Goal: Task Accomplishment & Management: Use online tool/utility

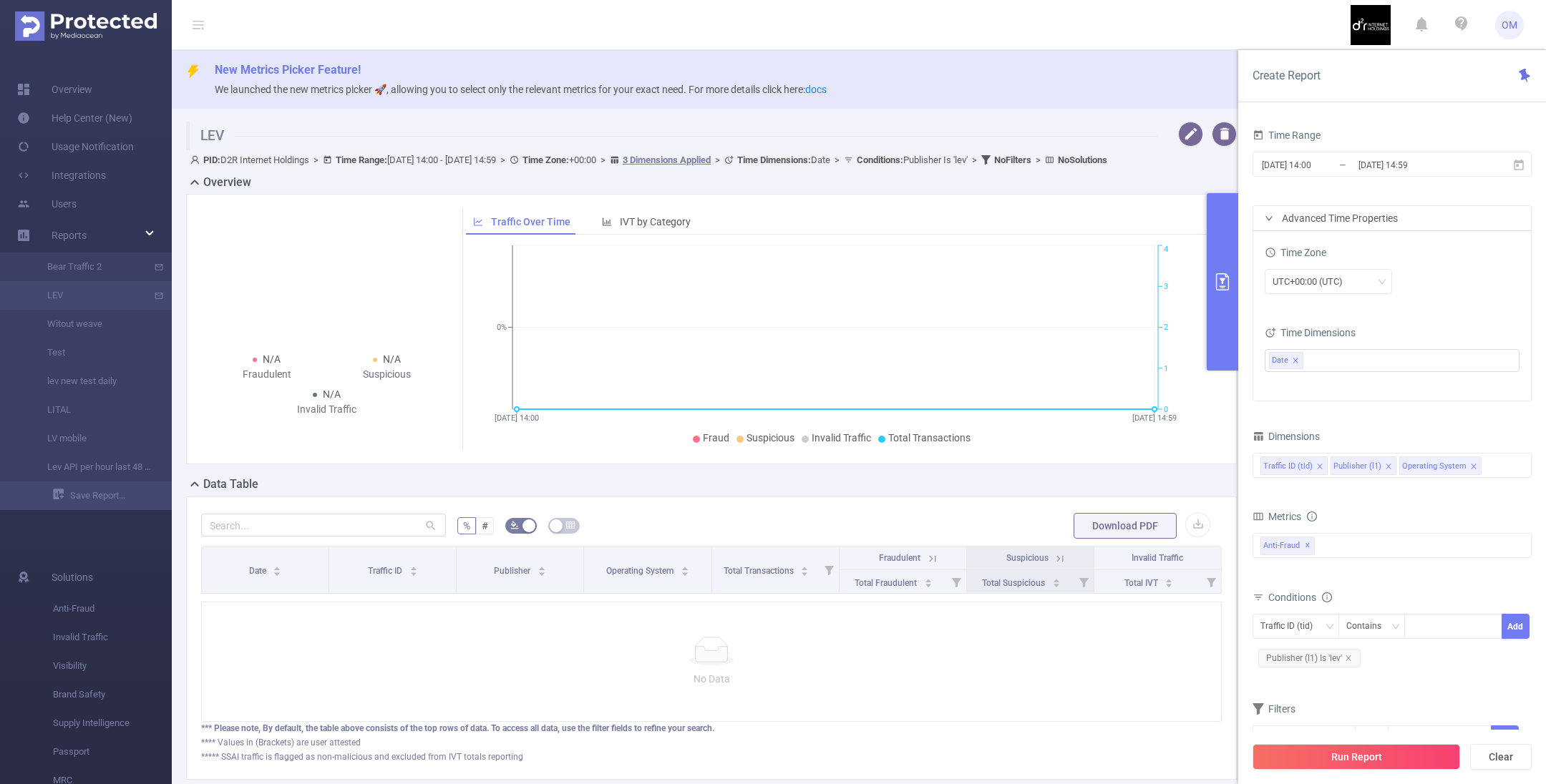
click at [65, 15] on img at bounding box center [86, 26] width 141 height 30
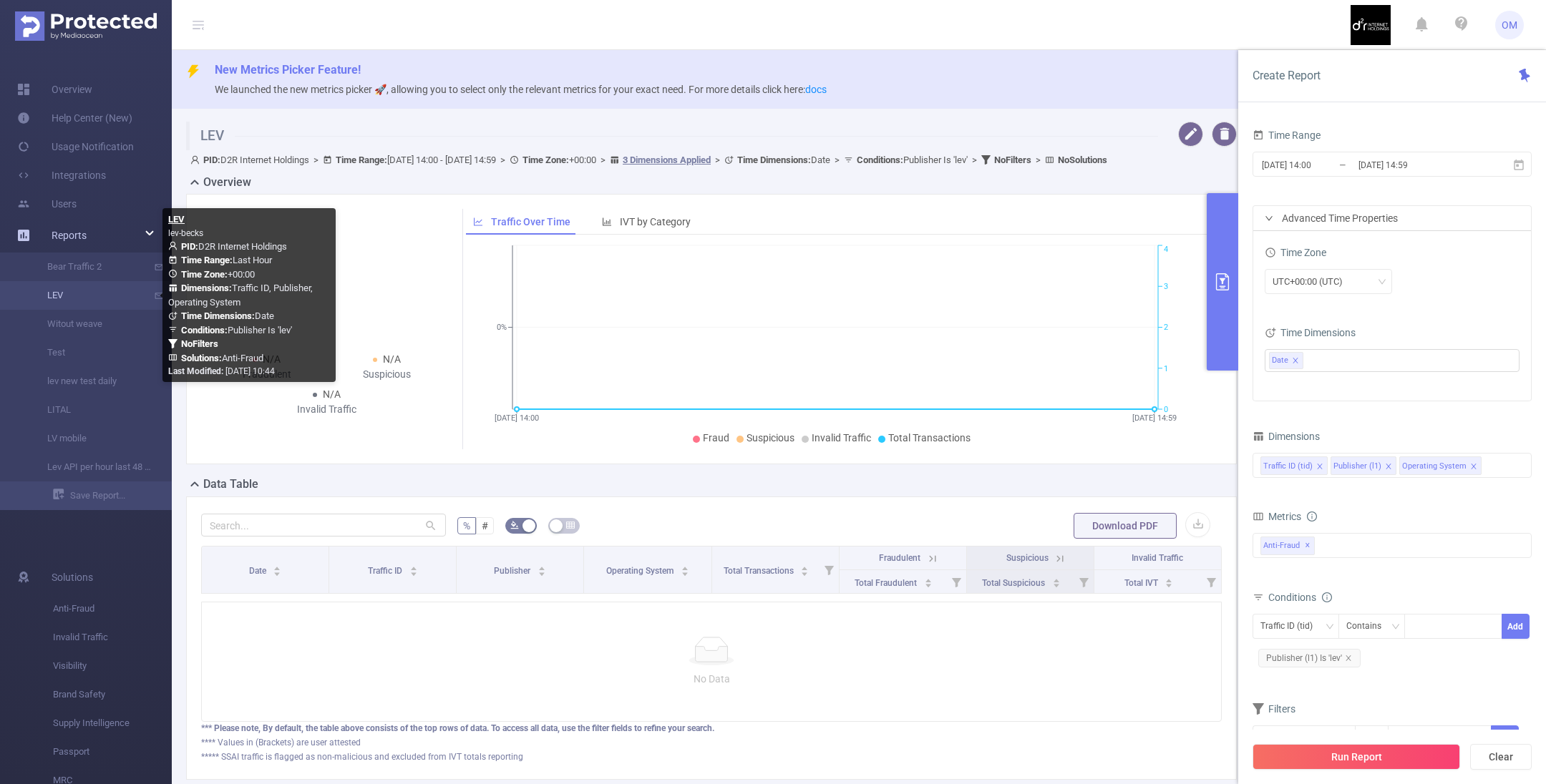
click at [84, 296] on link "LEV" at bounding box center [92, 296] width 126 height 29
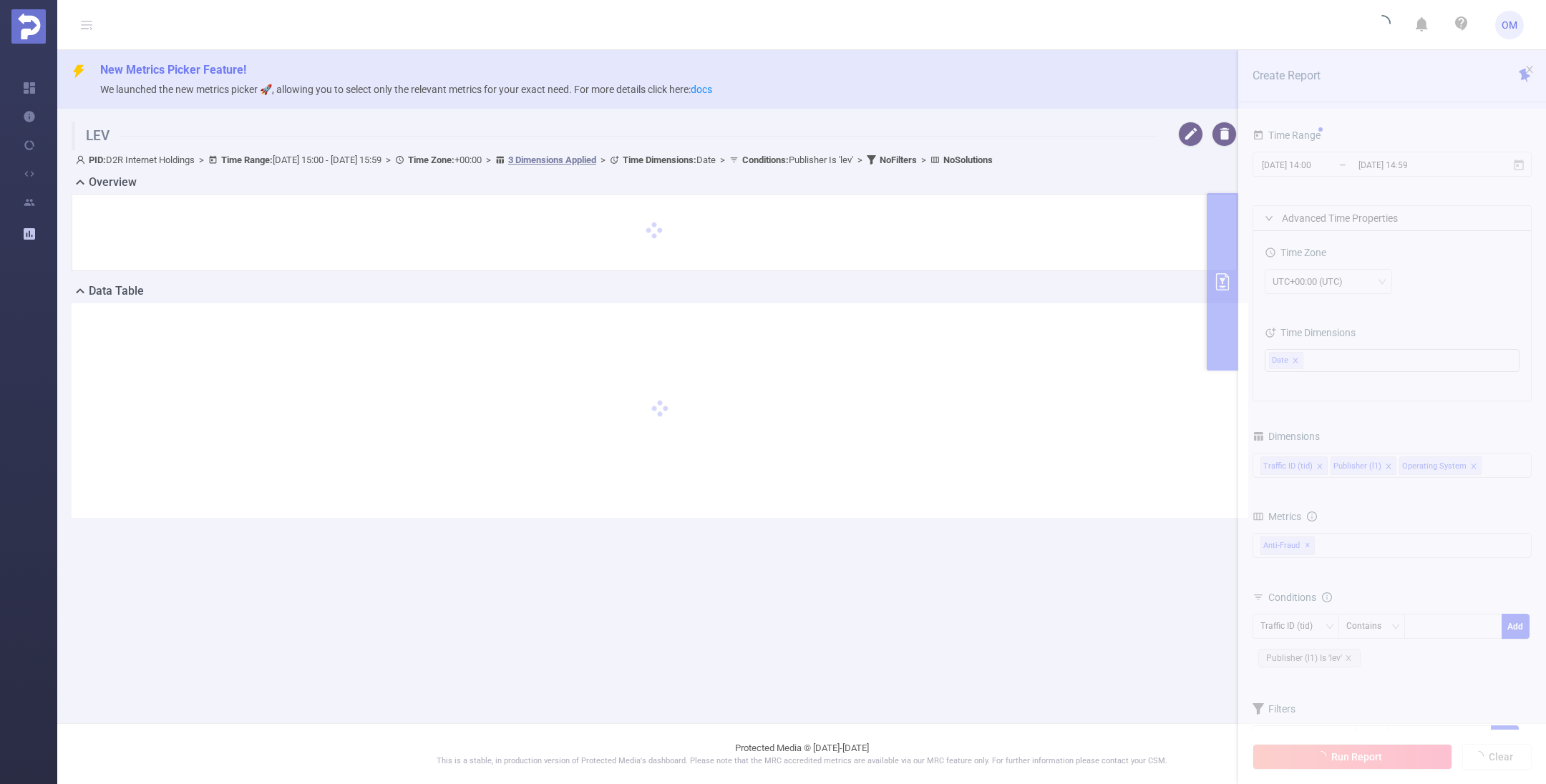
type input "[DATE] 15:00"
type input "[DATE] 15:59"
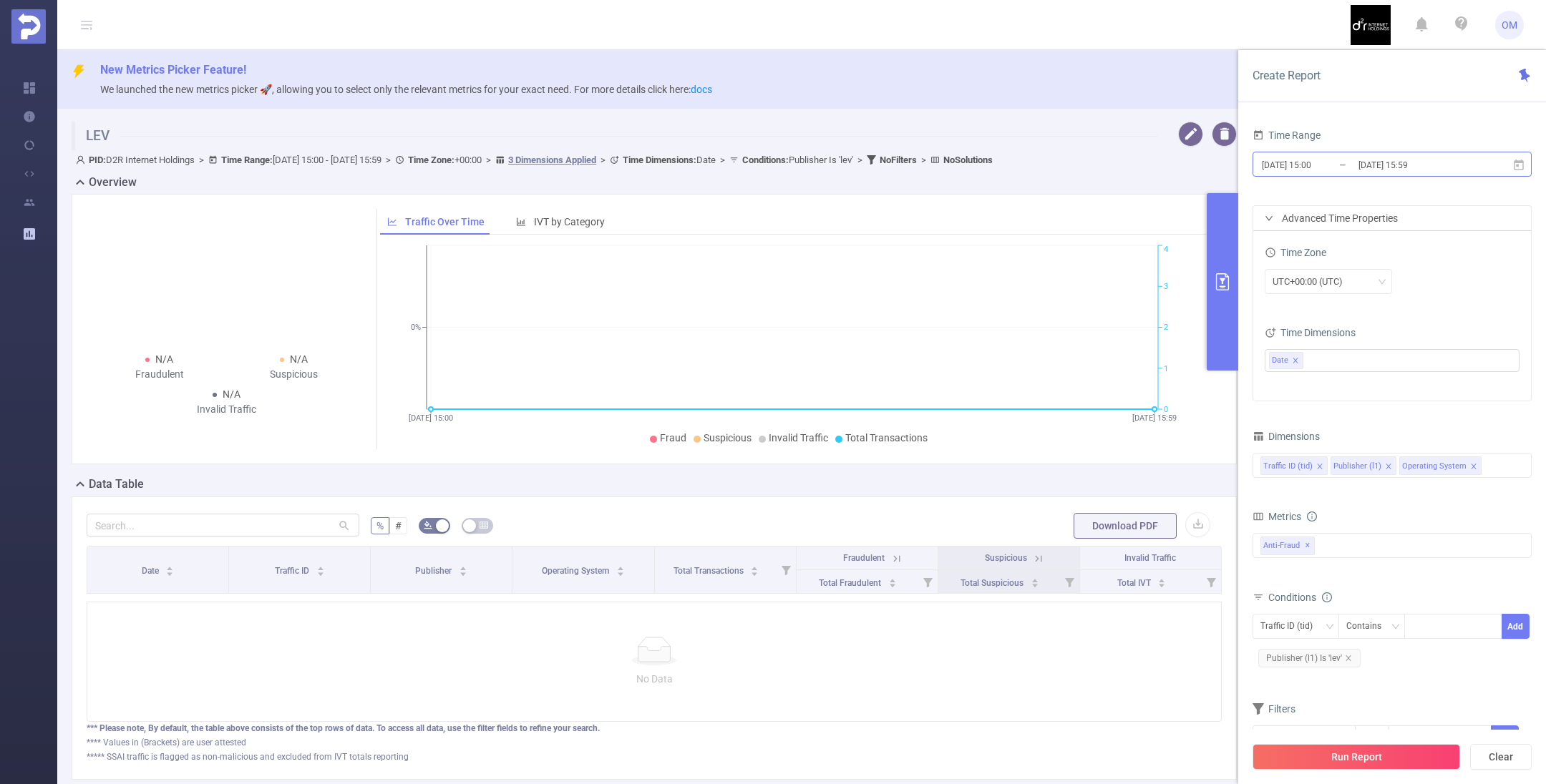
click at [1329, 161] on input "[DATE] 15:00" at bounding box center [1318, 164] width 116 height 19
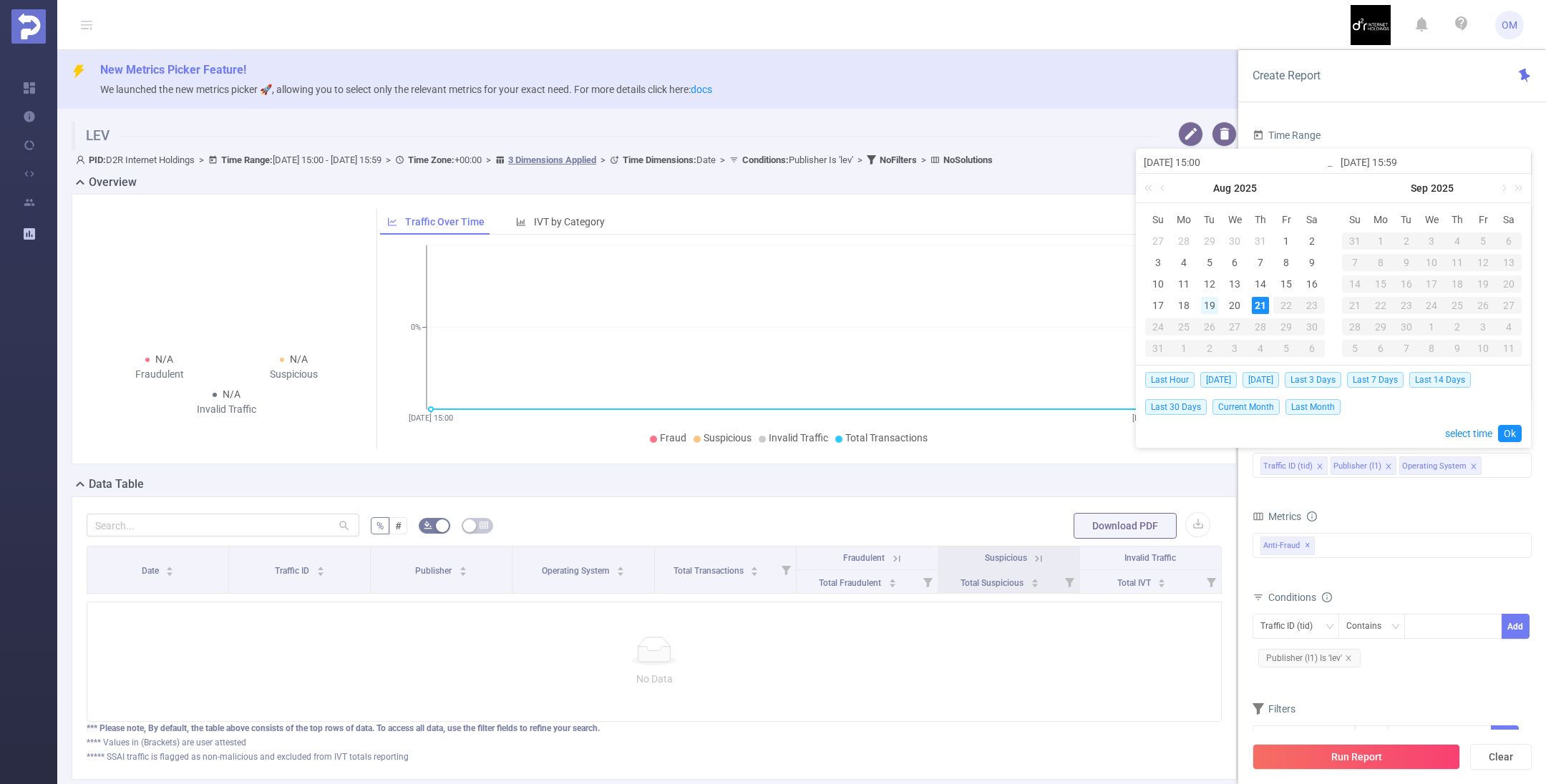
click at [1208, 309] on div "19" at bounding box center [1209, 305] width 17 height 17
click at [1211, 307] on div "19" at bounding box center [1209, 305] width 17 height 17
type input "[DATE] 15:00"
type input "[DATE] 15:59"
type input "[DATE] 15:00"
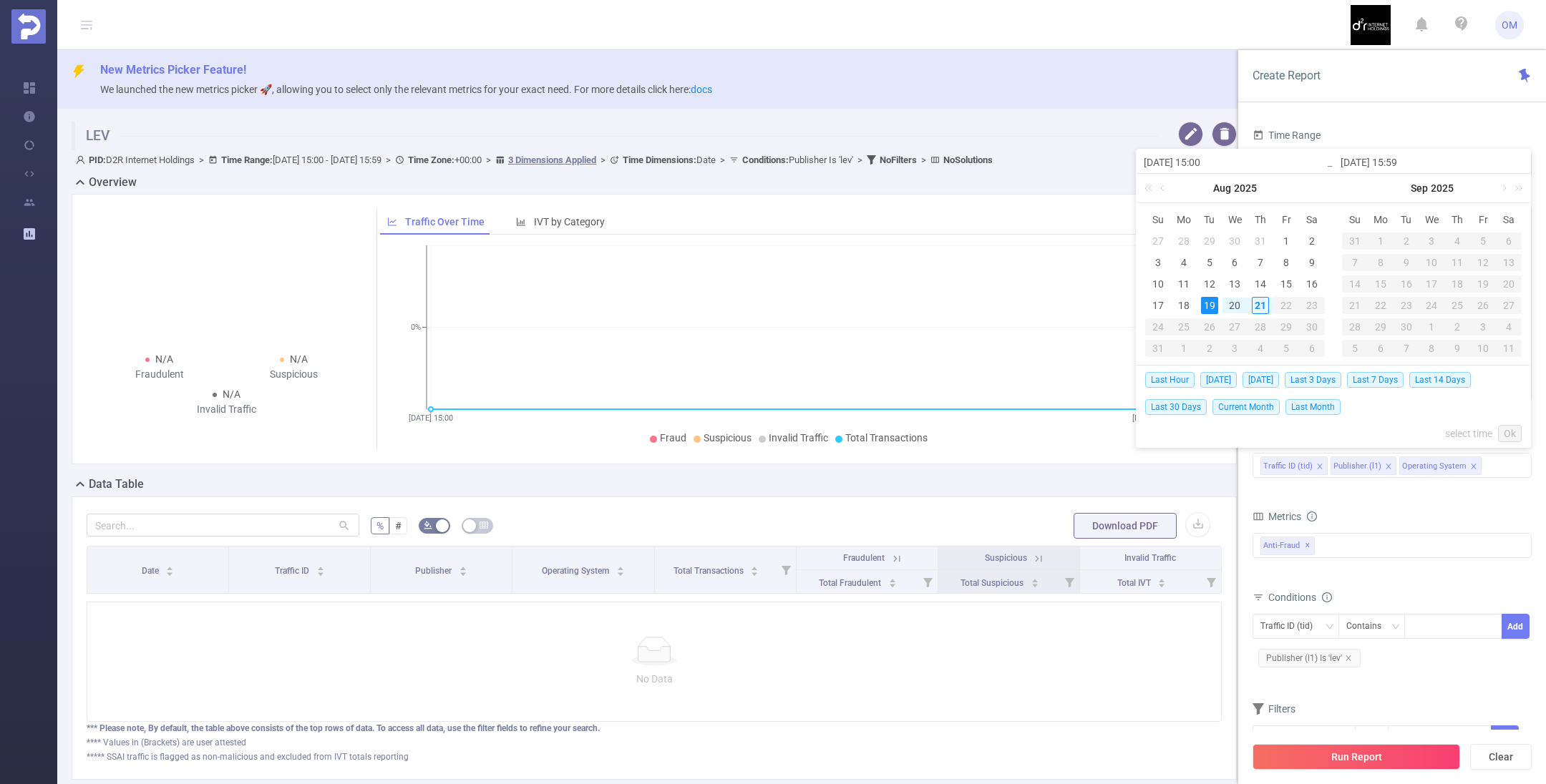
type input "[DATE] 15:59"
click at [1507, 432] on link "Ok" at bounding box center [1510, 433] width 24 height 17
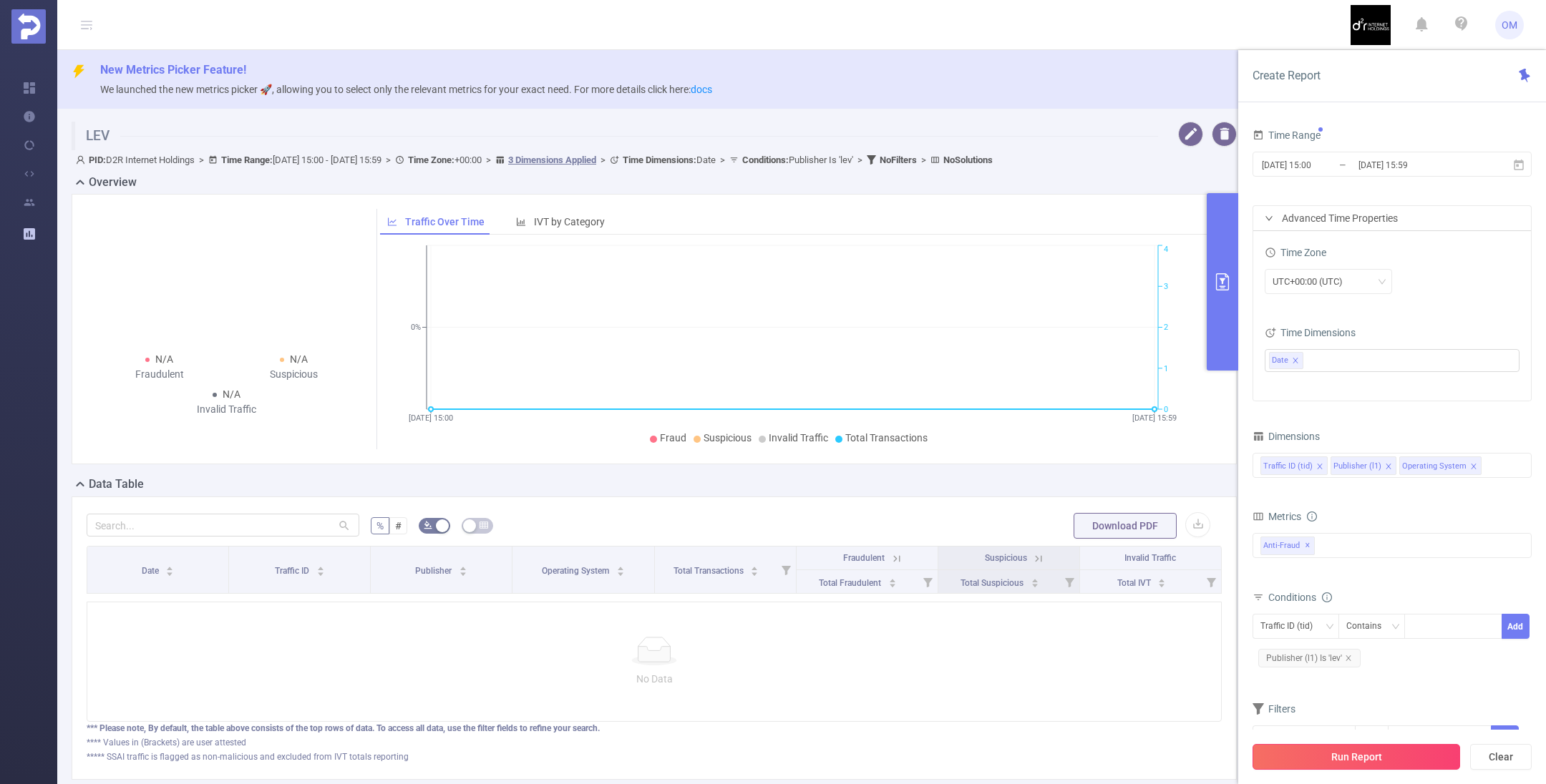
click at [1354, 765] on button "Run Report" at bounding box center [1356, 757] width 208 height 26
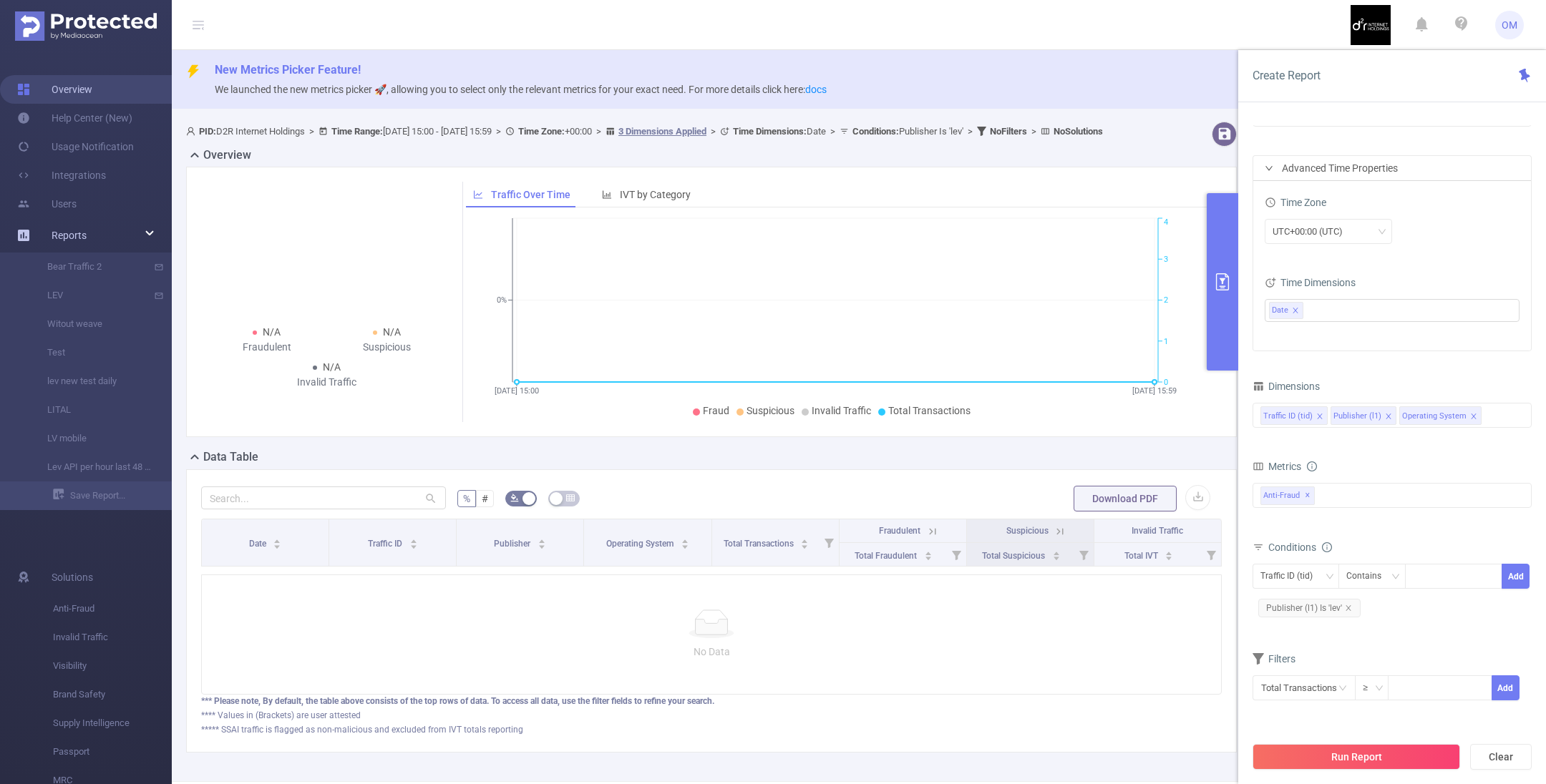
click at [71, 78] on link "Overview" at bounding box center [55, 90] width 75 height 29
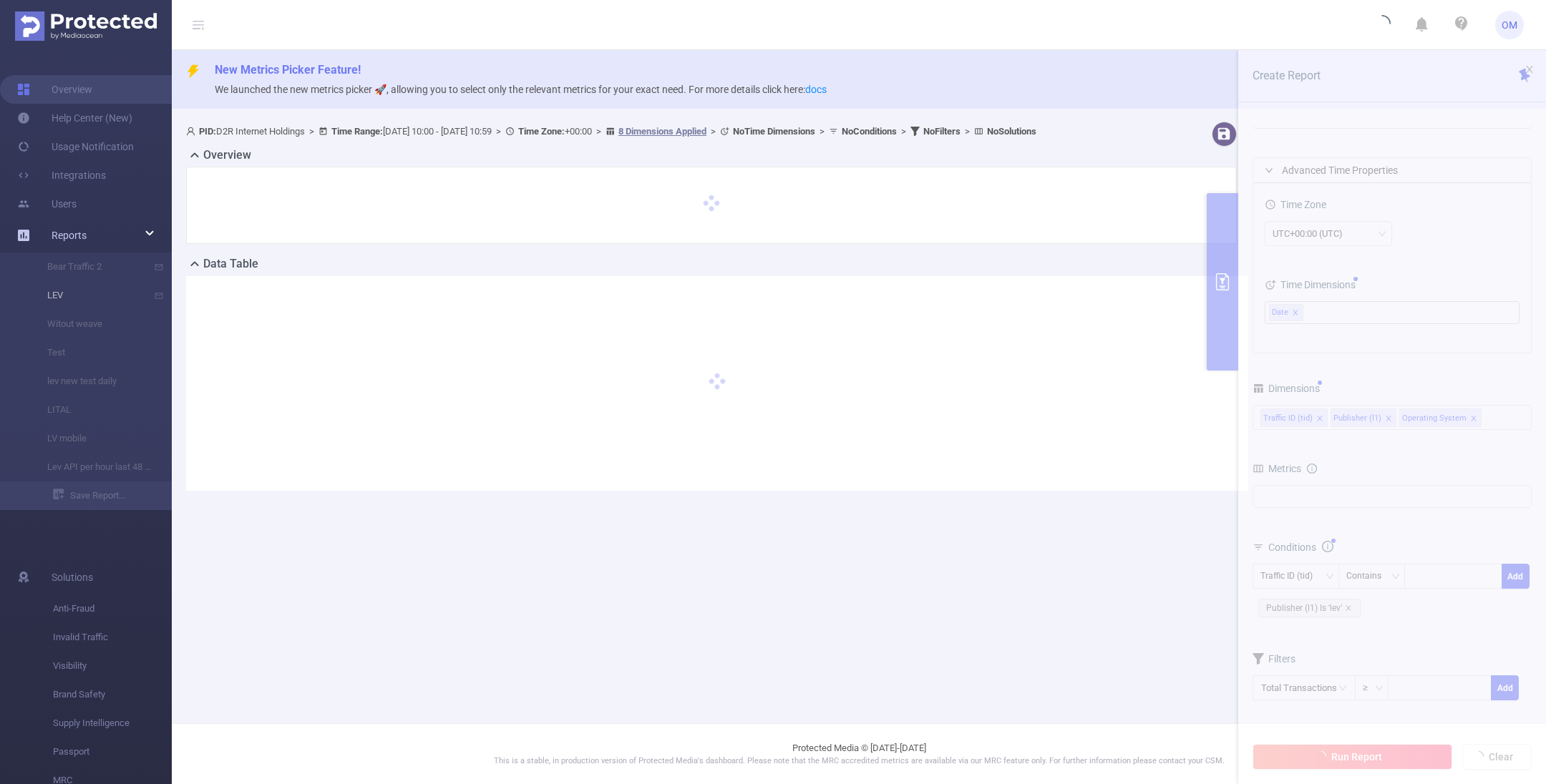
type input "[DATE] 10:00"
type input "[DATE] 10:59"
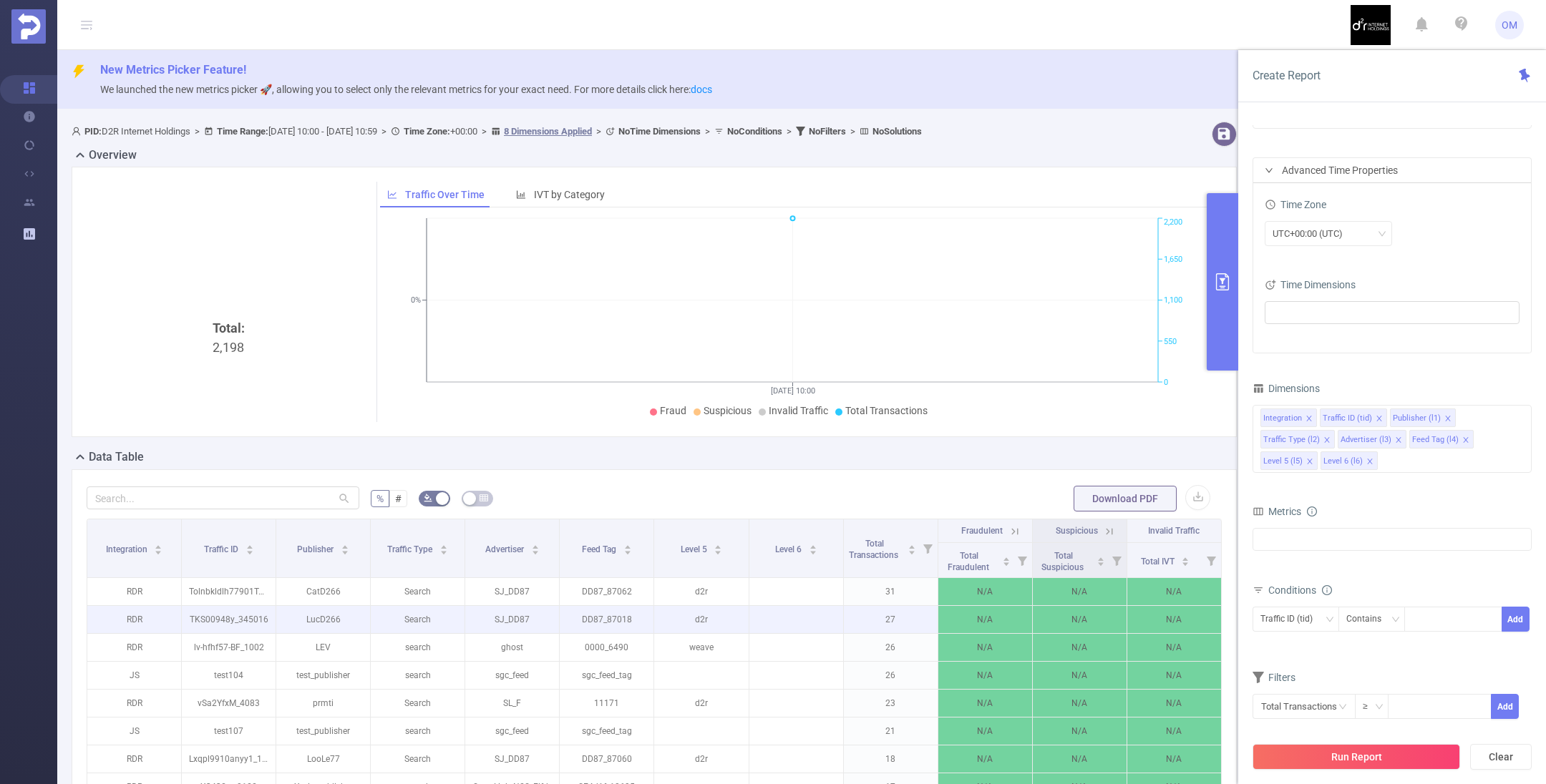
scroll to position [287, 0]
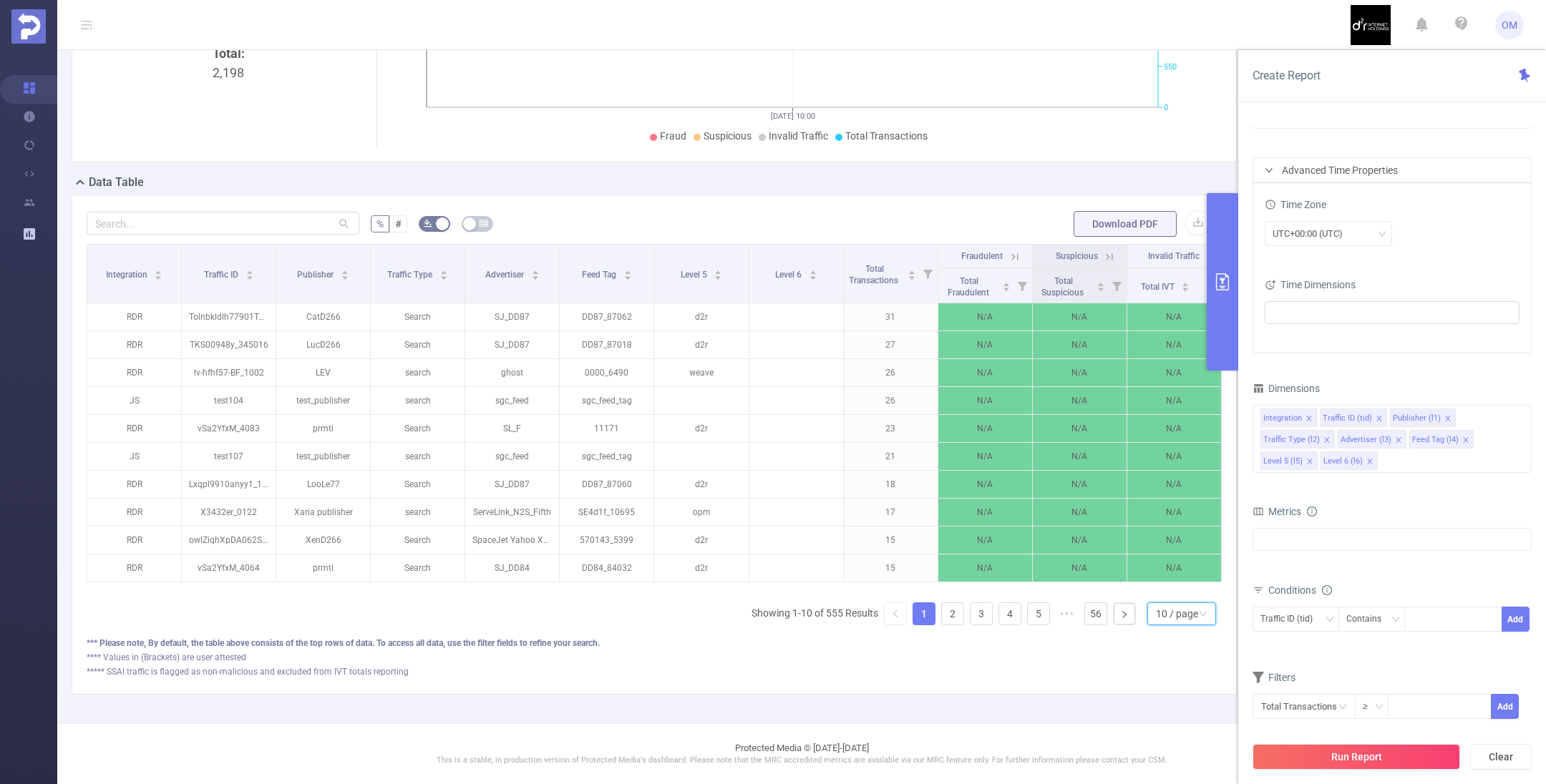
click at [1156, 614] on div "10 / page" at bounding box center [1177, 614] width 43 height 21
click at [1148, 591] on li "50 / page" at bounding box center [1167, 602] width 68 height 23
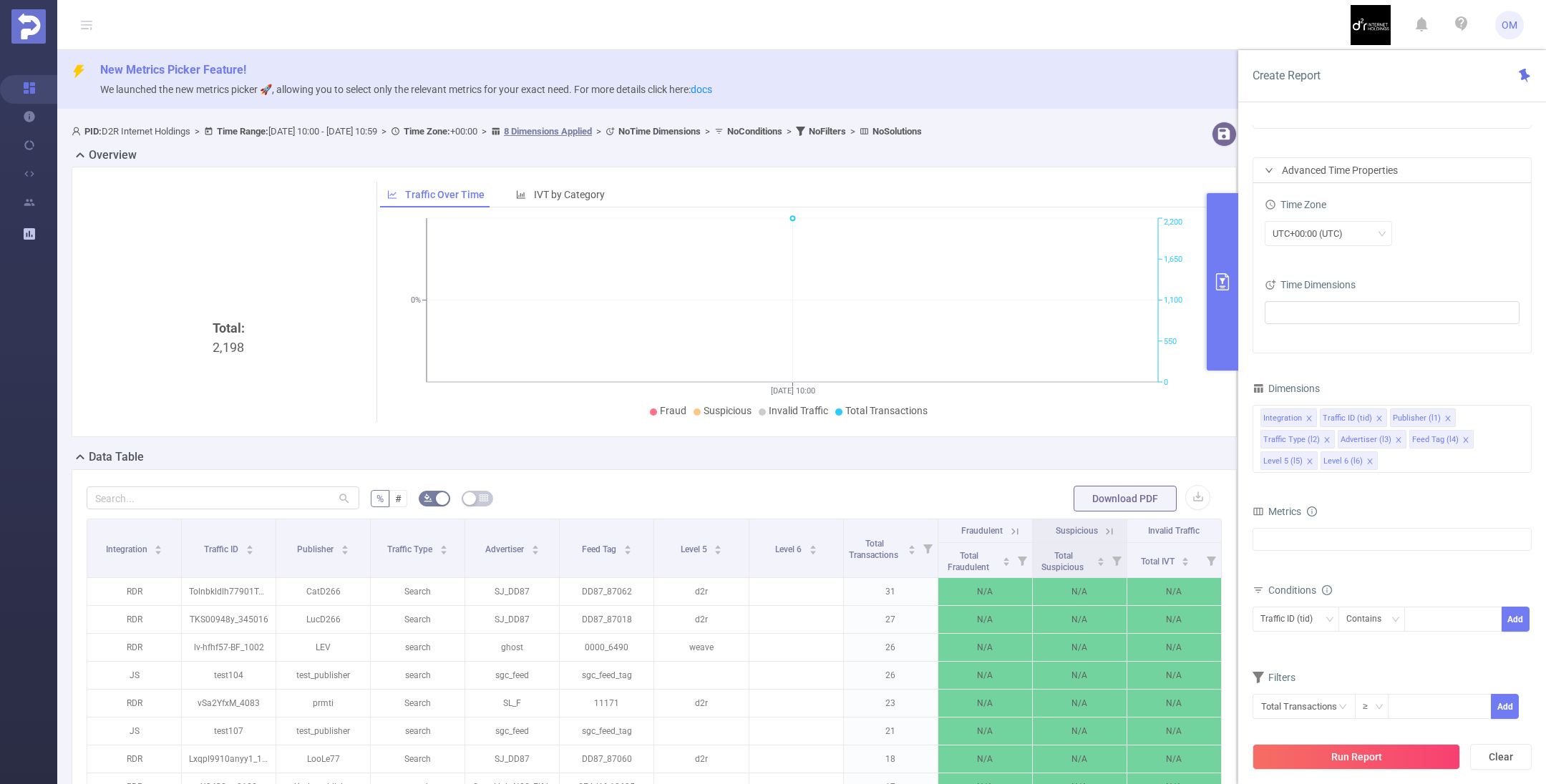
scroll to position [0, 0]
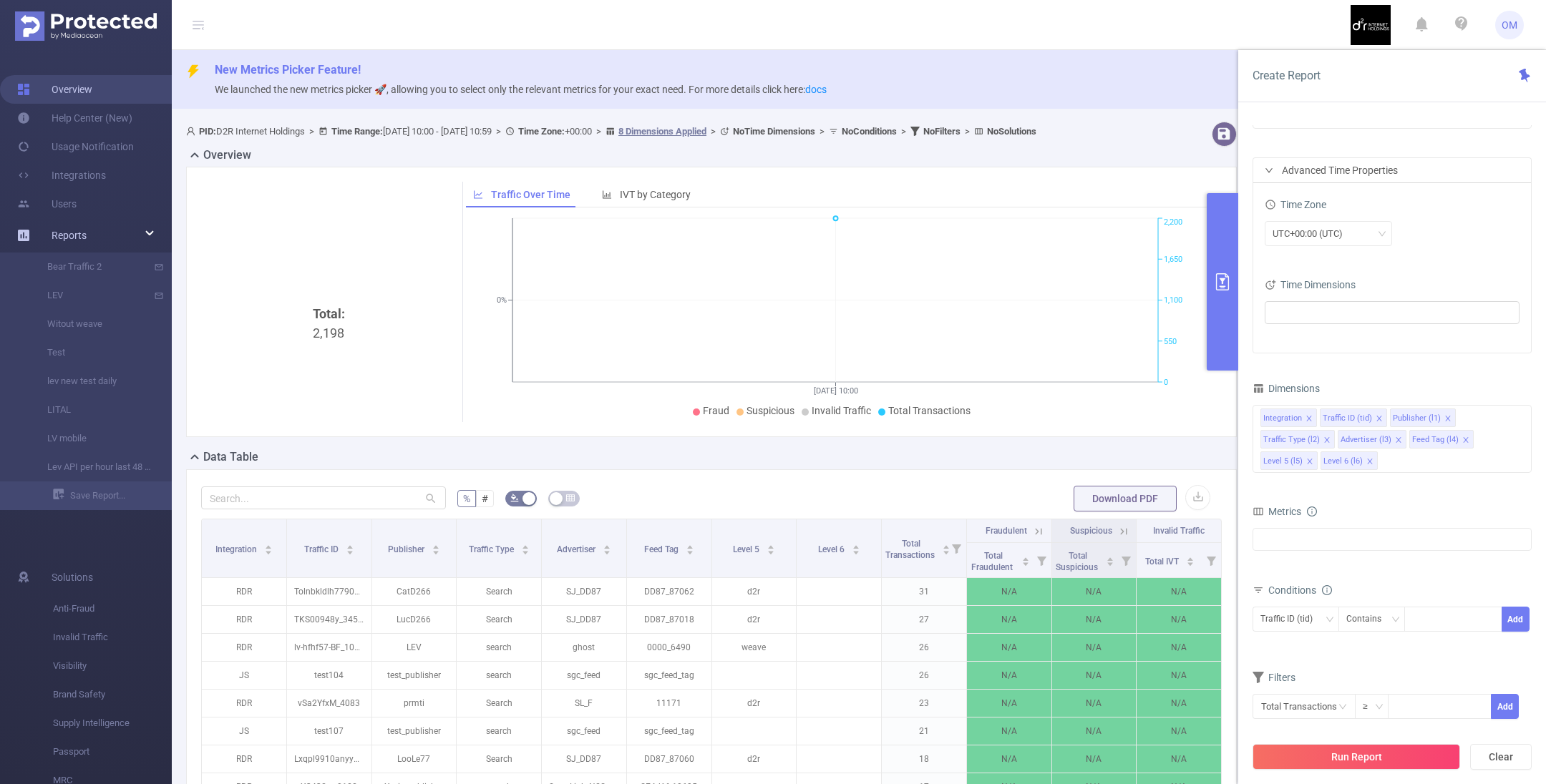
click at [40, 90] on link "Overview" at bounding box center [55, 90] width 75 height 29
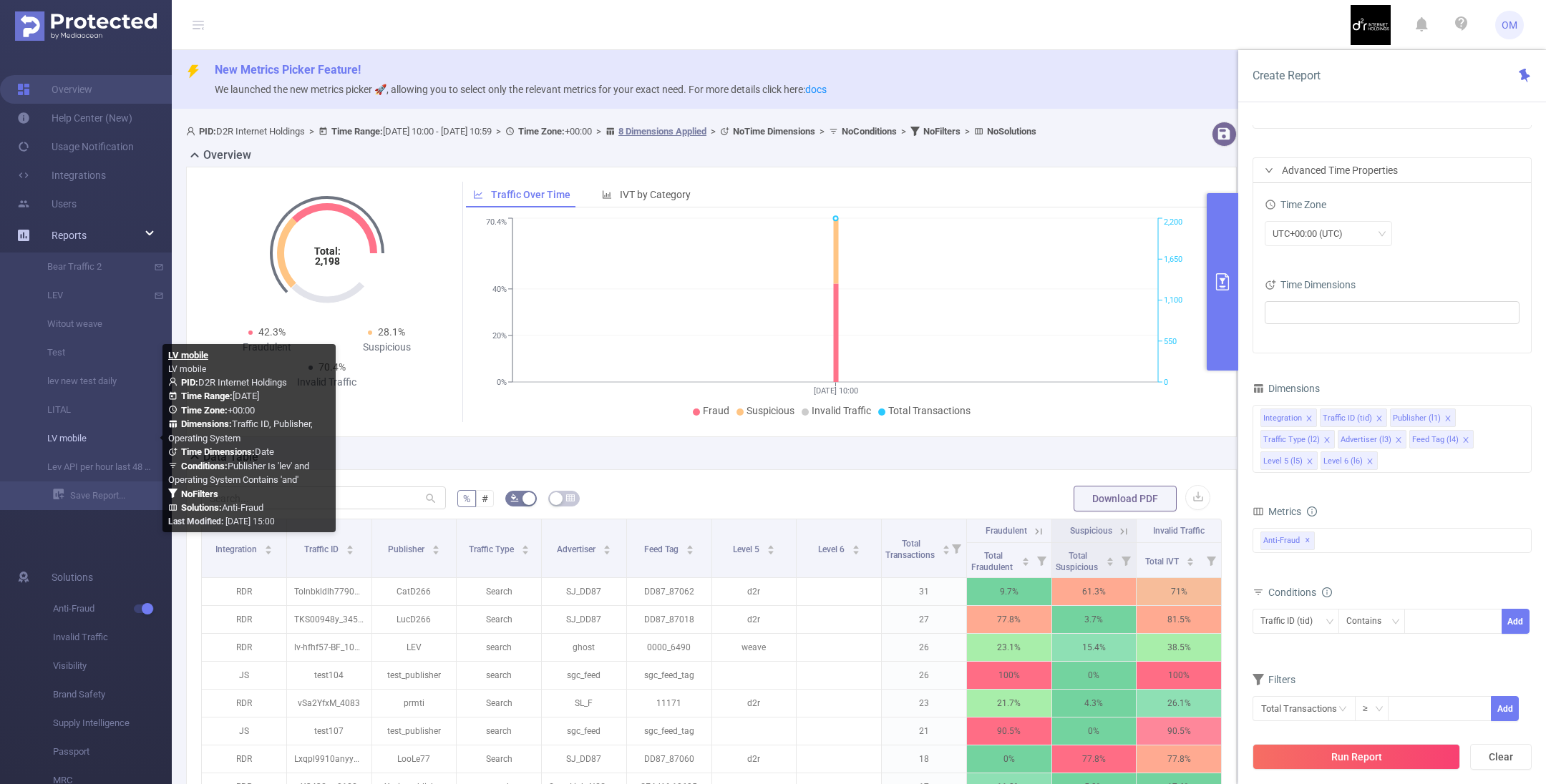
drag, startPoint x: 92, startPoint y: 437, endPoint x: 73, endPoint y: 435, distance: 19.1
click at [73, 435] on link "LV mobile" at bounding box center [92, 438] width 126 height 29
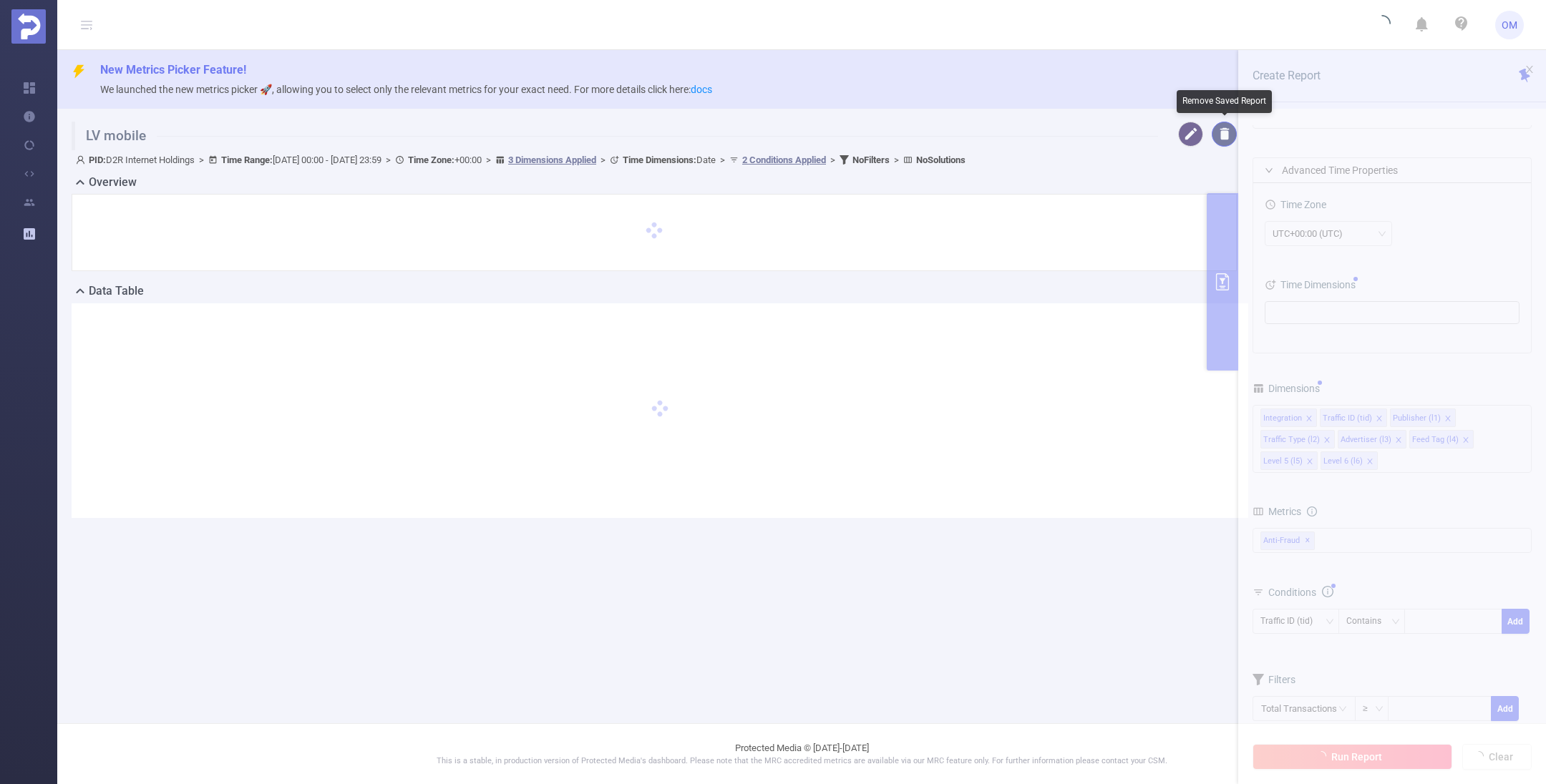
type input "[DATE] 00:00"
type input "[DATE] 23:59"
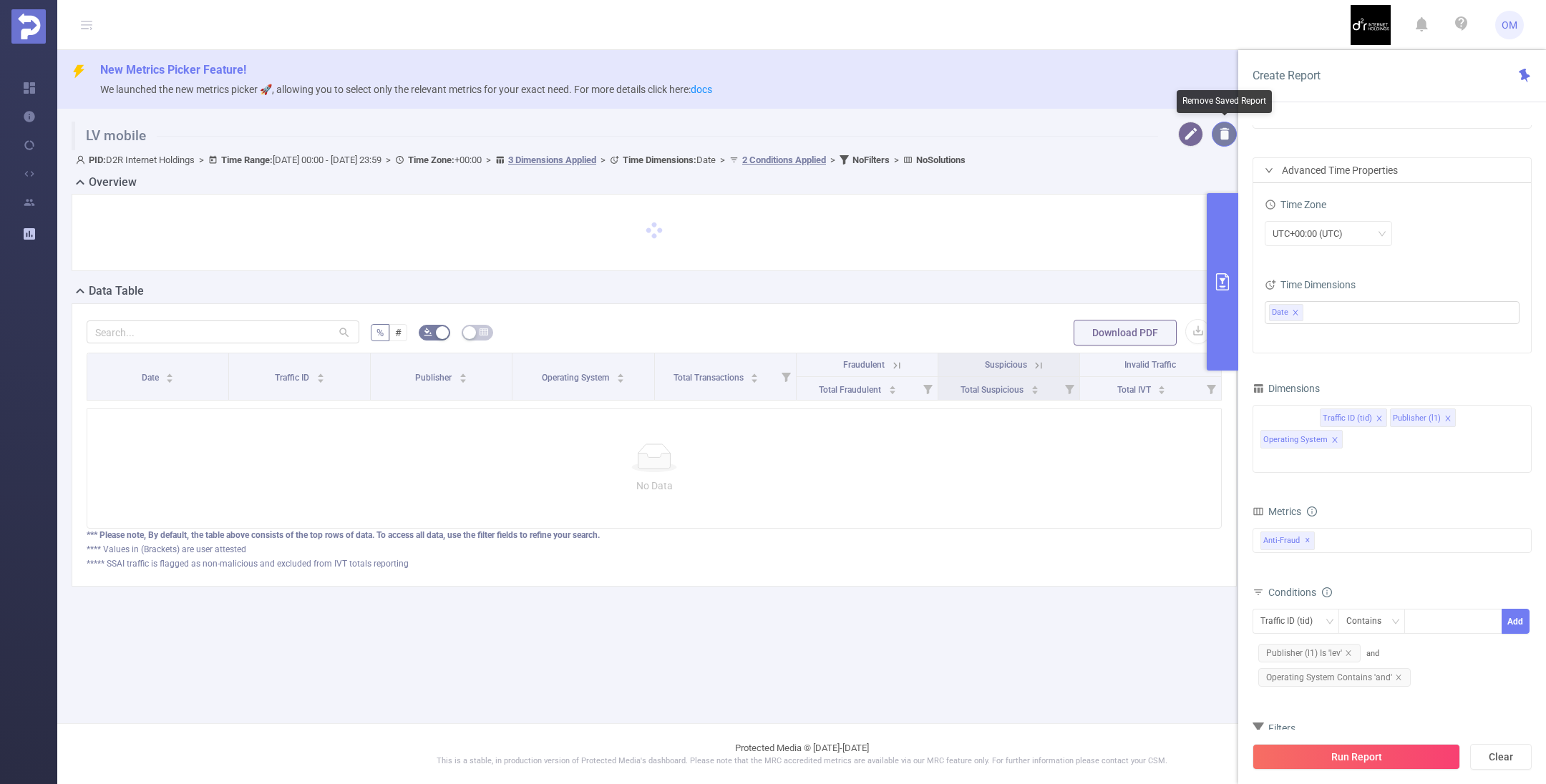
click at [1230, 138] on button "button" at bounding box center [1224, 134] width 25 height 25
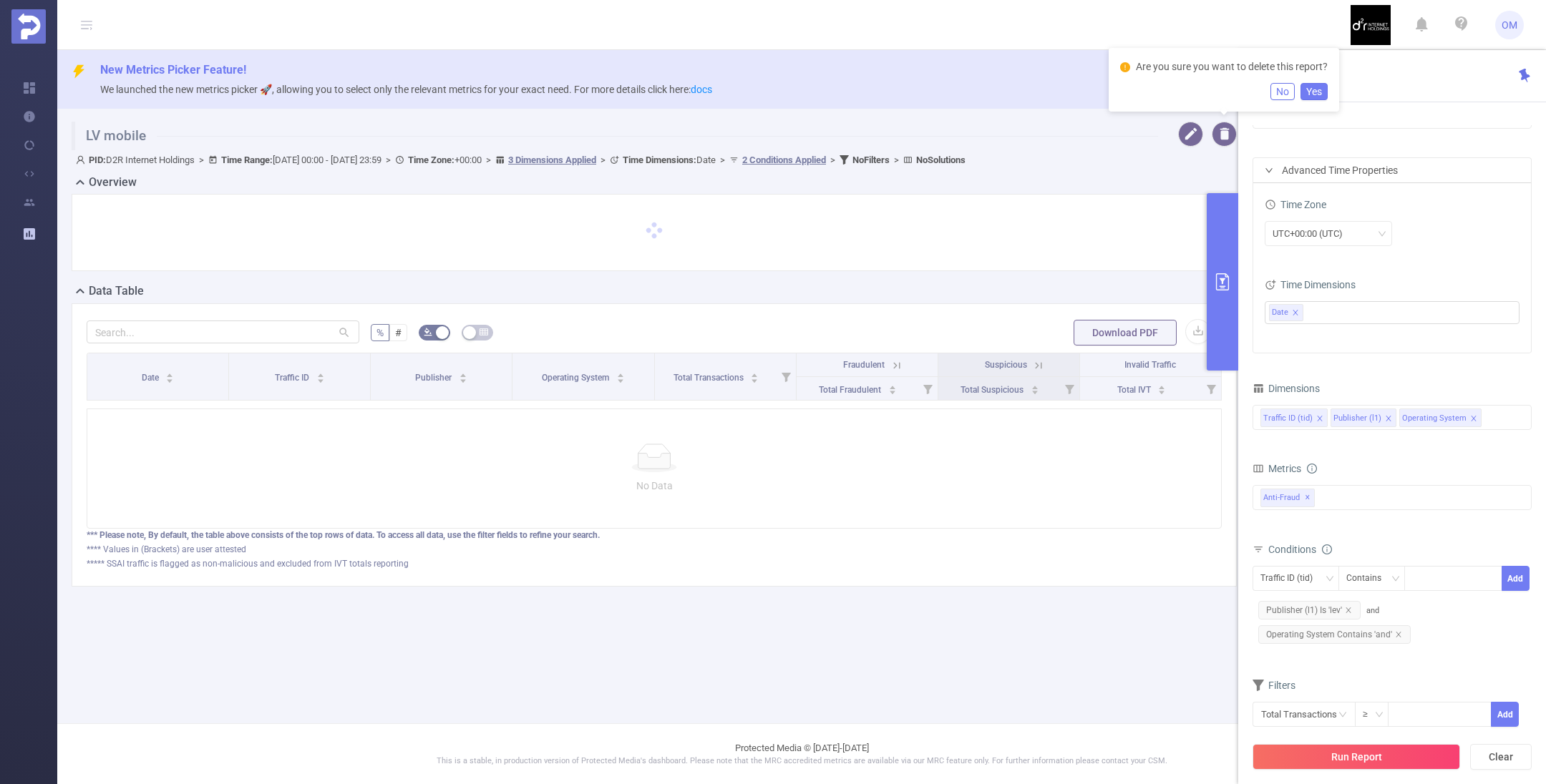
click at [1317, 94] on button "Yes" at bounding box center [1314, 91] width 27 height 17
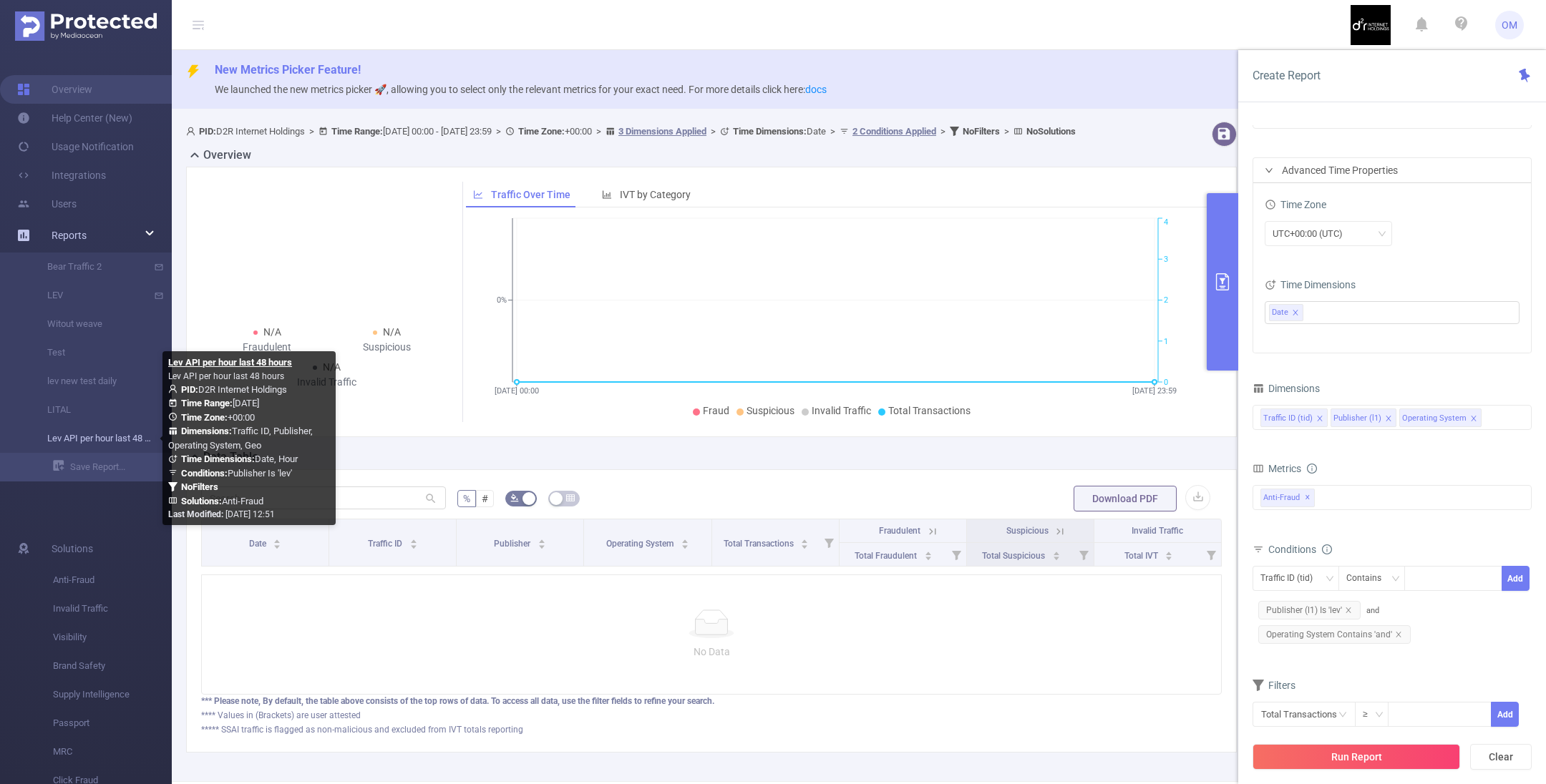
click at [118, 438] on link "Lev API per hour last 48 hours" at bounding box center [92, 438] width 126 height 29
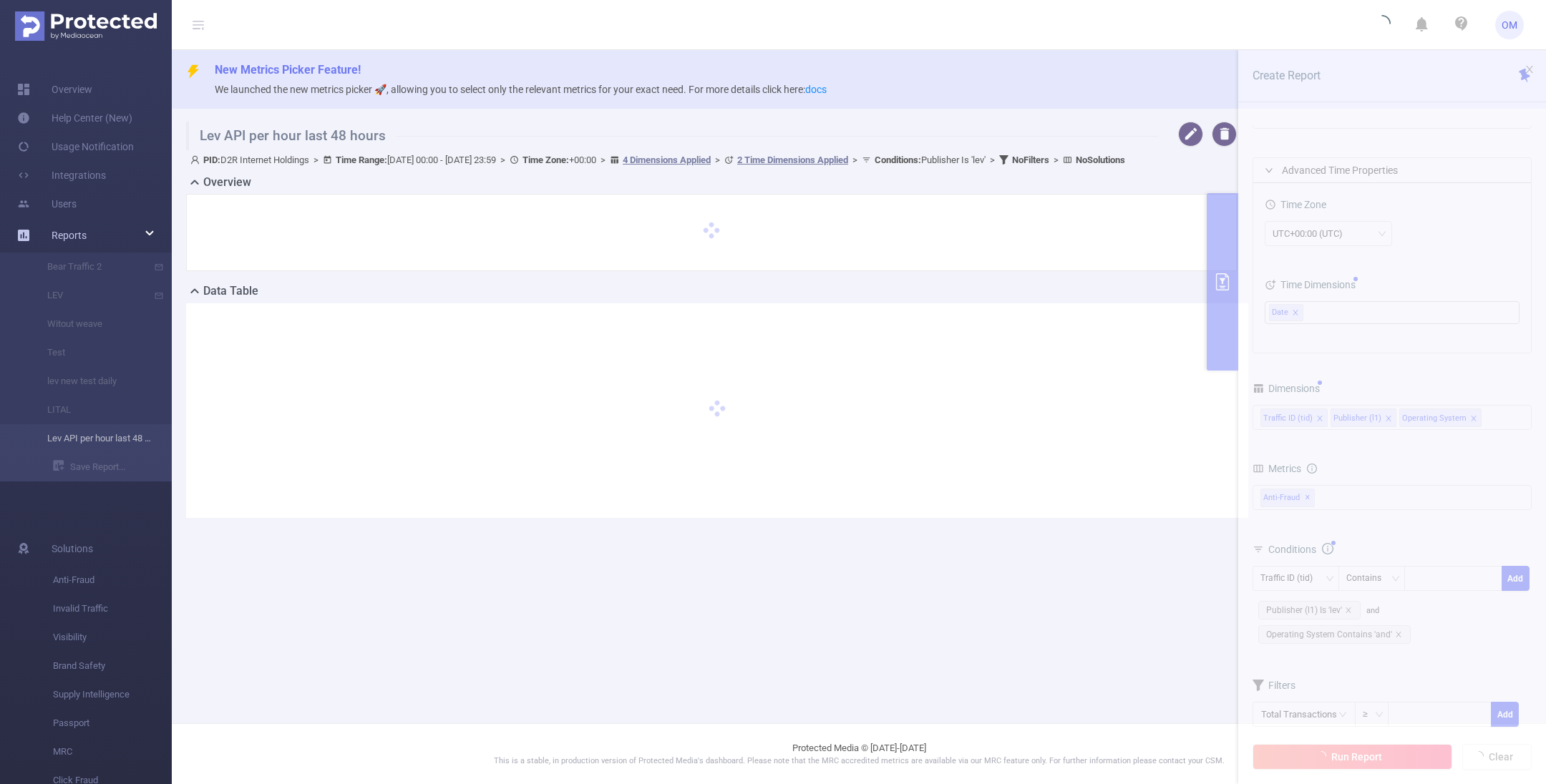
type input "[DATE] 00:00"
type input "[DATE] 23:59"
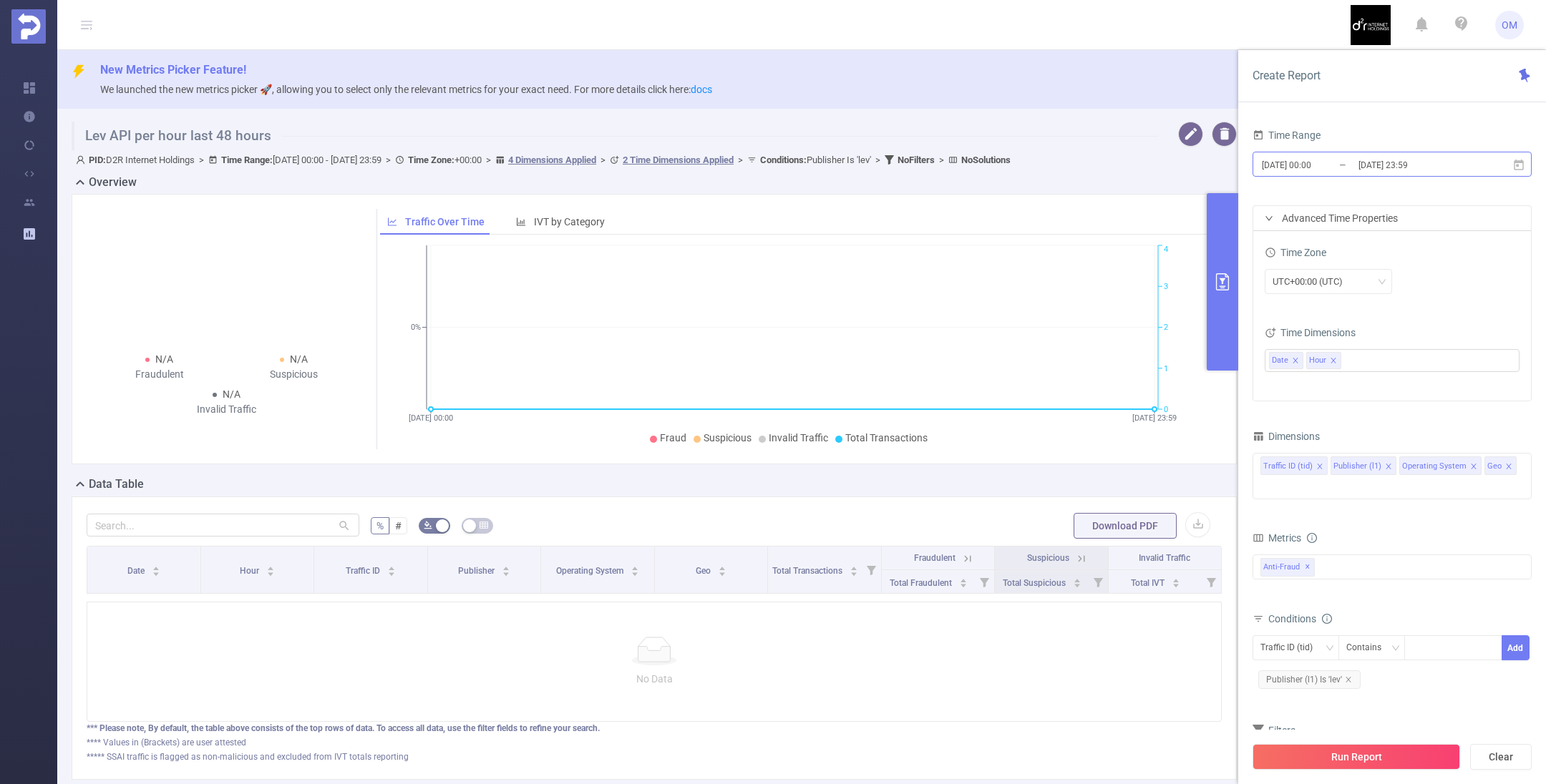
click at [1292, 166] on input "[DATE] 00:00" at bounding box center [1318, 164] width 116 height 19
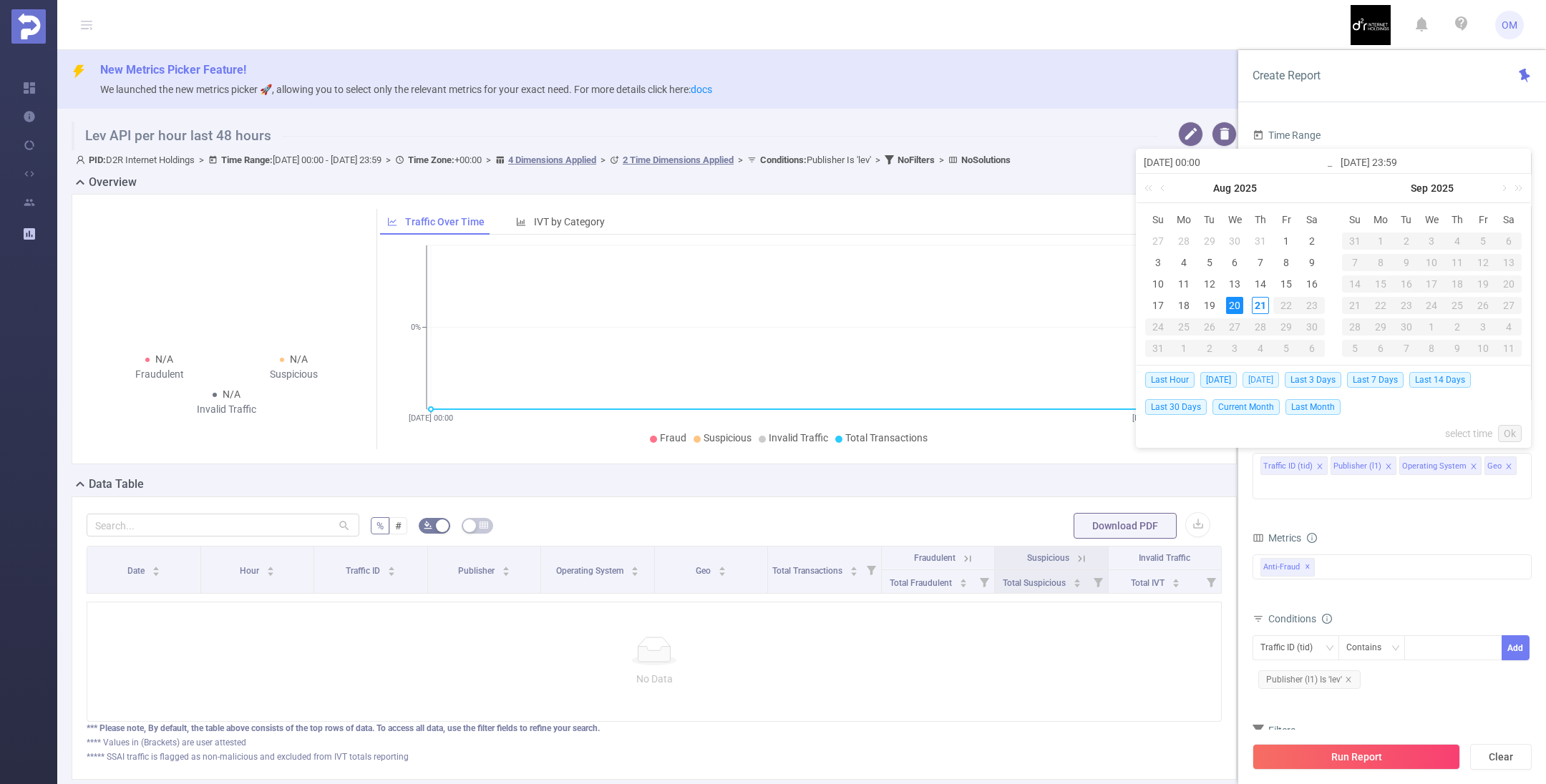
click at [1265, 375] on span "[DATE]" at bounding box center [1261, 380] width 36 height 16
type input "[DATE] 00:00"
type input "[DATE] 23:59"
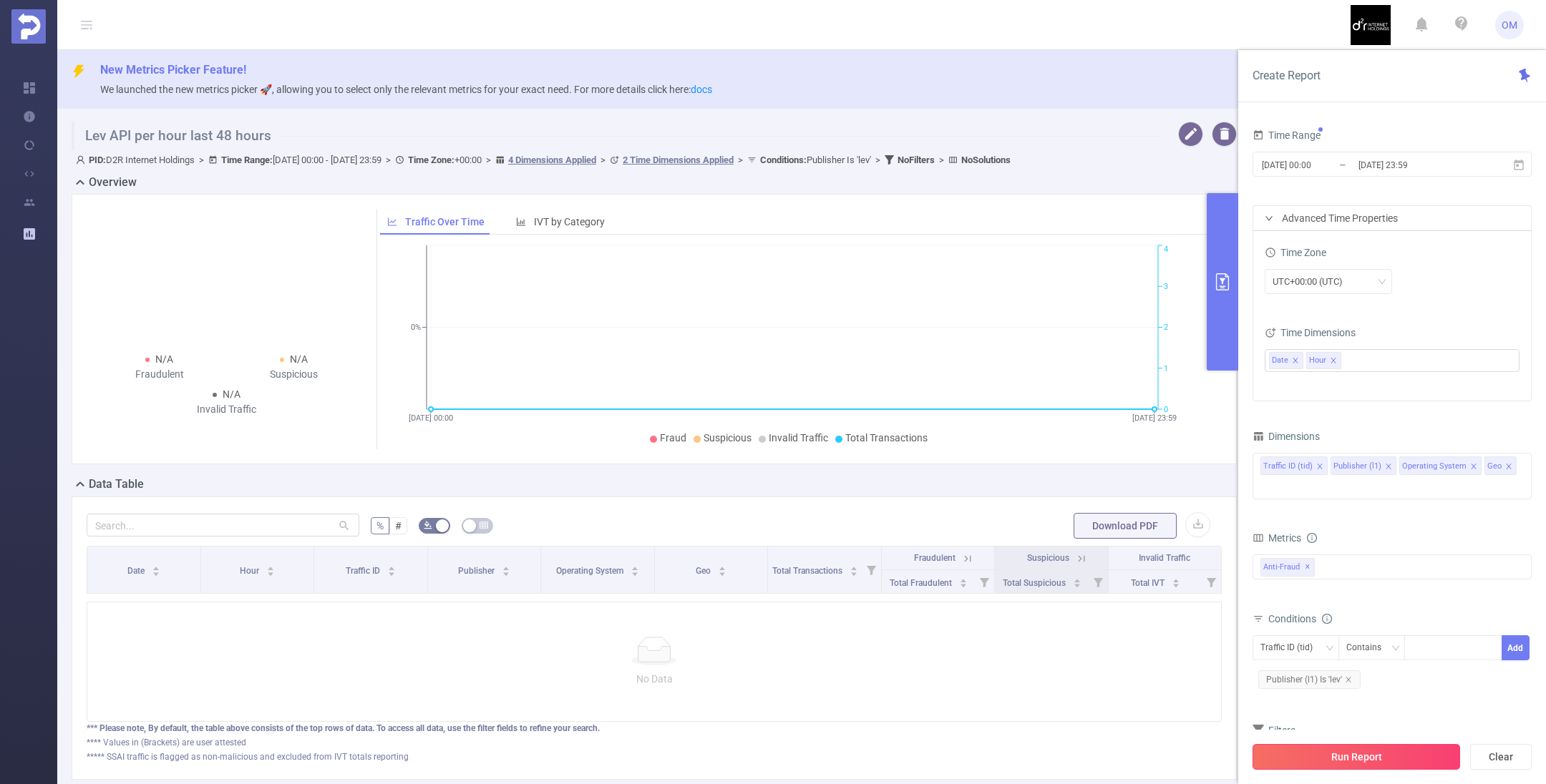
click at [1384, 754] on button "Run Report" at bounding box center [1356, 757] width 208 height 26
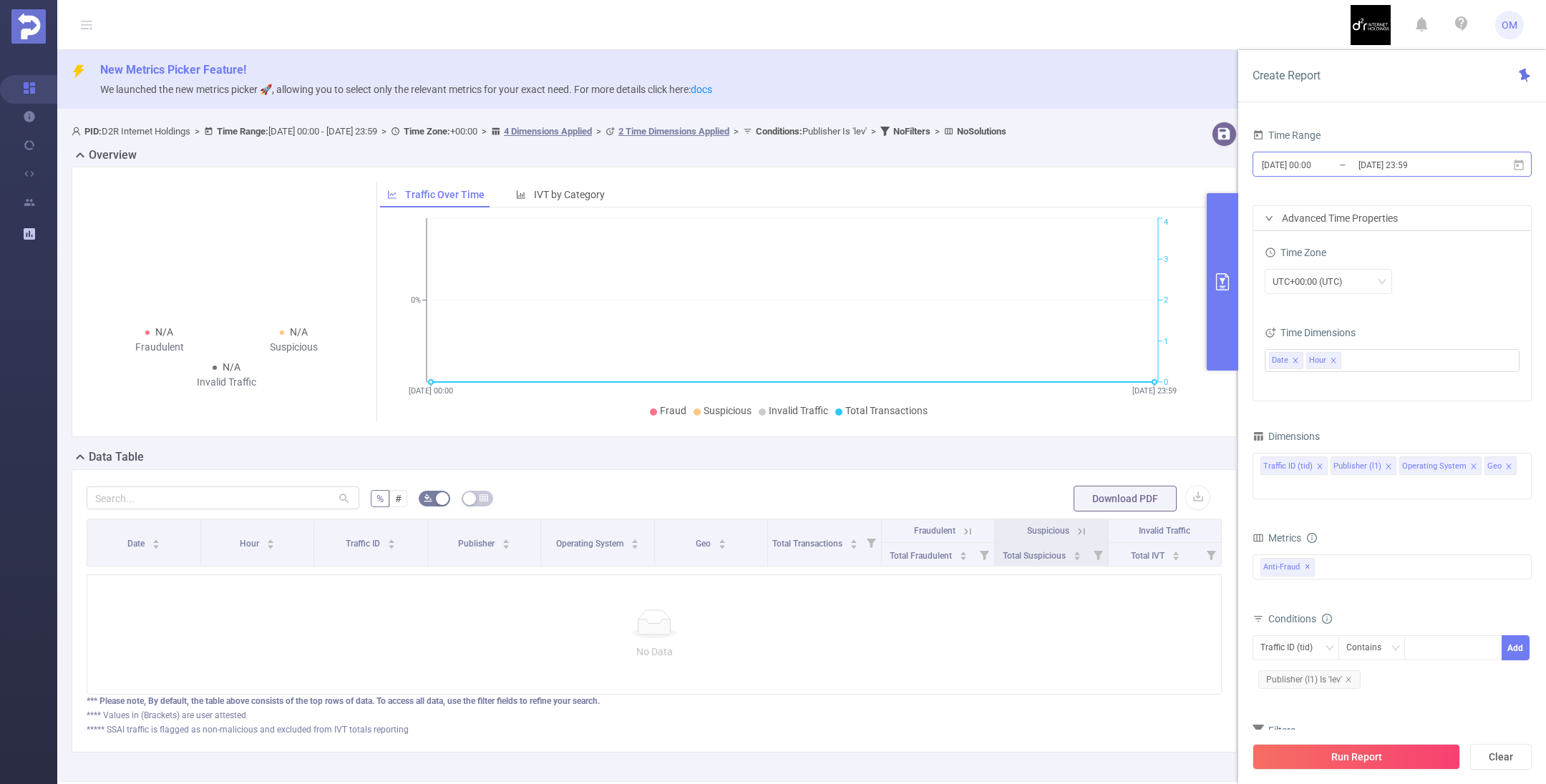
click at [1342, 156] on input "[DATE] 00:00" at bounding box center [1318, 164] width 116 height 19
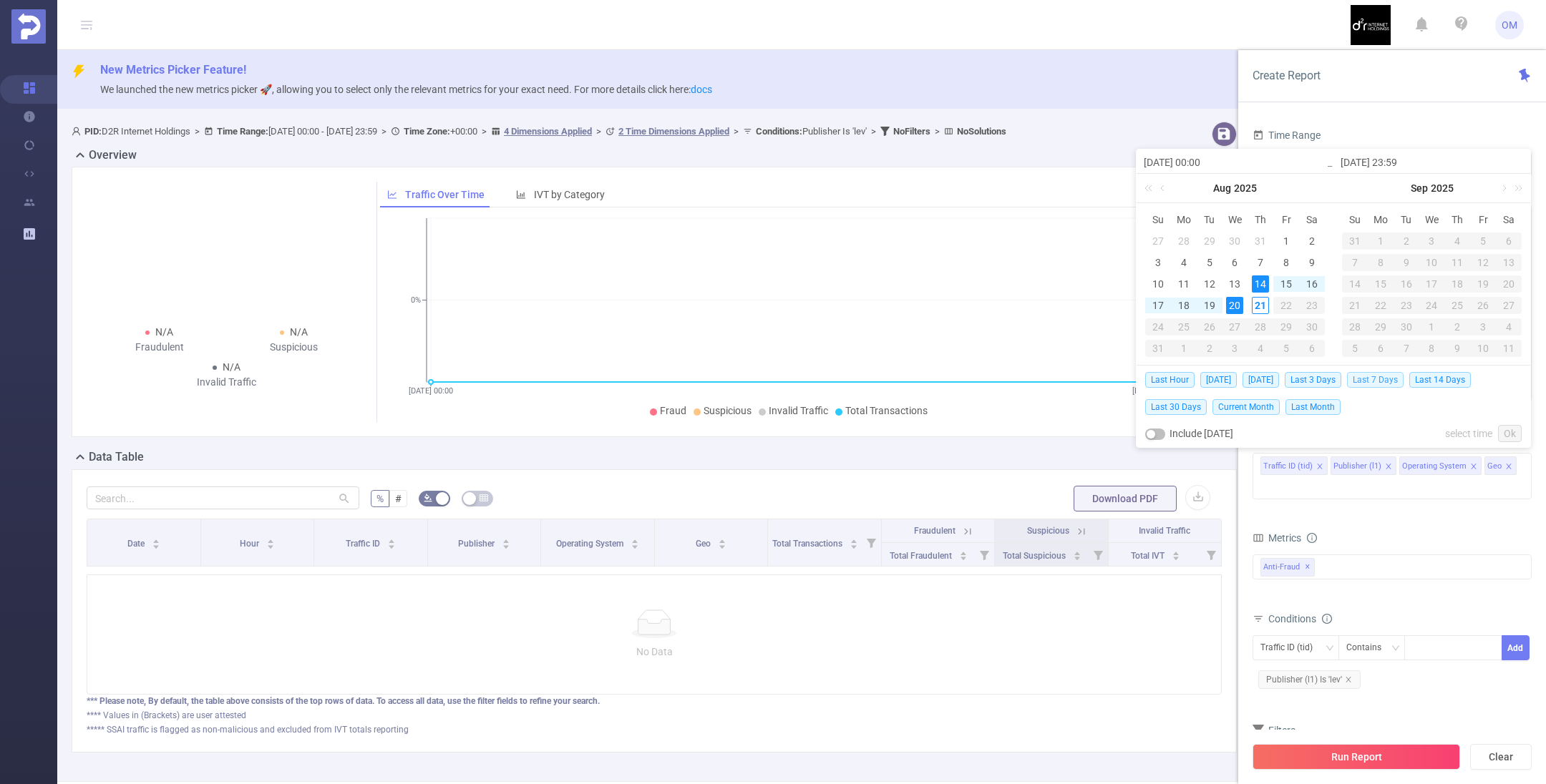
click at [1380, 378] on span "Last 7 Days" at bounding box center [1375, 380] width 56 height 16
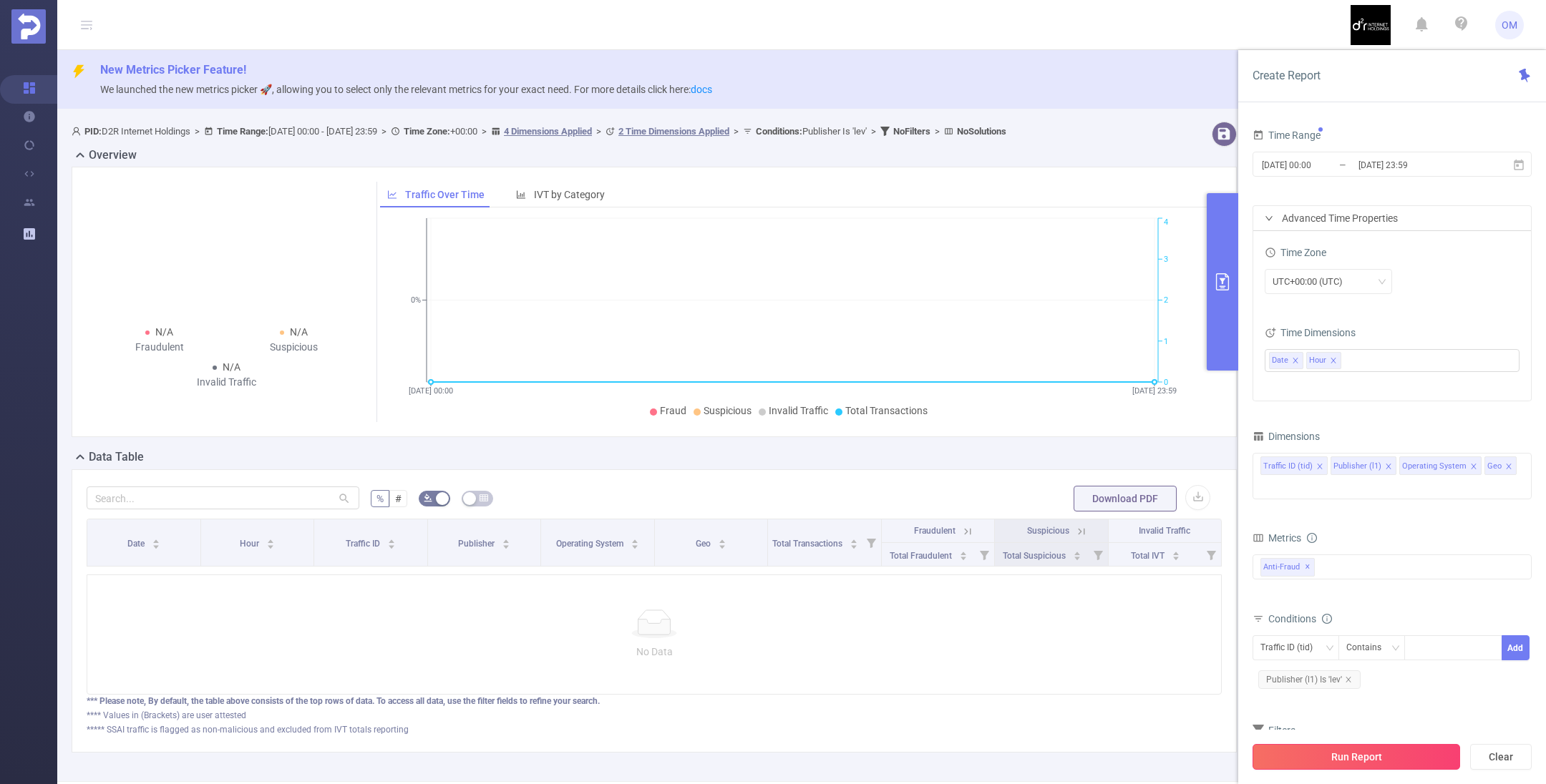
click at [1367, 760] on button "Run Report" at bounding box center [1356, 757] width 208 height 26
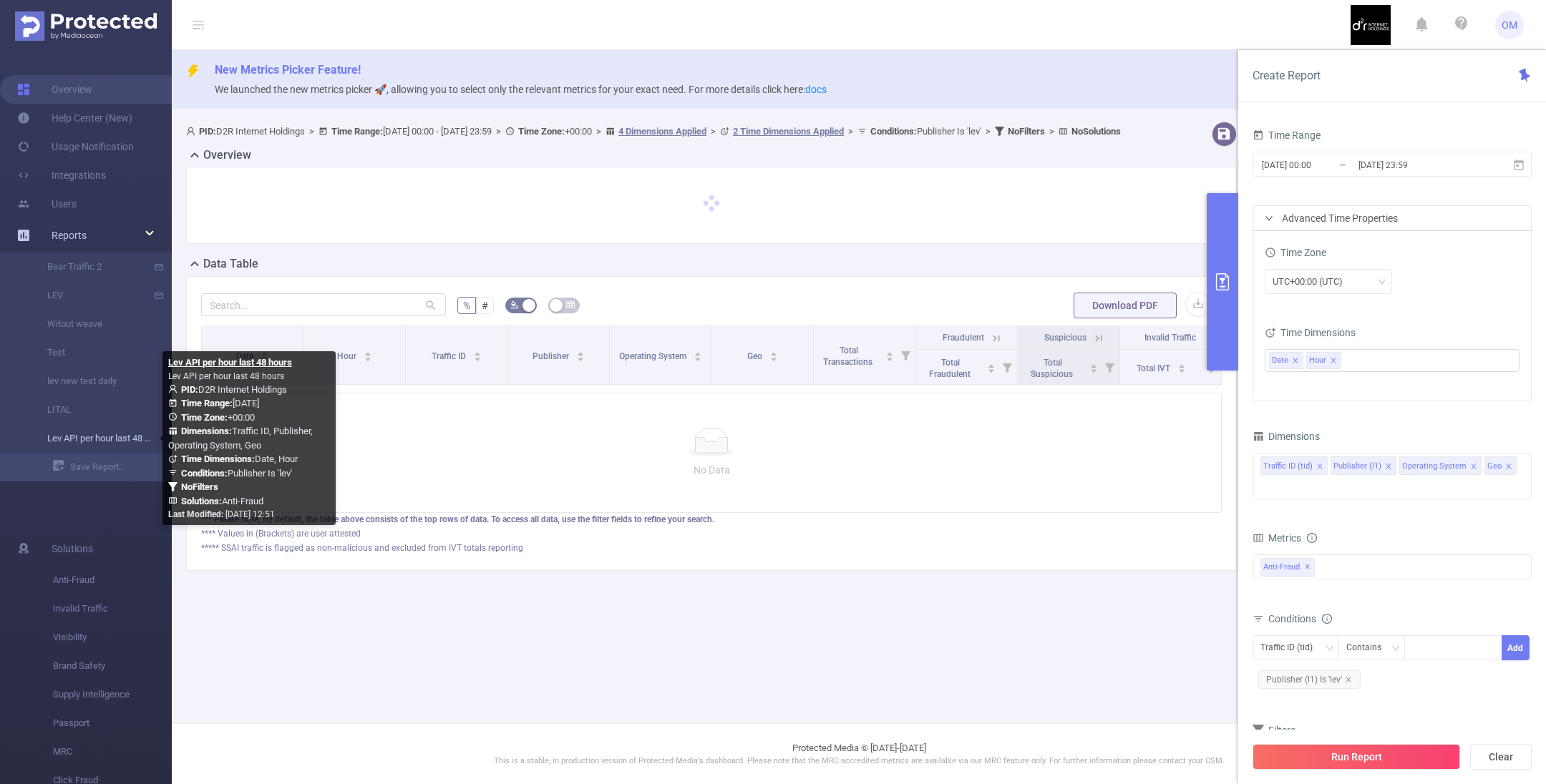
click at [136, 436] on link "Lev API per hour last 48 hours" at bounding box center [92, 438] width 126 height 29
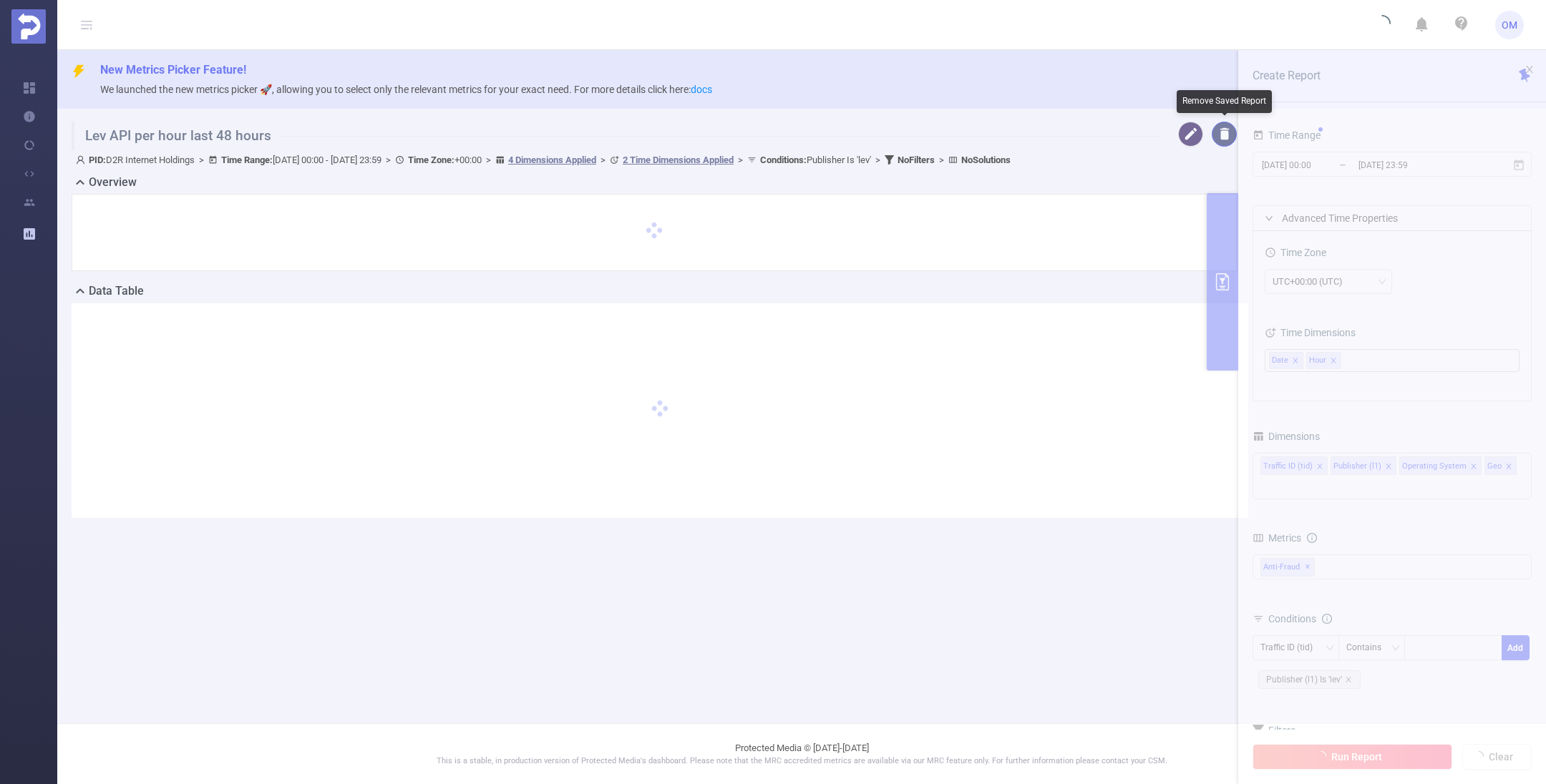
click at [1226, 137] on button "button" at bounding box center [1224, 134] width 25 height 25
type input "[DATE] 00:00"
type input "[DATE] 23:59"
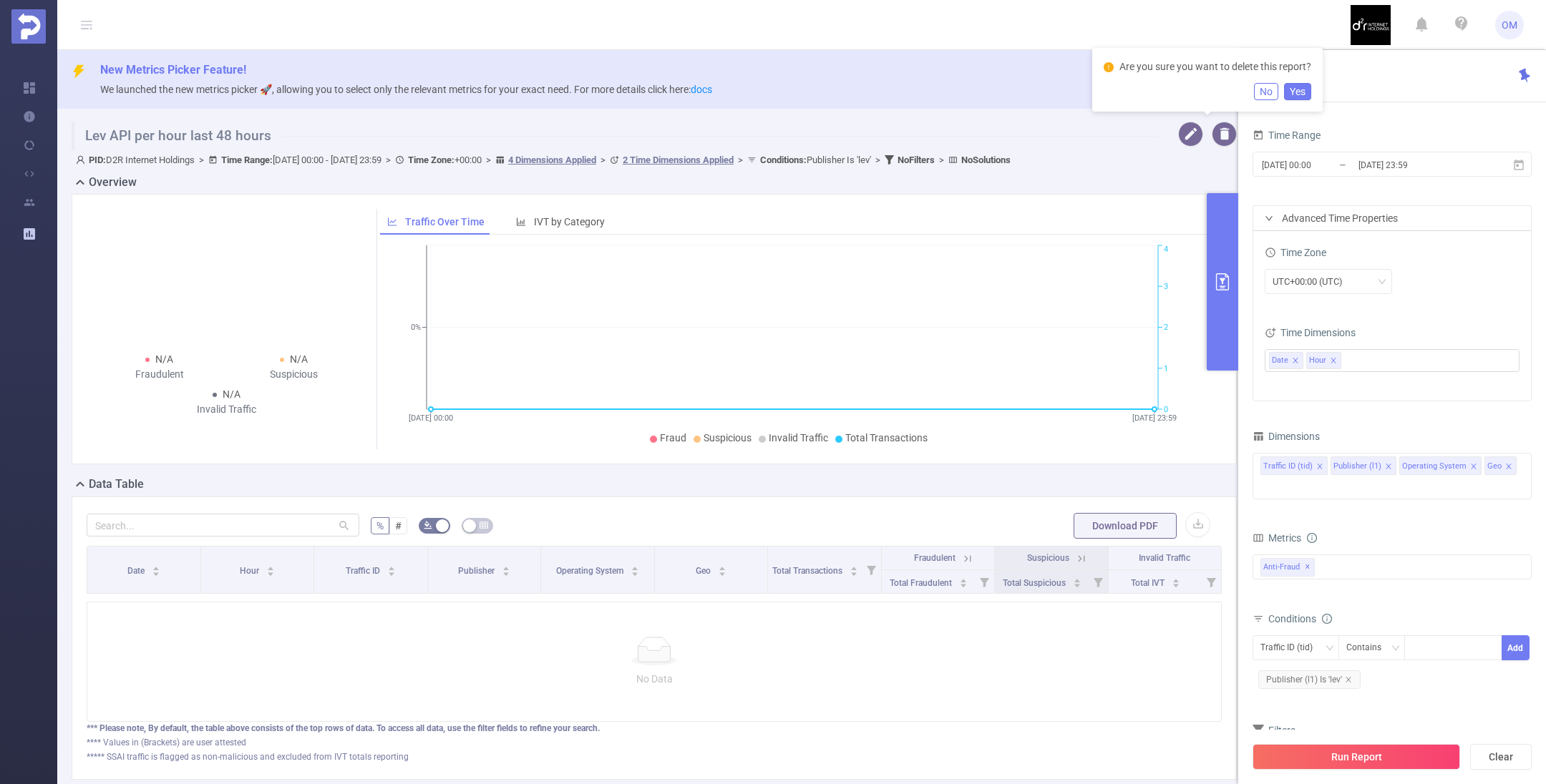
click at [1266, 89] on button "No" at bounding box center [1266, 91] width 24 height 17
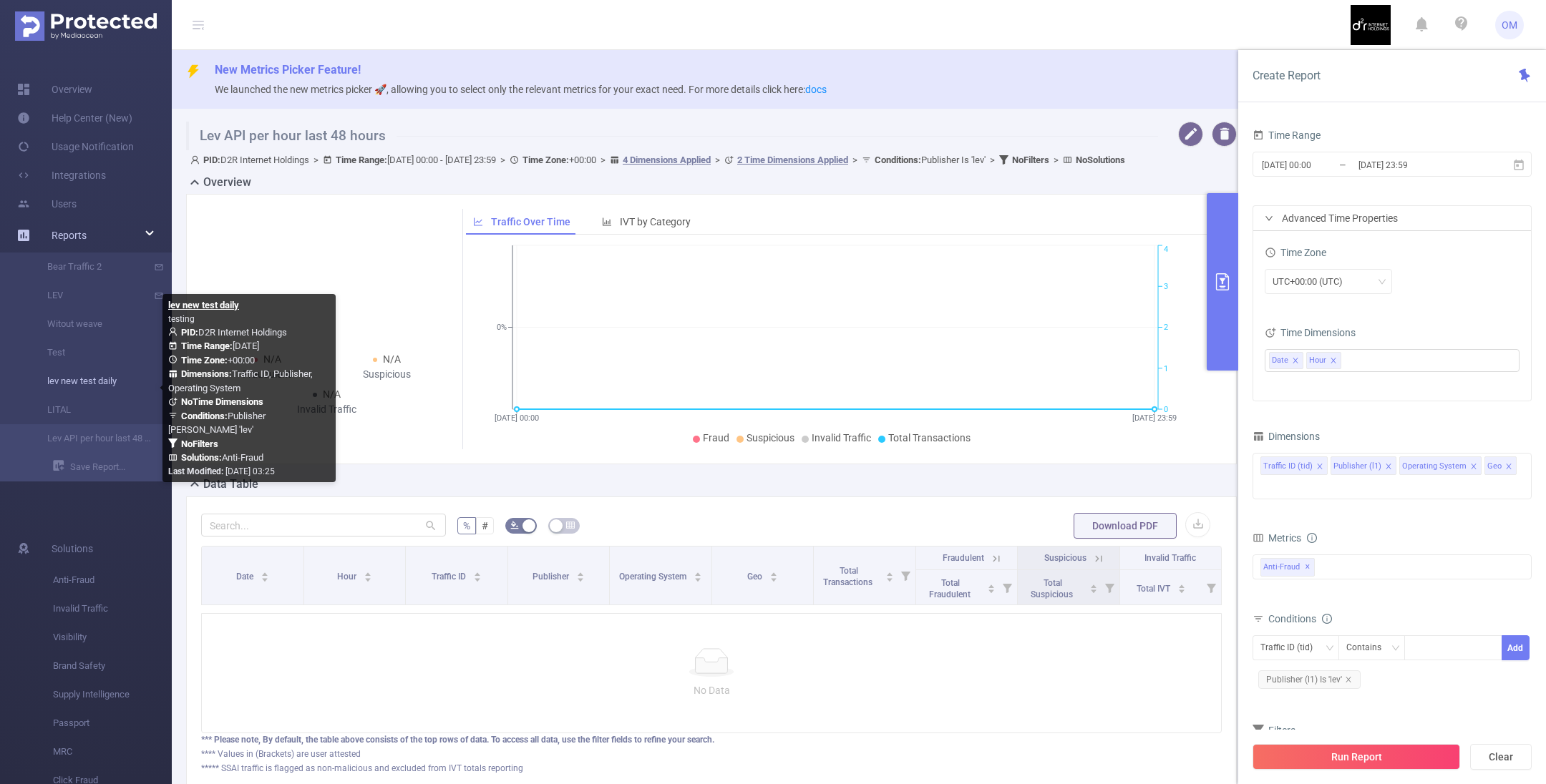
click at [86, 378] on link "lev new test daily" at bounding box center [92, 381] width 126 height 29
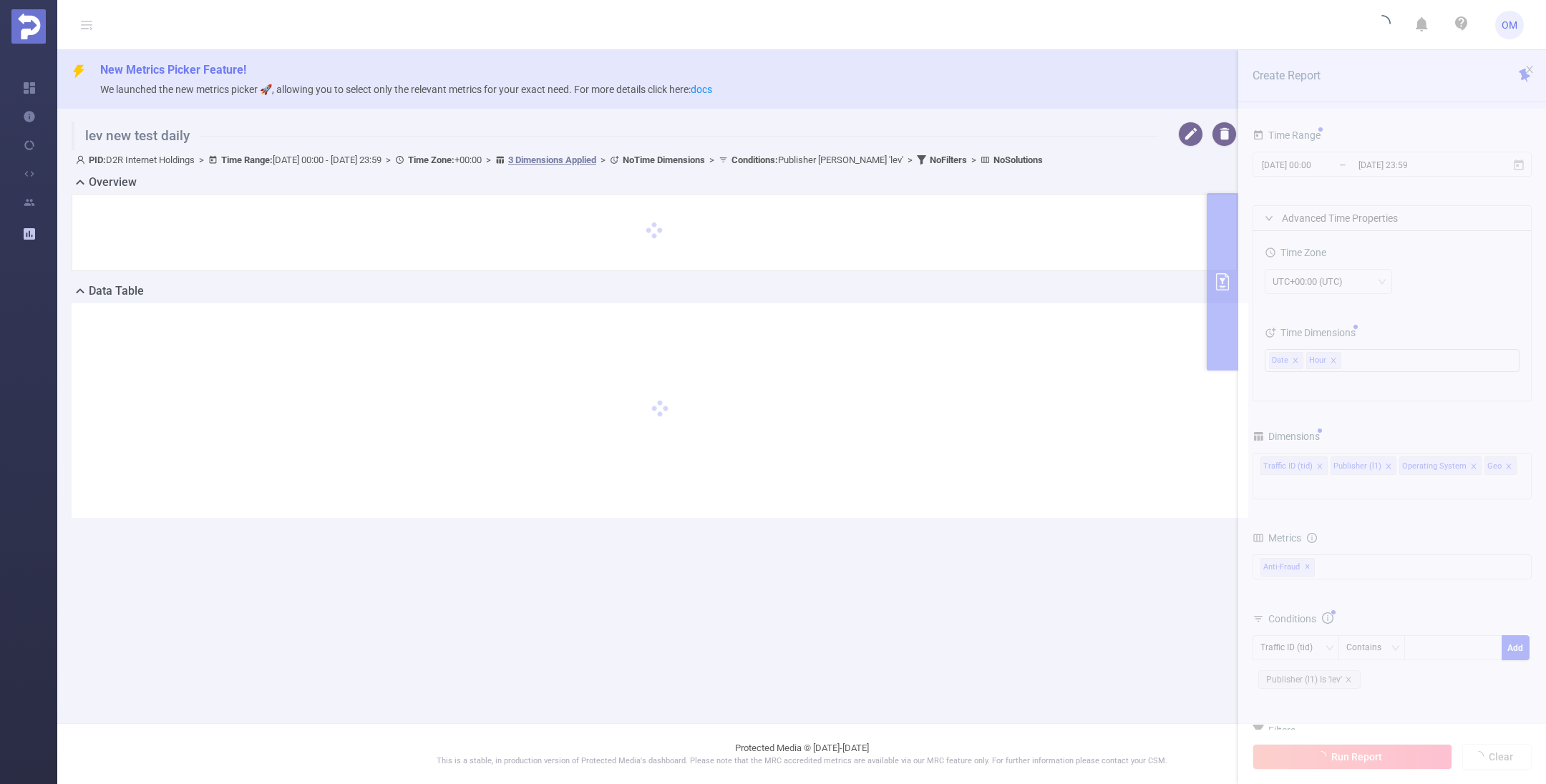
type input "[DATE] 00:00"
type input "[DATE] 23:59"
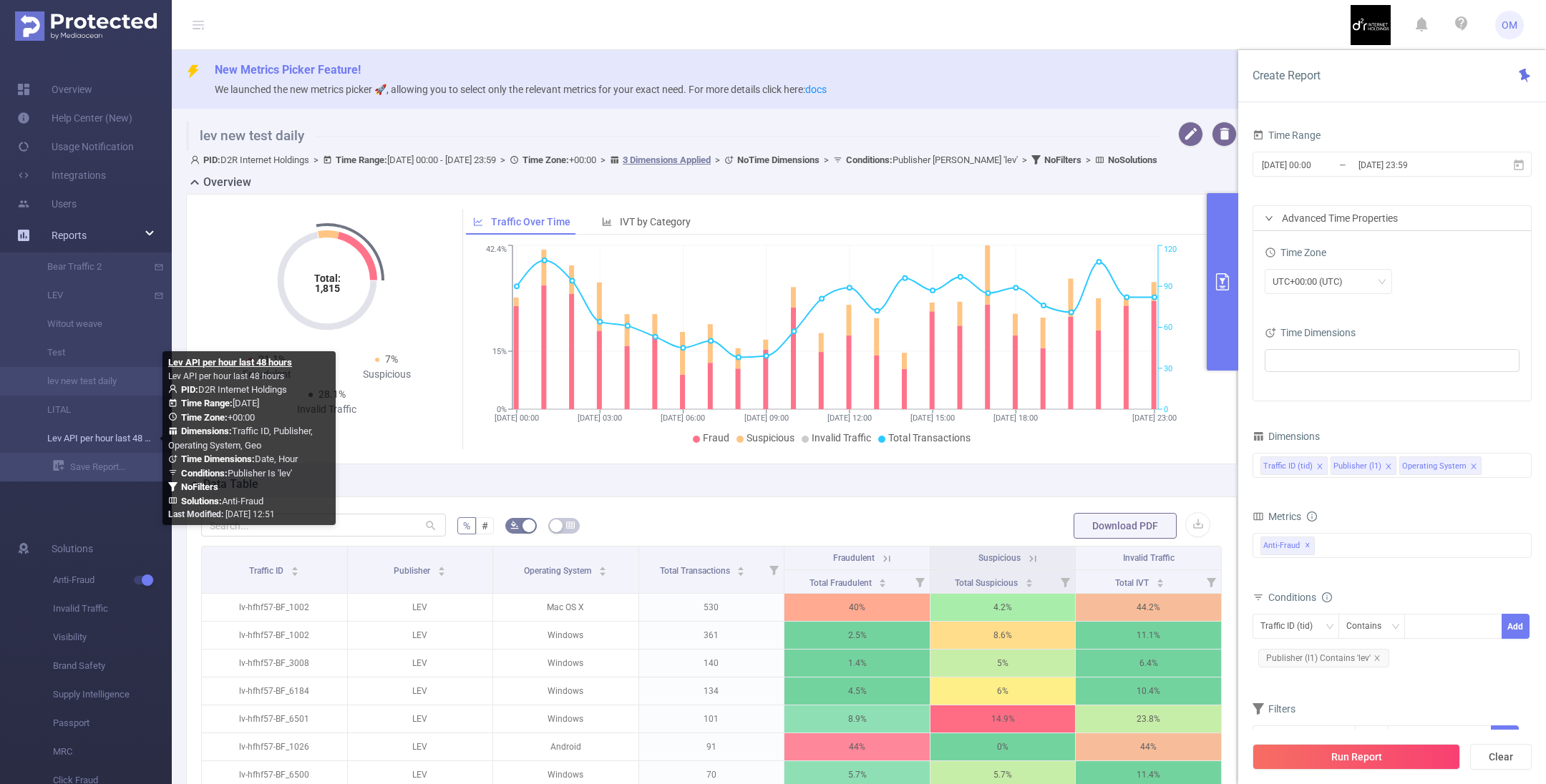
click at [143, 439] on link "Lev API per hour last 48 hours" at bounding box center [92, 438] width 126 height 29
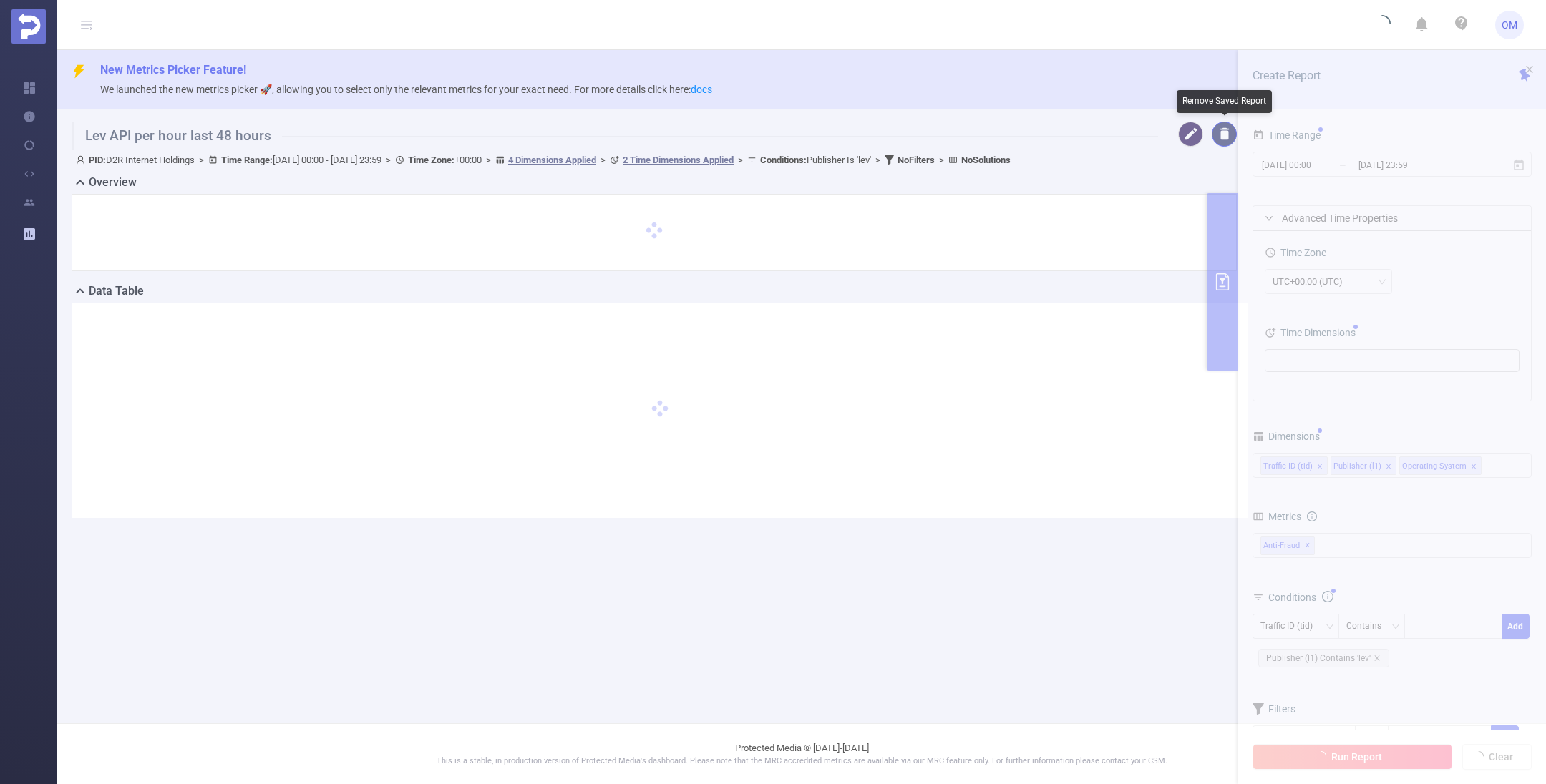
click at [1227, 138] on button "button" at bounding box center [1224, 134] width 25 height 25
click at [1316, 90] on button "Yes" at bounding box center [1314, 91] width 27 height 17
type input "[DATE] 00:00"
type input "[DATE] 23:59"
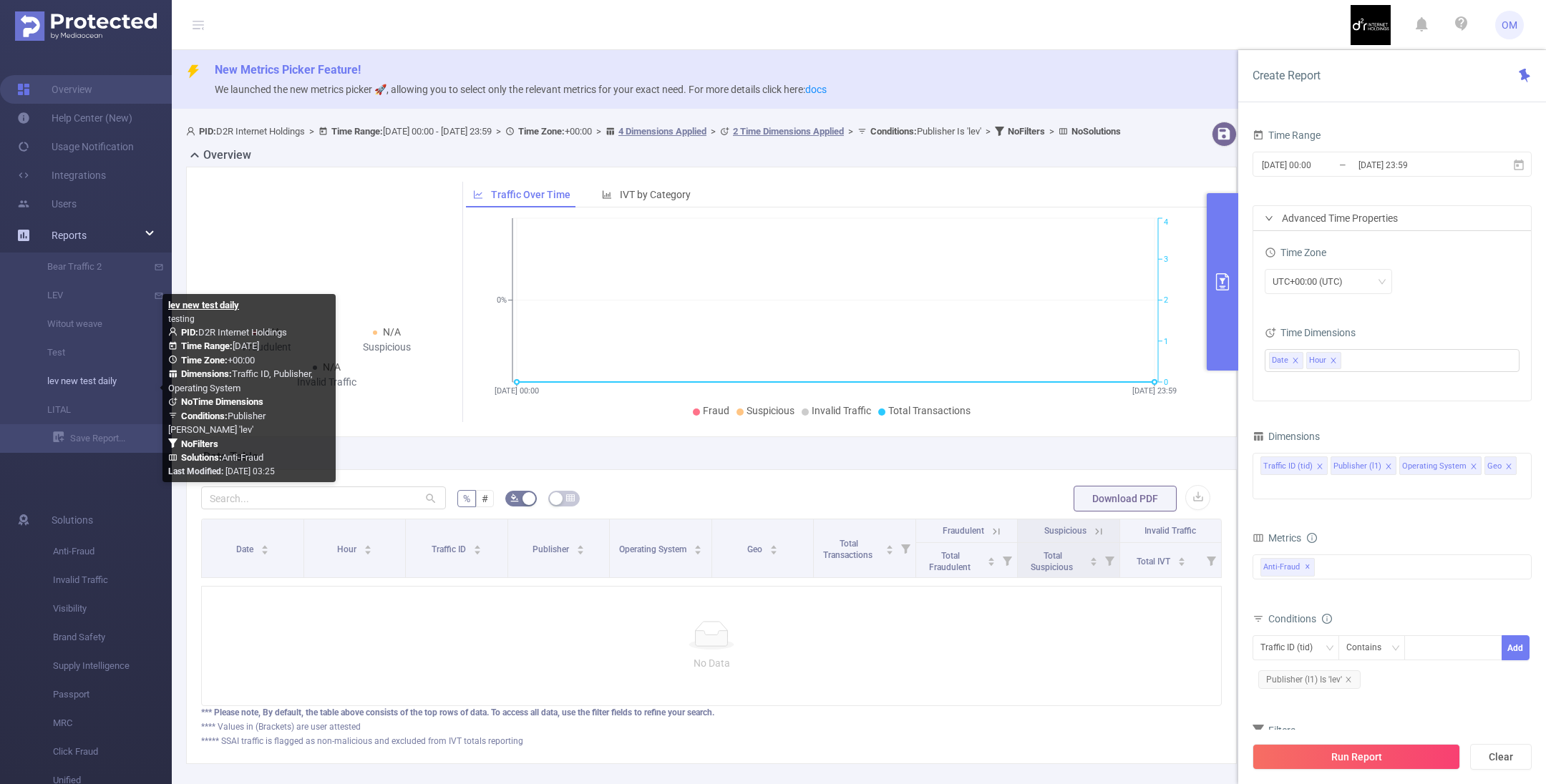
click at [122, 380] on link "lev new test daily" at bounding box center [92, 381] width 126 height 29
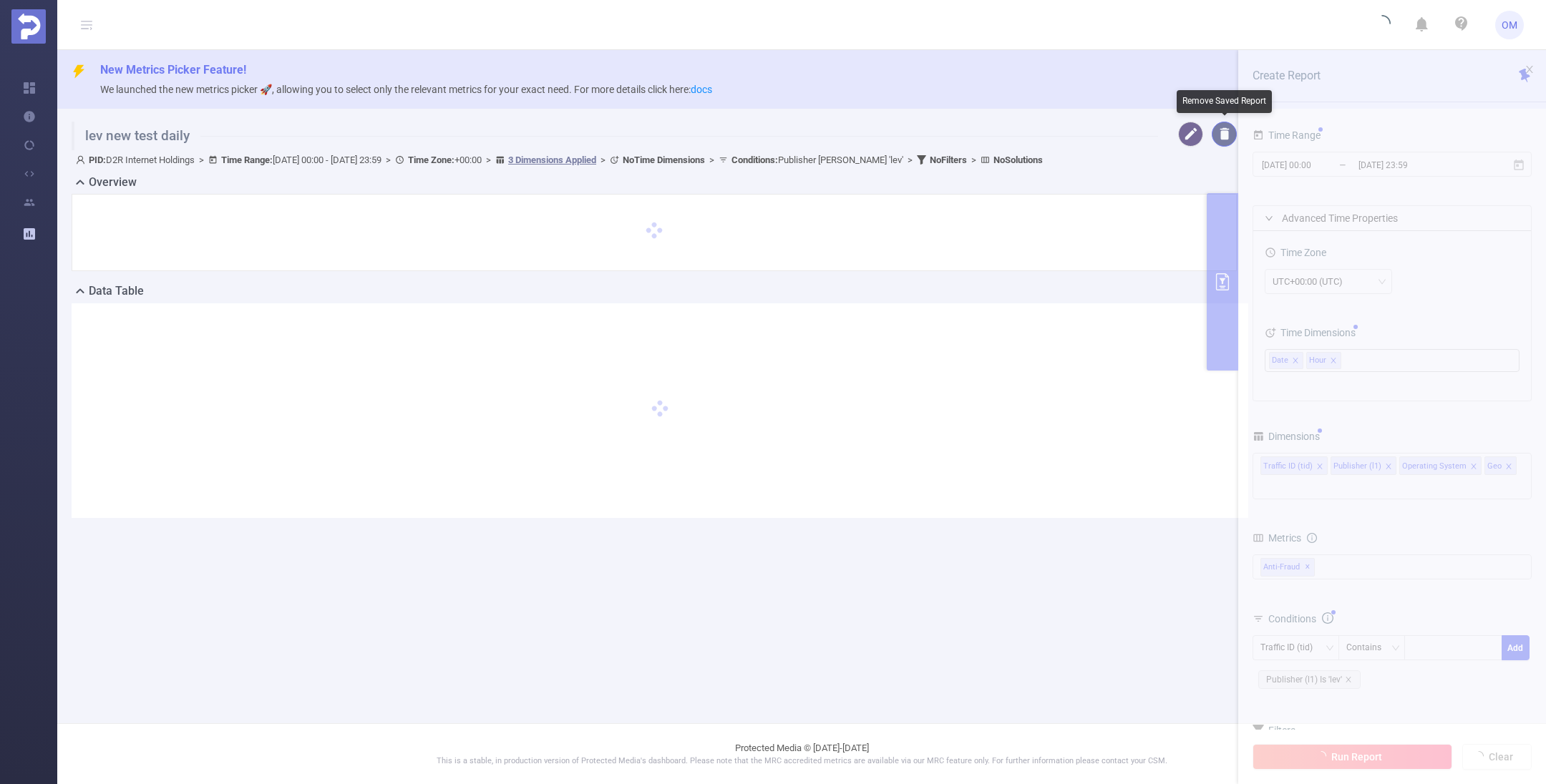
click at [1228, 138] on button "button" at bounding box center [1224, 134] width 25 height 25
click at [1323, 94] on button "Yes" at bounding box center [1314, 91] width 27 height 17
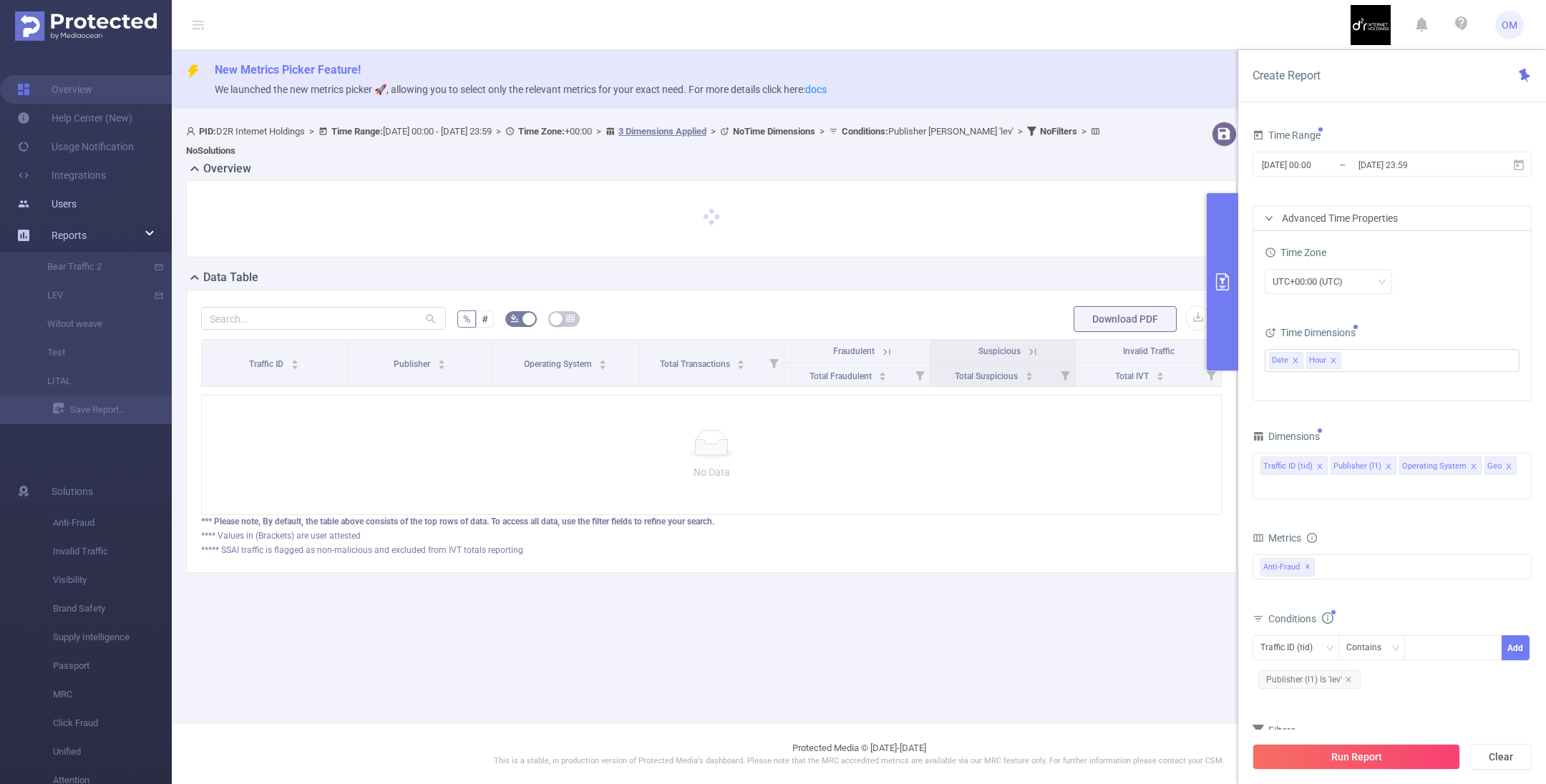
type input "[DATE] 00:00"
type input "[DATE] 23:59"
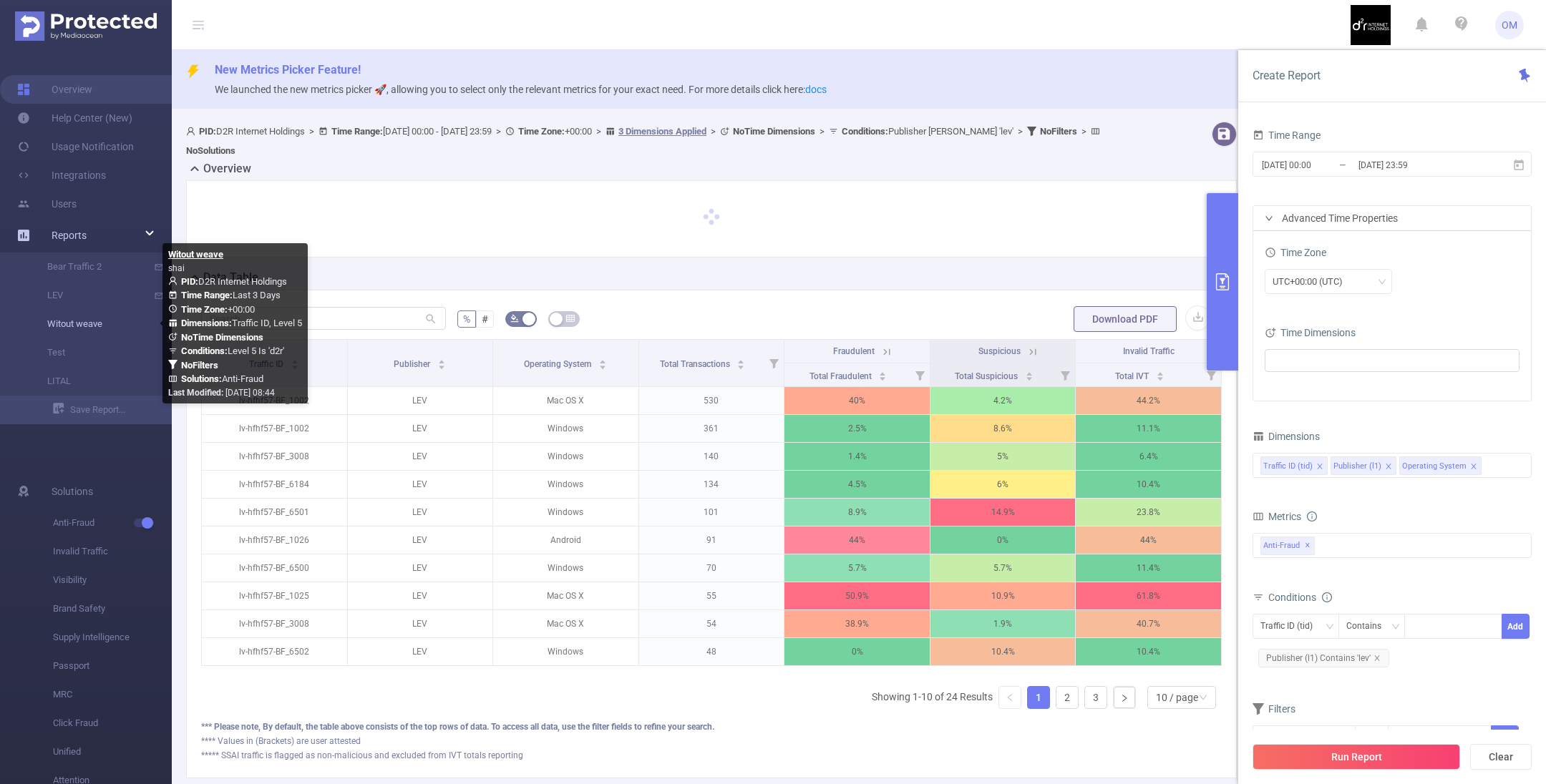
click at [80, 321] on link "Witout weave" at bounding box center [92, 324] width 126 height 29
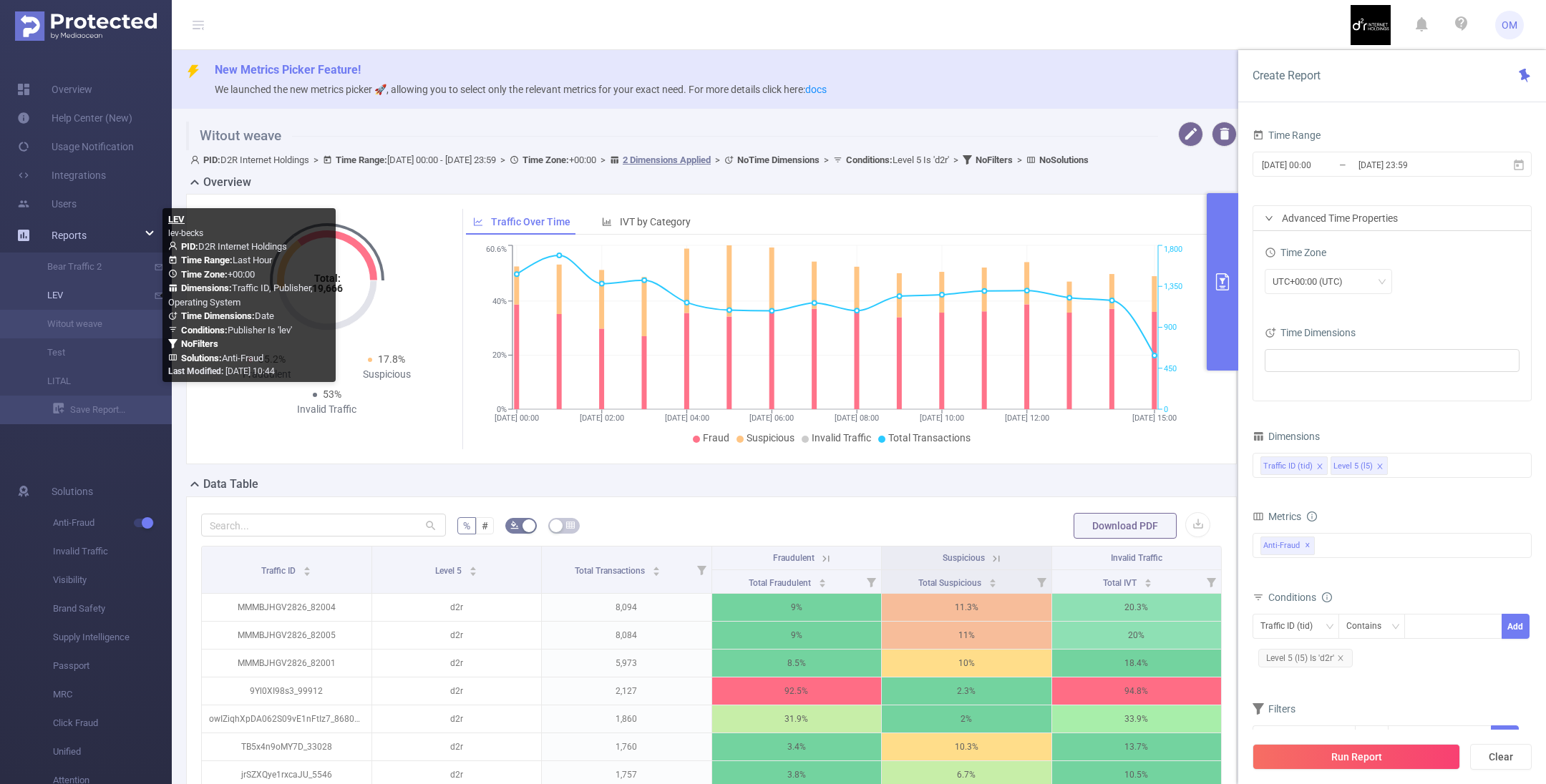
click at [96, 295] on link "LEV" at bounding box center [92, 296] width 126 height 29
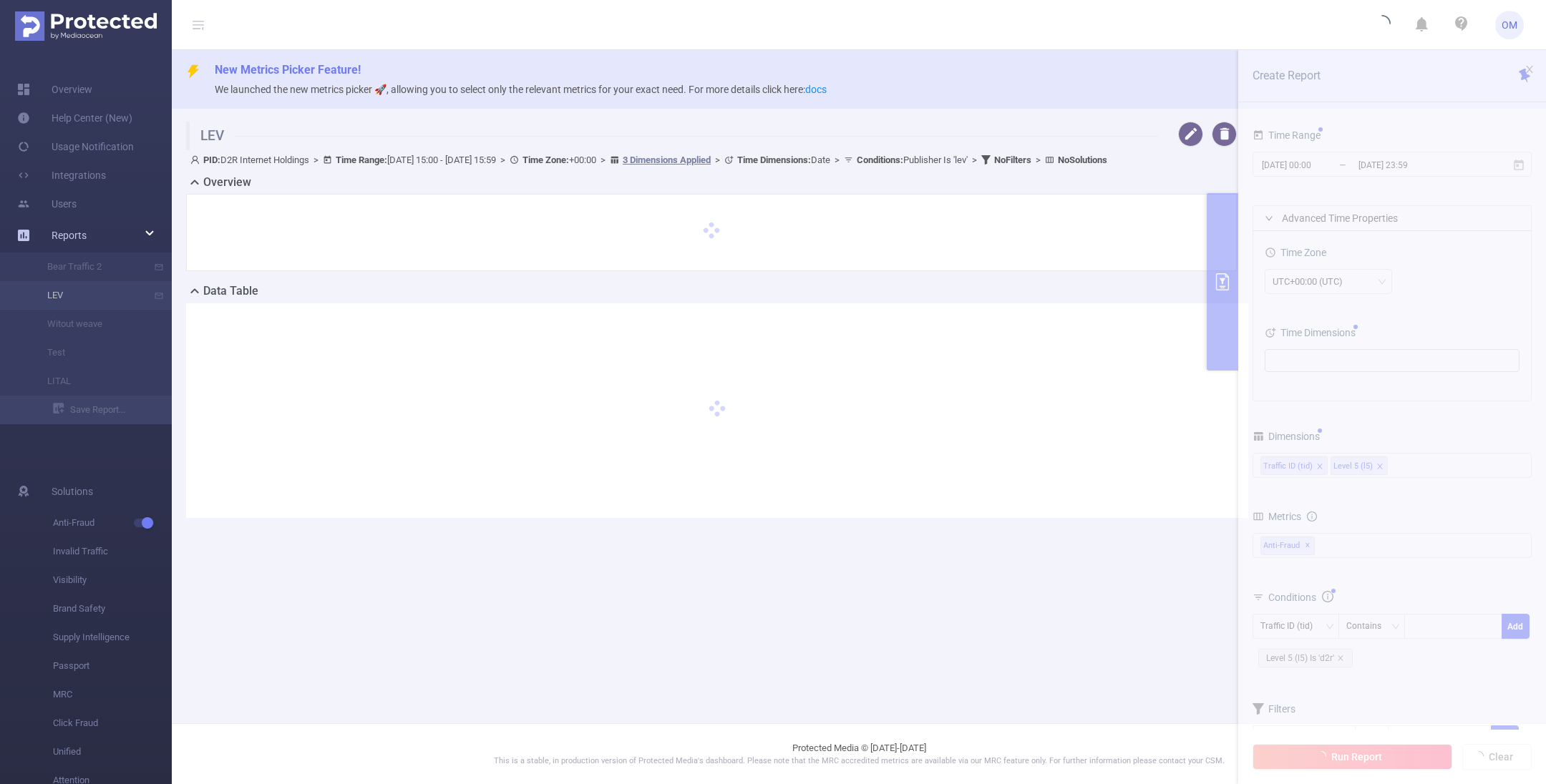
type input "[DATE] 15:00"
type input "[DATE] 15:59"
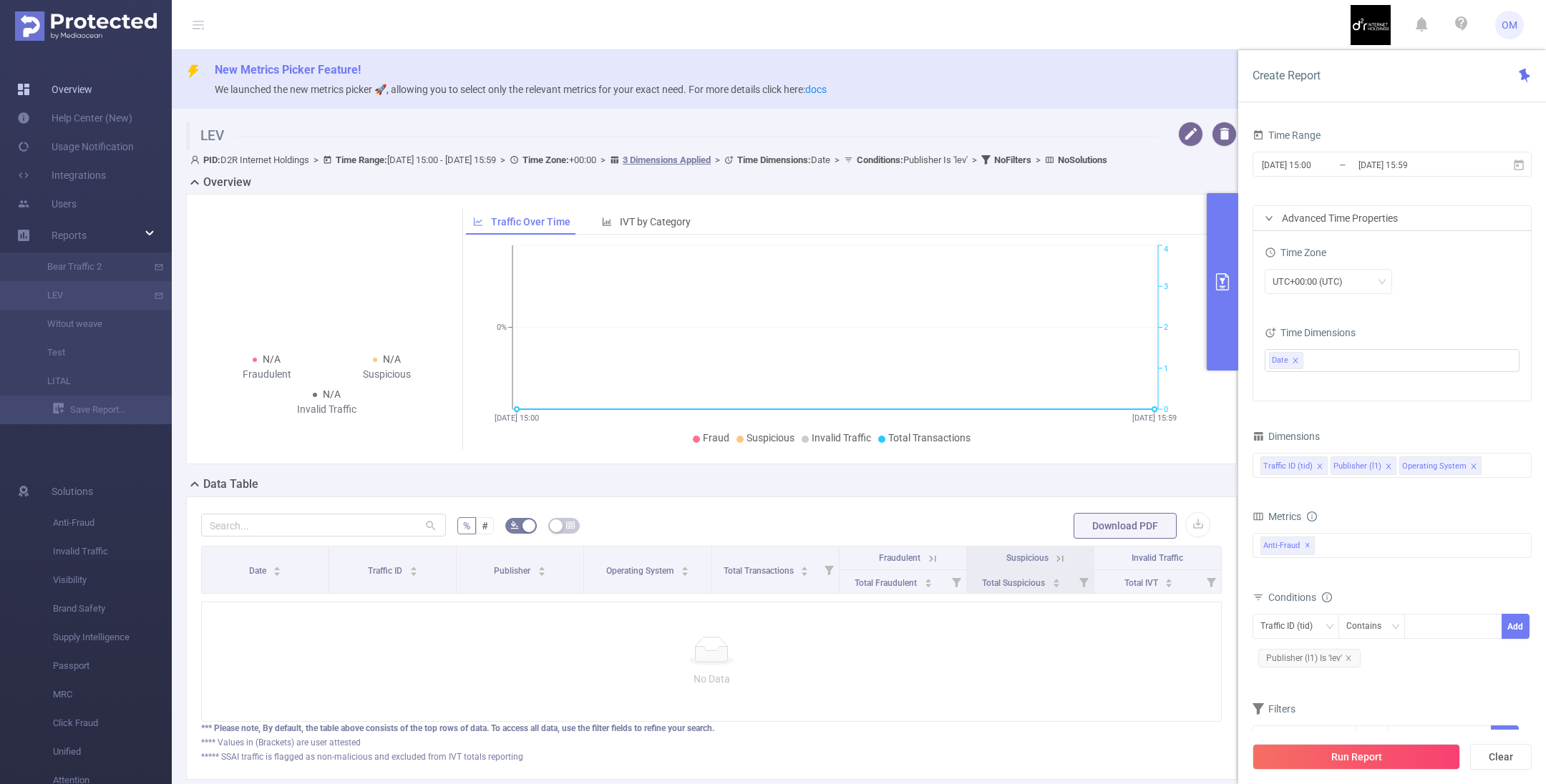
click at [89, 84] on link "Overview" at bounding box center [55, 90] width 75 height 29
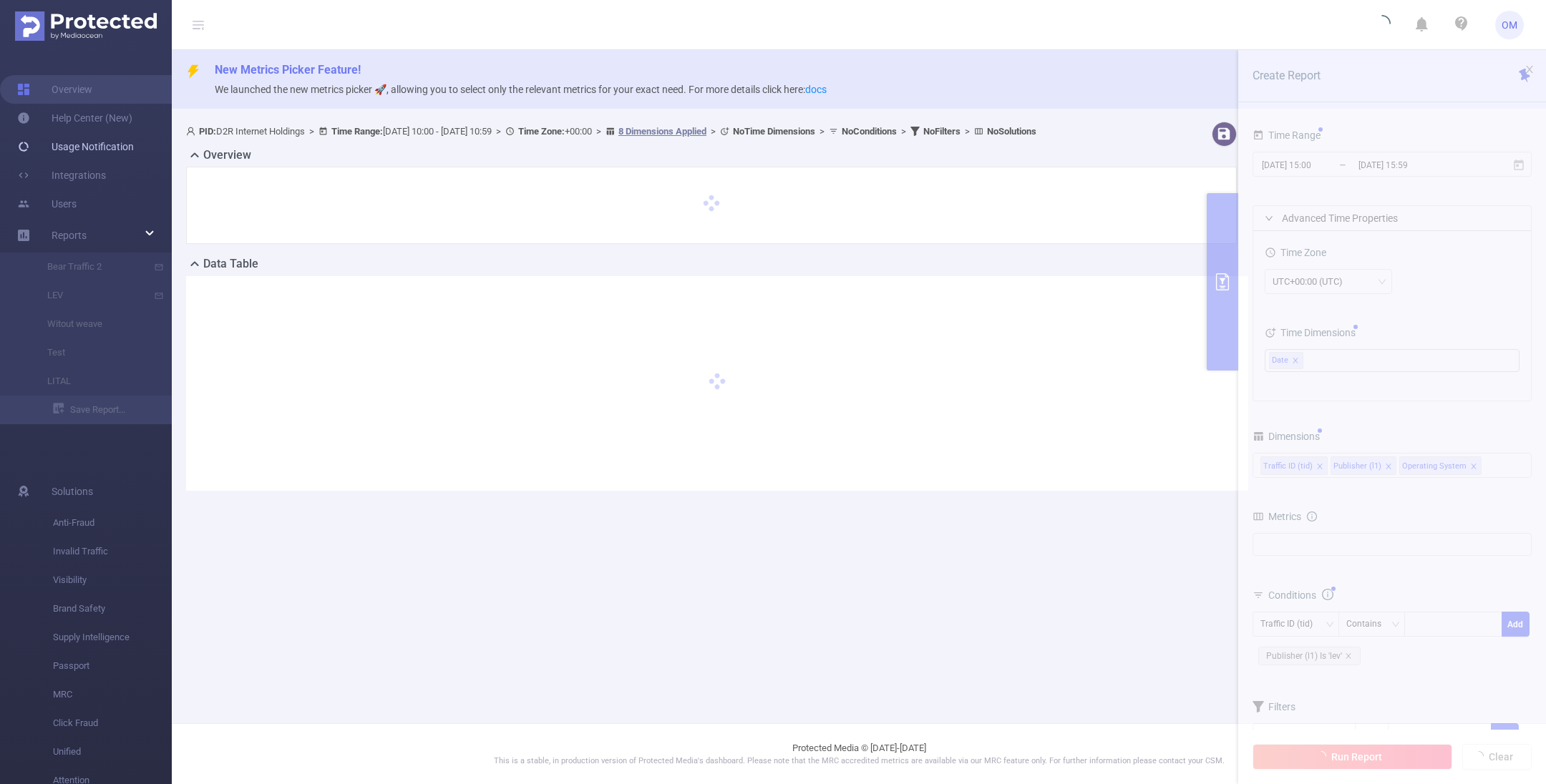
click at [81, 141] on link "Usage Notification" at bounding box center [75, 147] width 116 height 29
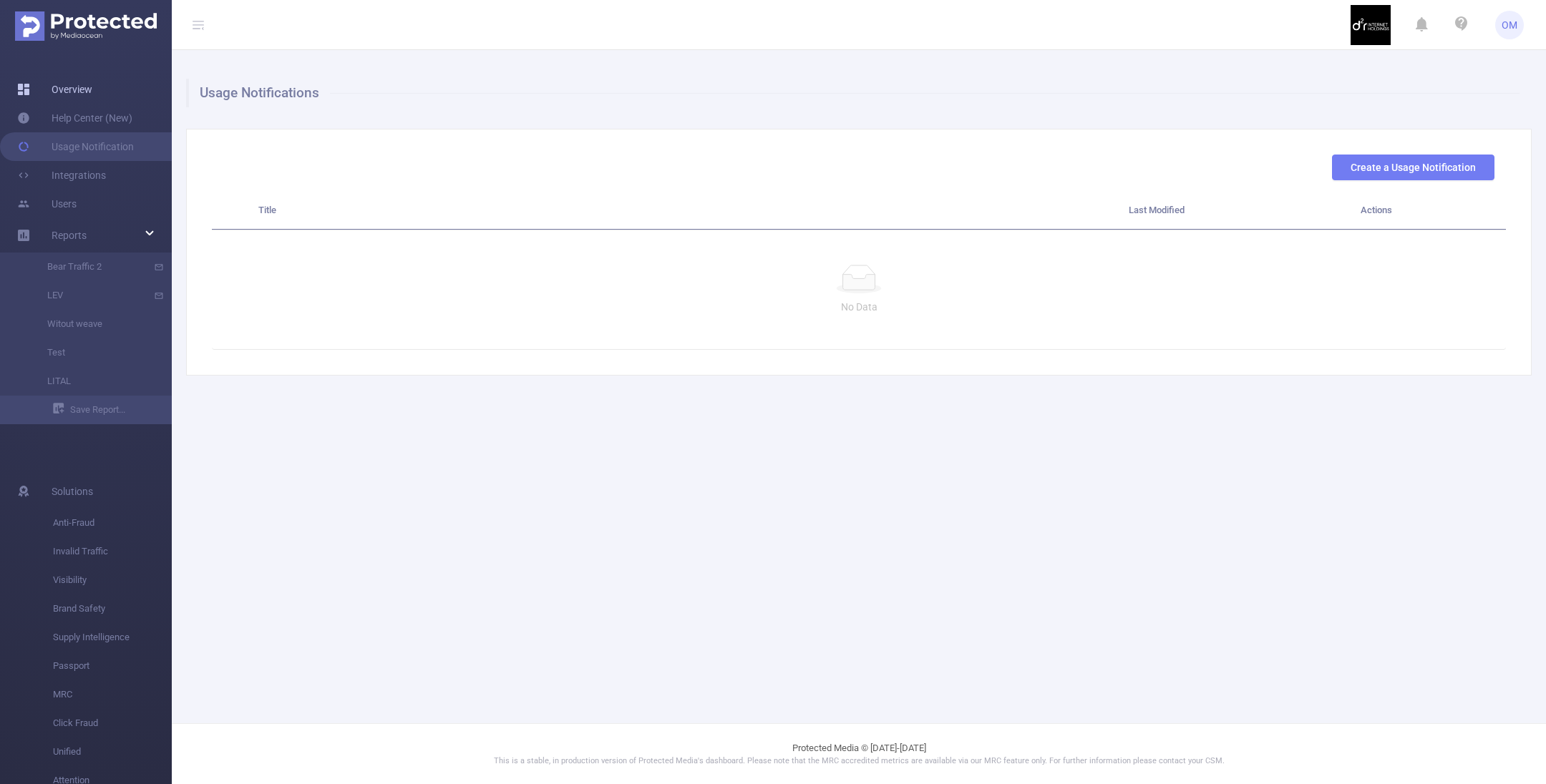
click at [90, 86] on link "Overview" at bounding box center [55, 90] width 75 height 29
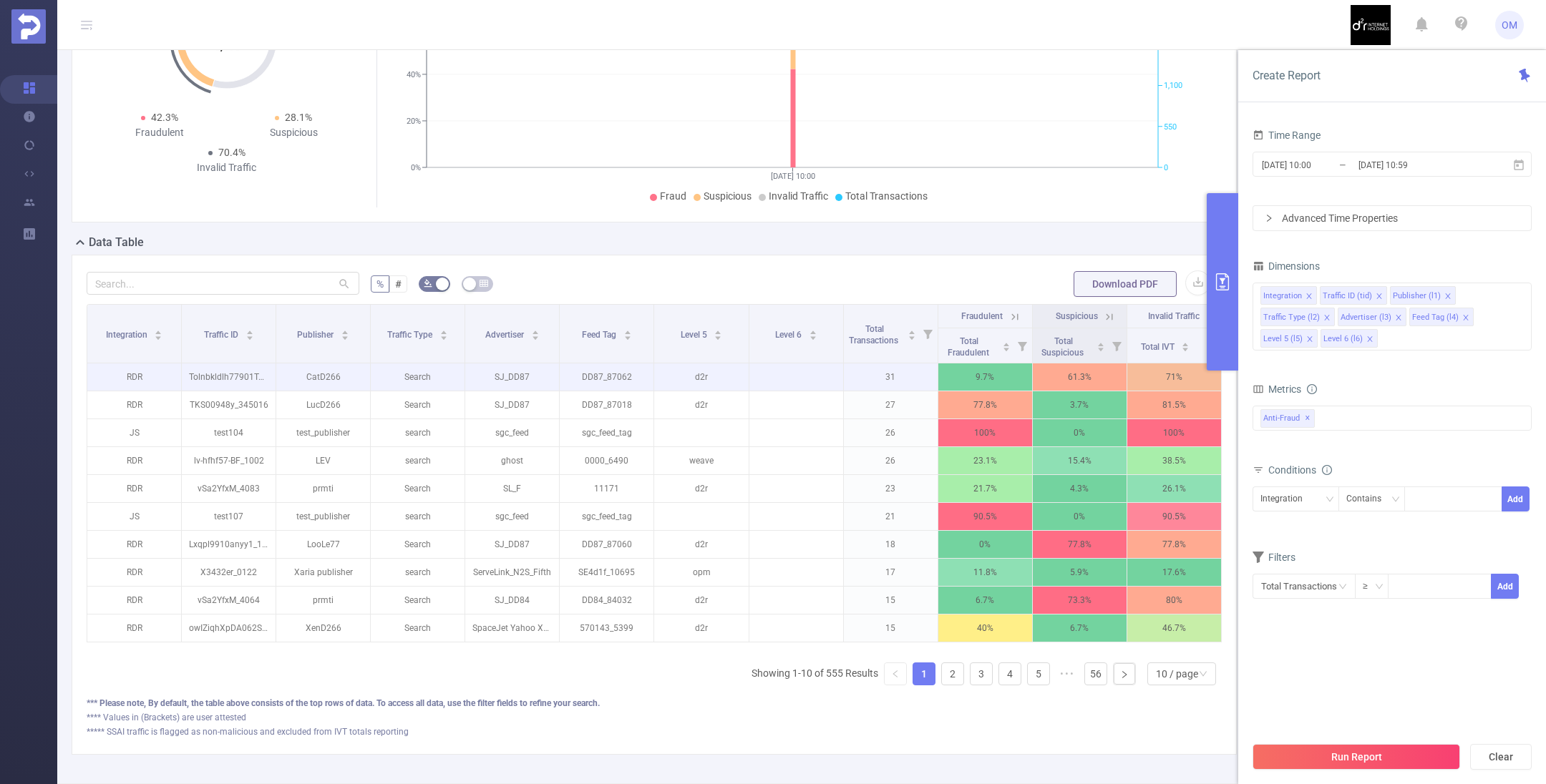
scroll to position [287, 0]
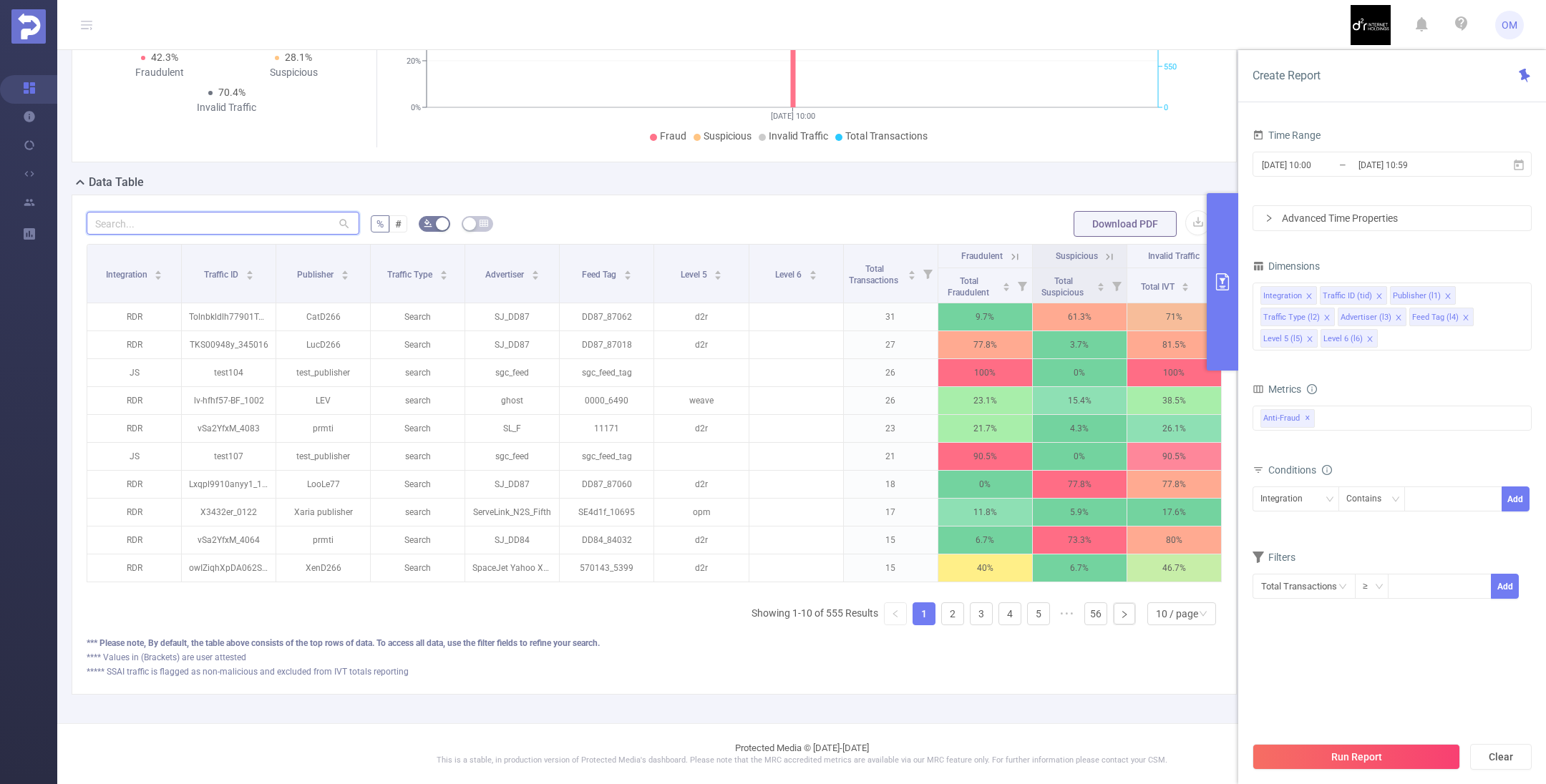
click at [219, 215] on input "text" at bounding box center [223, 223] width 273 height 23
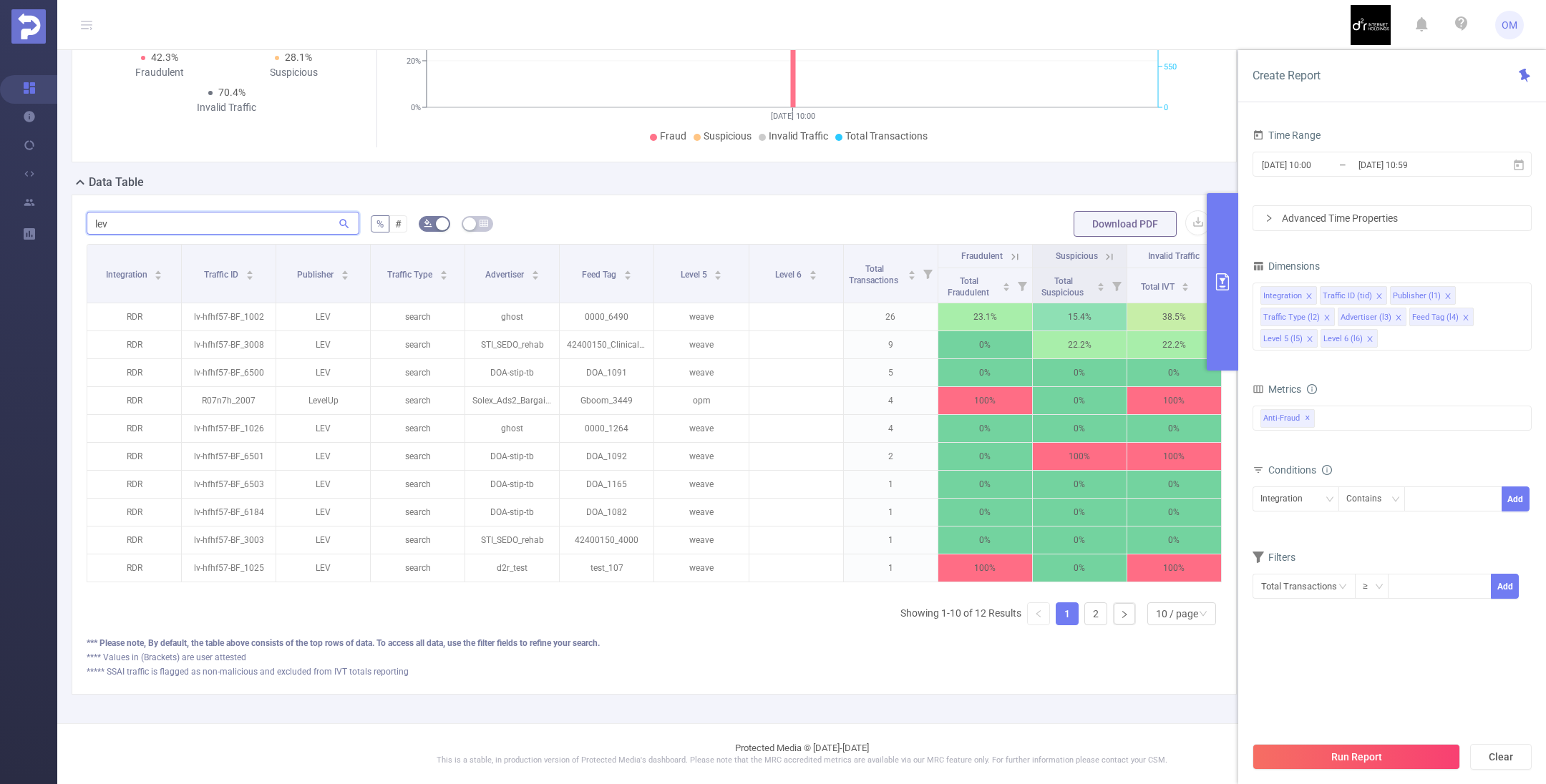
type input "lev"
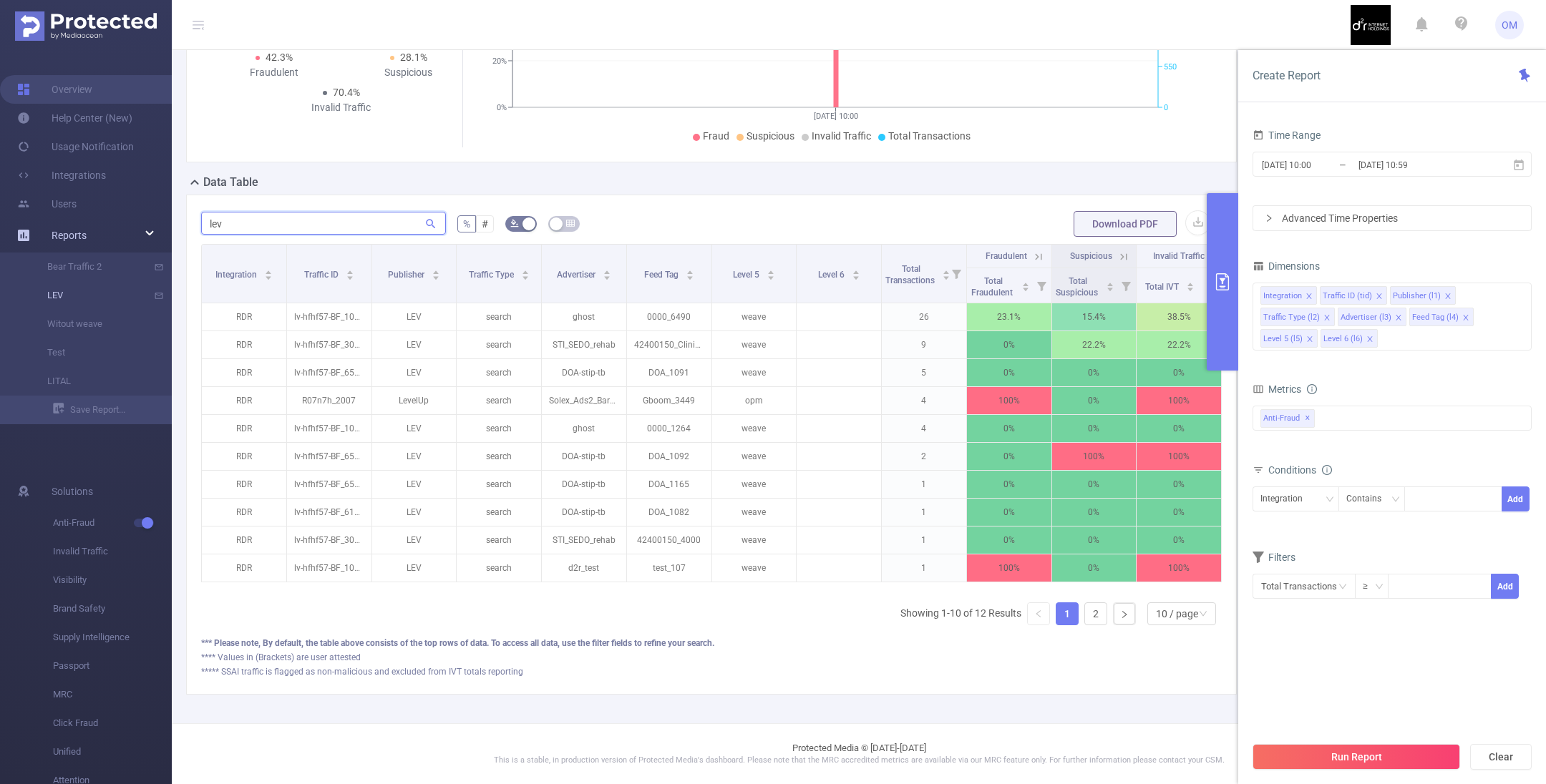
scroll to position [300, 0]
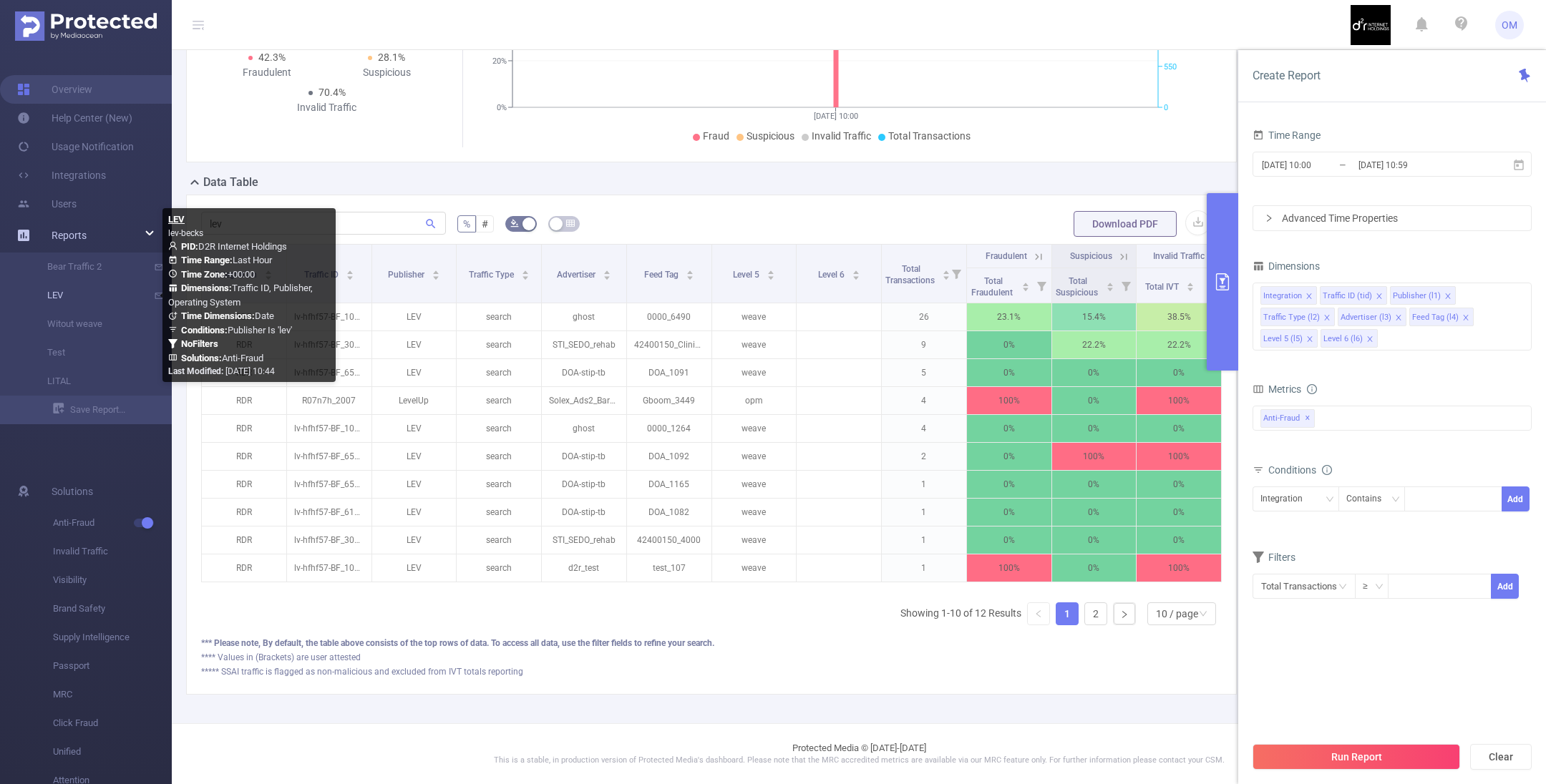
click at [64, 302] on link "LEV" at bounding box center [92, 296] width 126 height 29
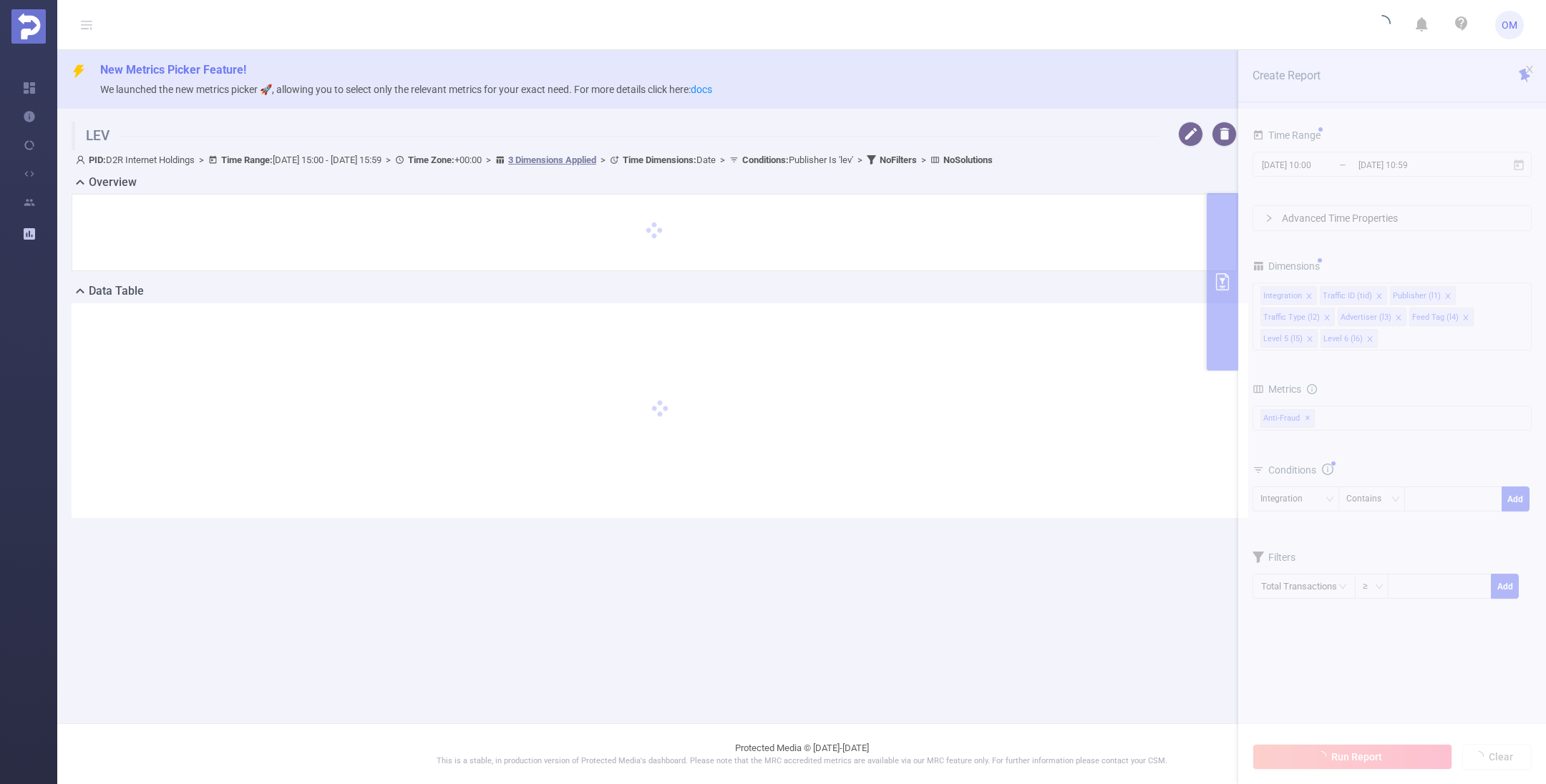
type input "[DATE] 15:00"
type input "[DATE] 15:59"
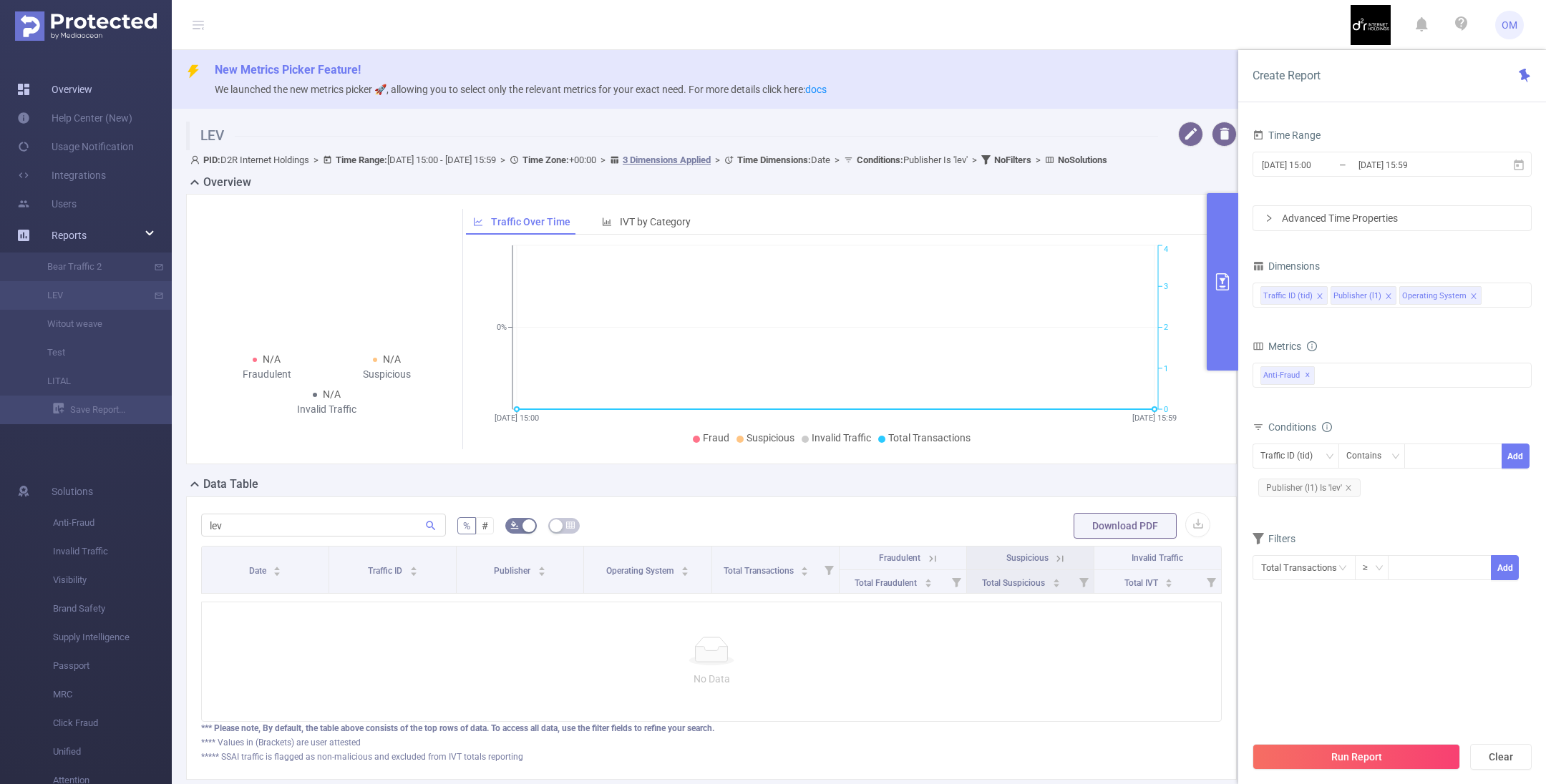
click at [55, 87] on link "Overview" at bounding box center [55, 90] width 75 height 29
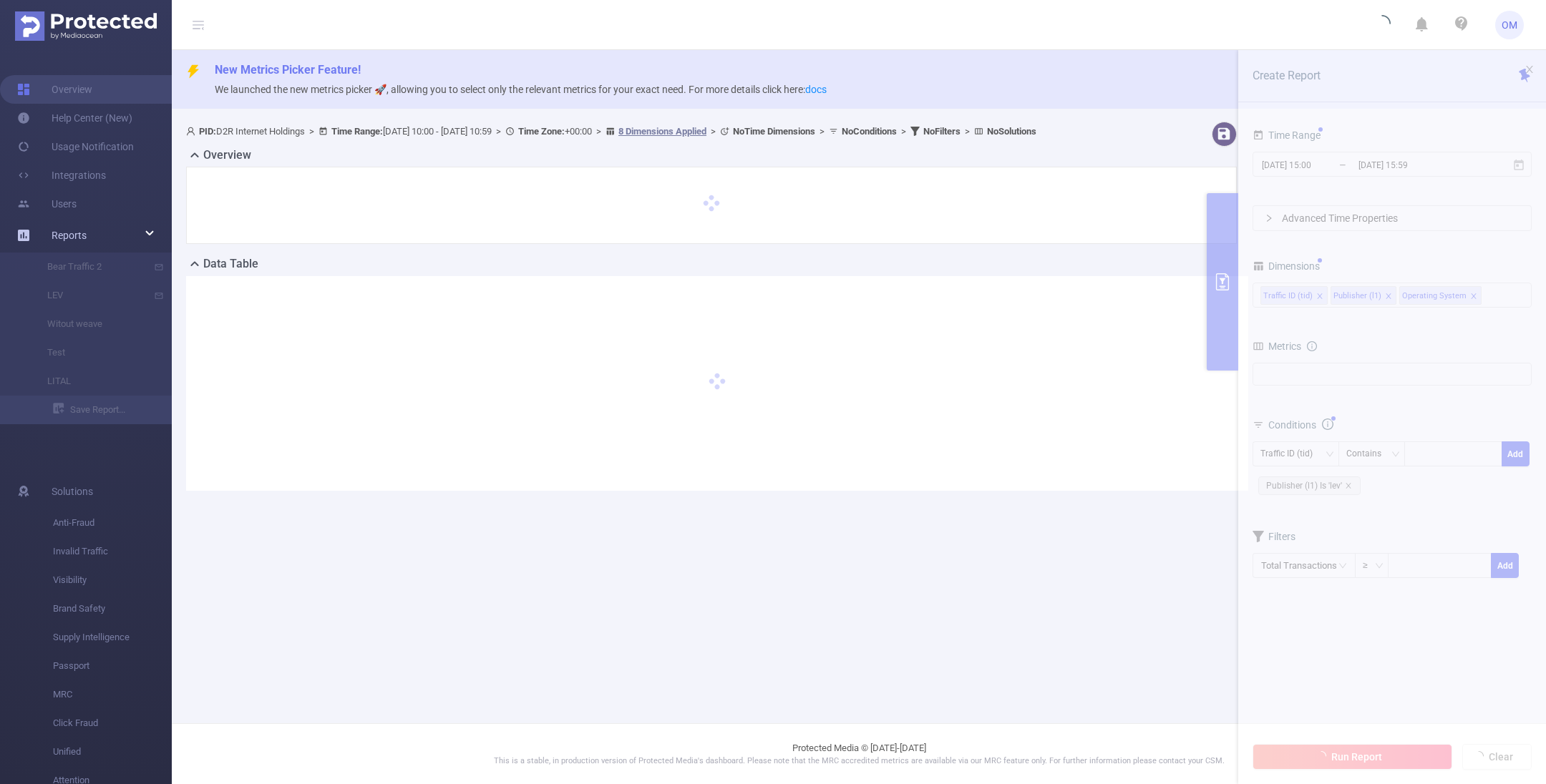
click at [74, 22] on img at bounding box center [86, 26] width 141 height 30
click at [55, 29] on img at bounding box center [86, 26] width 141 height 30
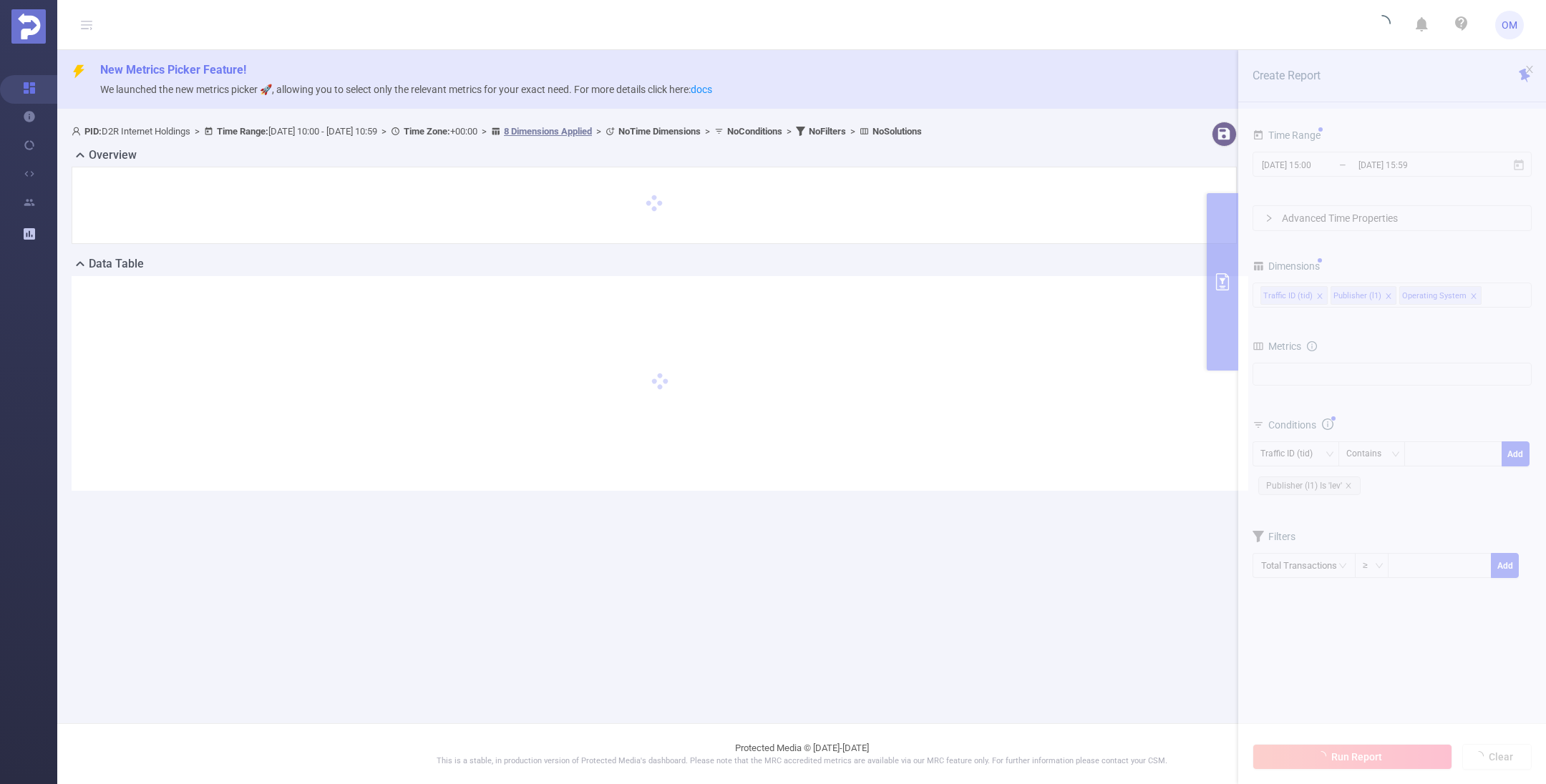
type input "[DATE] 10:00"
type input "[DATE] 10:59"
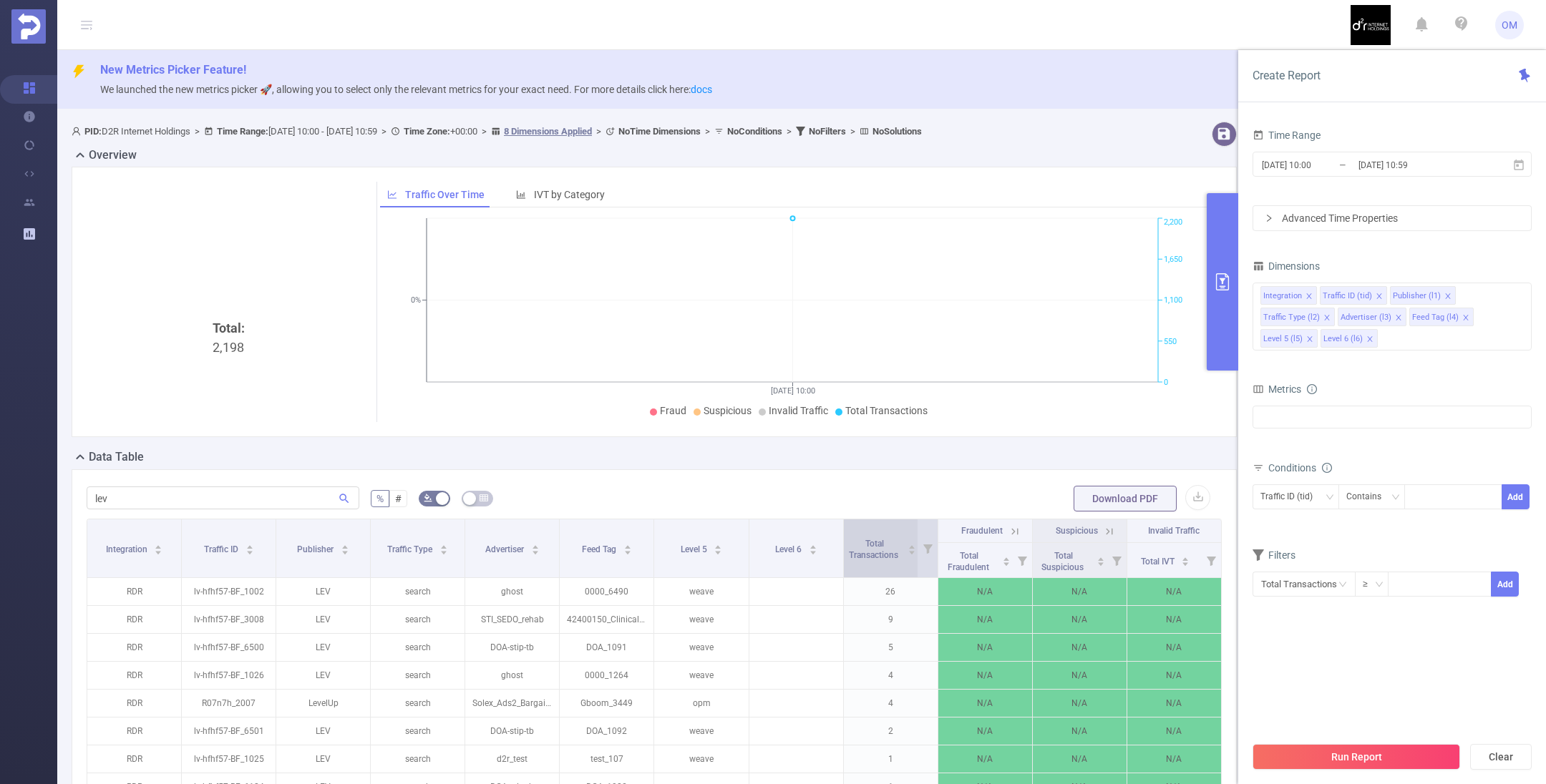
click at [859, 550] on span "Total Transactions" at bounding box center [875, 549] width 52 height 21
click at [1343, 752] on button "Run Report" at bounding box center [1356, 757] width 208 height 26
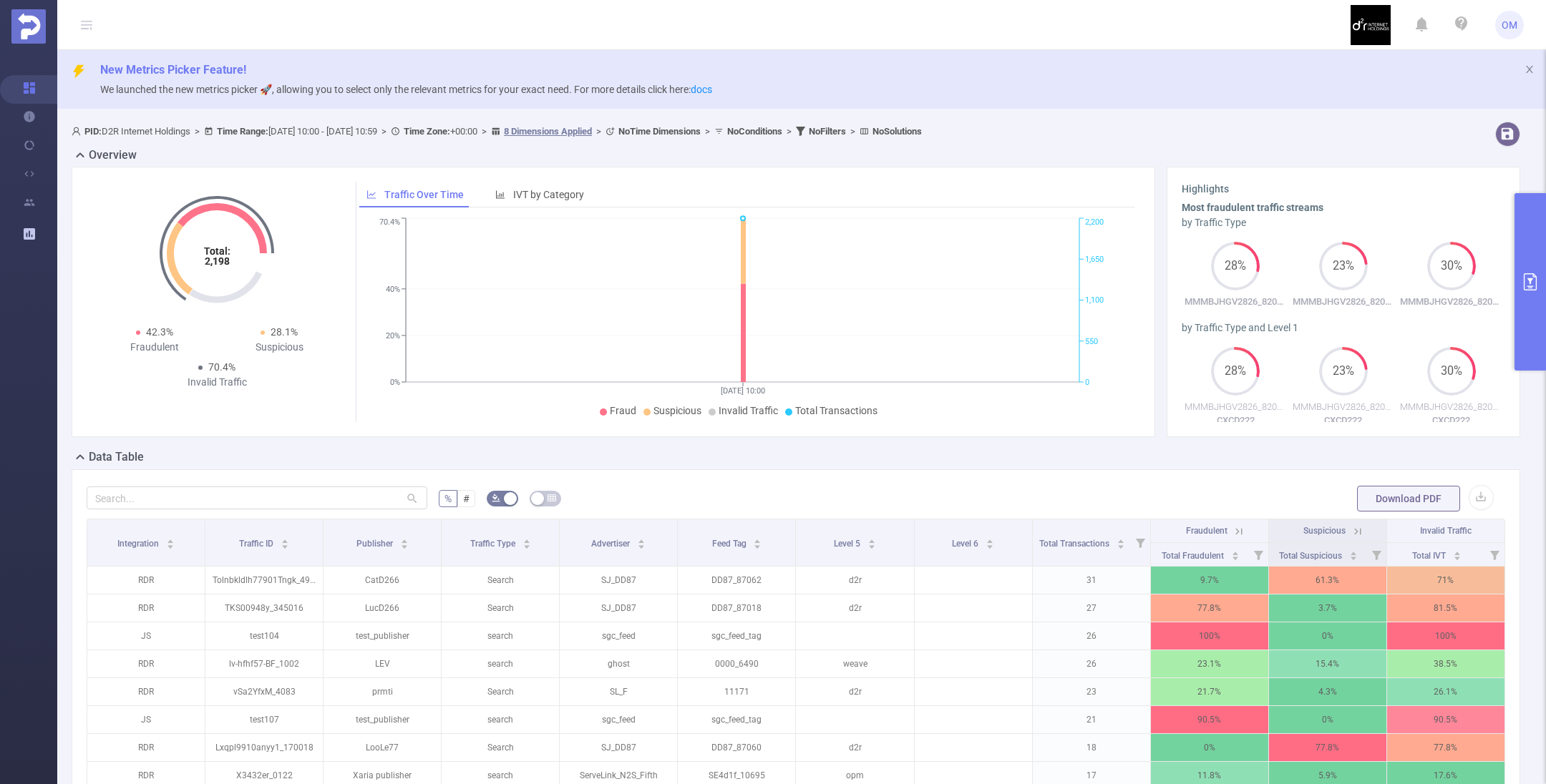
click at [1530, 316] on button "primary" at bounding box center [1529, 282] width 31 height 178
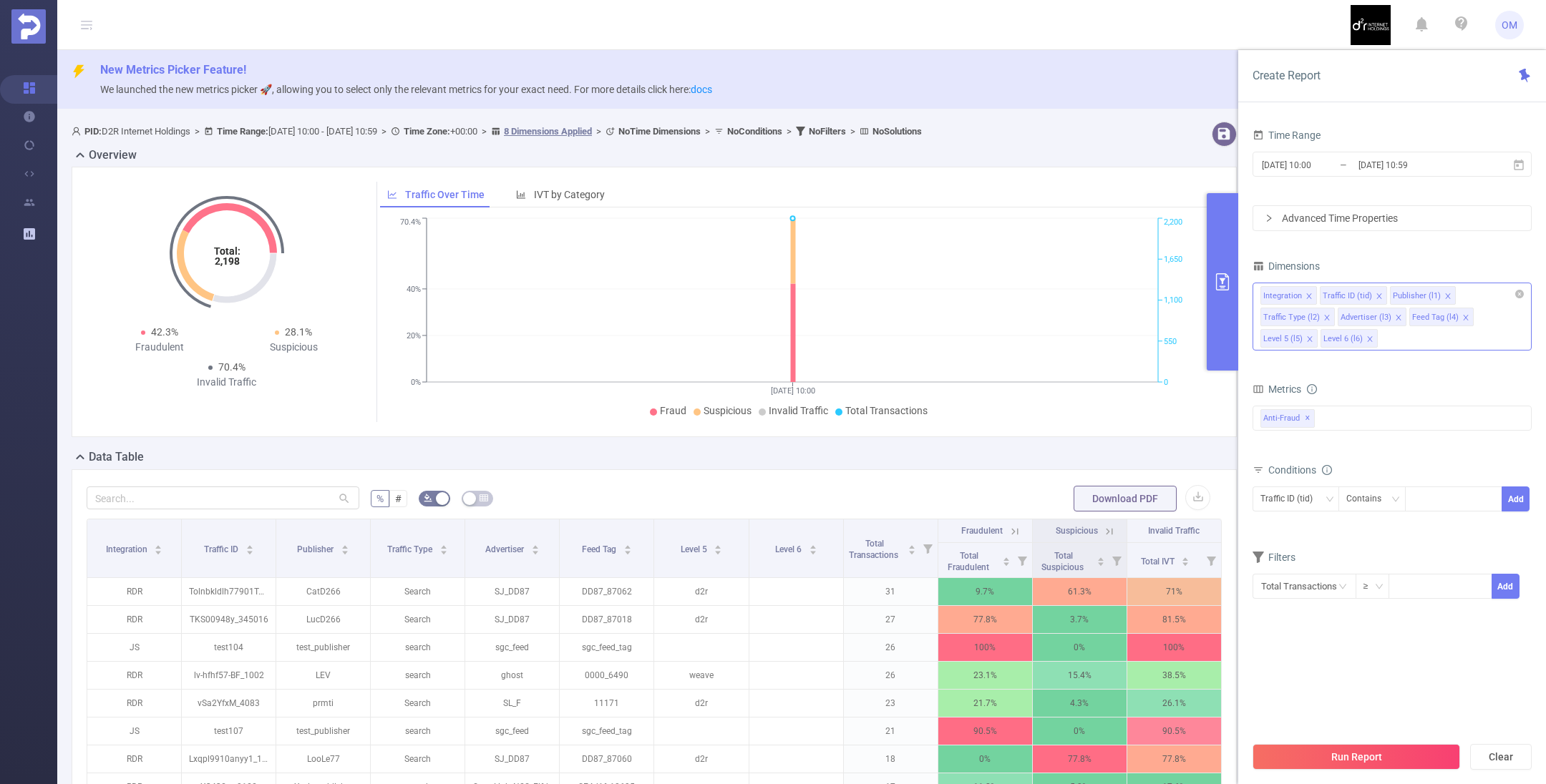
click at [1395, 318] on icon "icon: close" at bounding box center [1398, 317] width 7 height 7
click at [1392, 315] on icon "icon: close" at bounding box center [1393, 317] width 7 height 7
click at [1383, 316] on icon "icon: close" at bounding box center [1386, 317] width 7 height 7
click at [1384, 316] on icon "icon: close" at bounding box center [1386, 317] width 5 height 5
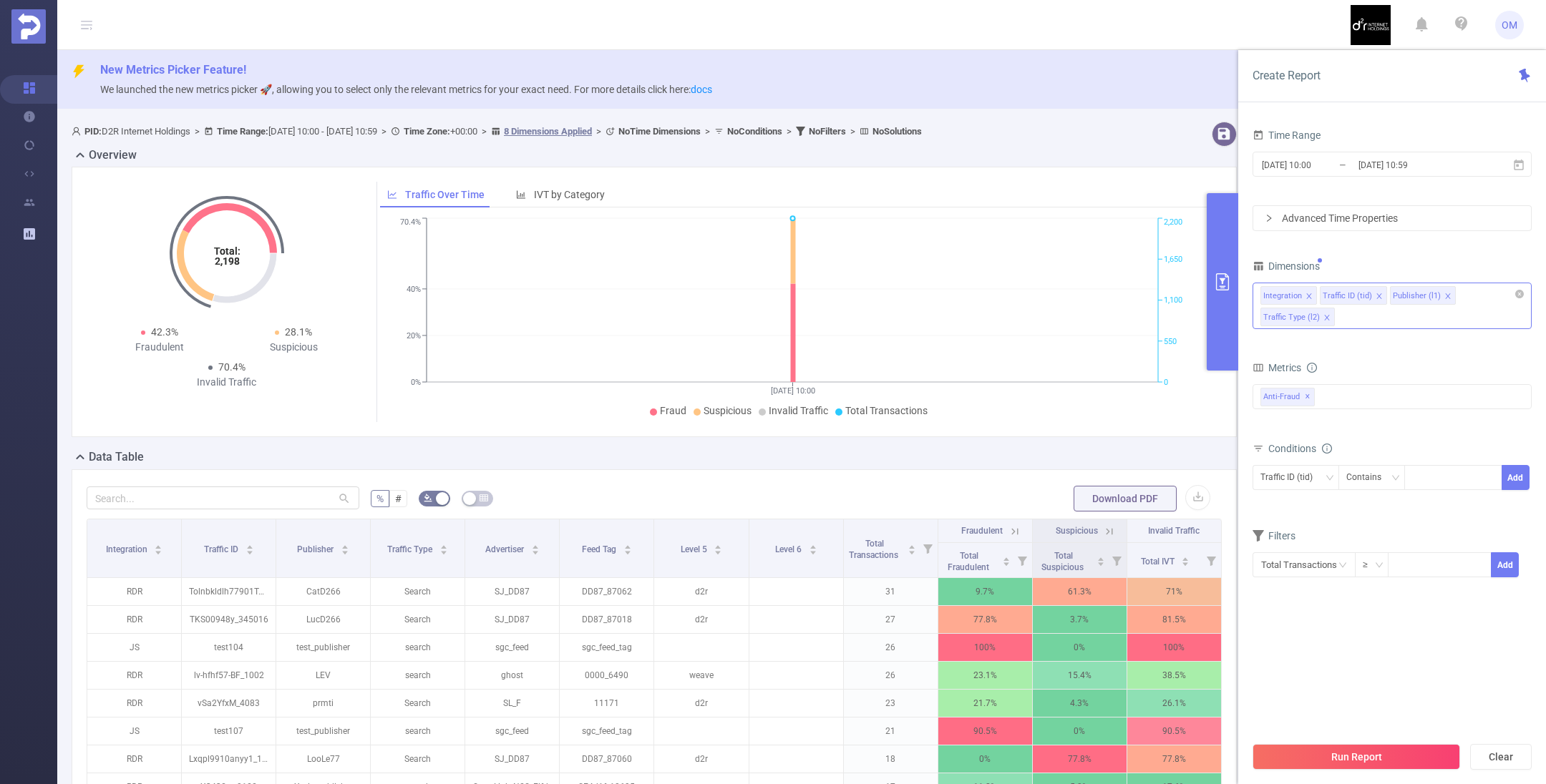
click at [1367, 755] on button "Run Report" at bounding box center [1356, 757] width 208 height 26
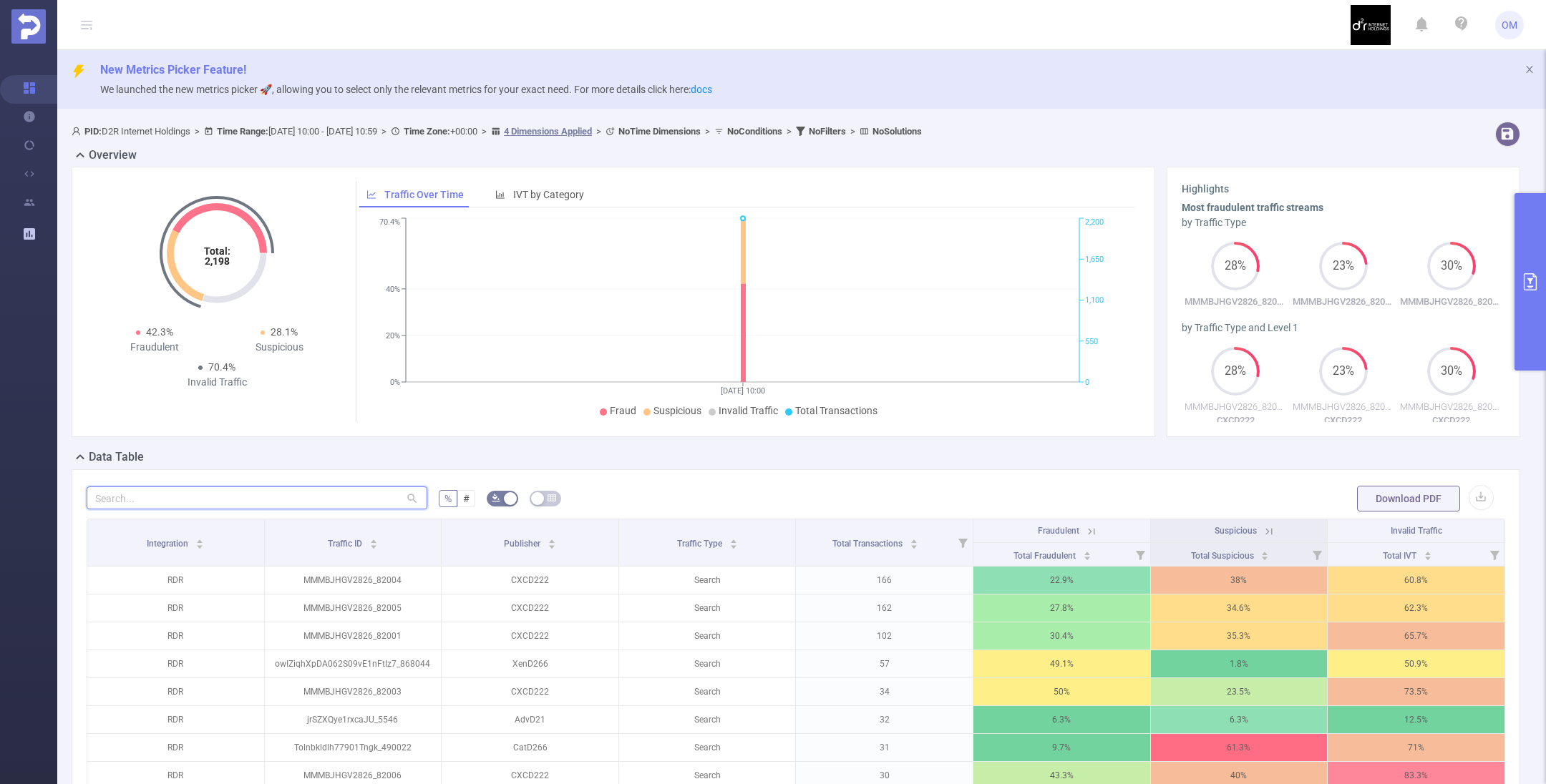
click at [325, 502] on input "text" at bounding box center [257, 498] width 341 height 23
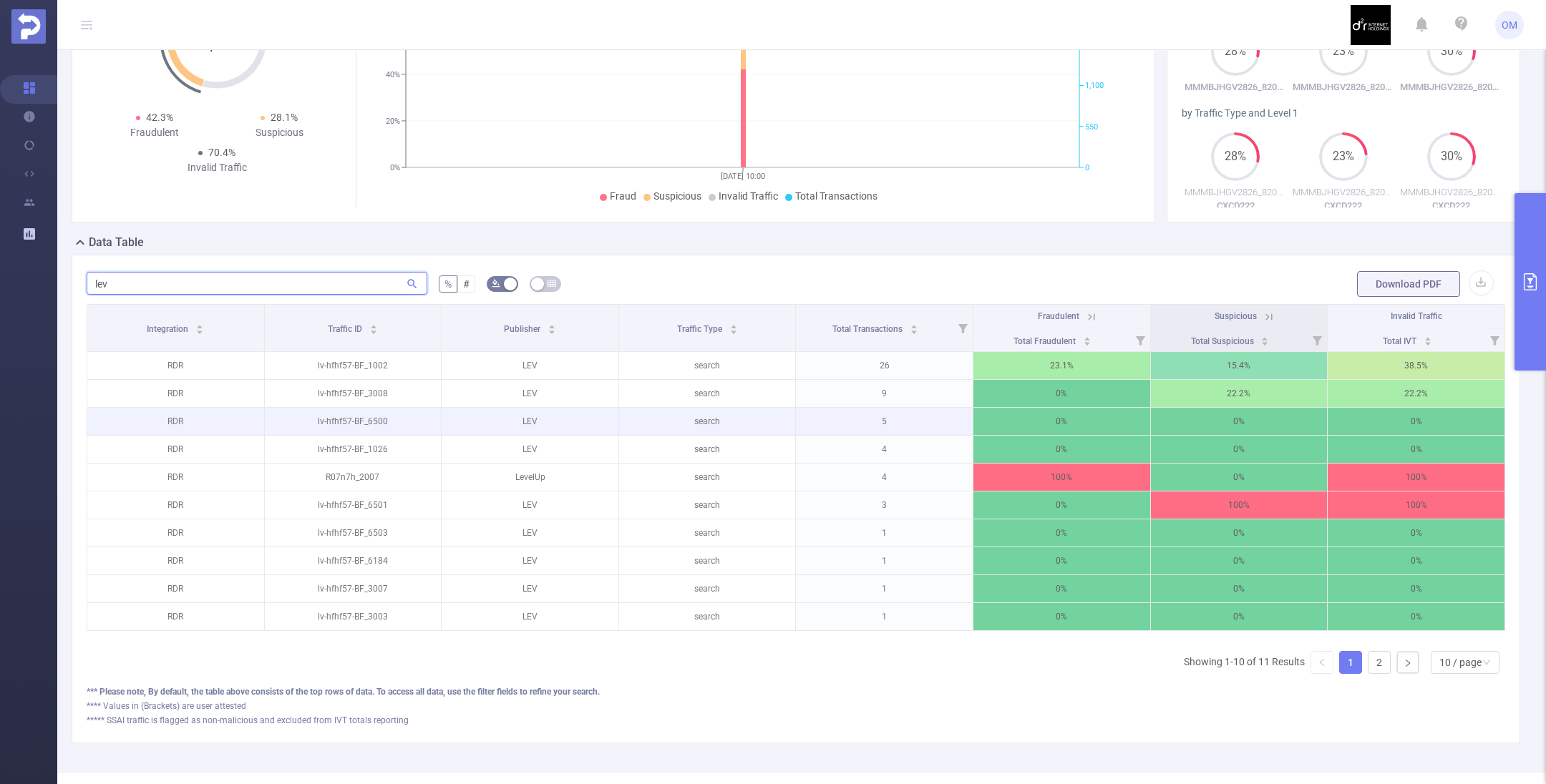
scroll to position [276, 0]
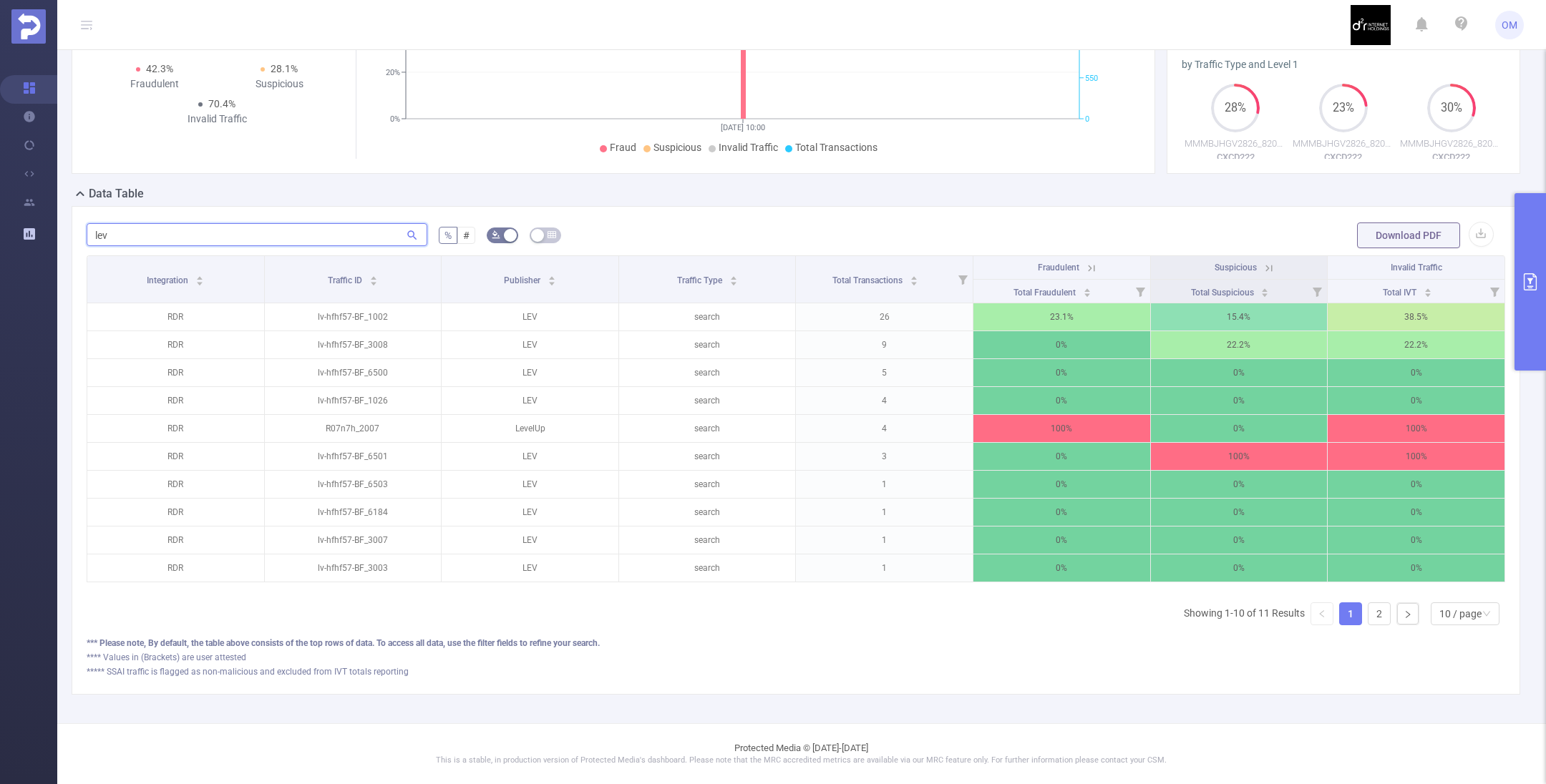
type input "lev"
click at [1538, 316] on button "primary" at bounding box center [1529, 282] width 31 height 178
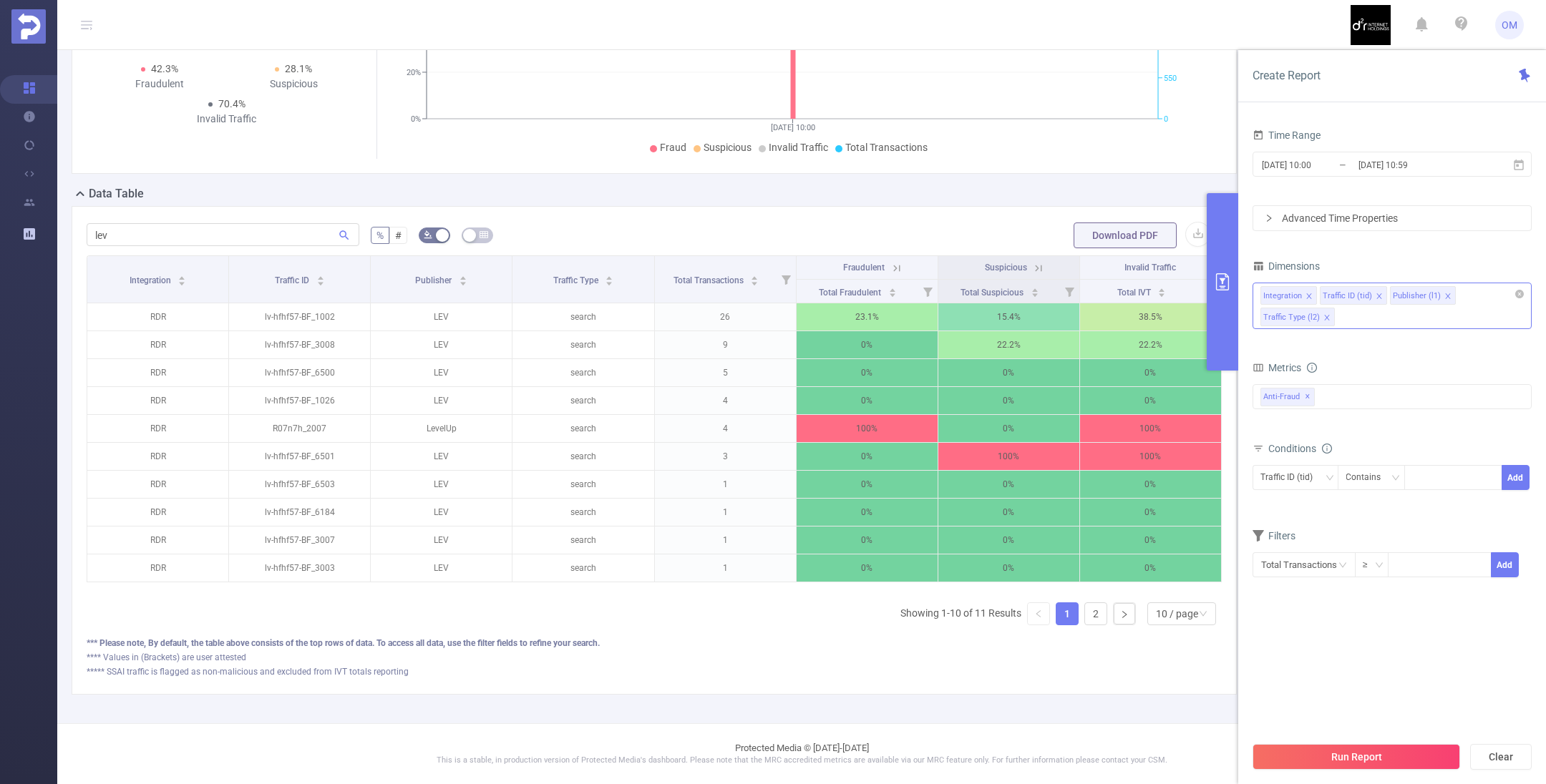
click at [1325, 314] on icon "icon: close" at bounding box center [1326, 317] width 7 height 7
click at [1307, 294] on icon "icon: close" at bounding box center [1308, 296] width 7 height 7
click at [1400, 756] on button "Run Report" at bounding box center [1356, 757] width 208 height 26
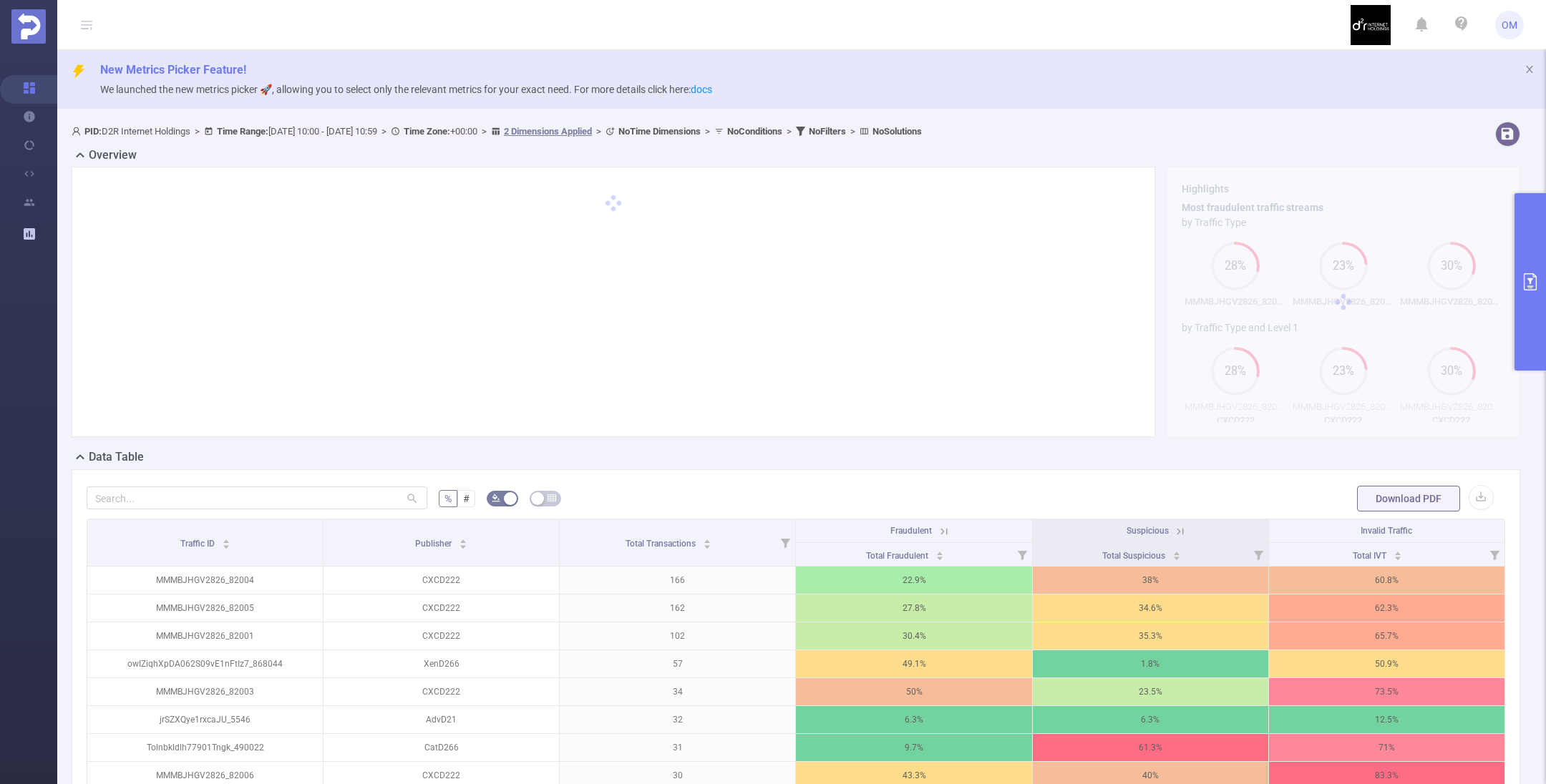
click at [1525, 279] on icon "primary" at bounding box center [1530, 282] width 13 height 17
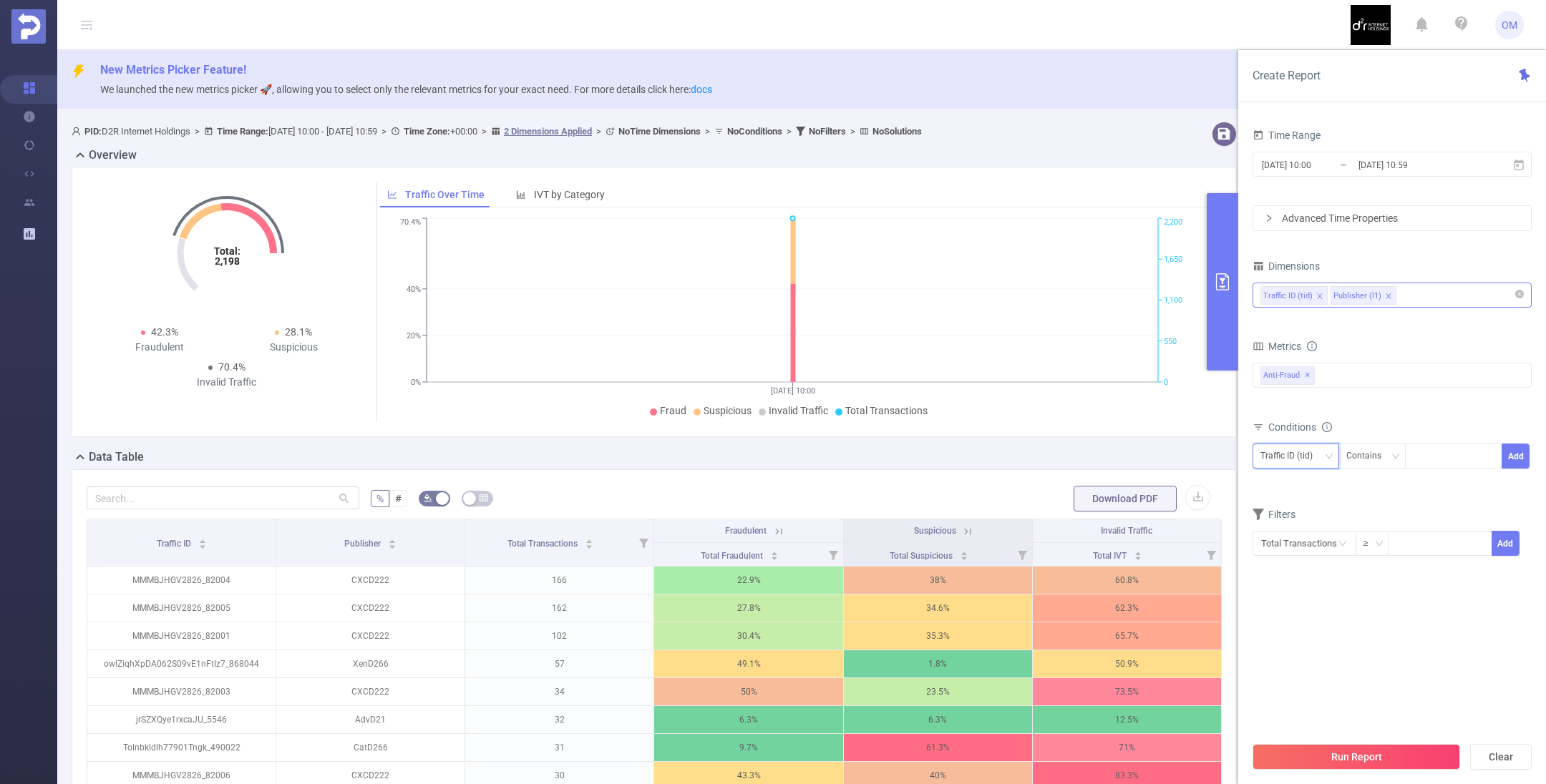
click at [1320, 459] on div "Traffic ID (tid)" at bounding box center [1291, 456] width 62 height 24
click at [272, 498] on input "text" at bounding box center [223, 498] width 273 height 23
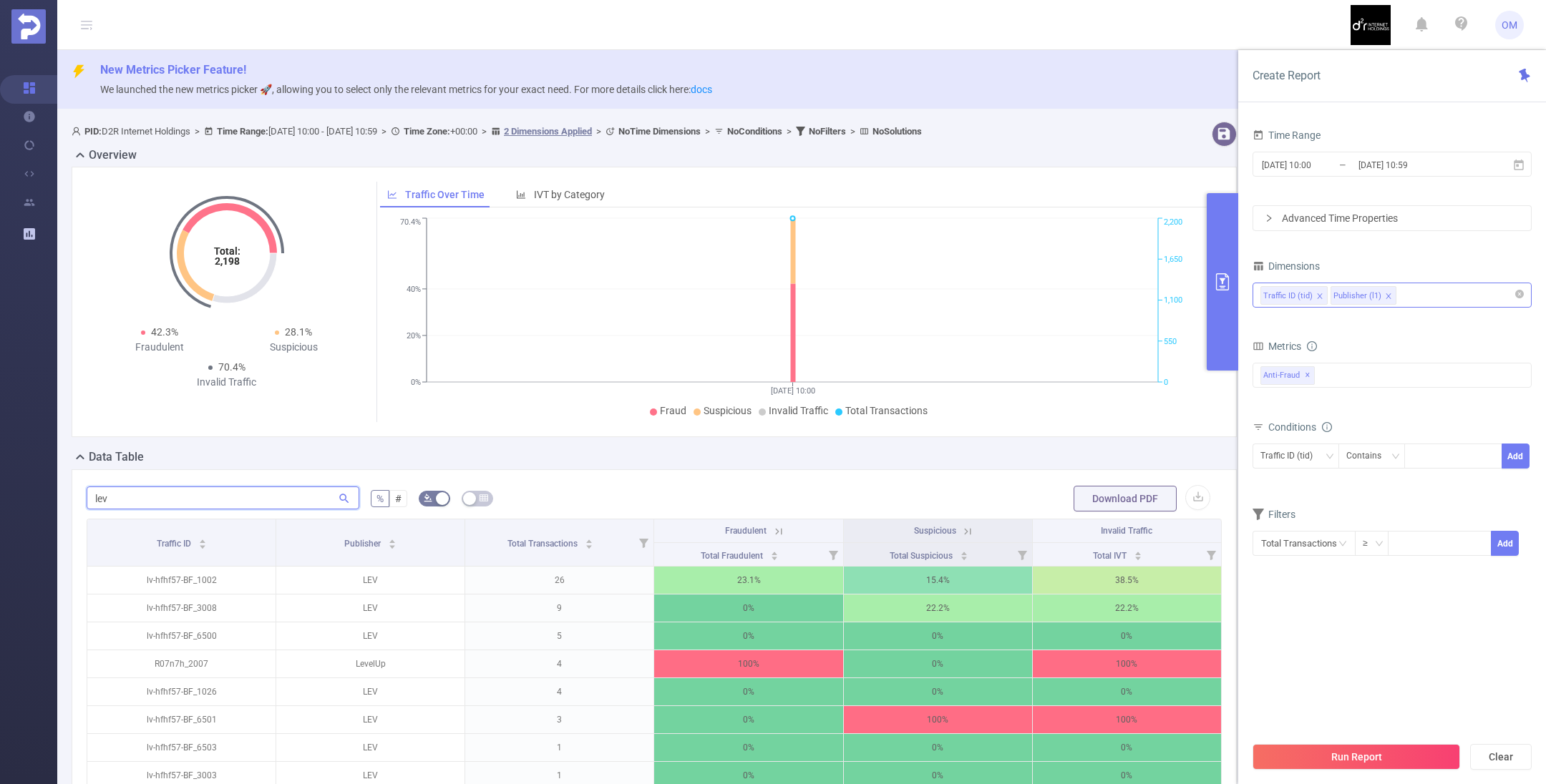
drag, startPoint x: 1278, startPoint y: 295, endPoint x: 1404, endPoint y: 292, distance: 126.0
click at [1404, 292] on div "Traffic ID (tid) Publisher (l1)" at bounding box center [1392, 295] width 264 height 24
type input "lev"
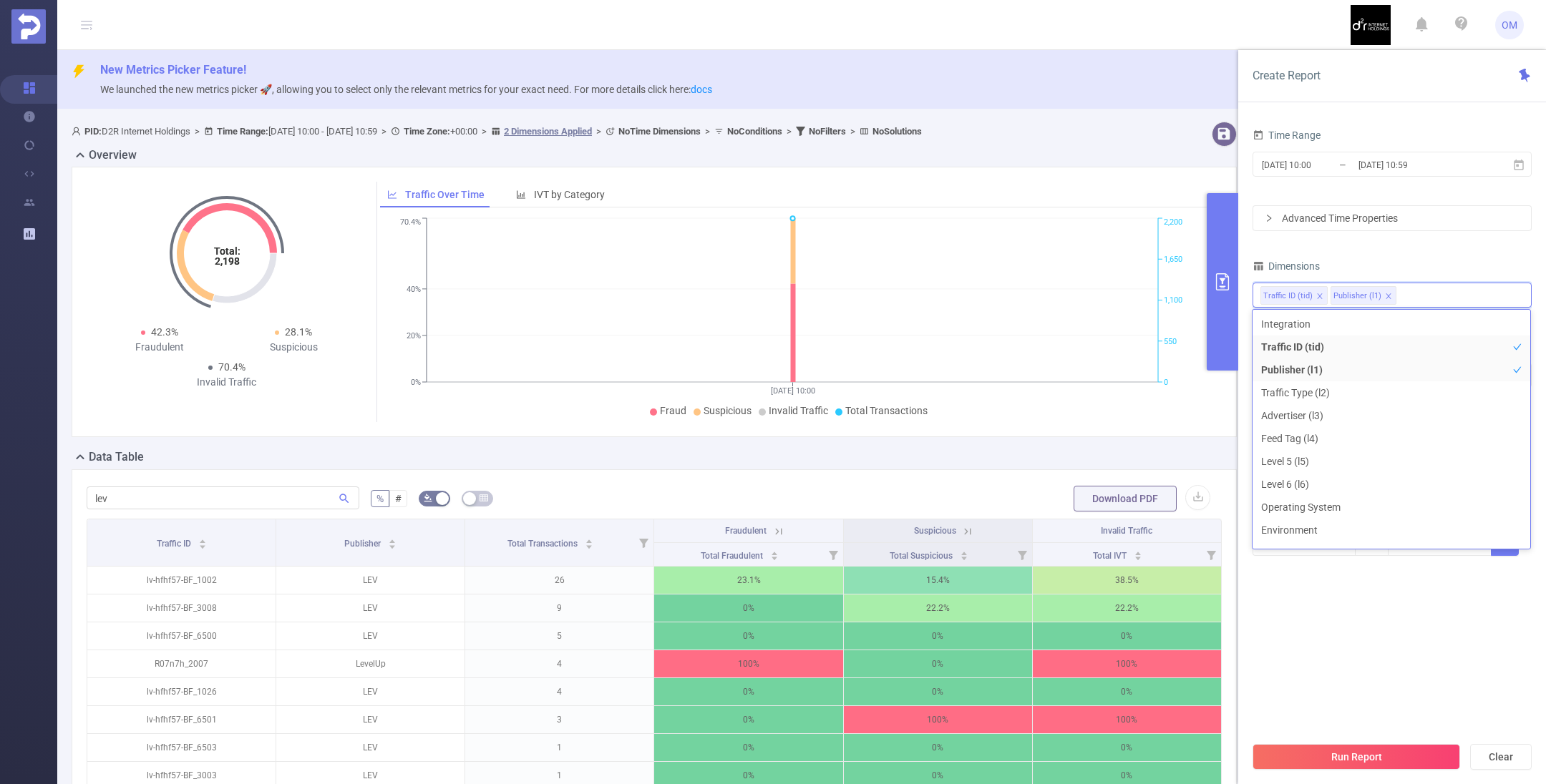
scroll to position [15, 0]
click at [1358, 643] on section "Time Range [DATE] 10:00 _ [DATE] 10:59 Advanced Time Properties Dimensions Traf…" at bounding box center [1392, 429] width 279 height 609
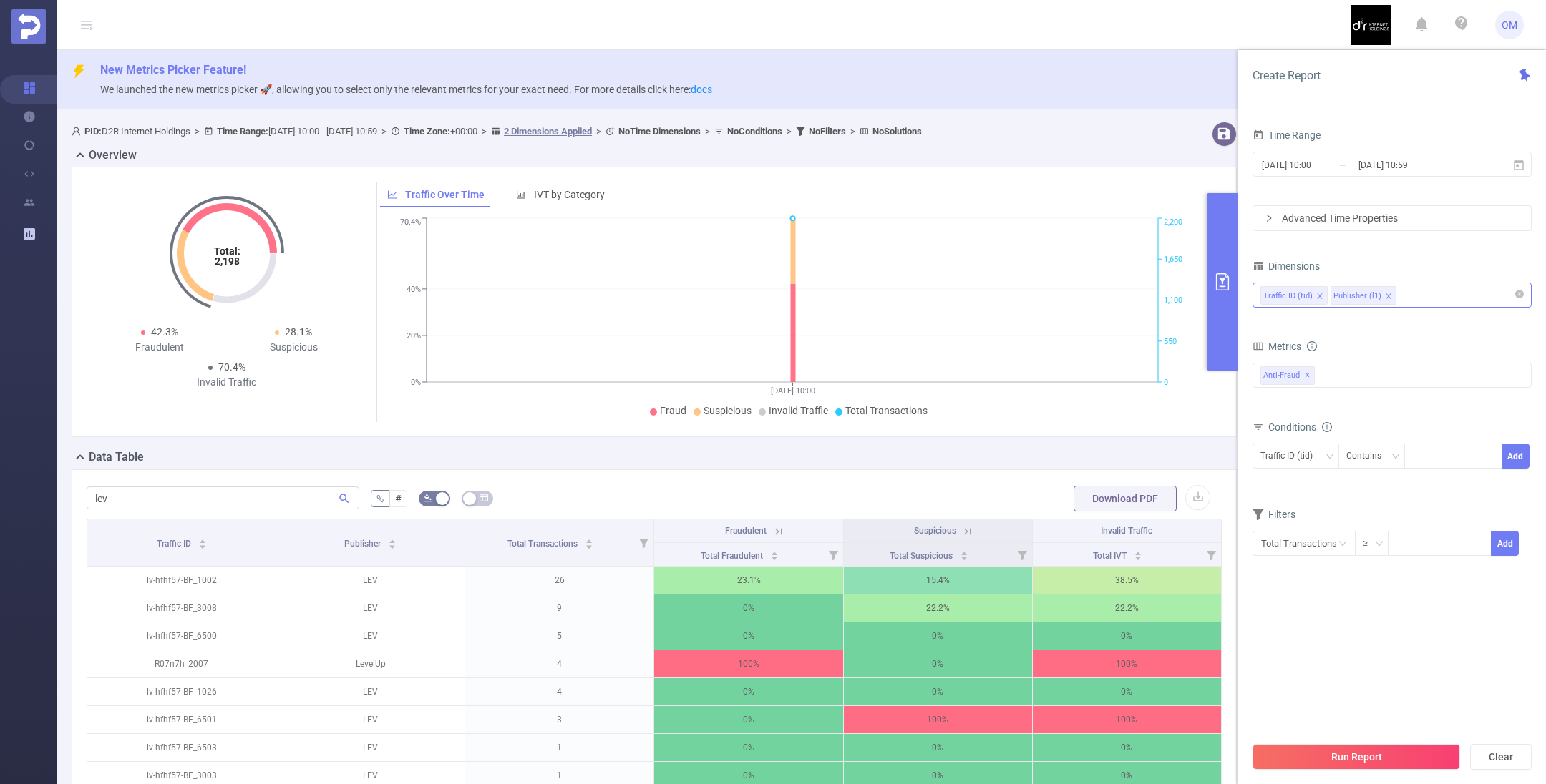
click at [1418, 289] on div "Traffic ID (tid) Publisher (l1)" at bounding box center [1392, 295] width 264 height 24
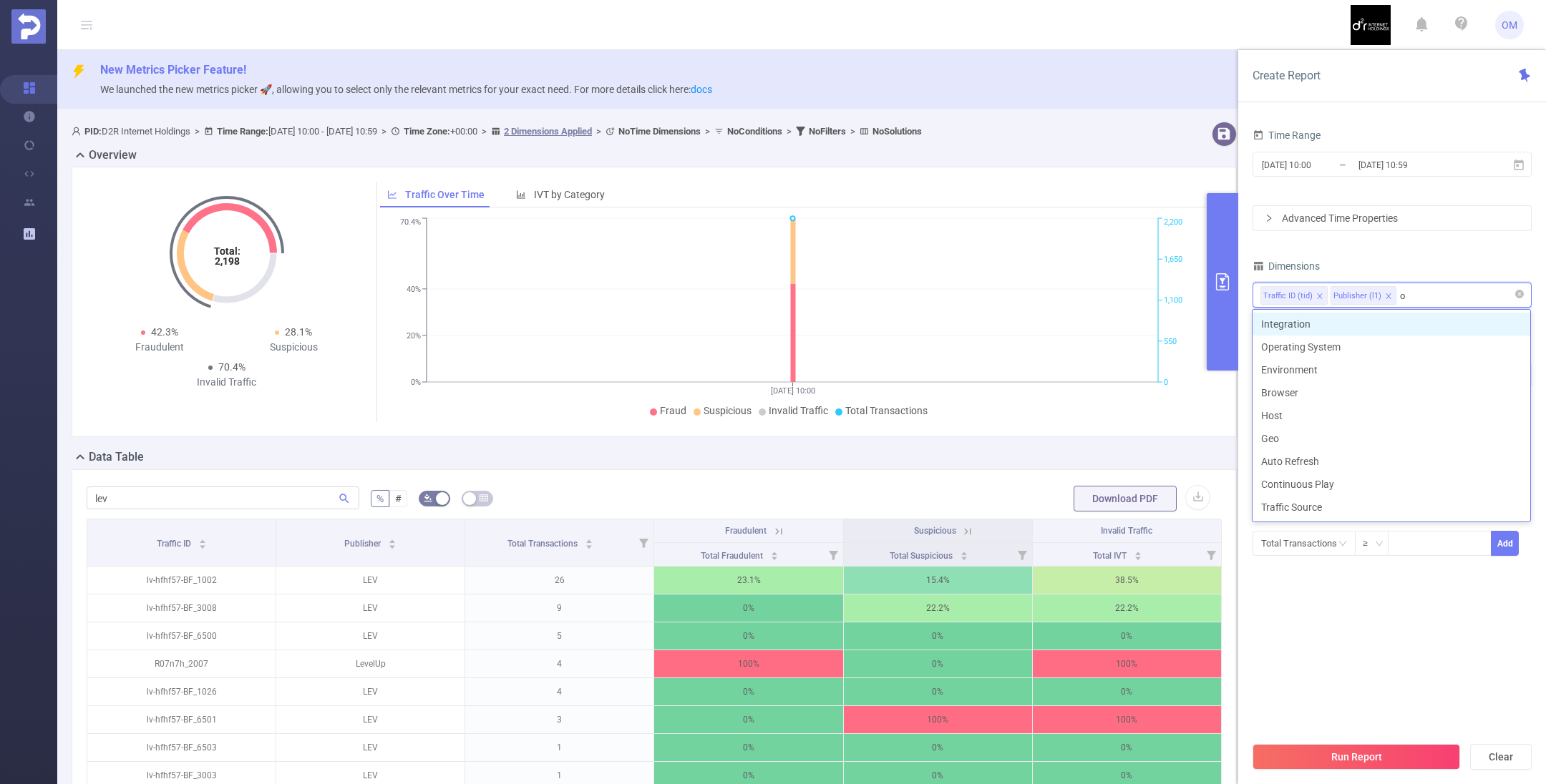
type input "op"
click at [1351, 322] on li "Operating System" at bounding box center [1391, 324] width 277 height 23
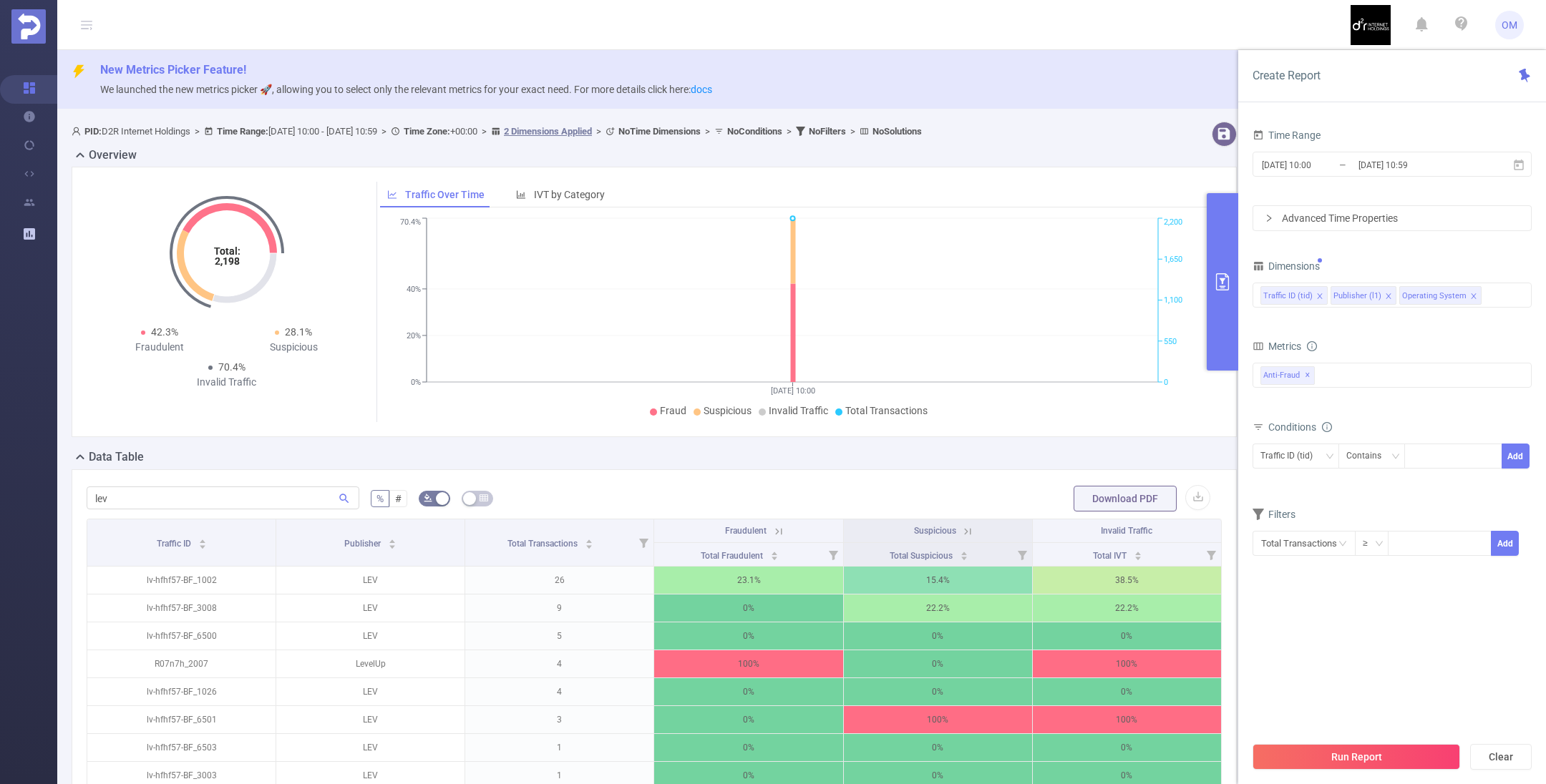
click at [1427, 626] on section "Time Range [DATE] 10:00 _ [DATE] 10:59 Advanced Time Properties Dimensions Traf…" at bounding box center [1392, 429] width 279 height 609
click at [1411, 757] on button "Run Report" at bounding box center [1356, 757] width 208 height 26
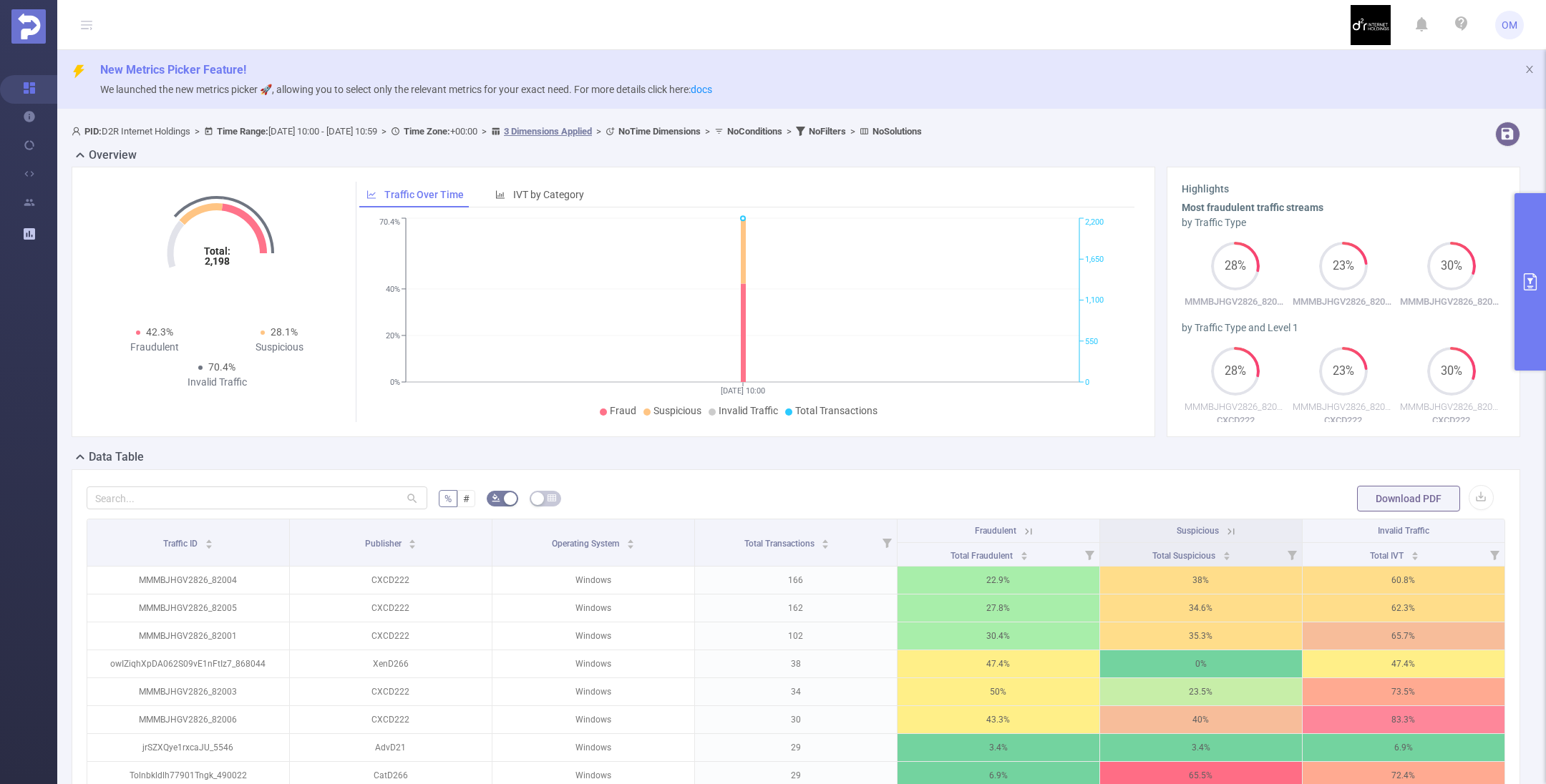
click at [1535, 284] on icon "primary" at bounding box center [1530, 282] width 13 height 17
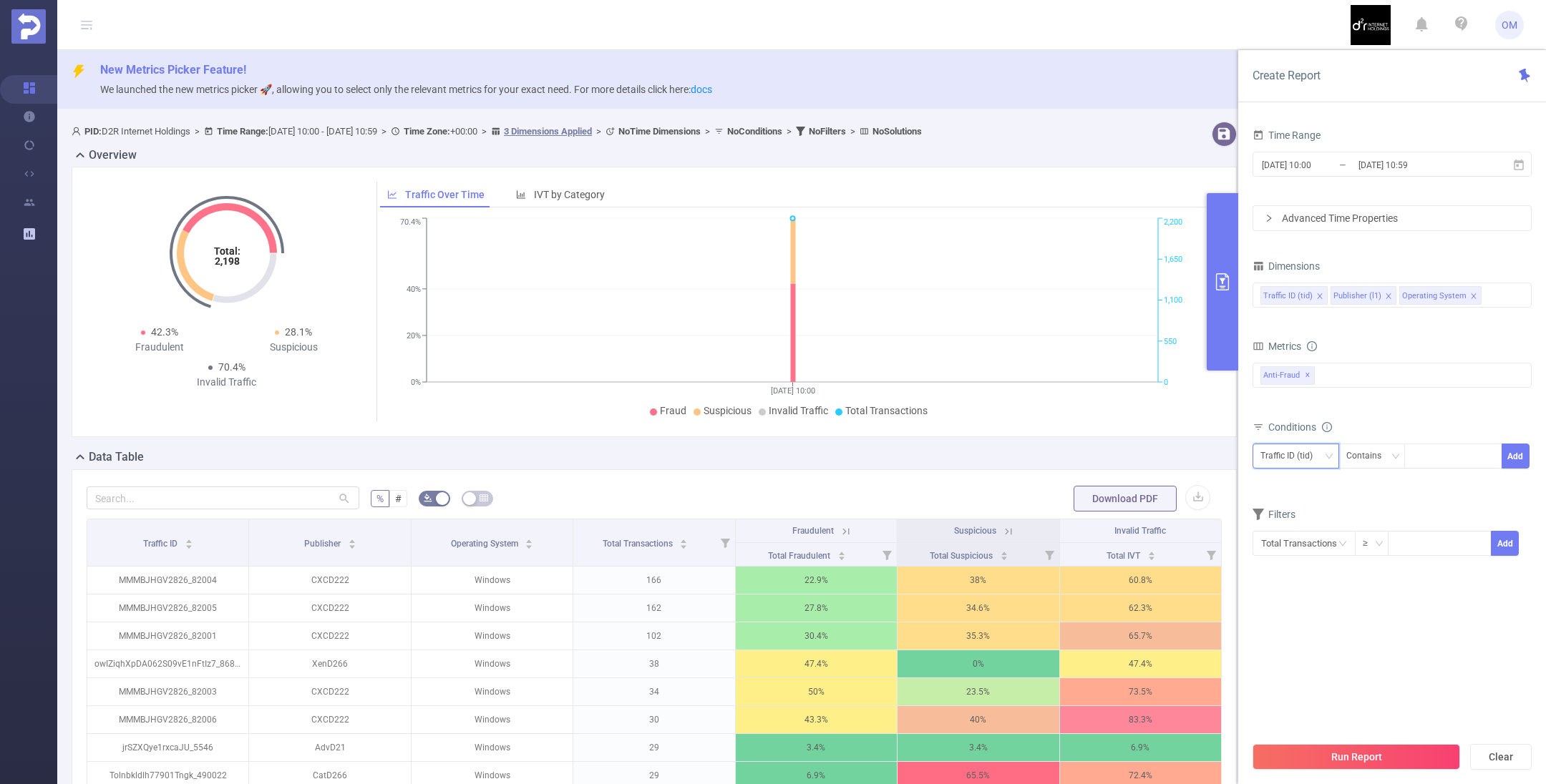
click at [1319, 455] on div "Traffic ID (tid)" at bounding box center [1291, 456] width 62 height 24
drag, startPoint x: 1305, startPoint y: 504, endPoint x: 1317, endPoint y: 500, distance: 12.6
click at [1306, 504] on li "Publisher (l1)" at bounding box center [1300, 507] width 97 height 23
click at [1381, 447] on div "Contains" at bounding box center [1368, 456] width 45 height 24
click at [1366, 501] on li "Is" at bounding box center [1385, 507] width 95 height 23
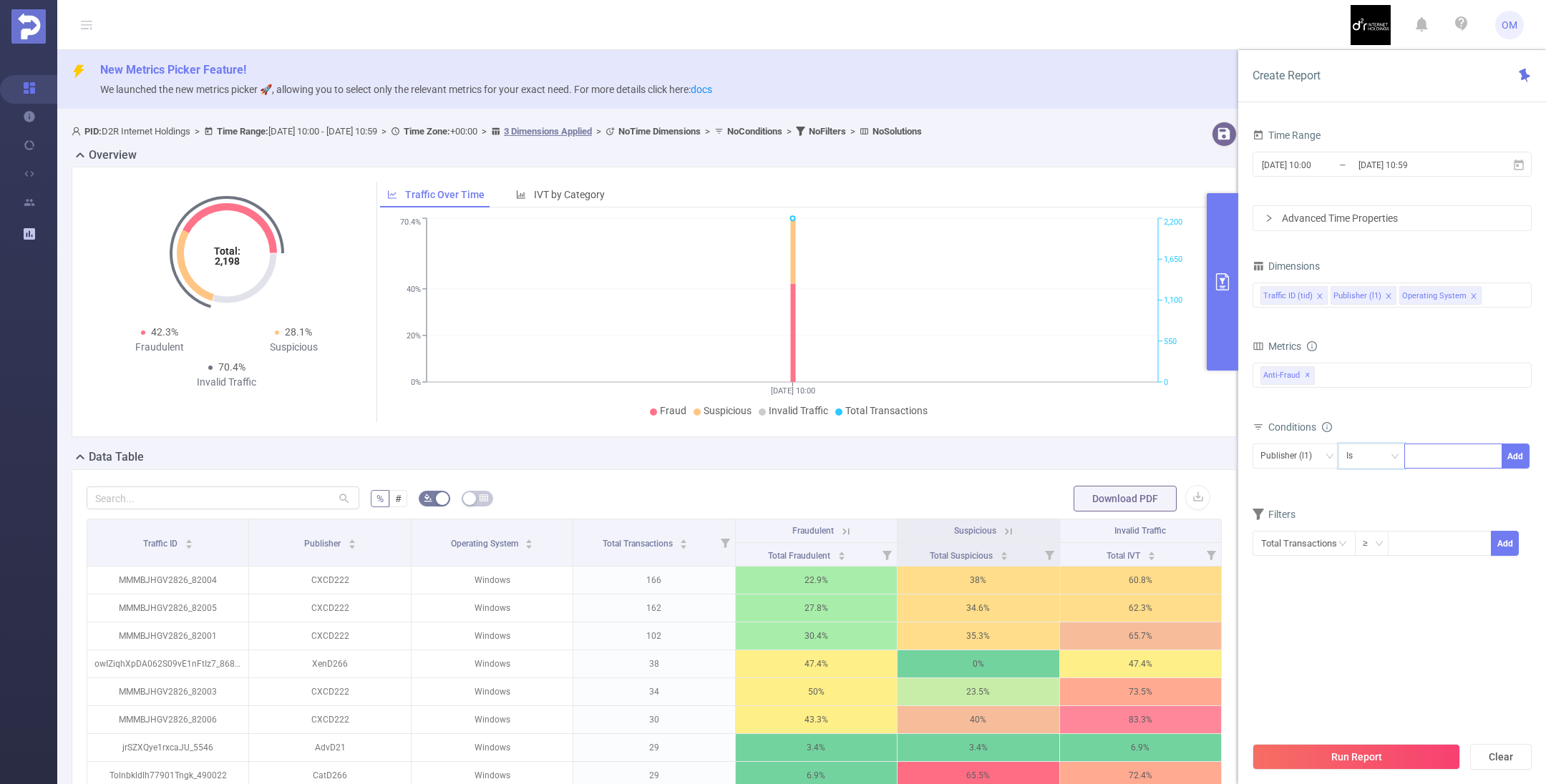
click at [1447, 450] on div at bounding box center [1453, 456] width 82 height 24
type input "lev"
click at [1452, 485] on li "lev" at bounding box center [1453, 483] width 98 height 23
click at [1520, 451] on button "Add" at bounding box center [1515, 456] width 28 height 25
click at [1345, 766] on button "Run Report" at bounding box center [1356, 757] width 208 height 26
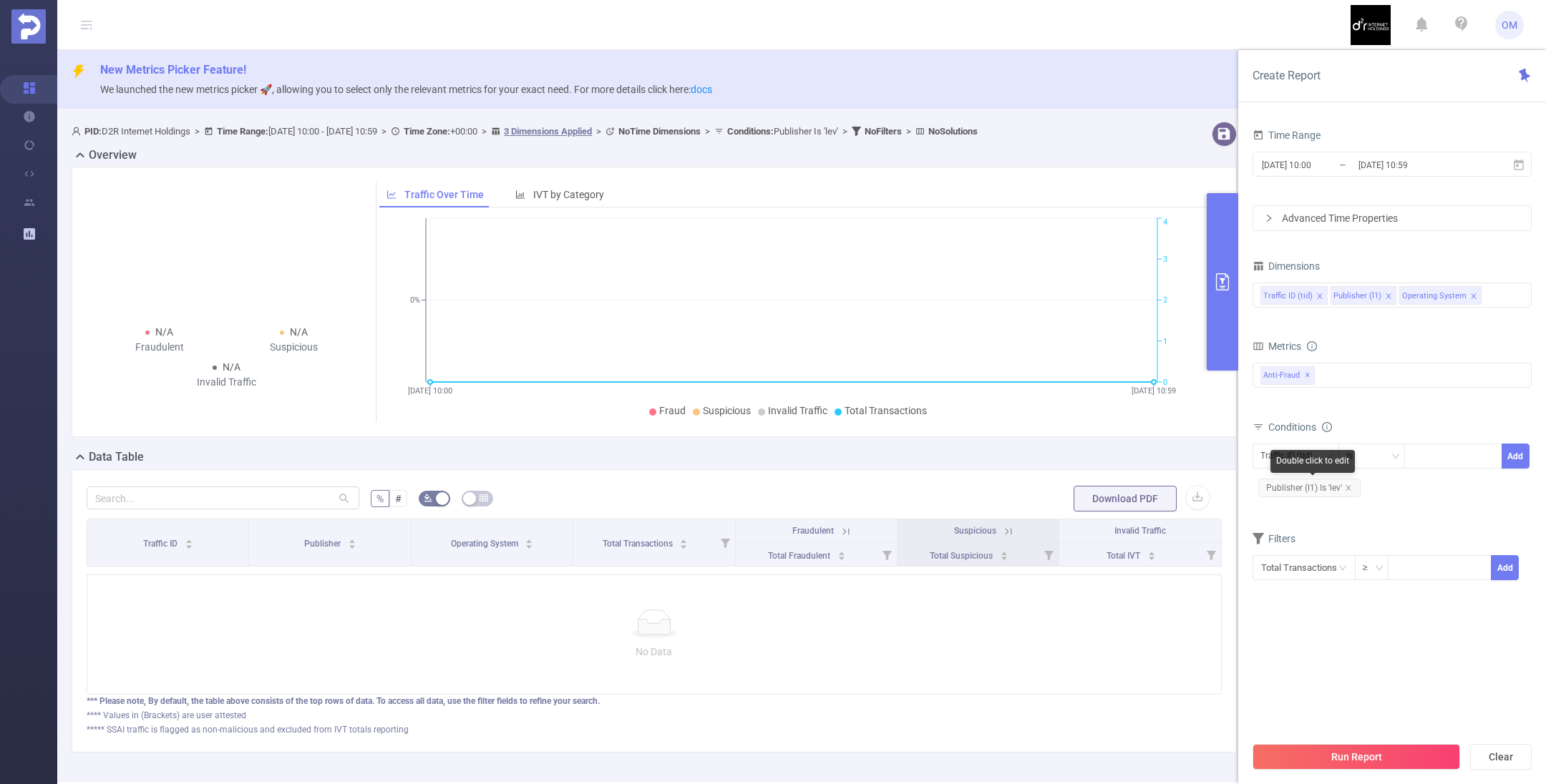
click at [1352, 487] on span "Publisher (l1) Is 'lev'" at bounding box center [1309, 488] width 103 height 18
click at [1348, 485] on icon "icon: close" at bounding box center [1348, 487] width 7 height 7
click at [1374, 760] on button "Run Report" at bounding box center [1356, 757] width 208 height 26
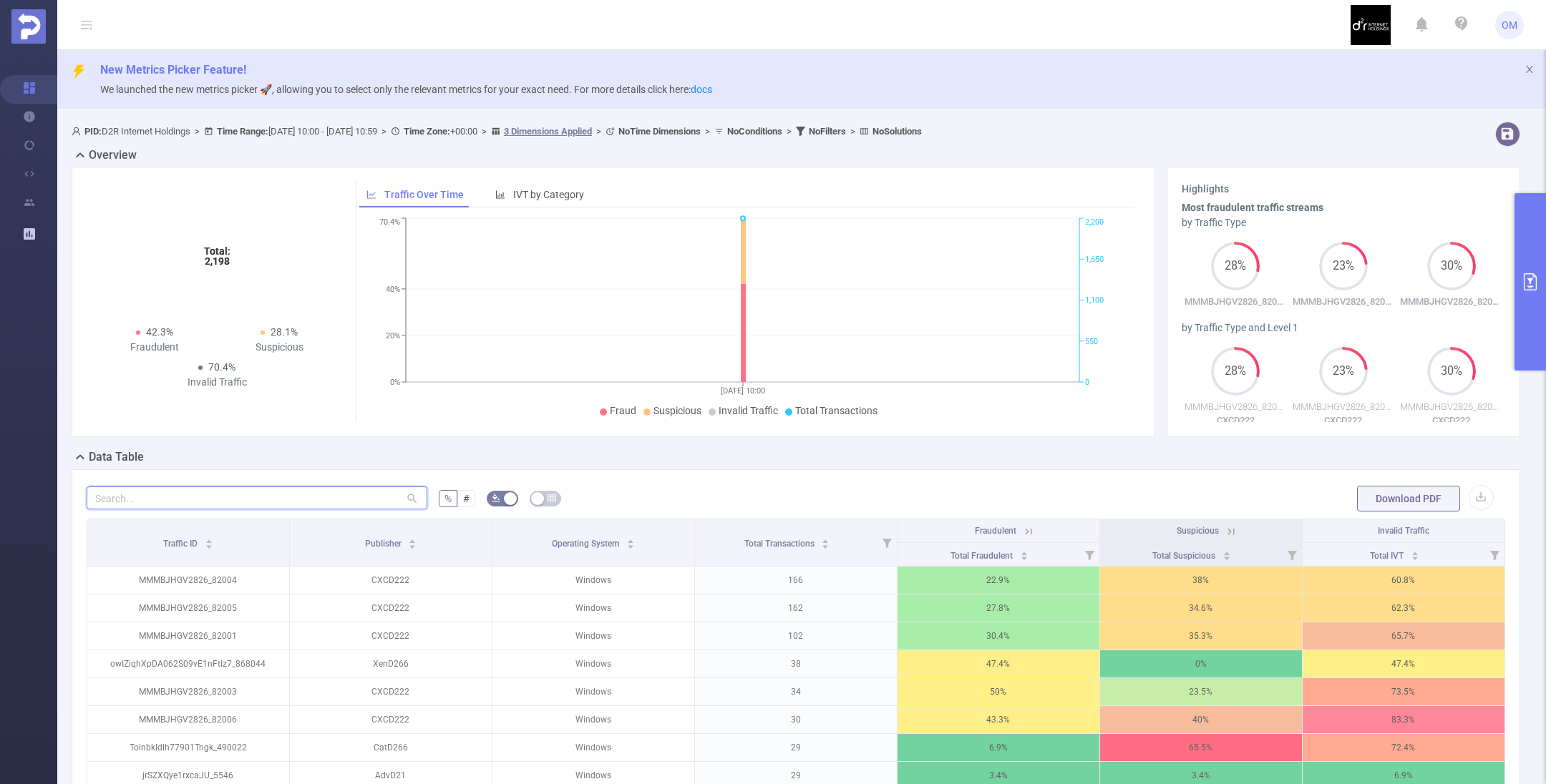
click at [333, 494] on input "text" at bounding box center [257, 498] width 341 height 23
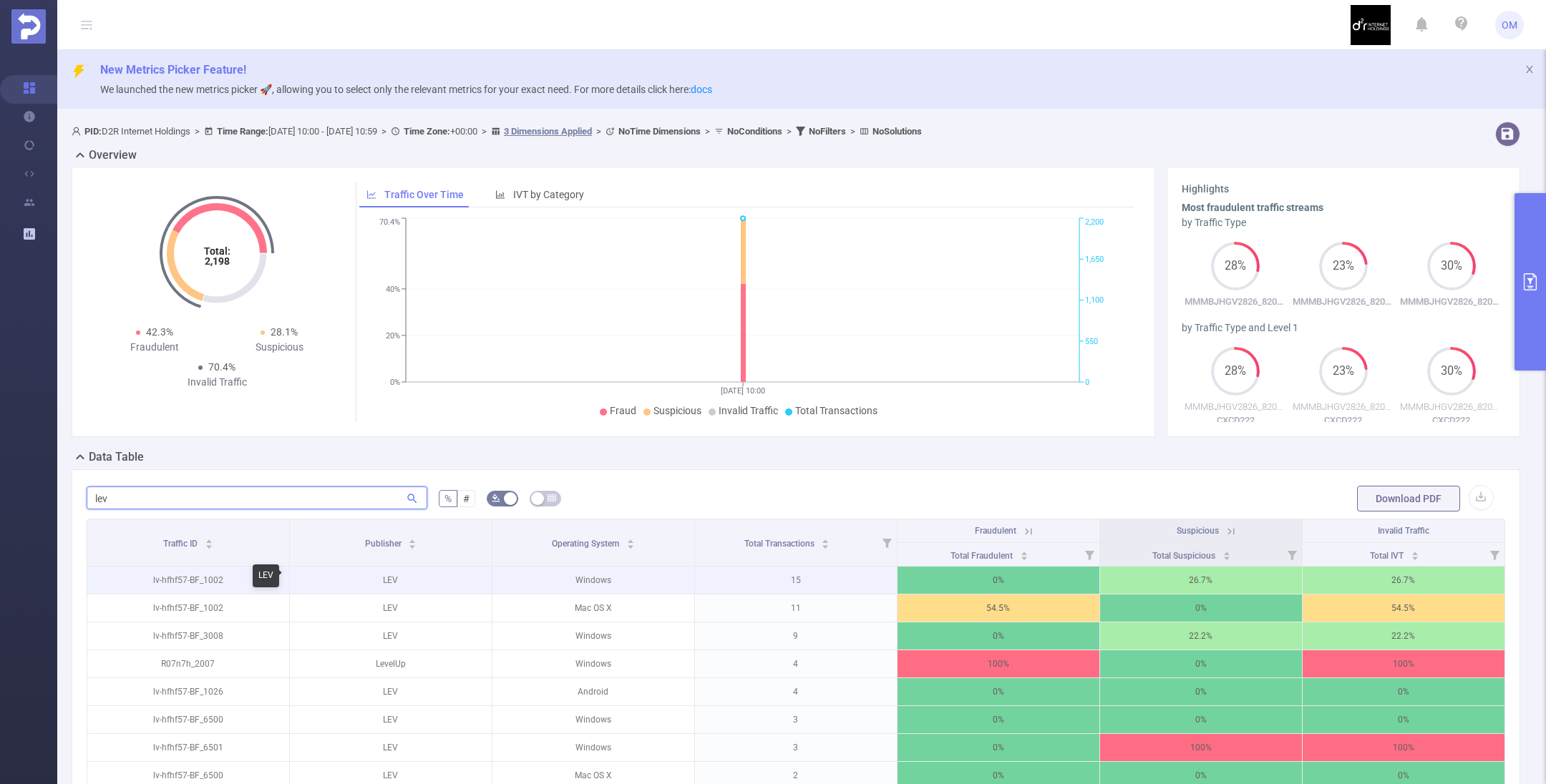
type input "lev"
drag, startPoint x: 371, startPoint y: 580, endPoint x: 402, endPoint y: 582, distance: 31.1
click at [402, 582] on p "LEV" at bounding box center [391, 580] width 202 height 27
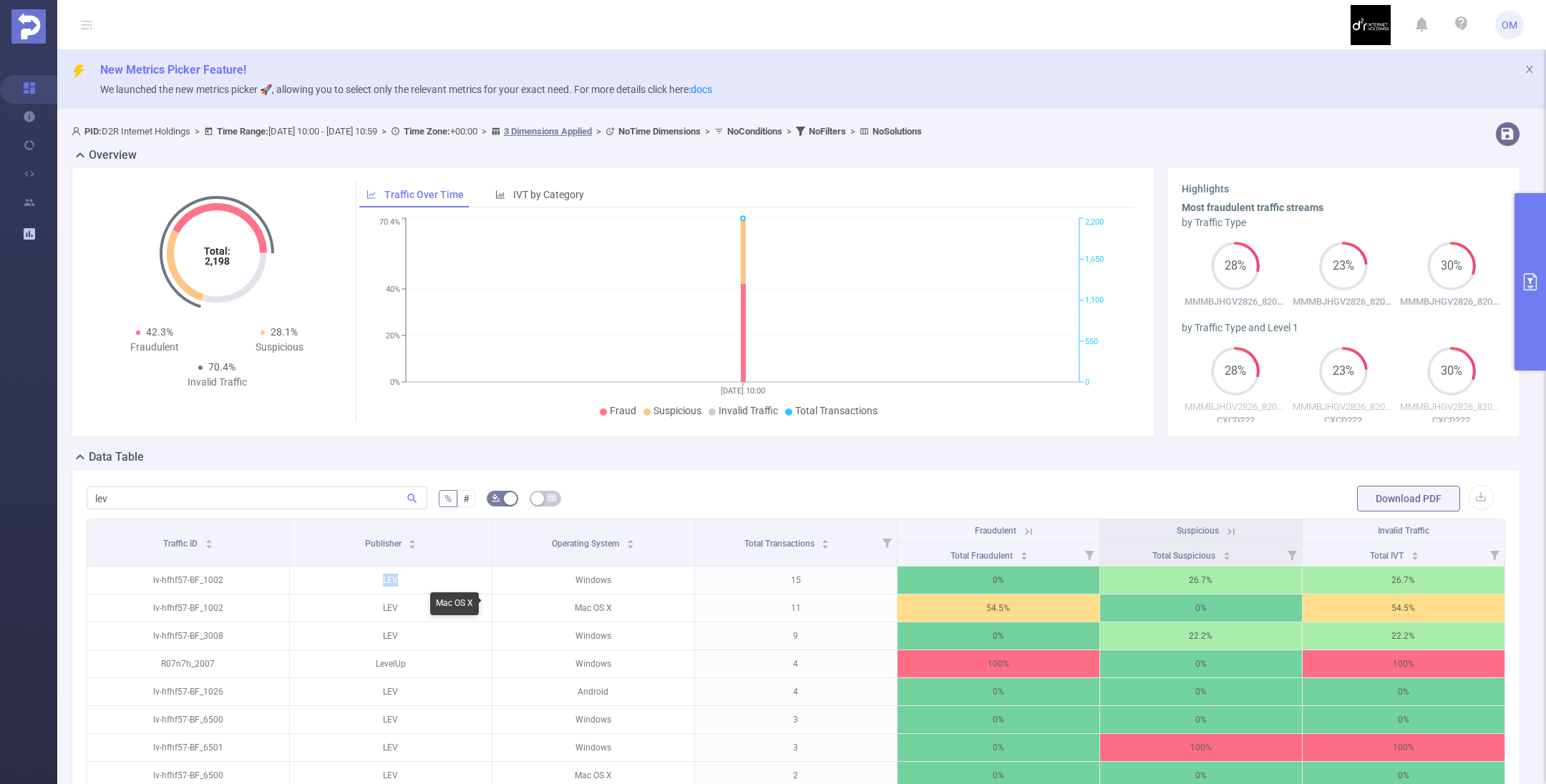
copy p "LEV"
click at [1527, 319] on button "primary" at bounding box center [1529, 282] width 31 height 178
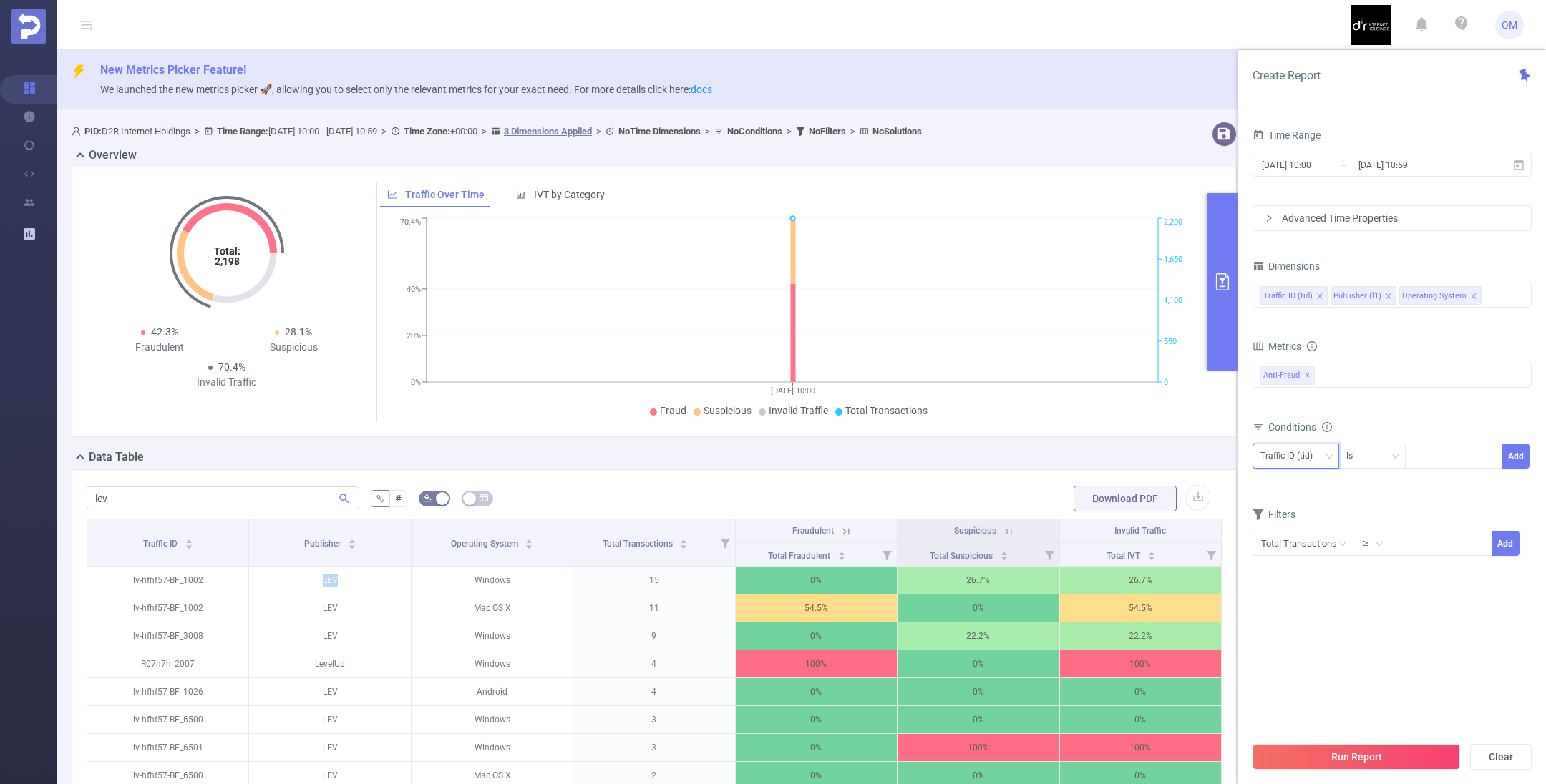
click at [1314, 454] on div "Traffic ID (tid)" at bounding box center [1291, 456] width 62 height 24
click at [1299, 507] on li "Publisher (l1)" at bounding box center [1300, 507] width 97 height 23
click at [1453, 454] on div at bounding box center [1453, 456] width 82 height 24
paste input "LEV"
type input "LEV"
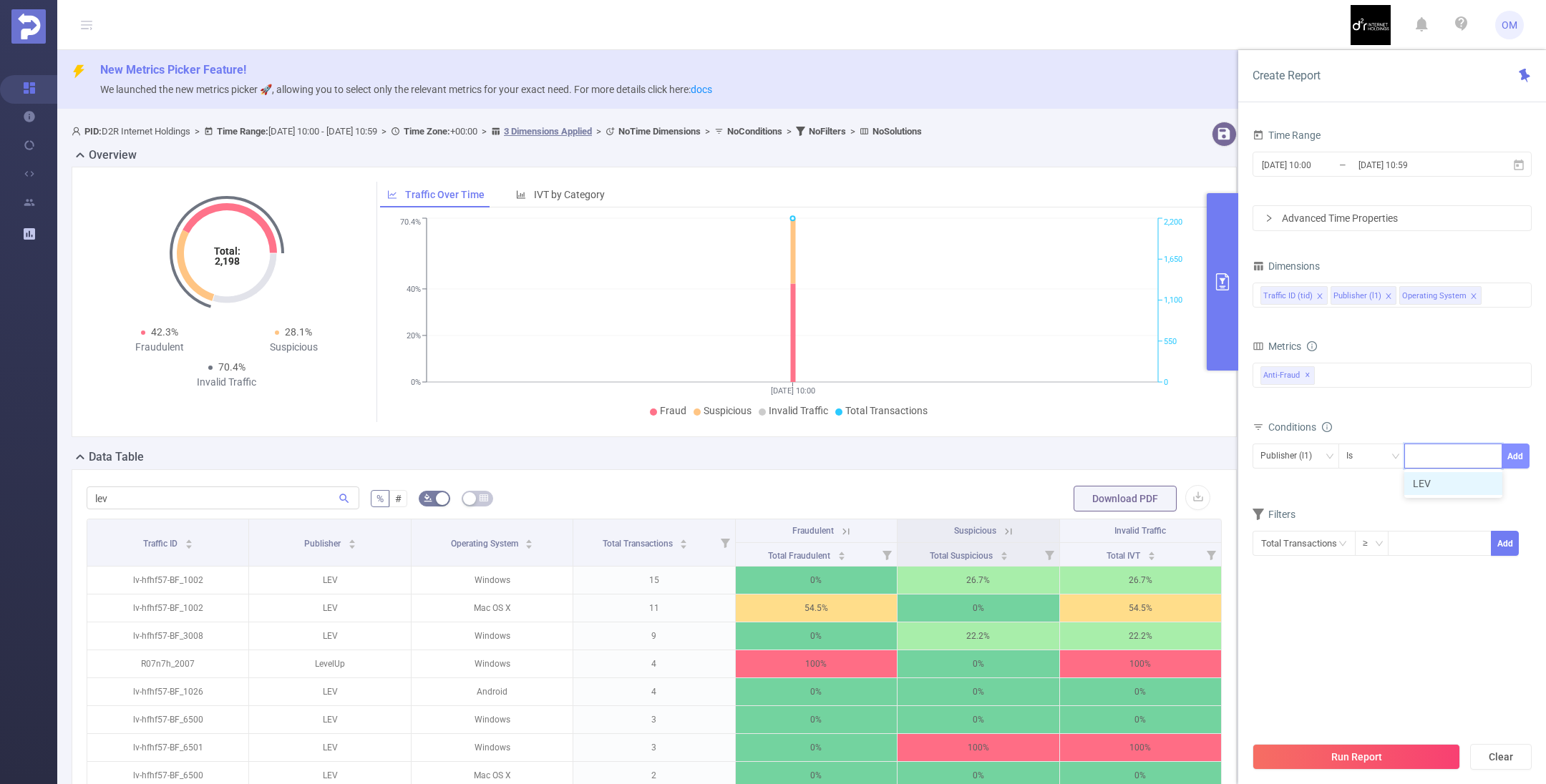
click at [1512, 455] on button "Add" at bounding box center [1515, 456] width 28 height 25
click at [1351, 755] on button "Run Report" at bounding box center [1356, 757] width 208 height 26
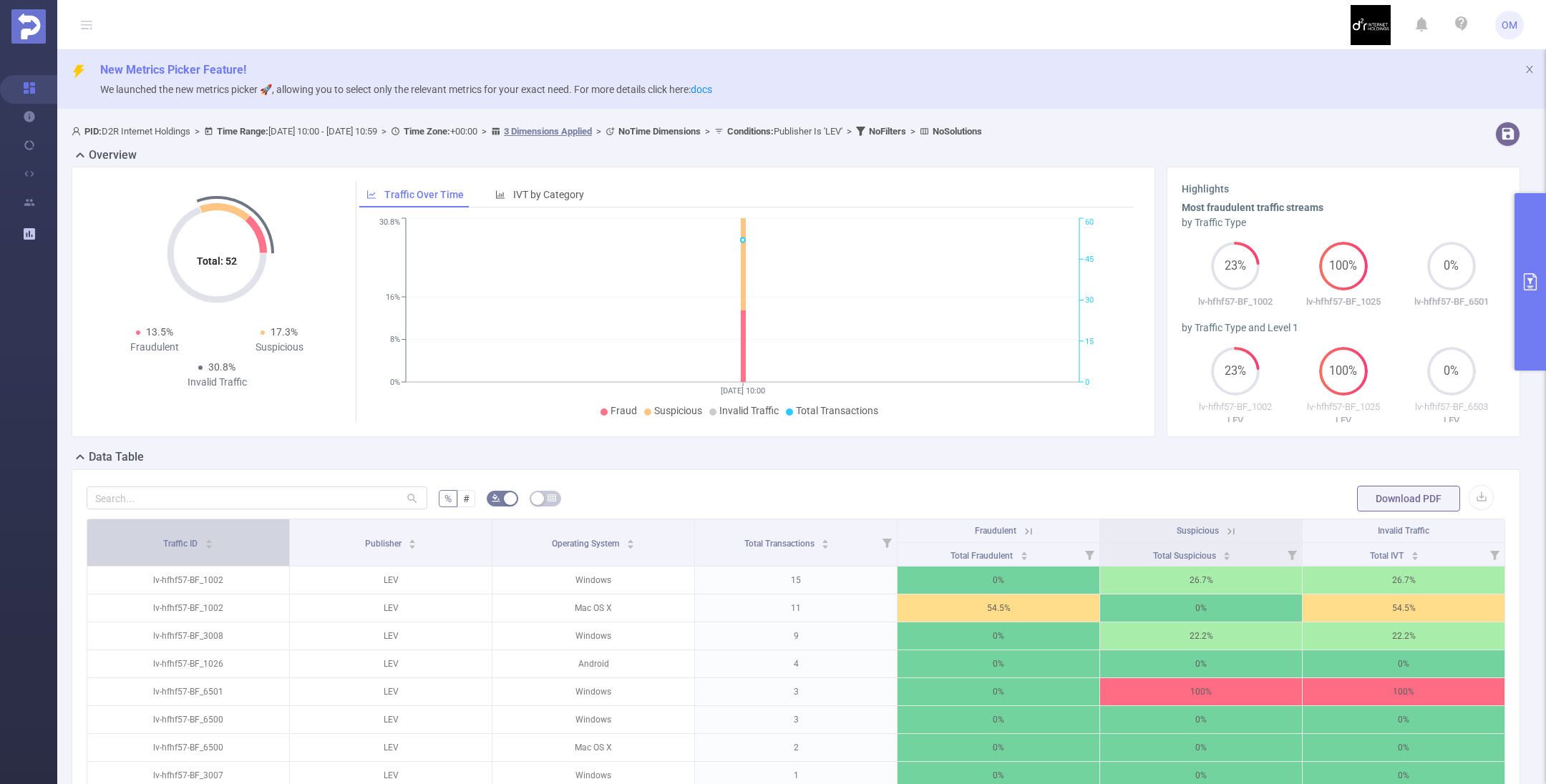
click at [214, 544] on div "Traffic ID" at bounding box center [188, 542] width 50 height 14
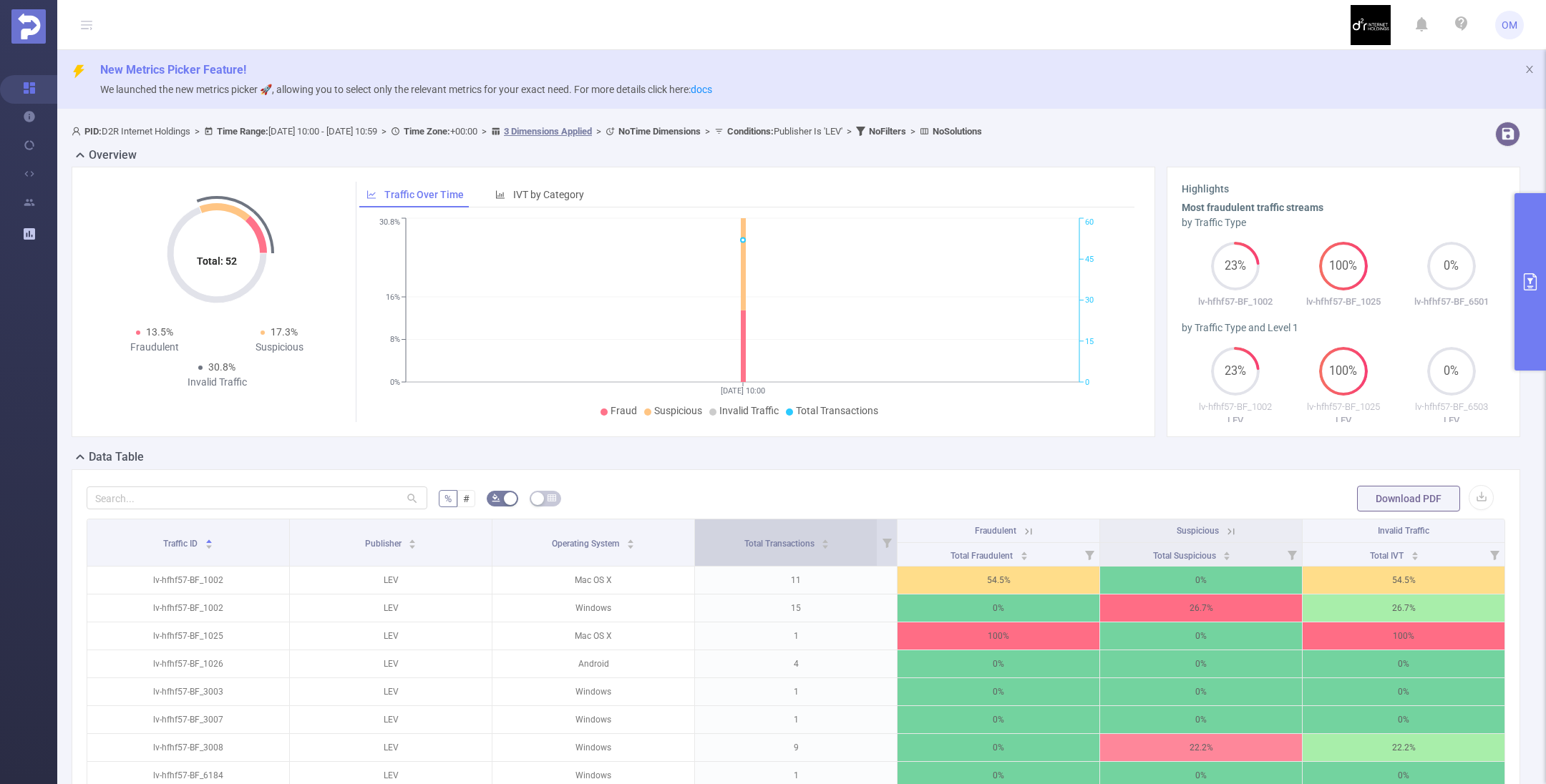
click at [751, 545] on span "Total Transactions" at bounding box center [780, 543] width 72 height 10
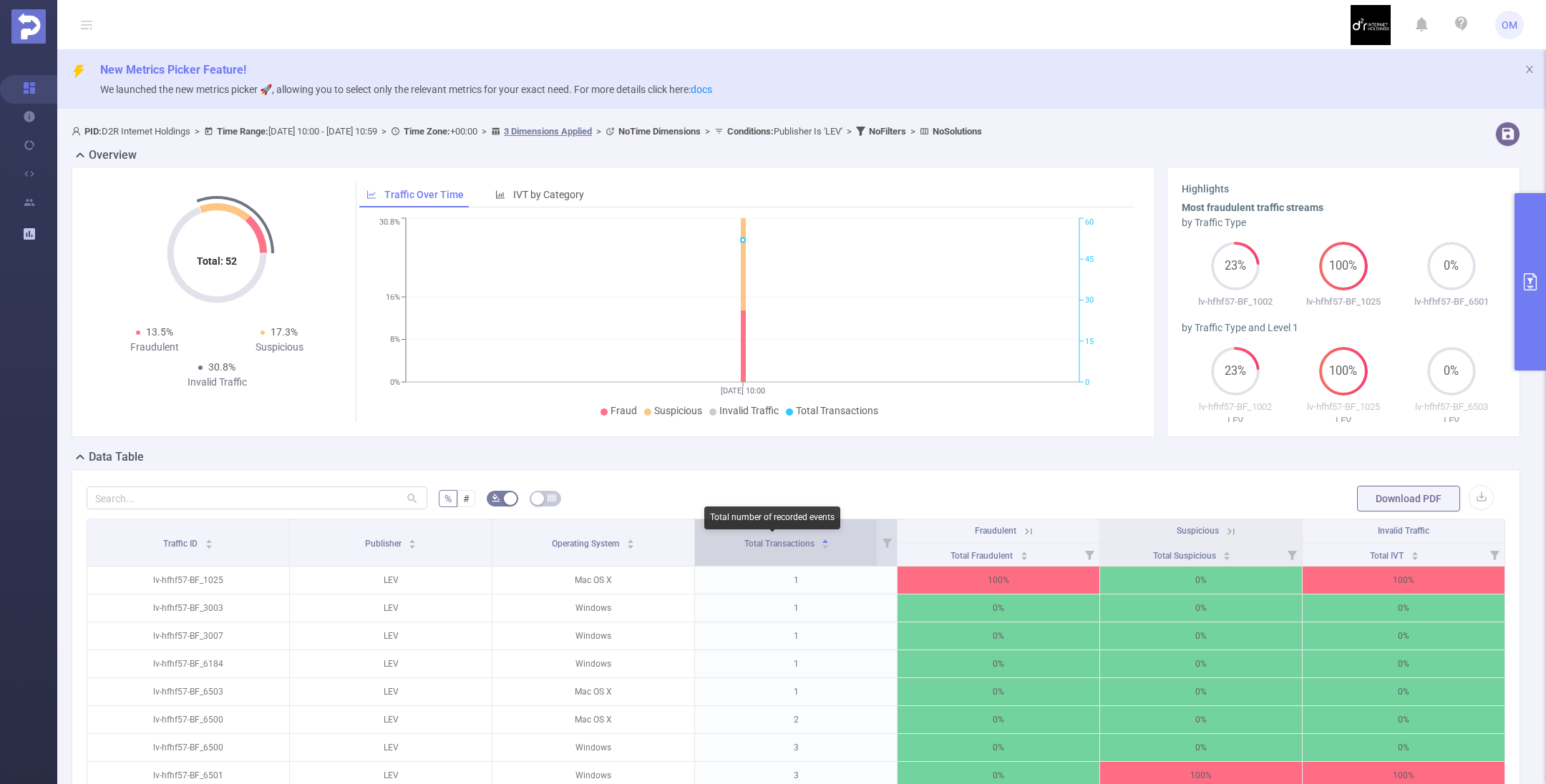
click at [752, 545] on span "Total Transactions" at bounding box center [780, 543] width 72 height 10
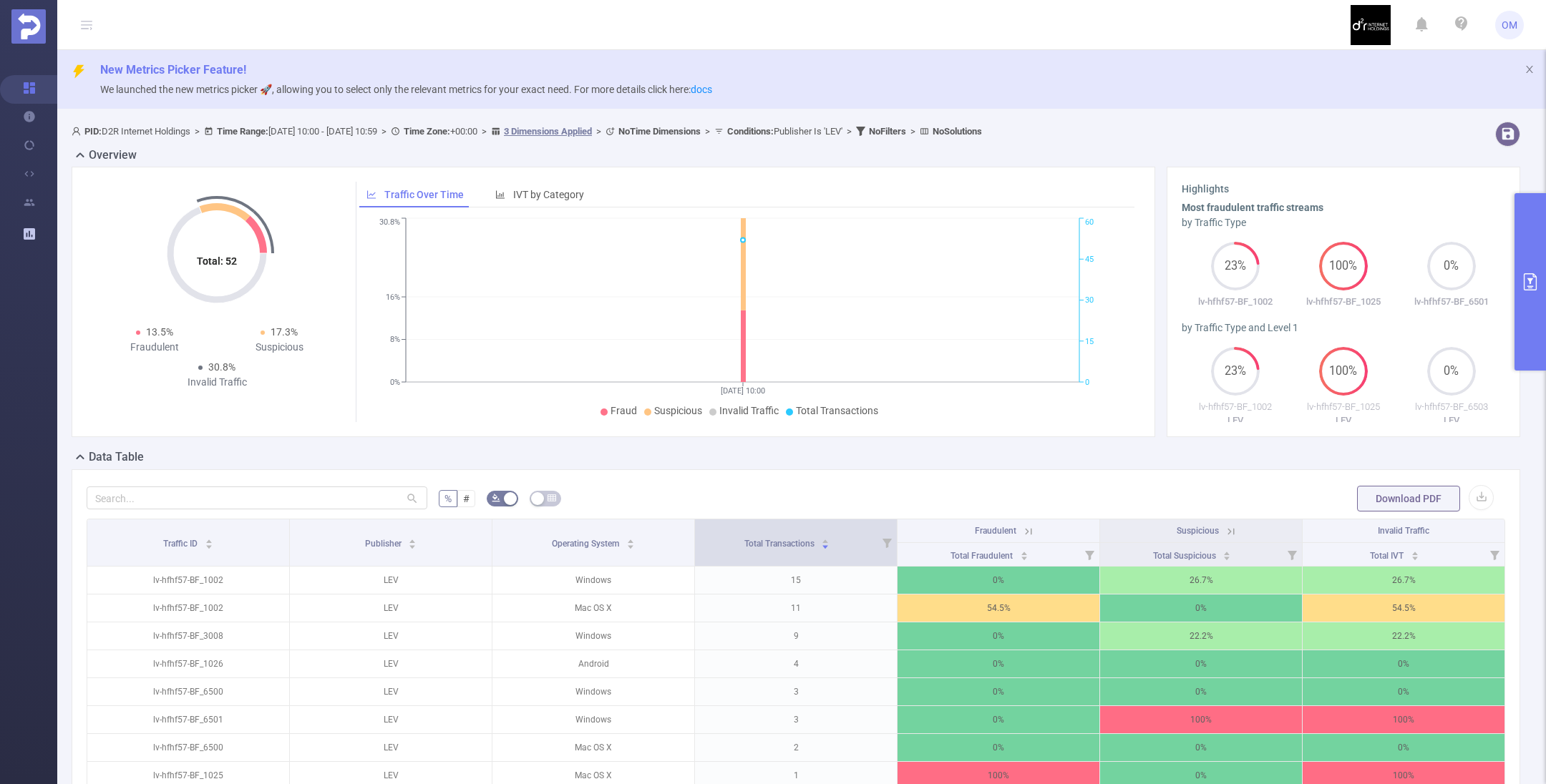
scroll to position [107, 0]
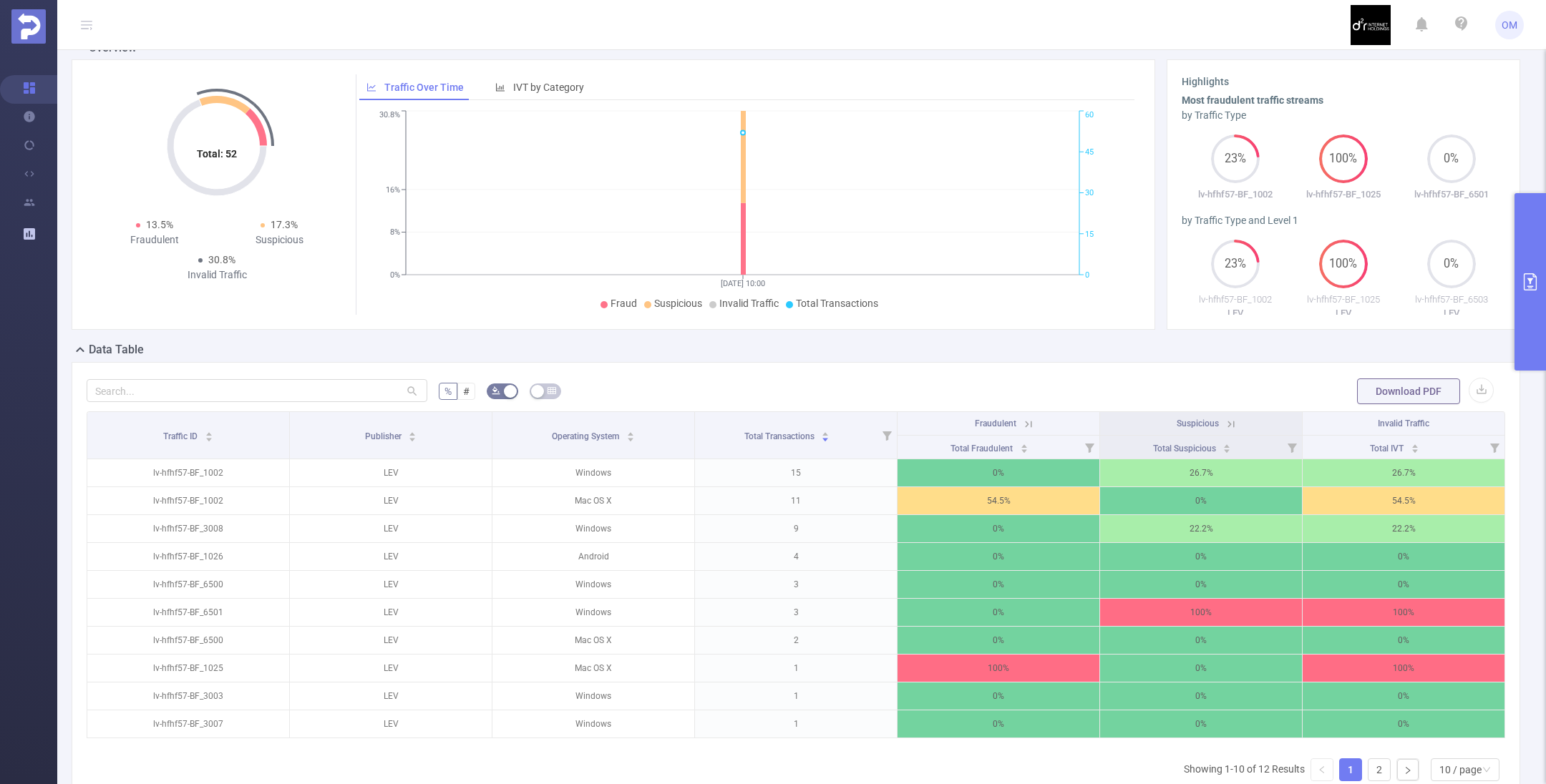
click at [1528, 291] on button "primary" at bounding box center [1529, 282] width 31 height 178
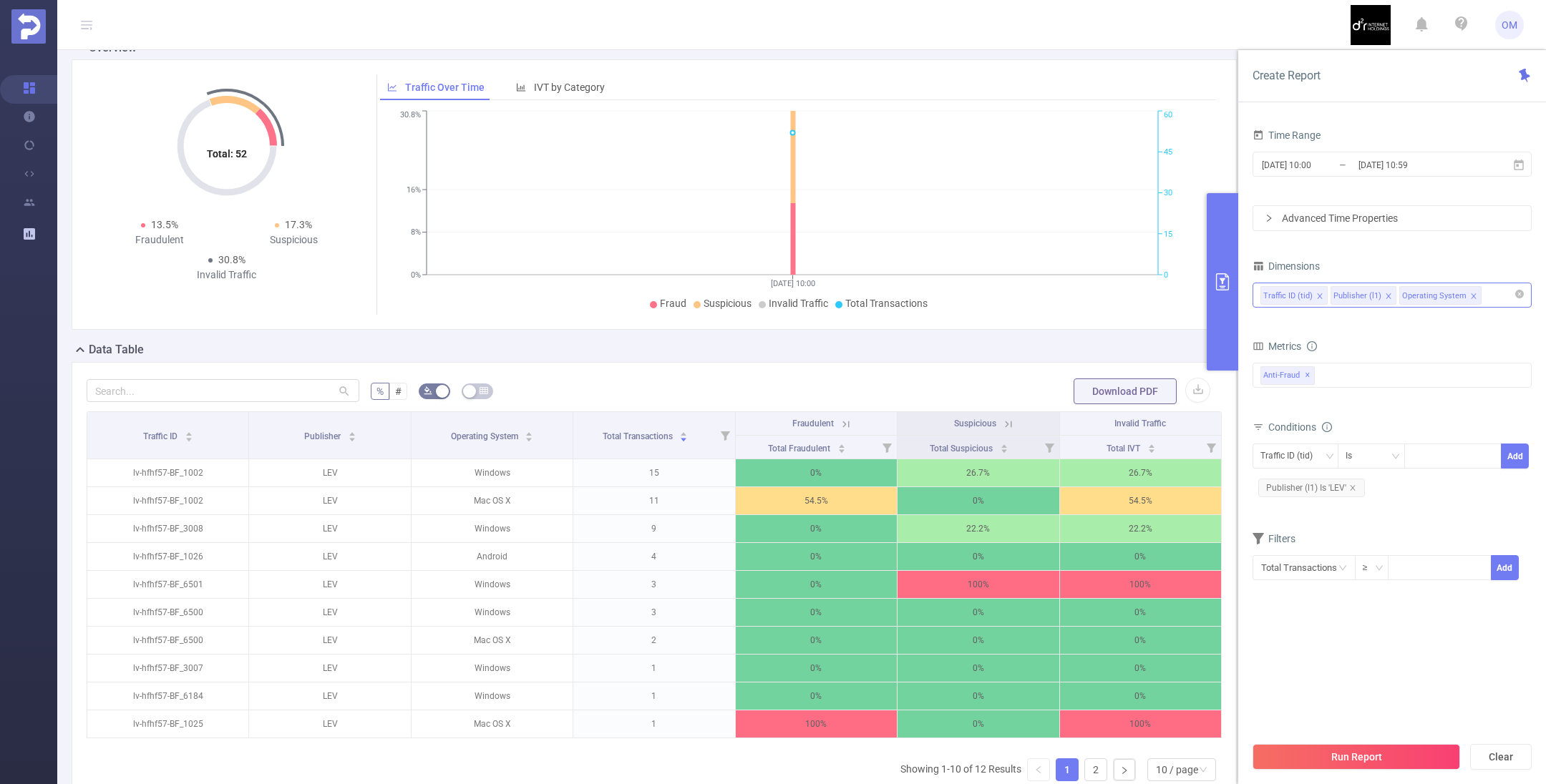
click at [1319, 296] on icon "icon: close" at bounding box center [1319, 296] width 5 height 5
click at [1373, 754] on button "Run Report" at bounding box center [1356, 757] width 208 height 26
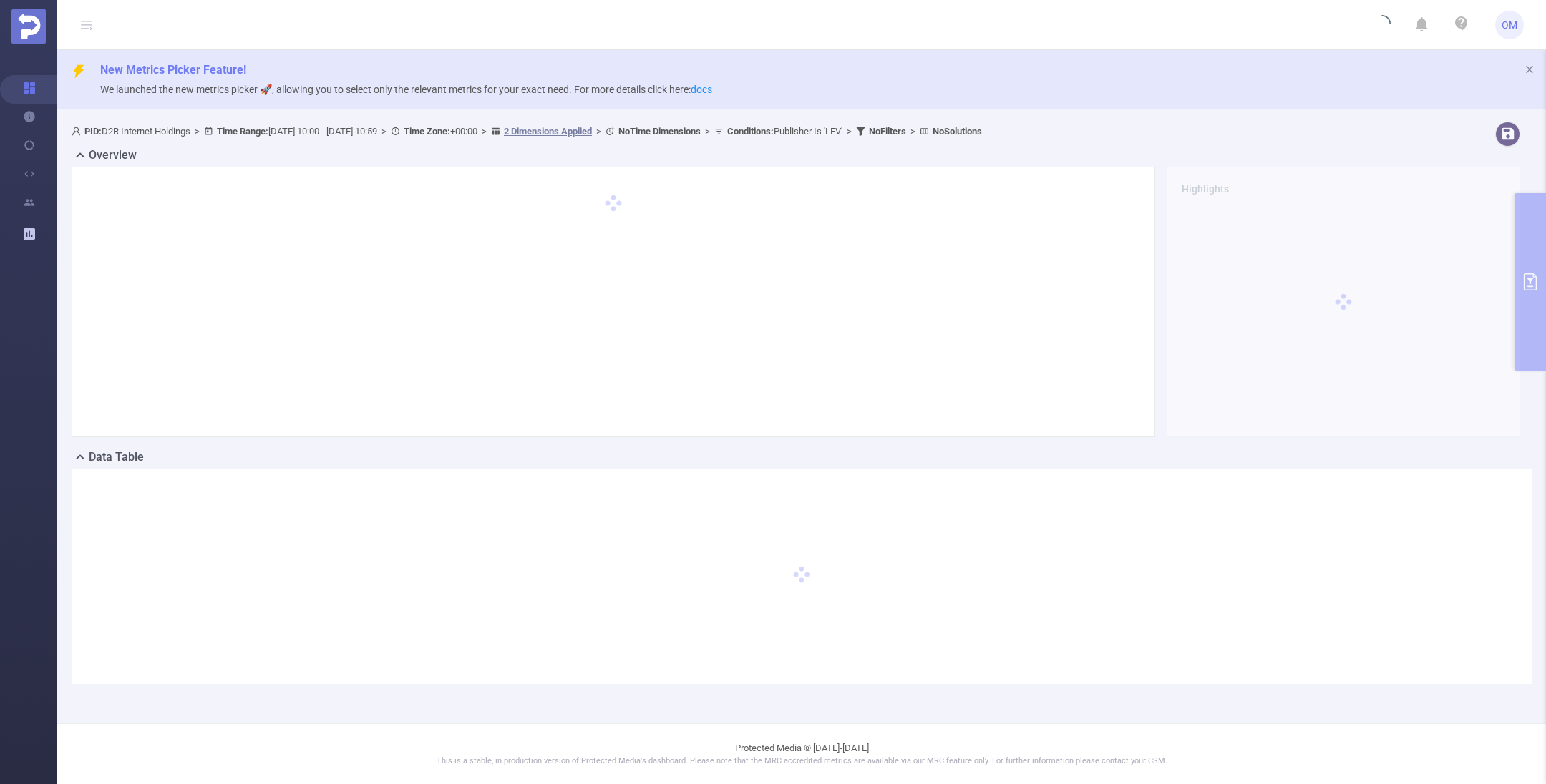
scroll to position [0, 0]
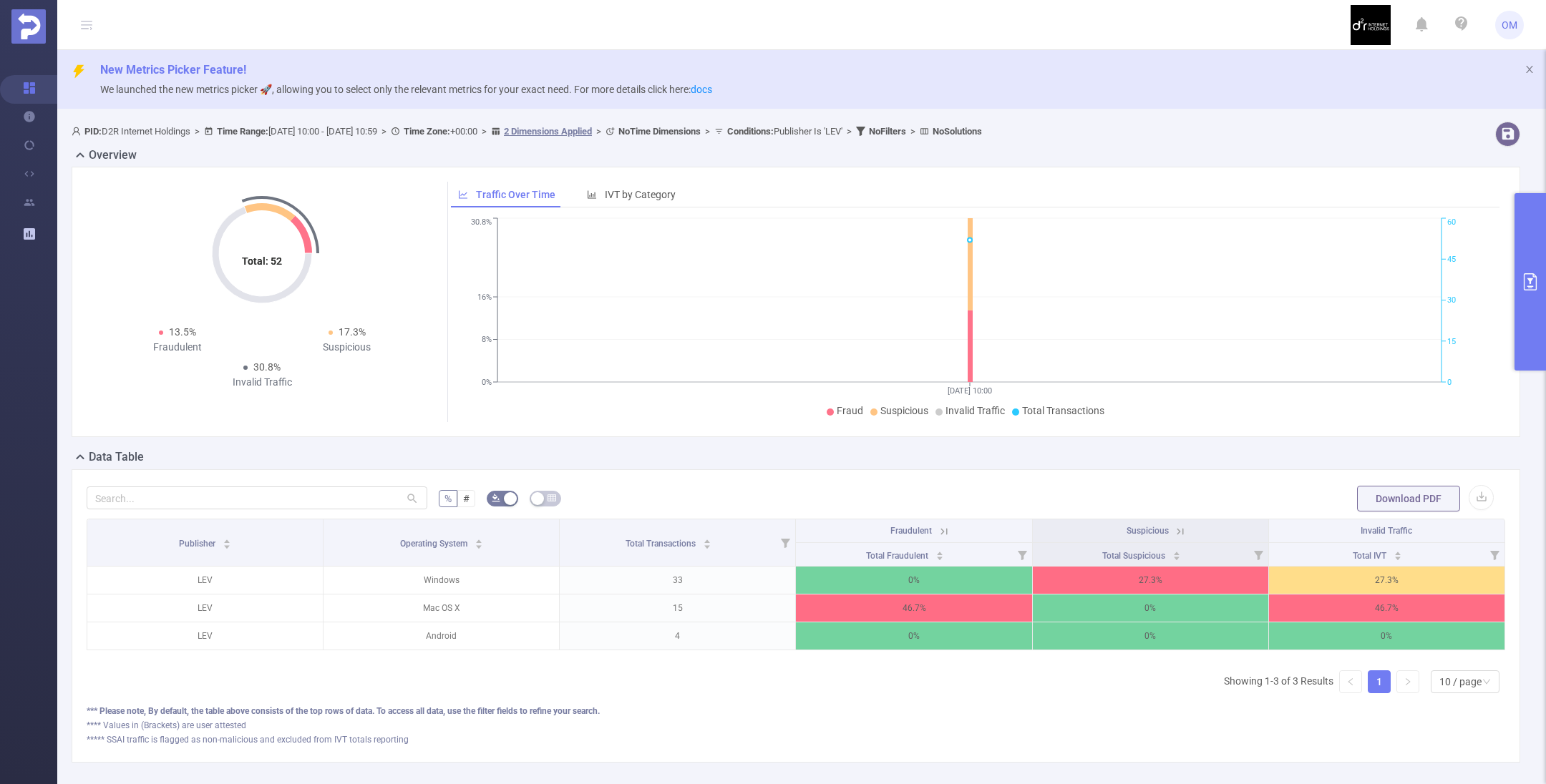
click at [1535, 279] on icon "primary" at bounding box center [1530, 282] width 13 height 17
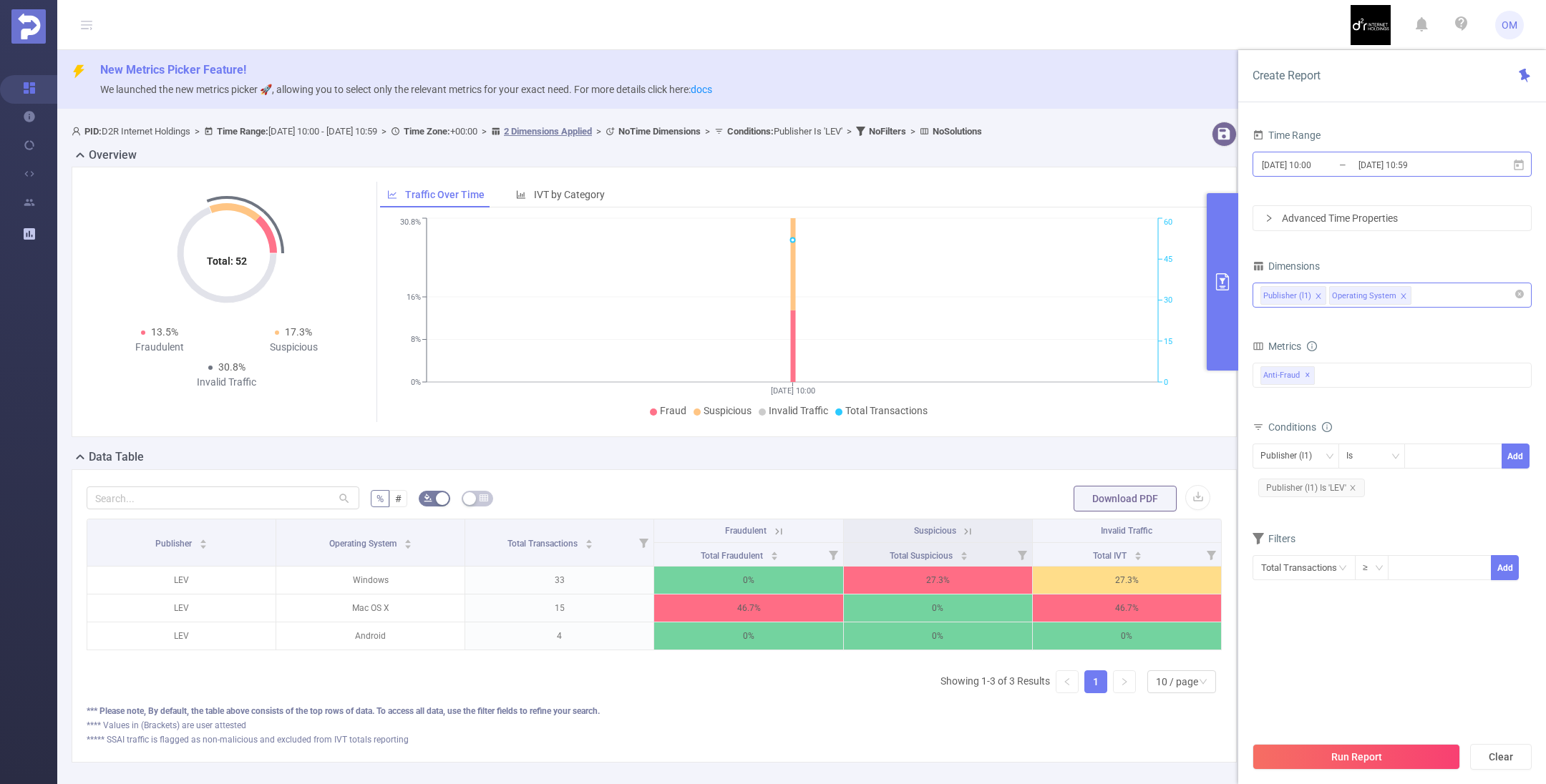
click at [1321, 159] on input "[DATE] 10:00" at bounding box center [1318, 164] width 116 height 19
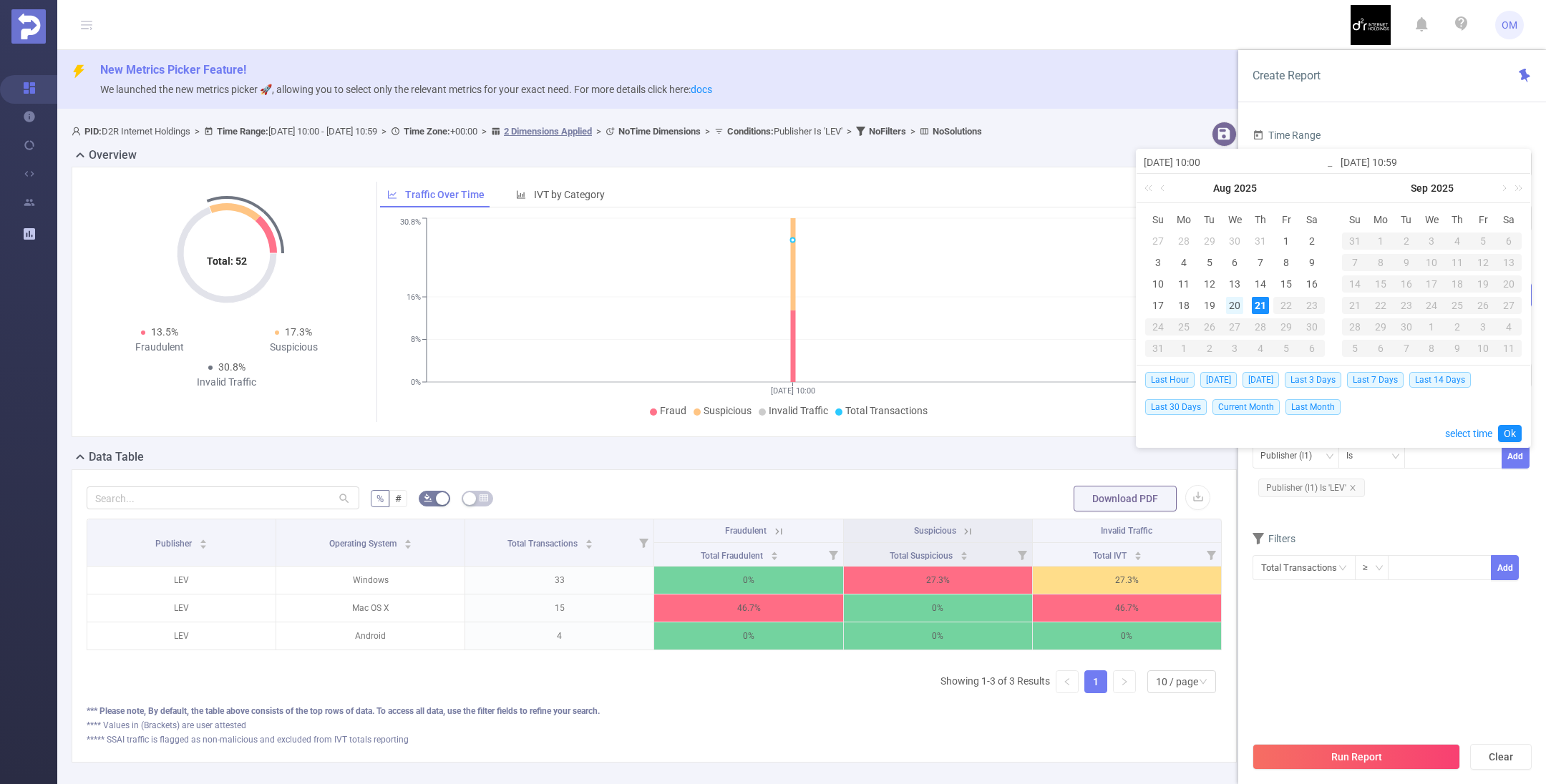
click at [1236, 304] on div "20" at bounding box center [1234, 305] width 17 height 17
click at [1254, 305] on div "21" at bounding box center [1260, 305] width 17 height 17
type input "[DATE] 10:00"
click at [1512, 428] on link "Ok" at bounding box center [1510, 433] width 24 height 17
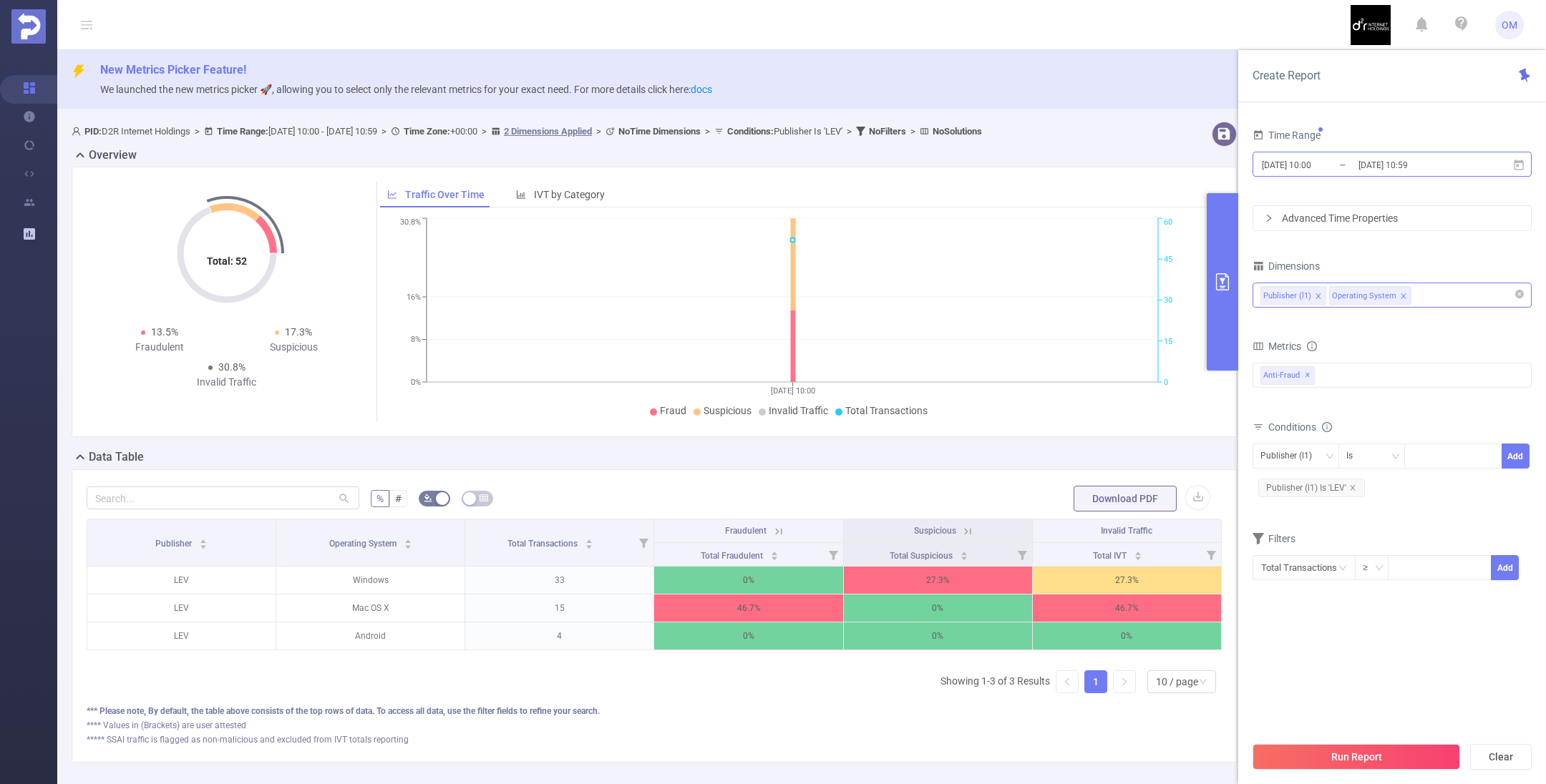
click at [1421, 167] on input "[DATE] 10:59" at bounding box center [1415, 164] width 116 height 19
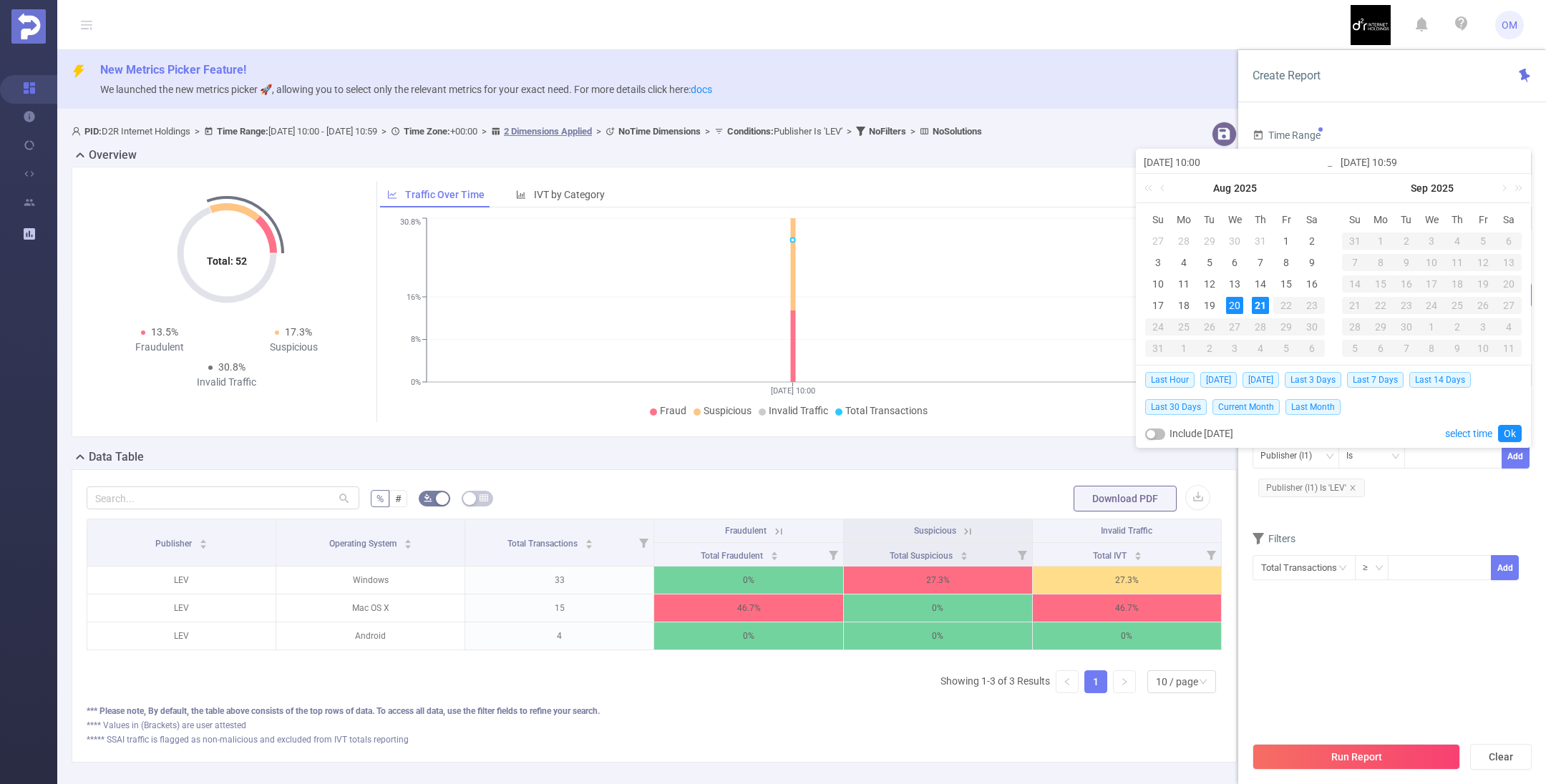
click at [1158, 434] on button "button" at bounding box center [1155, 434] width 20 height 11
type input "[DATE] 23:59"
click at [1513, 432] on link "Ok" at bounding box center [1510, 433] width 24 height 17
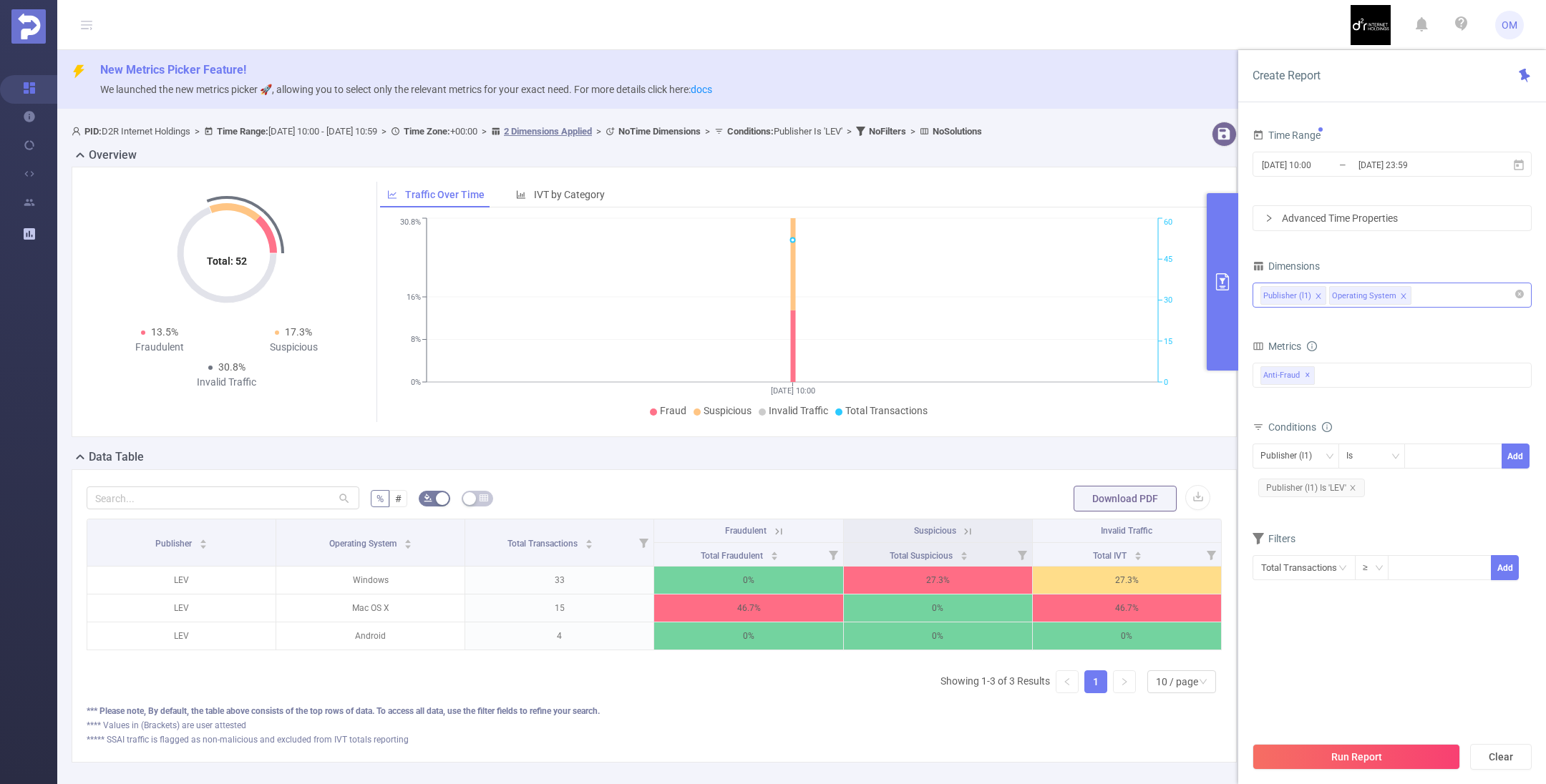
click at [1366, 741] on div "Run Report Clear" at bounding box center [1392, 757] width 308 height 55
click at [1368, 751] on button "Run Report" at bounding box center [1356, 757] width 208 height 26
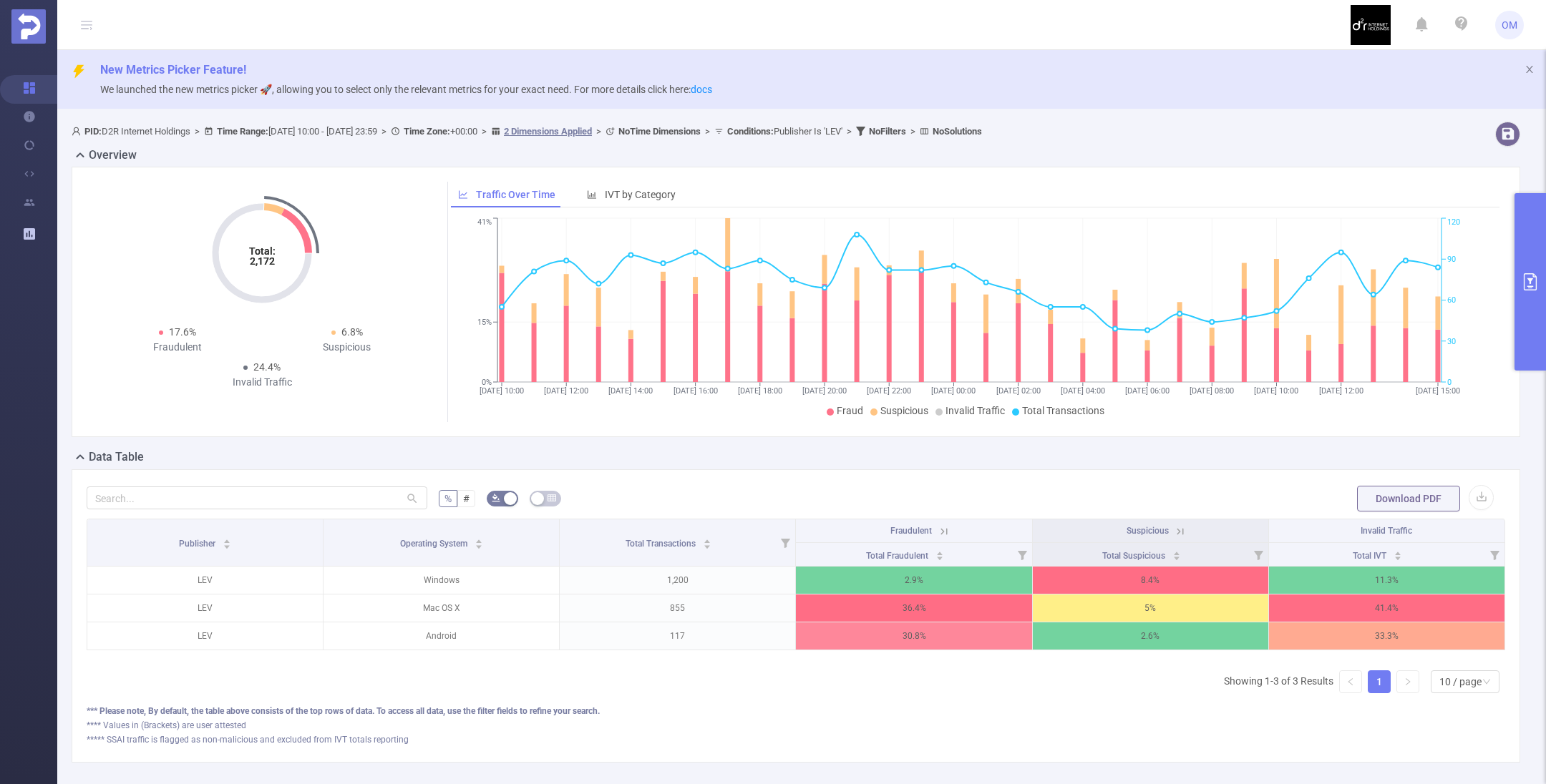
click at [1538, 296] on button "primary" at bounding box center [1529, 282] width 31 height 178
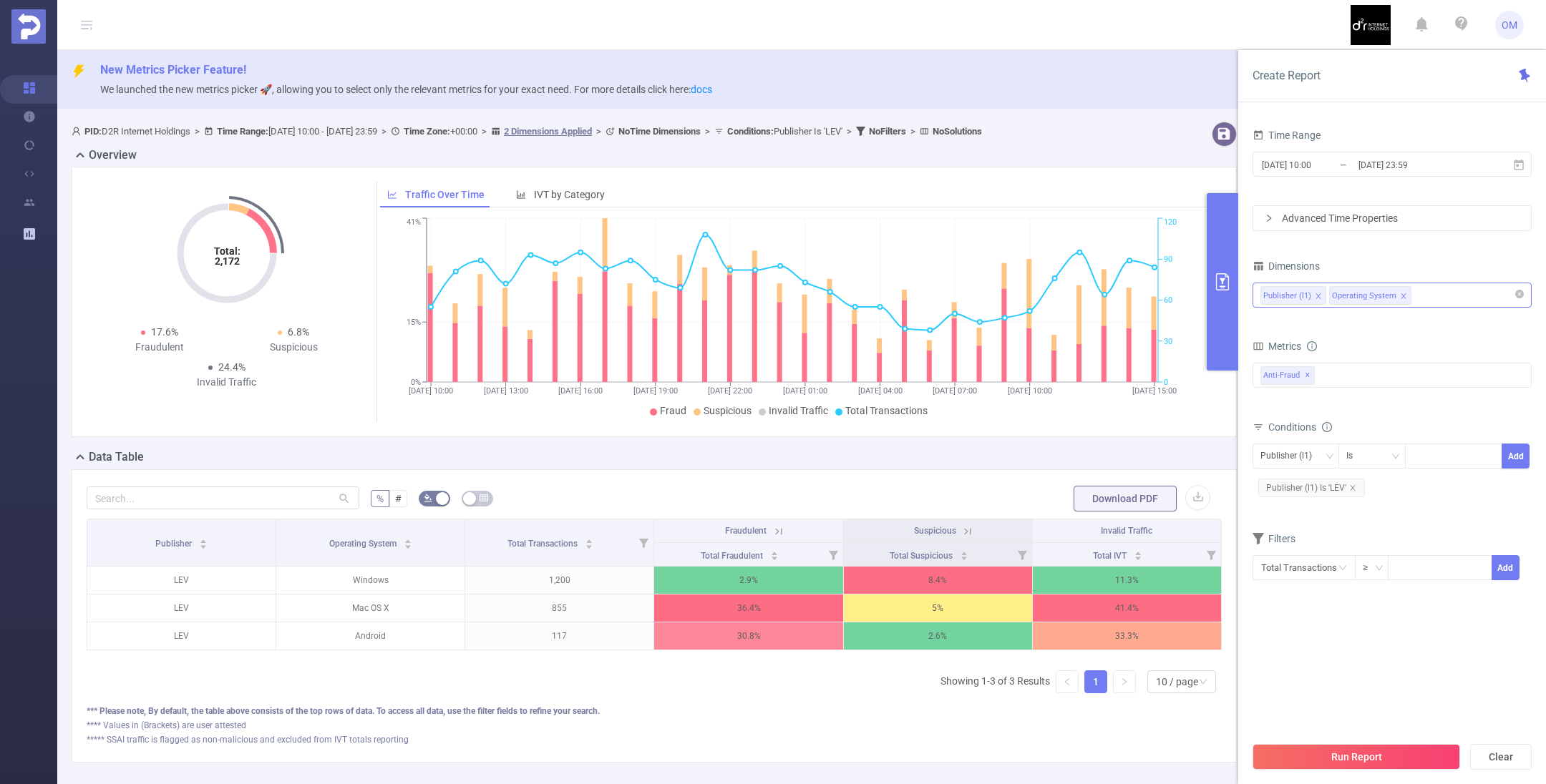
click at [1272, 219] on icon "icon: right" at bounding box center [1269, 218] width 8 height 8
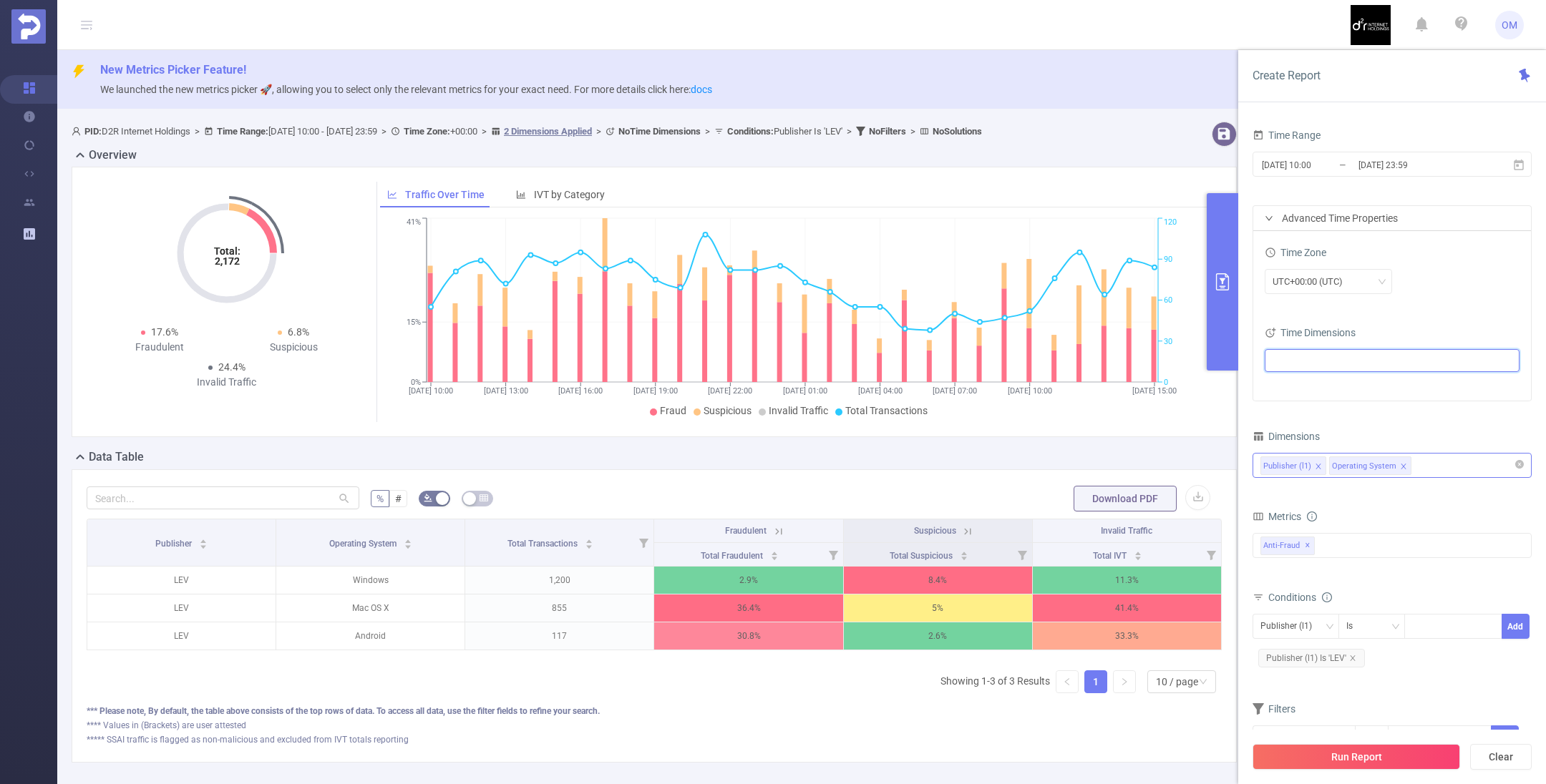
click at [1304, 355] on ul at bounding box center [1386, 360] width 236 height 21
click at [1292, 386] on span at bounding box center [1289, 385] width 11 height 11
click at [1275, 435] on icon "icon: caret-down" at bounding box center [1275, 436] width 3 height 5
click at [1299, 460] on span at bounding box center [1302, 460] width 11 height 11
click at [1346, 757] on button "Run Report" at bounding box center [1356, 757] width 208 height 26
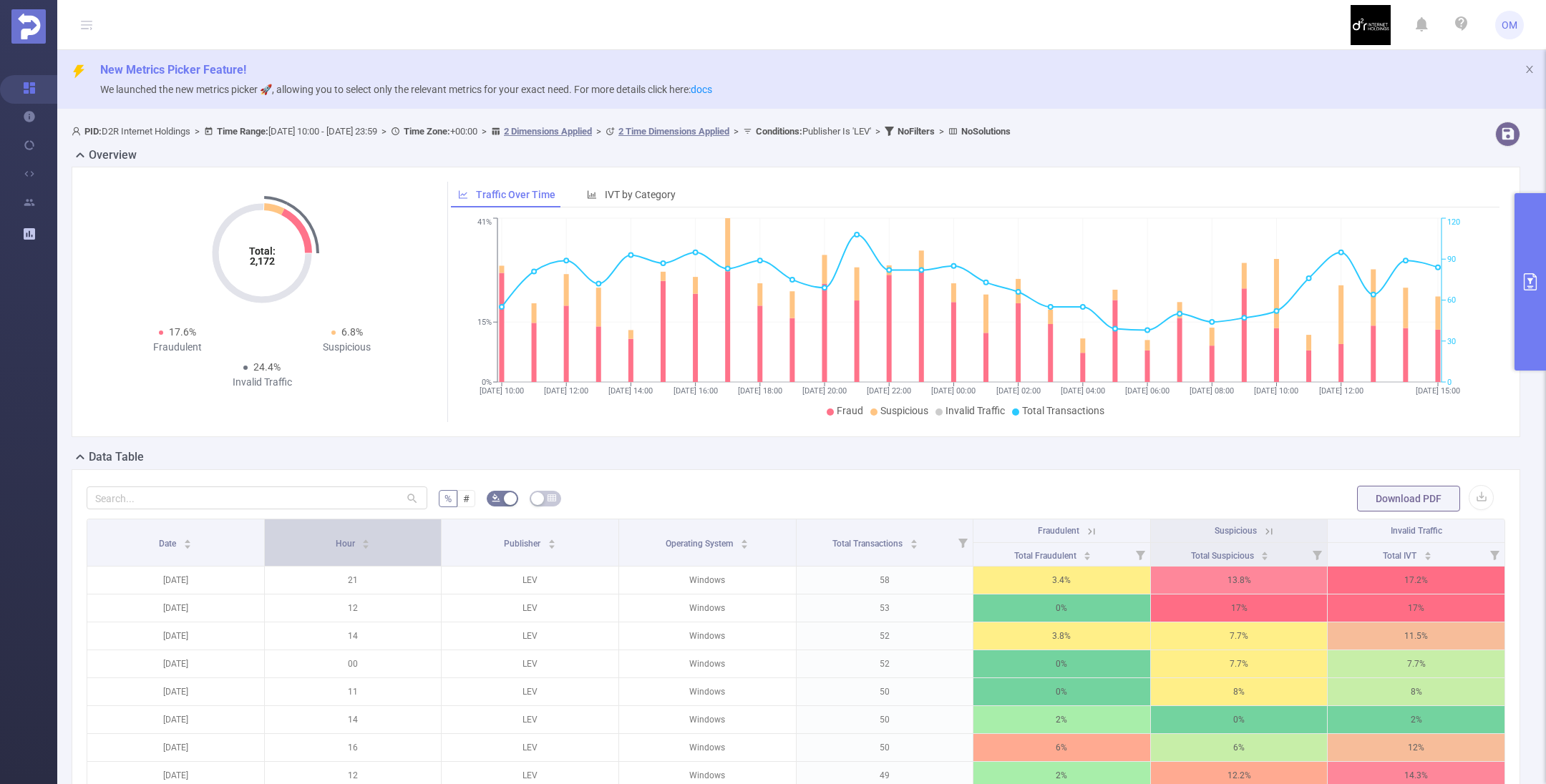
click at [350, 541] on span "Hour" at bounding box center [347, 543] width 21 height 10
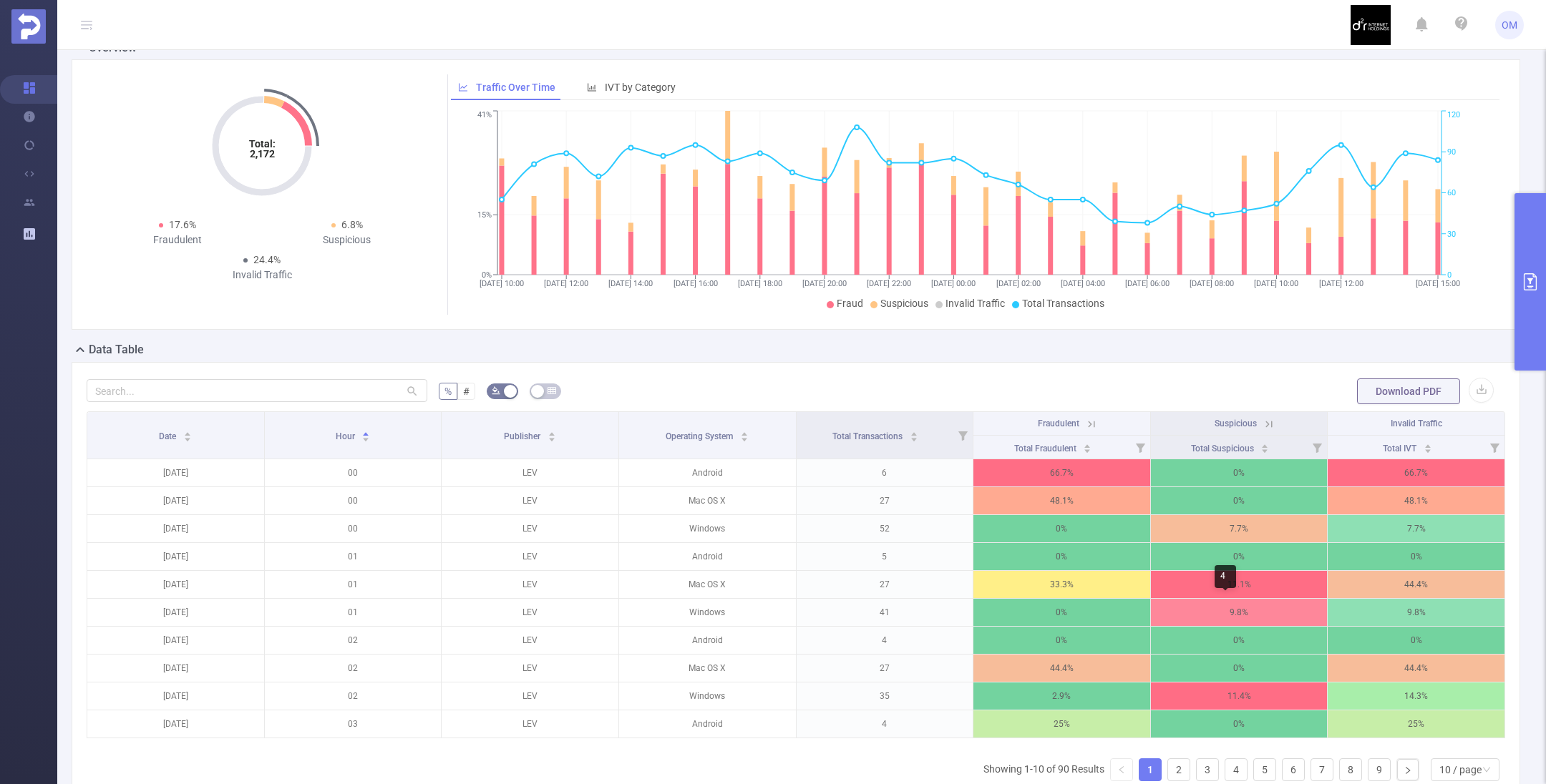
scroll to position [276, 0]
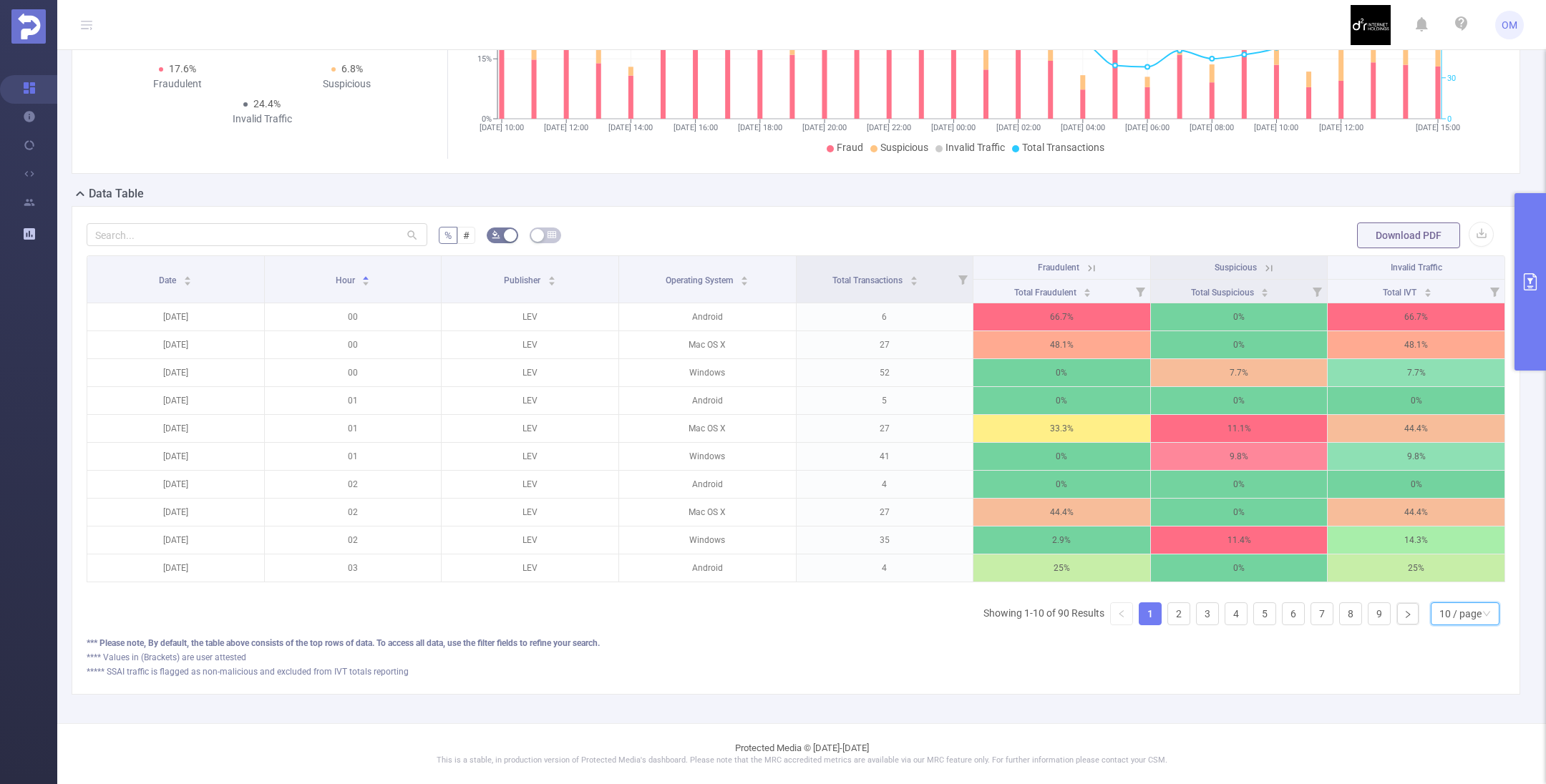
click at [1440, 609] on div "10 / page" at bounding box center [1461, 614] width 43 height 21
click at [1427, 592] on li "50 / page" at bounding box center [1449, 603] width 68 height 23
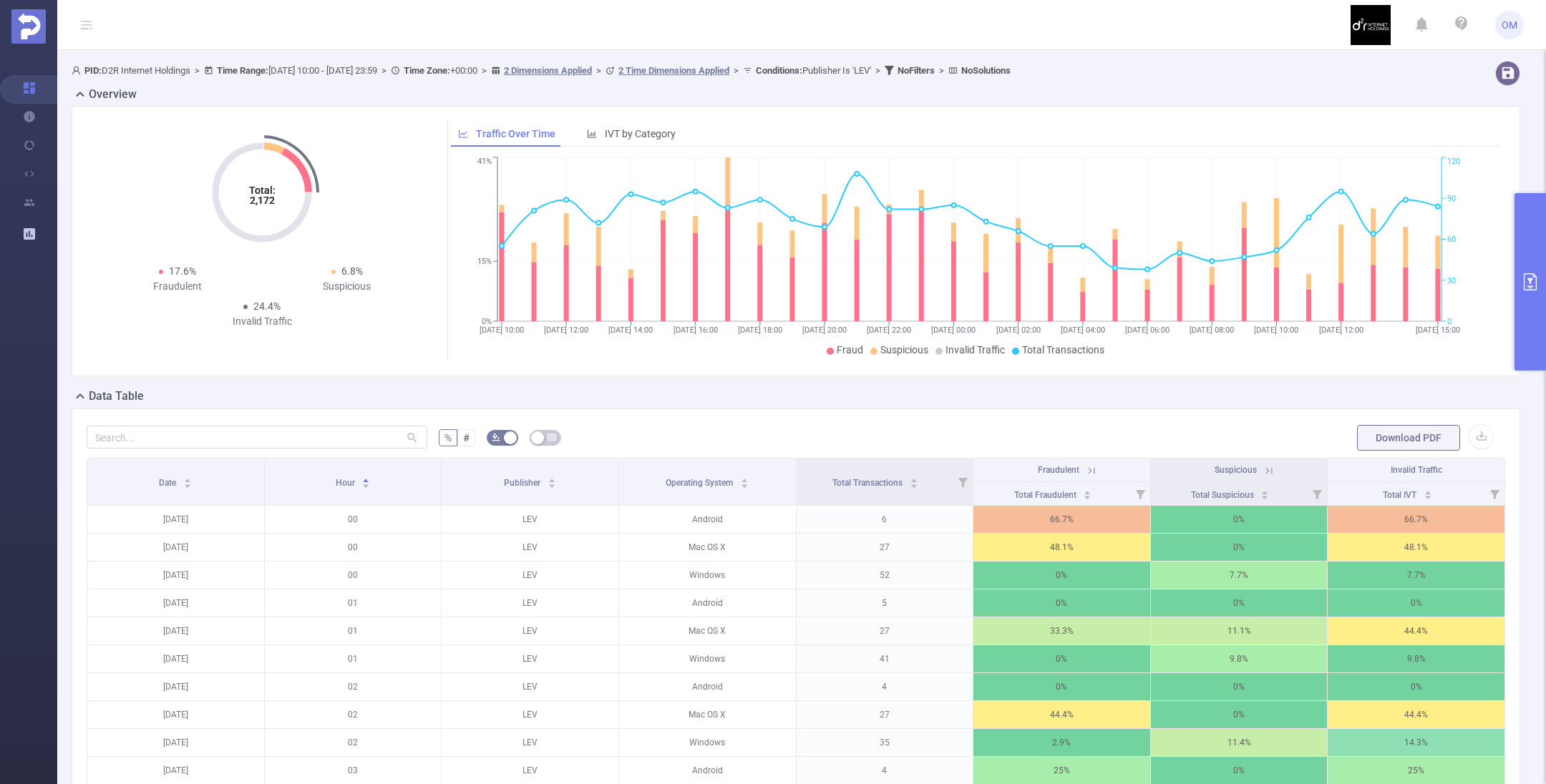
scroll to position [0, 0]
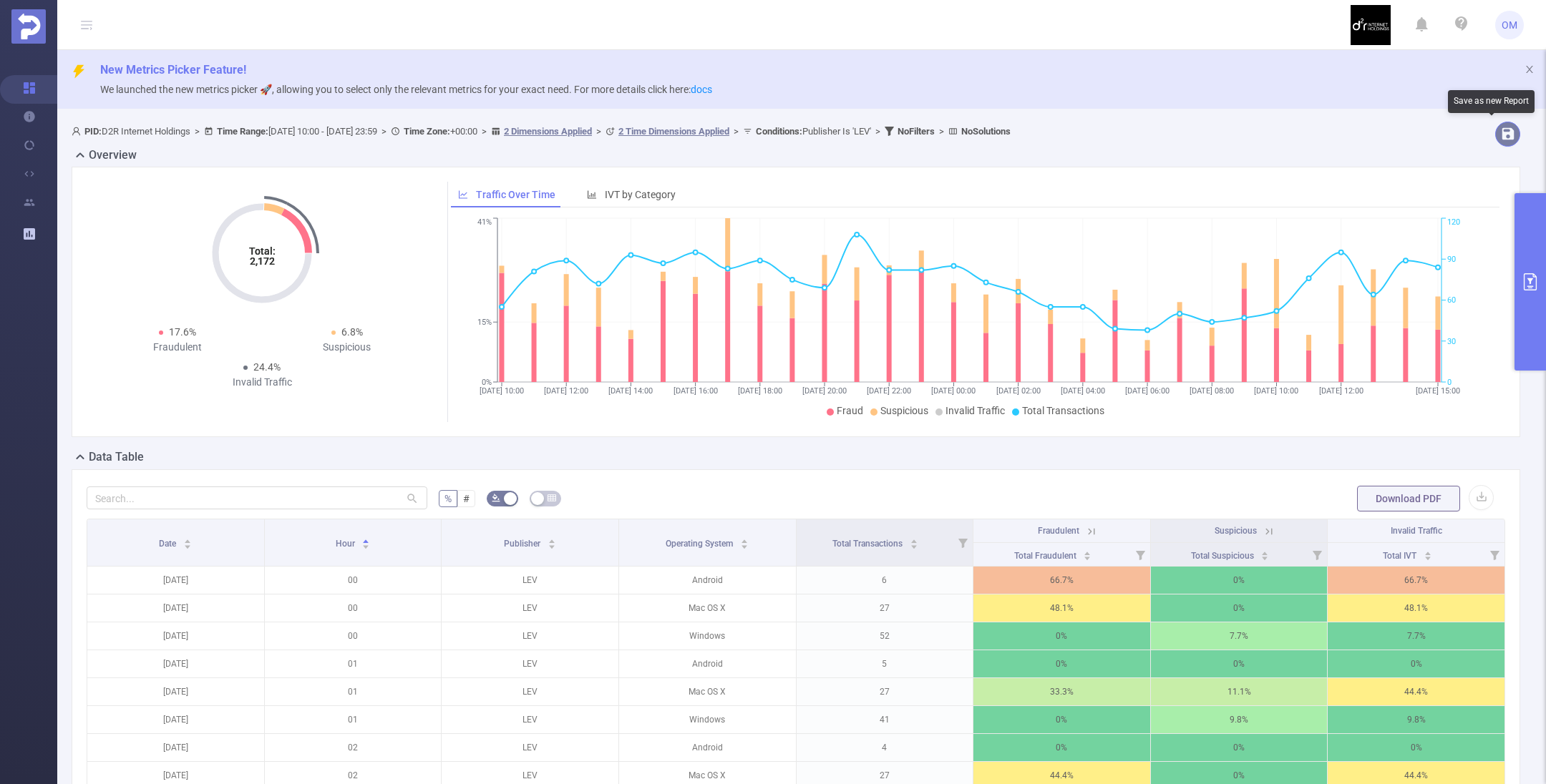
click at [1495, 134] on button "button" at bounding box center [1507, 134] width 25 height 25
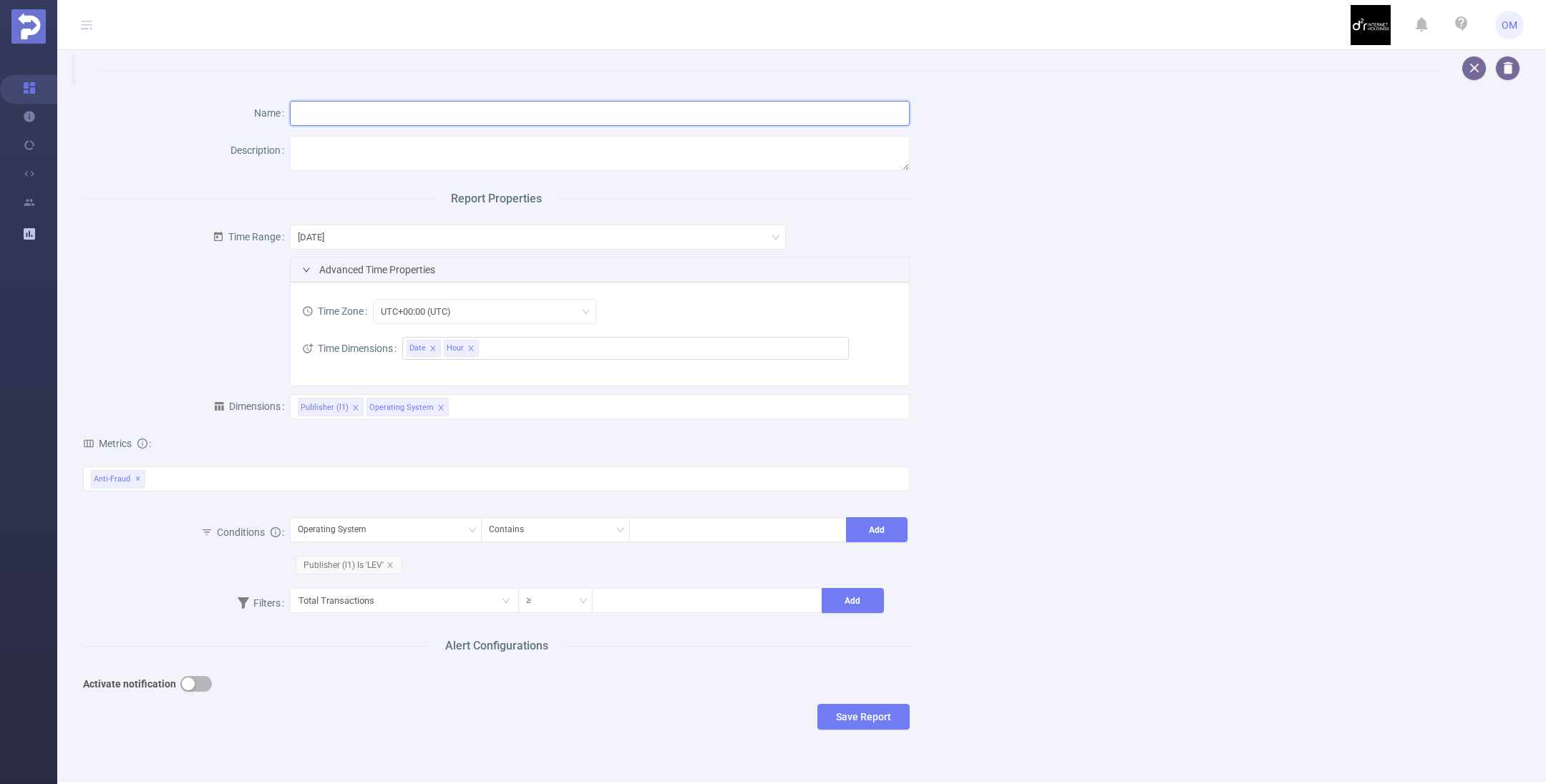
click at [356, 111] on input "text" at bounding box center [599, 113] width 619 height 25
type input "lev/weave"
click at [334, 239] on div "[DATE]" at bounding box center [316, 237] width 36 height 24
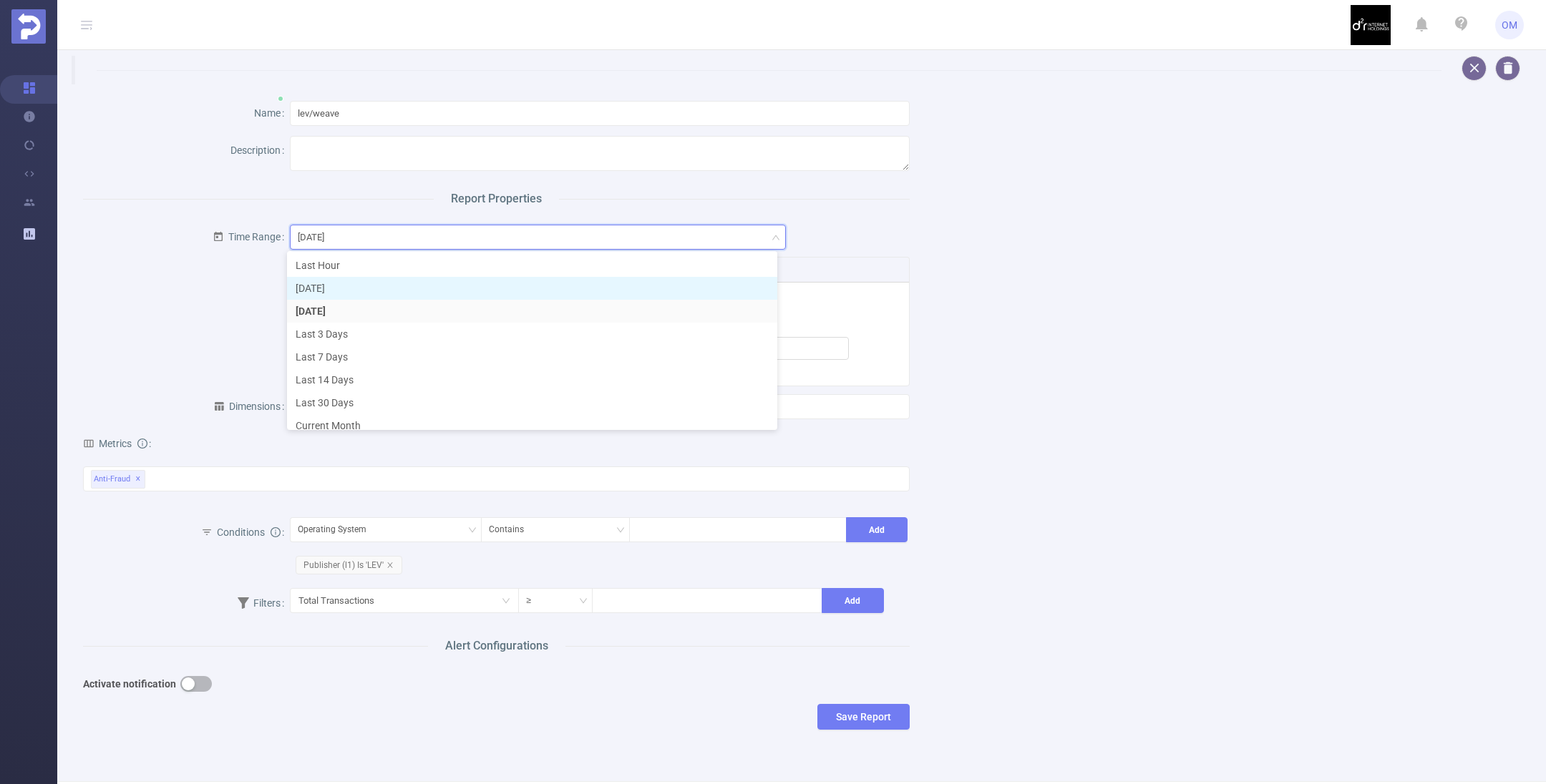
click at [339, 288] on li "[DATE]" at bounding box center [532, 288] width 490 height 23
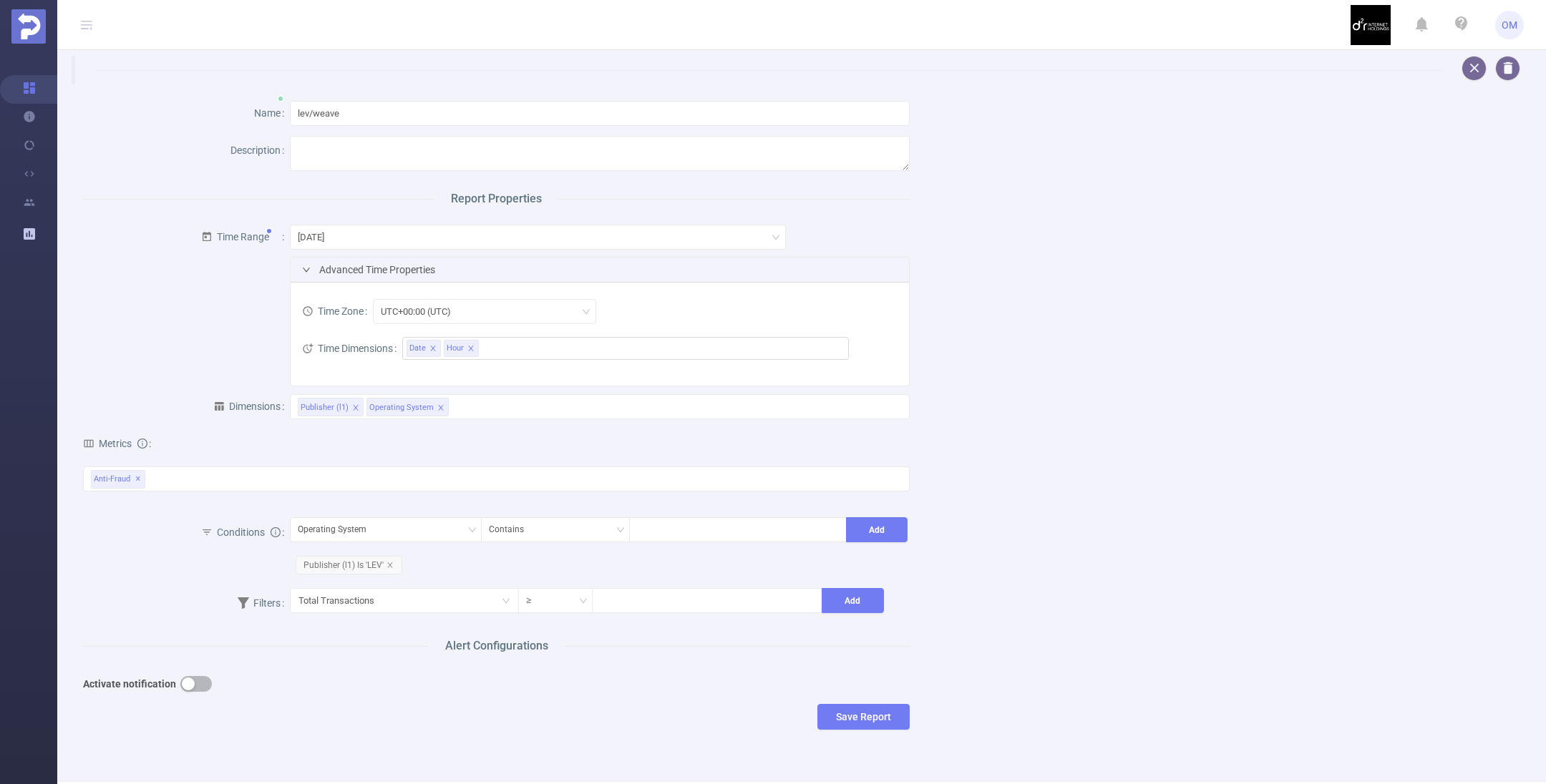
click at [307, 273] on icon "icon: right" at bounding box center [306, 269] width 8 height 8
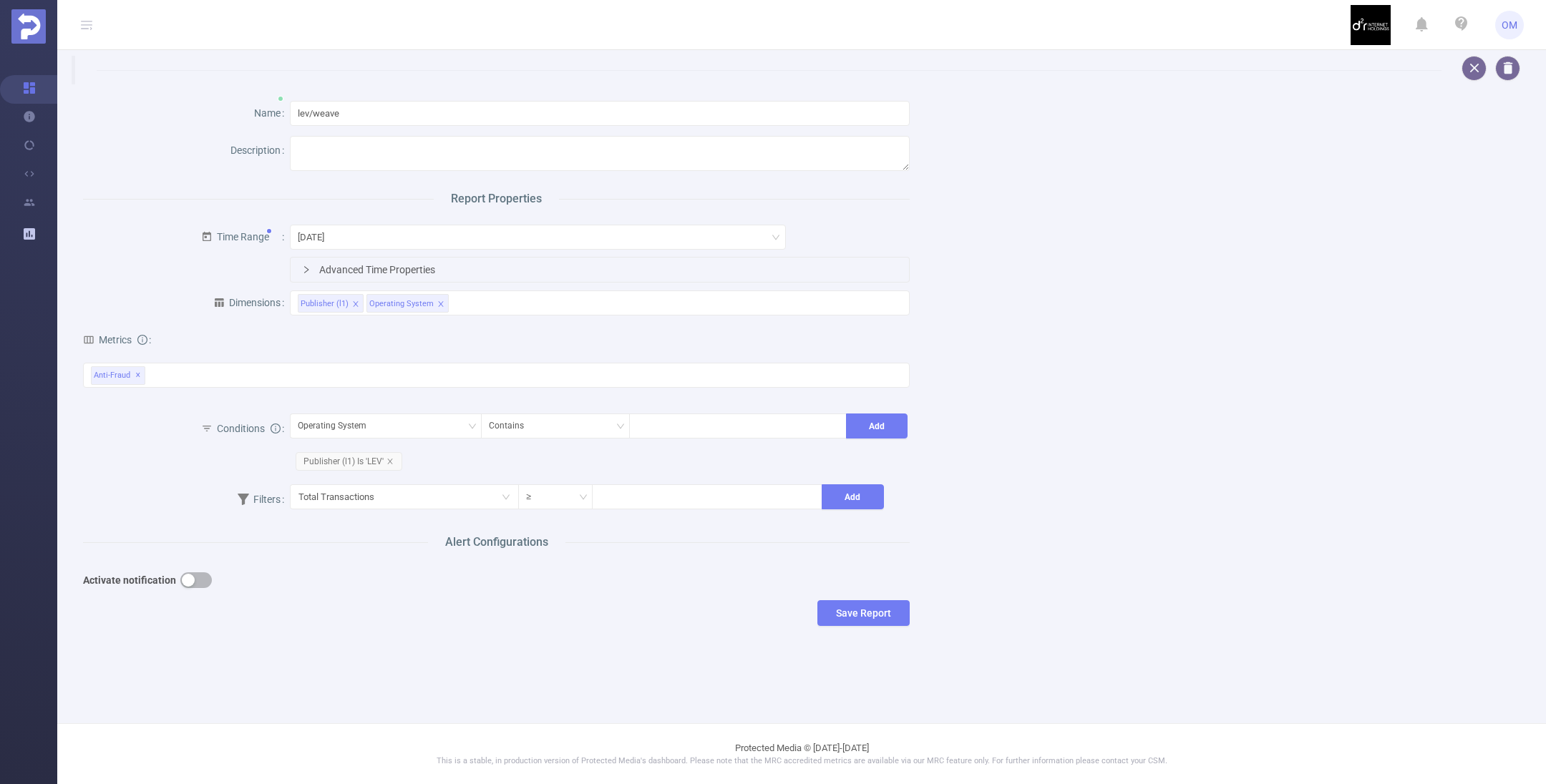
click at [307, 273] on icon "icon: right" at bounding box center [306, 269] width 8 height 8
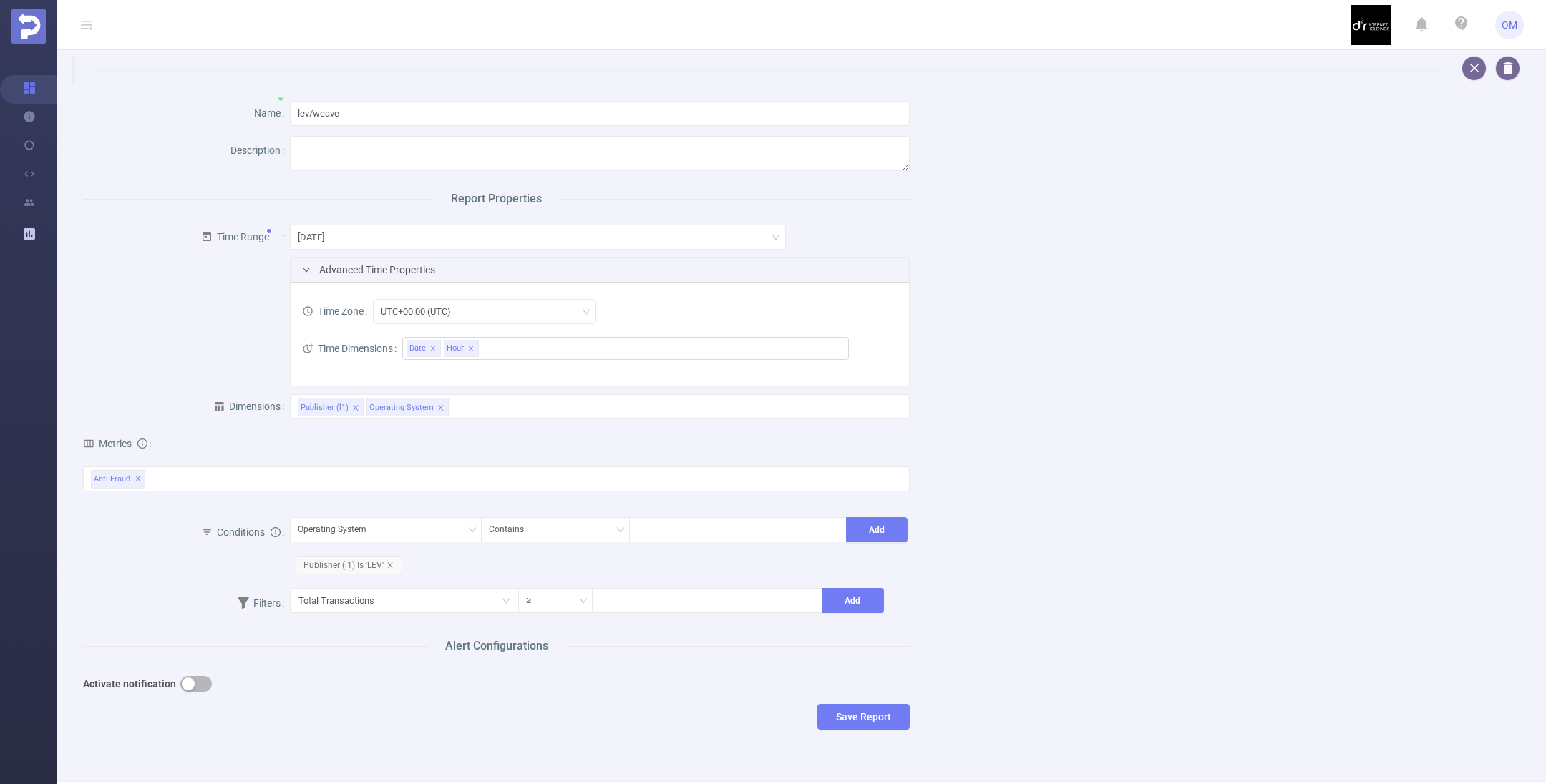
scroll to position [55, 0]
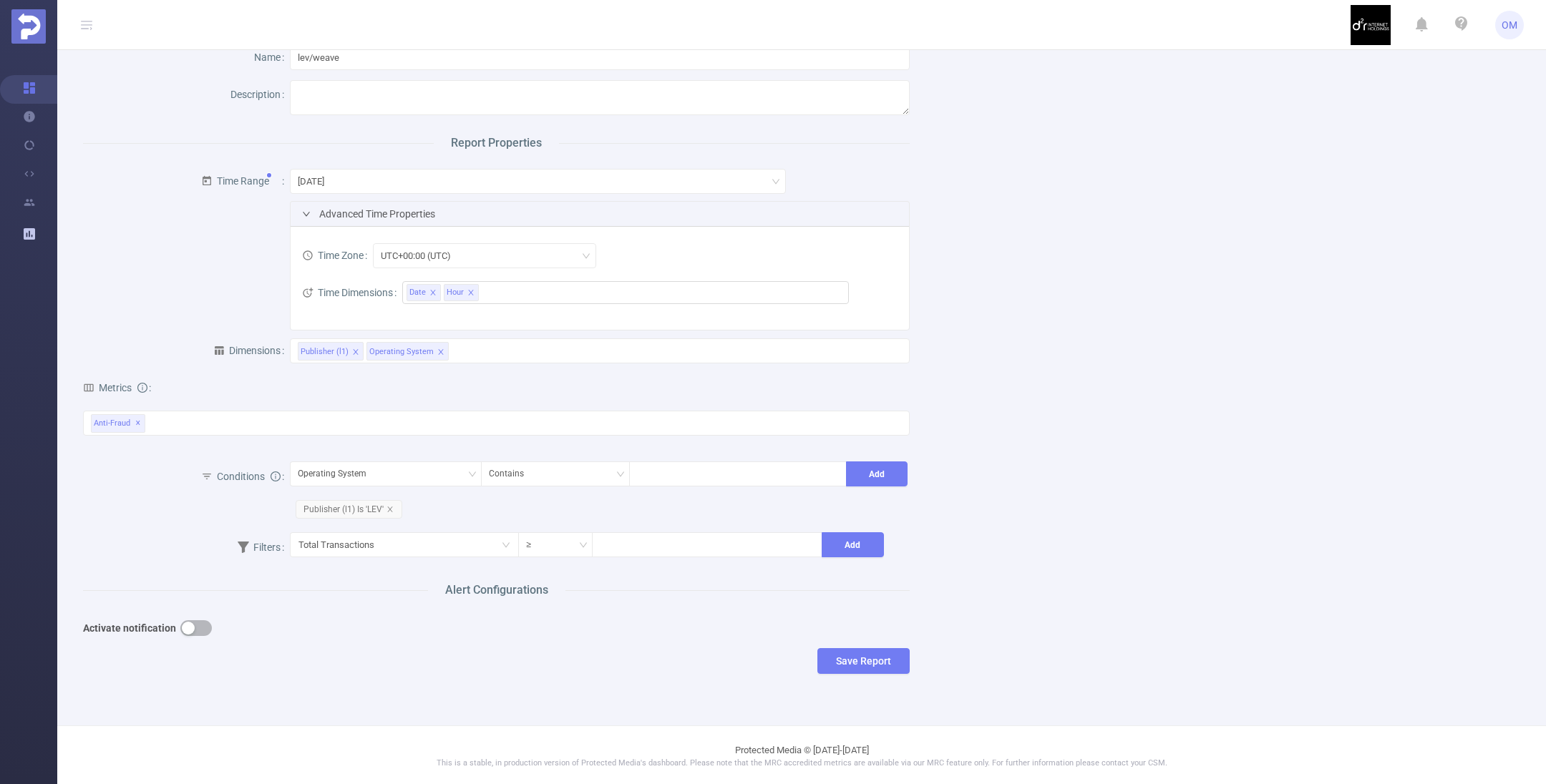
click at [195, 624] on button "button" at bounding box center [195, 628] width 31 height 16
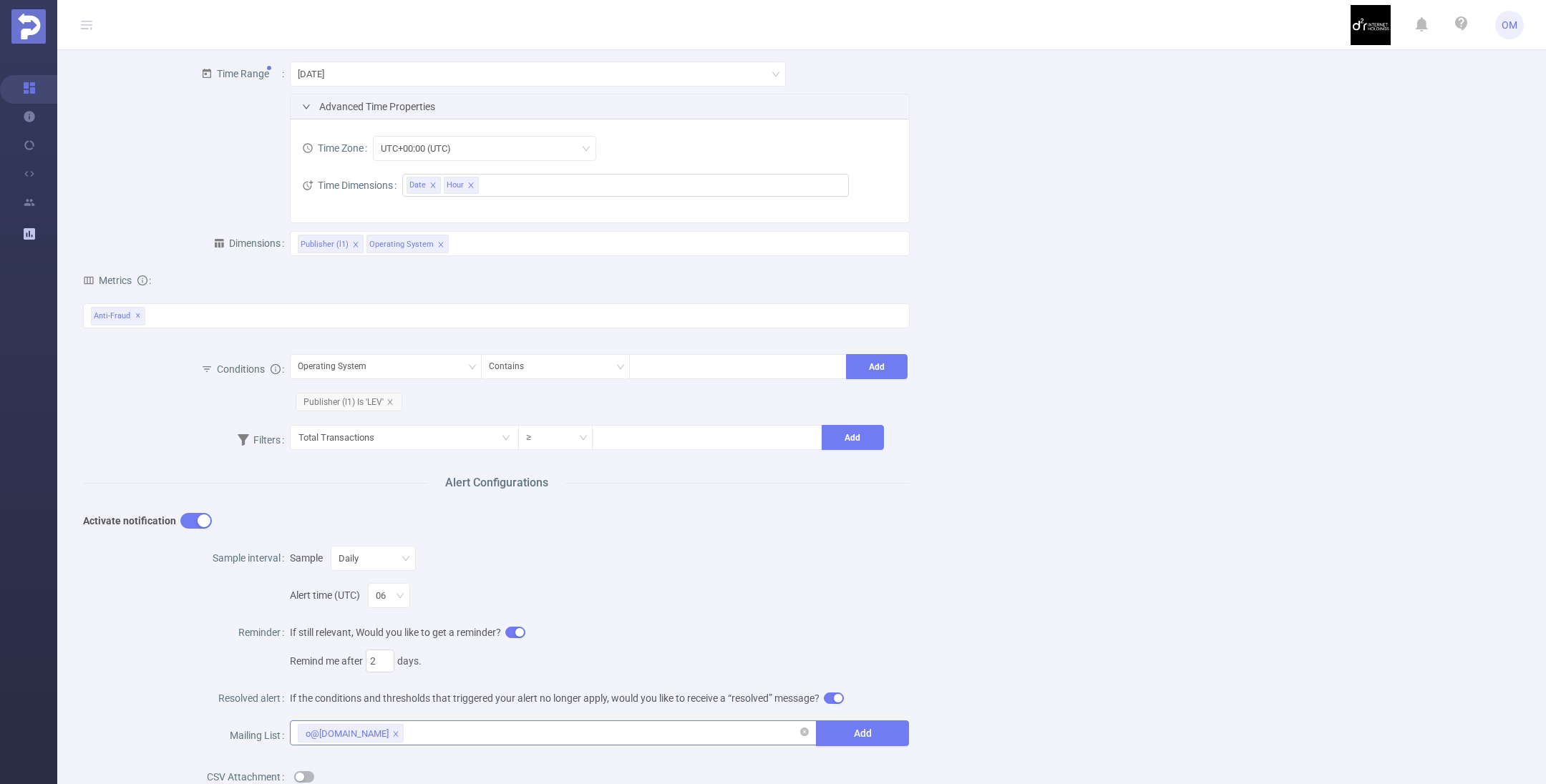
scroll to position [270, 0]
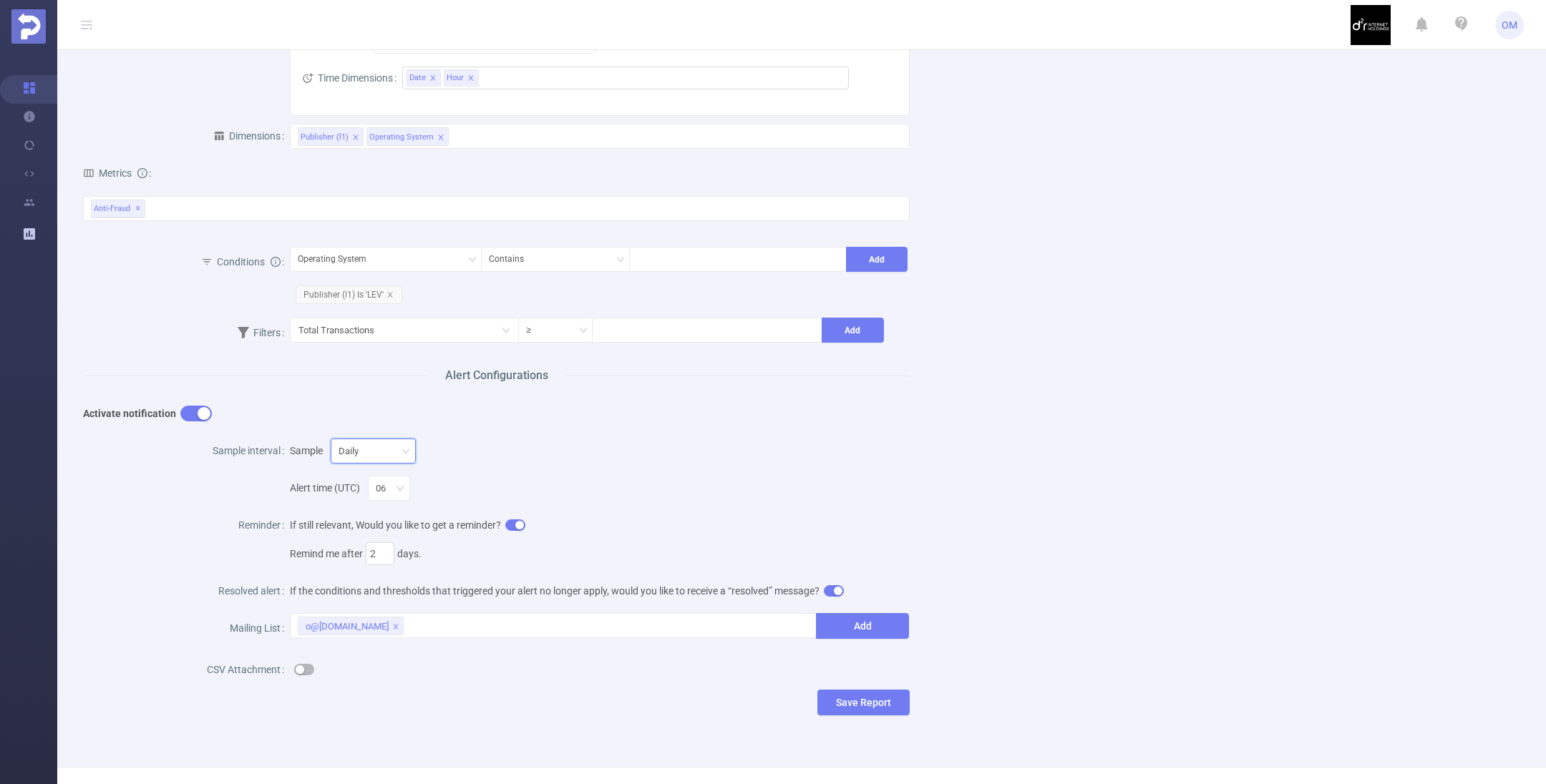
click at [406, 453] on icon "icon: down" at bounding box center [405, 450] width 8 height 8
click at [406, 453] on icon "icon: down" at bounding box center [405, 451] width 8 height 10
click at [398, 487] on icon "icon: down" at bounding box center [400, 488] width 7 height 5
click at [487, 476] on div "Alert time (UTC) 06" at bounding box center [599, 483] width 619 height 37
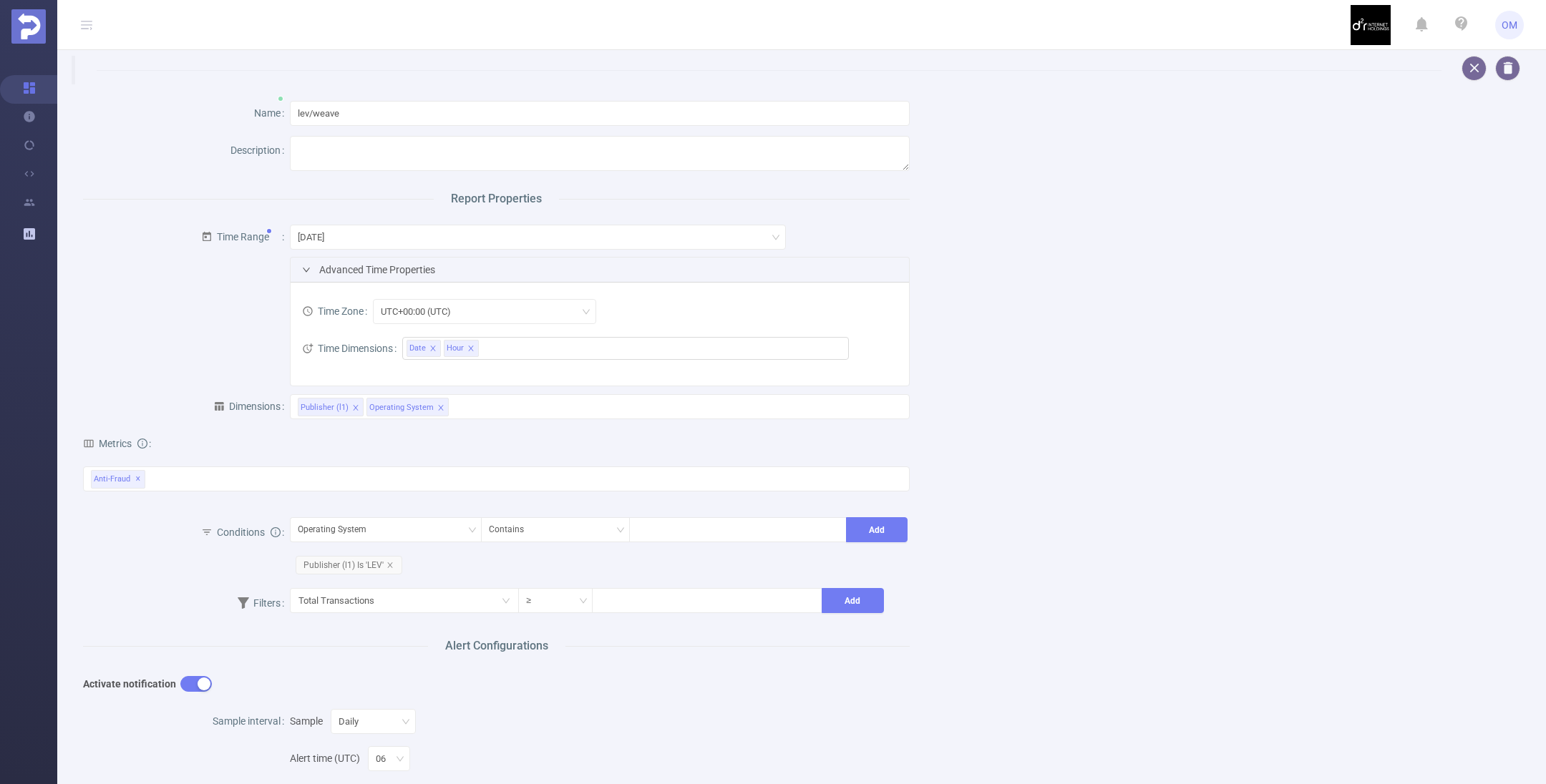
scroll to position [214, 0]
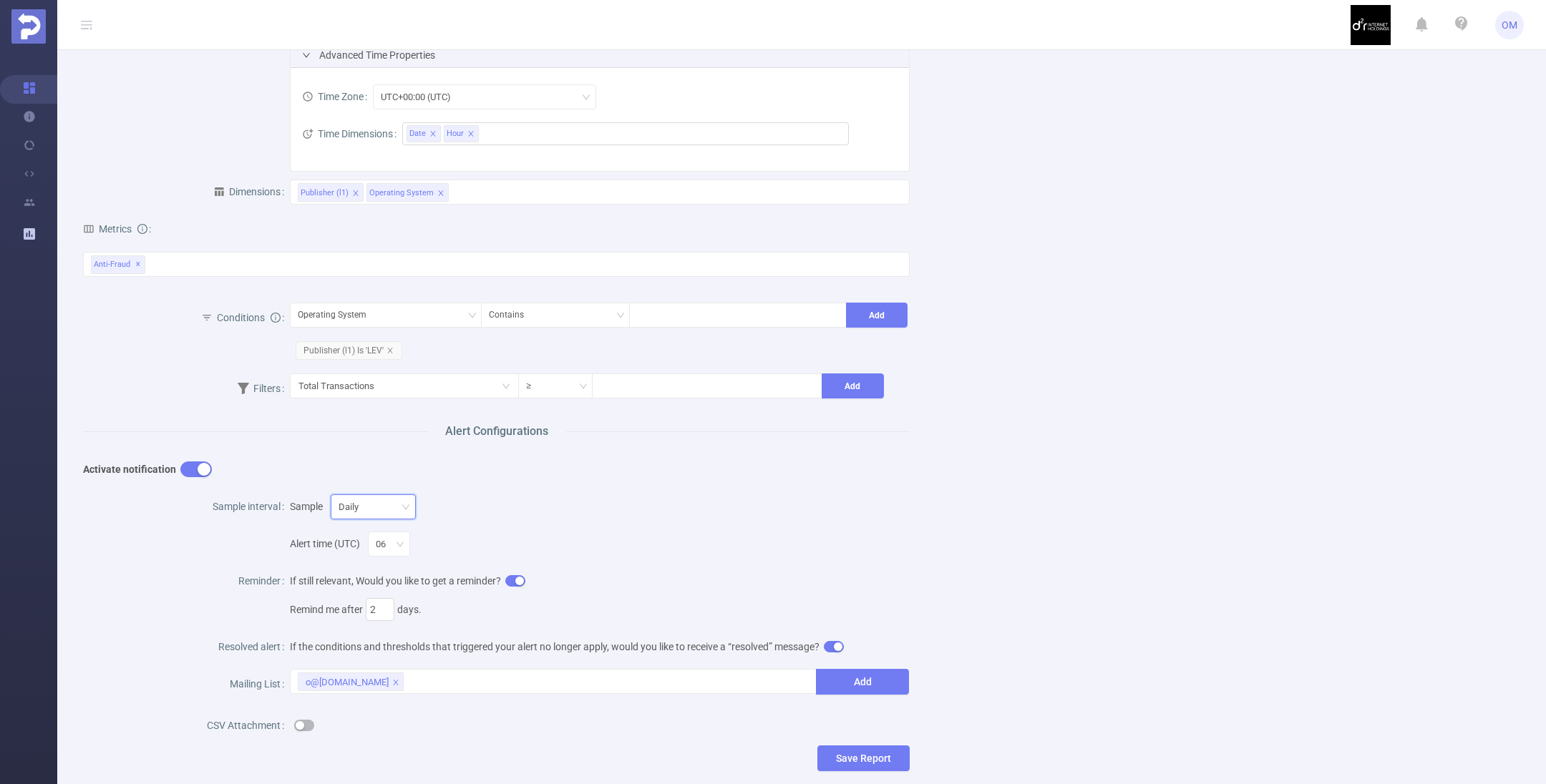
click at [385, 505] on div "Daily" at bounding box center [372, 507] width 69 height 24
click at [386, 504] on div "Daily" at bounding box center [372, 507] width 69 height 24
click at [401, 540] on icon "icon: down" at bounding box center [400, 544] width 8 height 8
click at [376, 698] on li "06" at bounding box center [384, 702] width 50 height 23
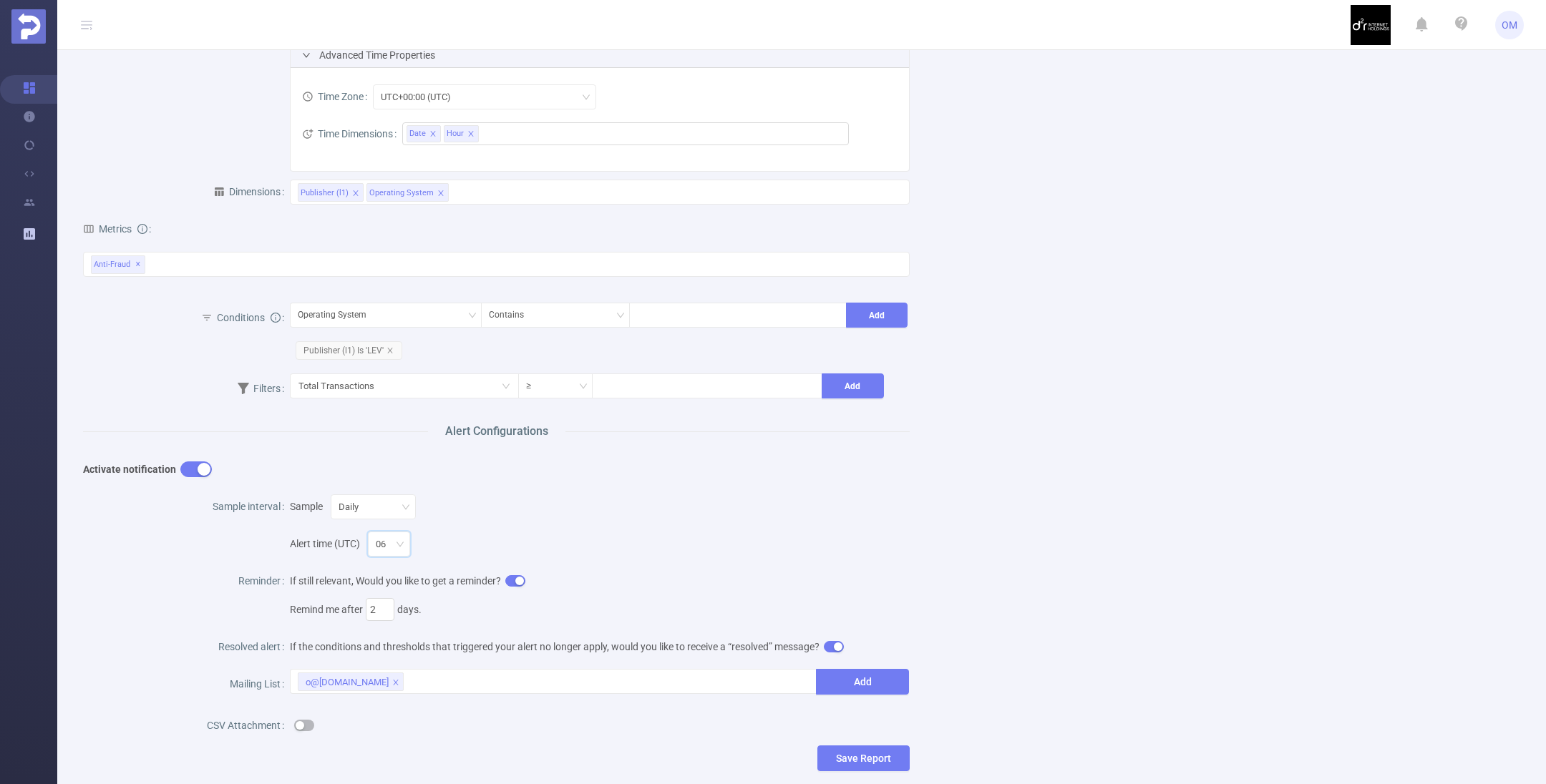
click at [508, 577] on button "button" at bounding box center [515, 580] width 20 height 11
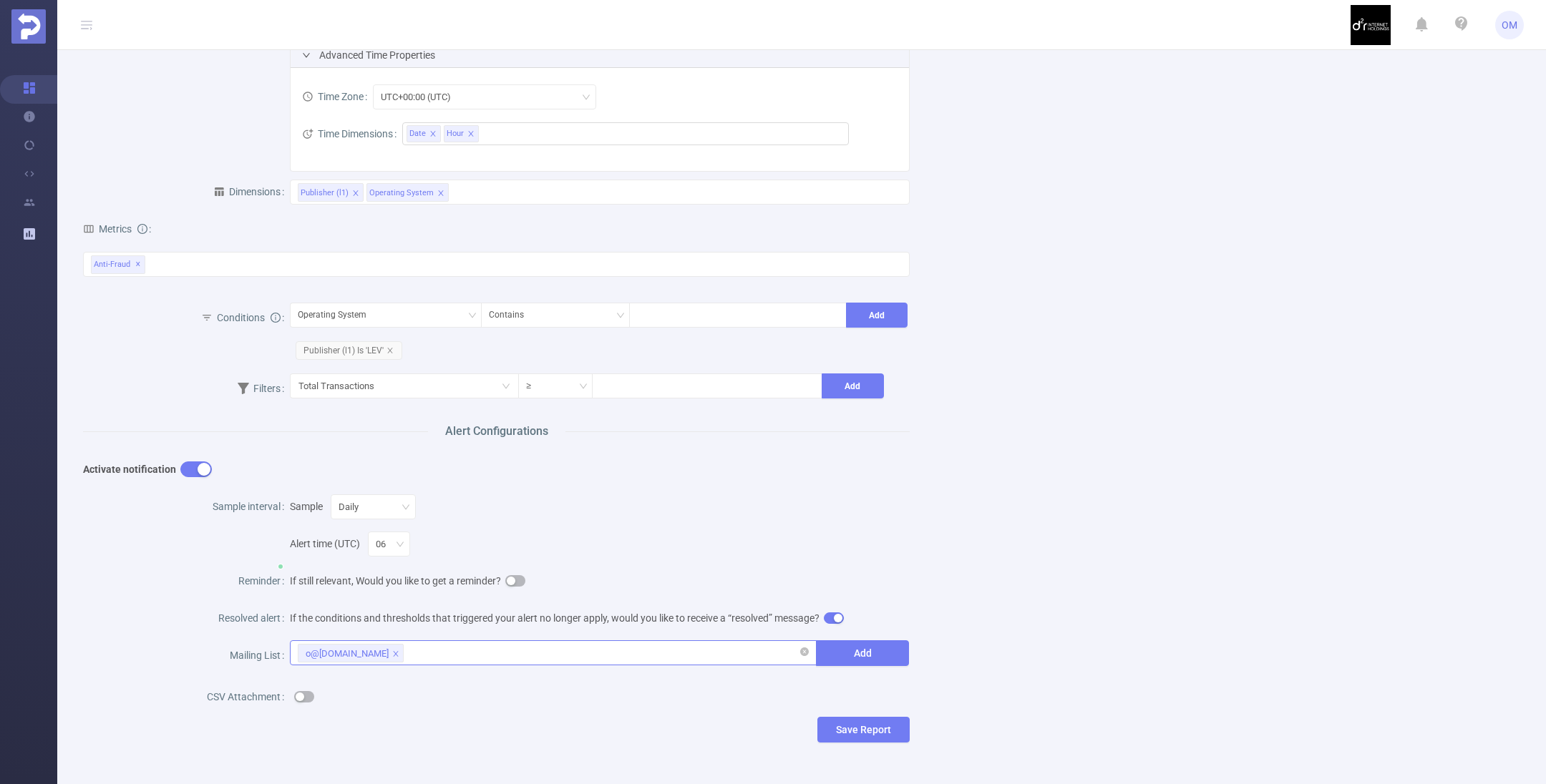
click at [399, 650] on icon "icon: close" at bounding box center [395, 653] width 7 height 7
click at [354, 652] on div at bounding box center [553, 653] width 512 height 24
type input "[EMAIL_ADDRESS]"
click at [375, 678] on li "[EMAIL_ADDRESS]" at bounding box center [547, 679] width 521 height 23
type input "r@[DOMAIN_NAME]"
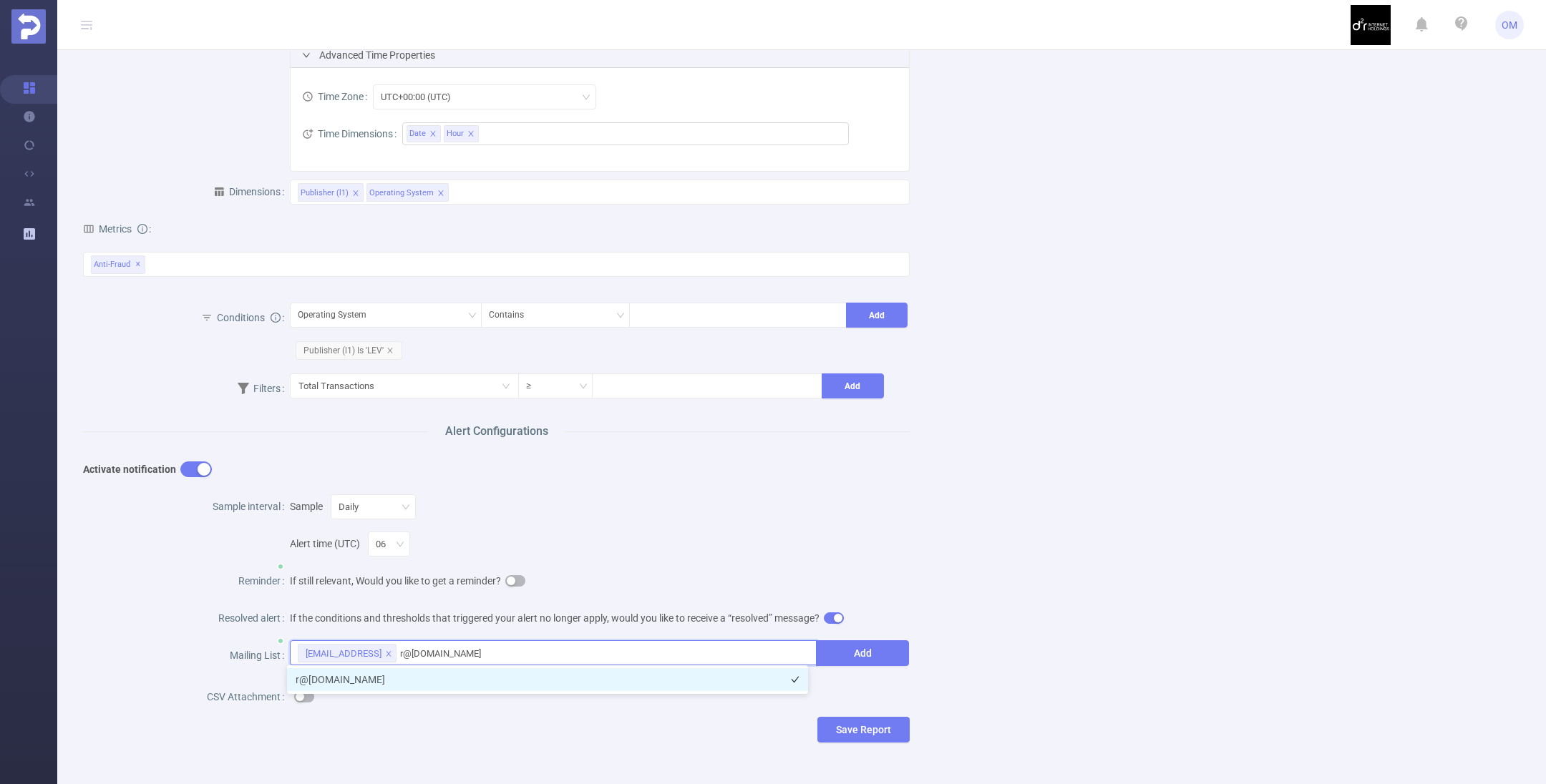
click at [402, 680] on li "r@[DOMAIN_NAME]" at bounding box center [547, 679] width 521 height 23
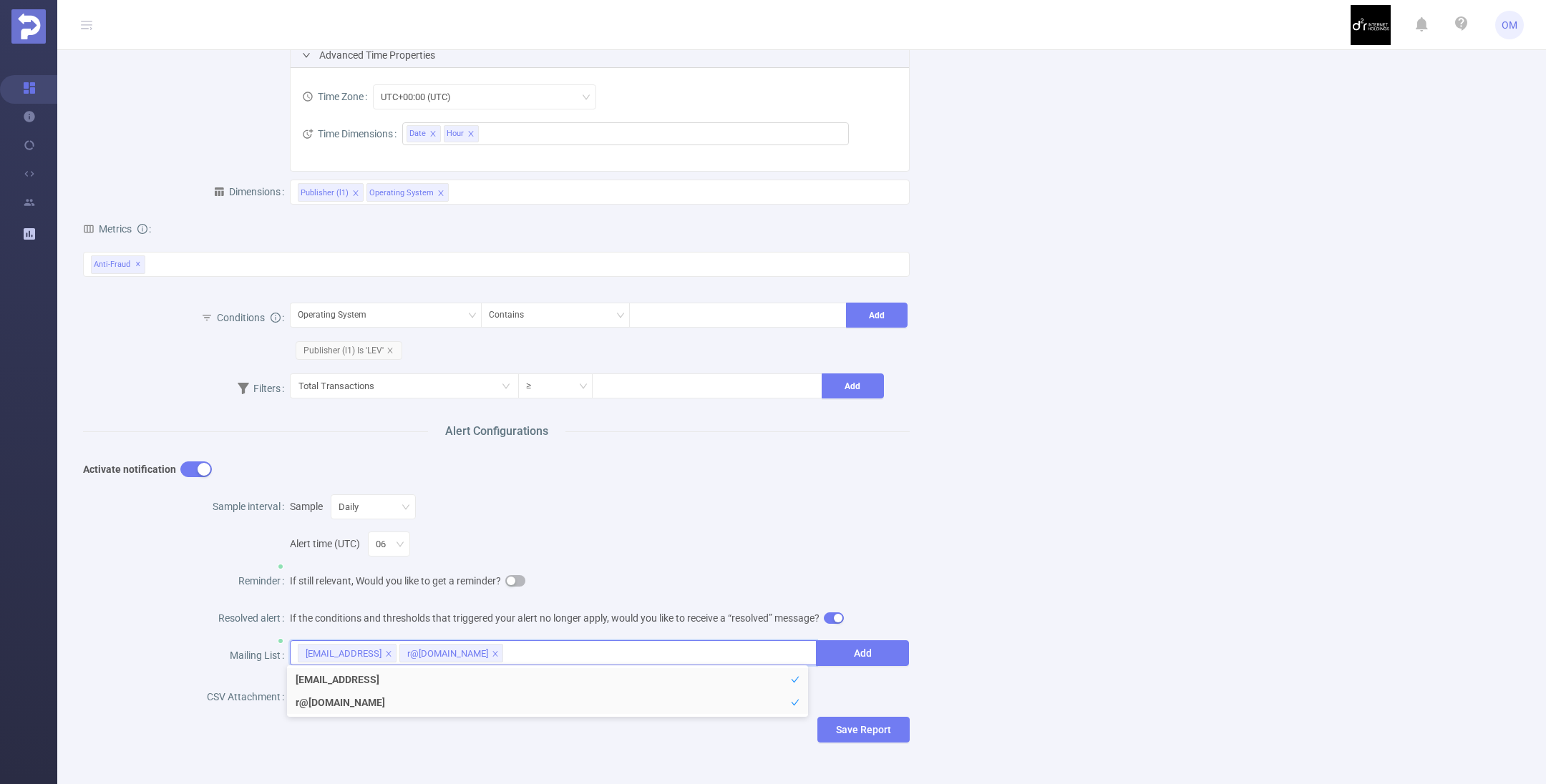
click at [1058, 609] on div "Name [PERSON_NAME]/weave Description Report Properties Time Range [DATE] Advanc…" at bounding box center [796, 318] width 1460 height 896
click at [841, 652] on button "Add" at bounding box center [862, 653] width 93 height 26
click at [301, 694] on button "button" at bounding box center [304, 697] width 20 height 11
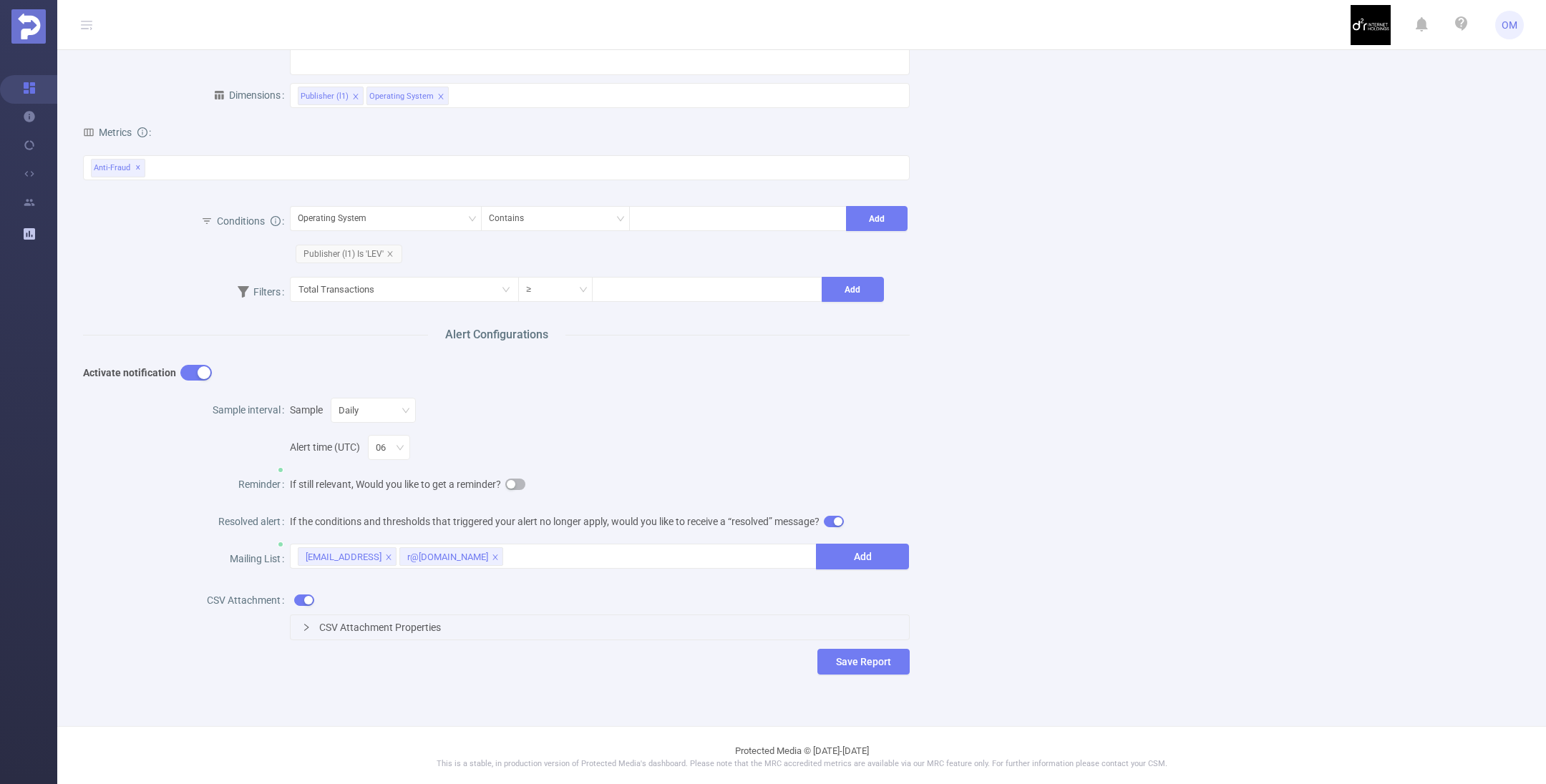
click at [309, 621] on div "CSV Attachment Properties" at bounding box center [600, 628] width 619 height 24
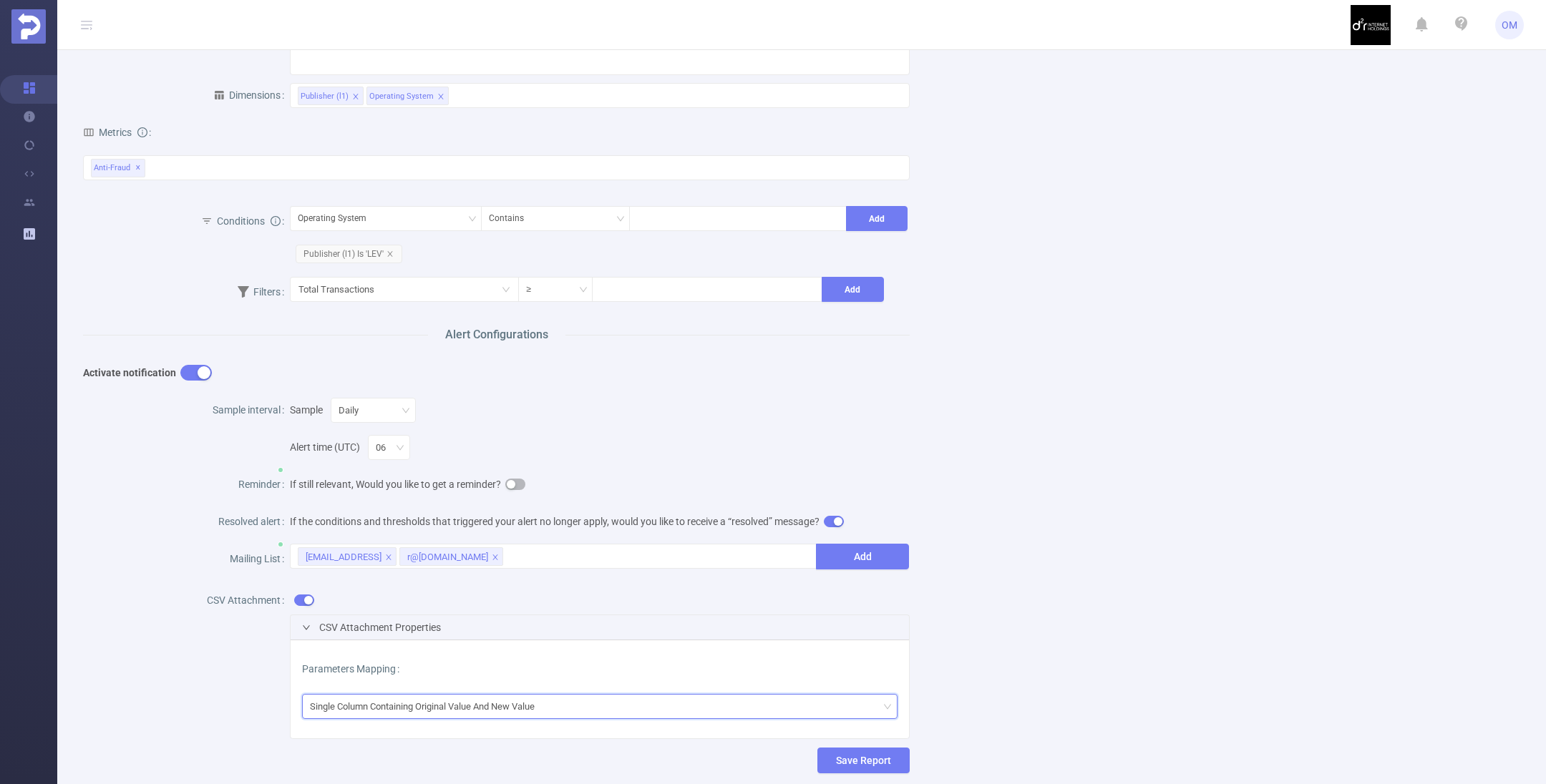
click at [395, 707] on div "Single Column Containing Original Value And New Value" at bounding box center [427, 706] width 235 height 24
click at [1028, 631] on div "Name [PERSON_NAME]/weave Description Report Properties Time Range [DATE] Advanc…" at bounding box center [796, 285] width 1460 height 1023
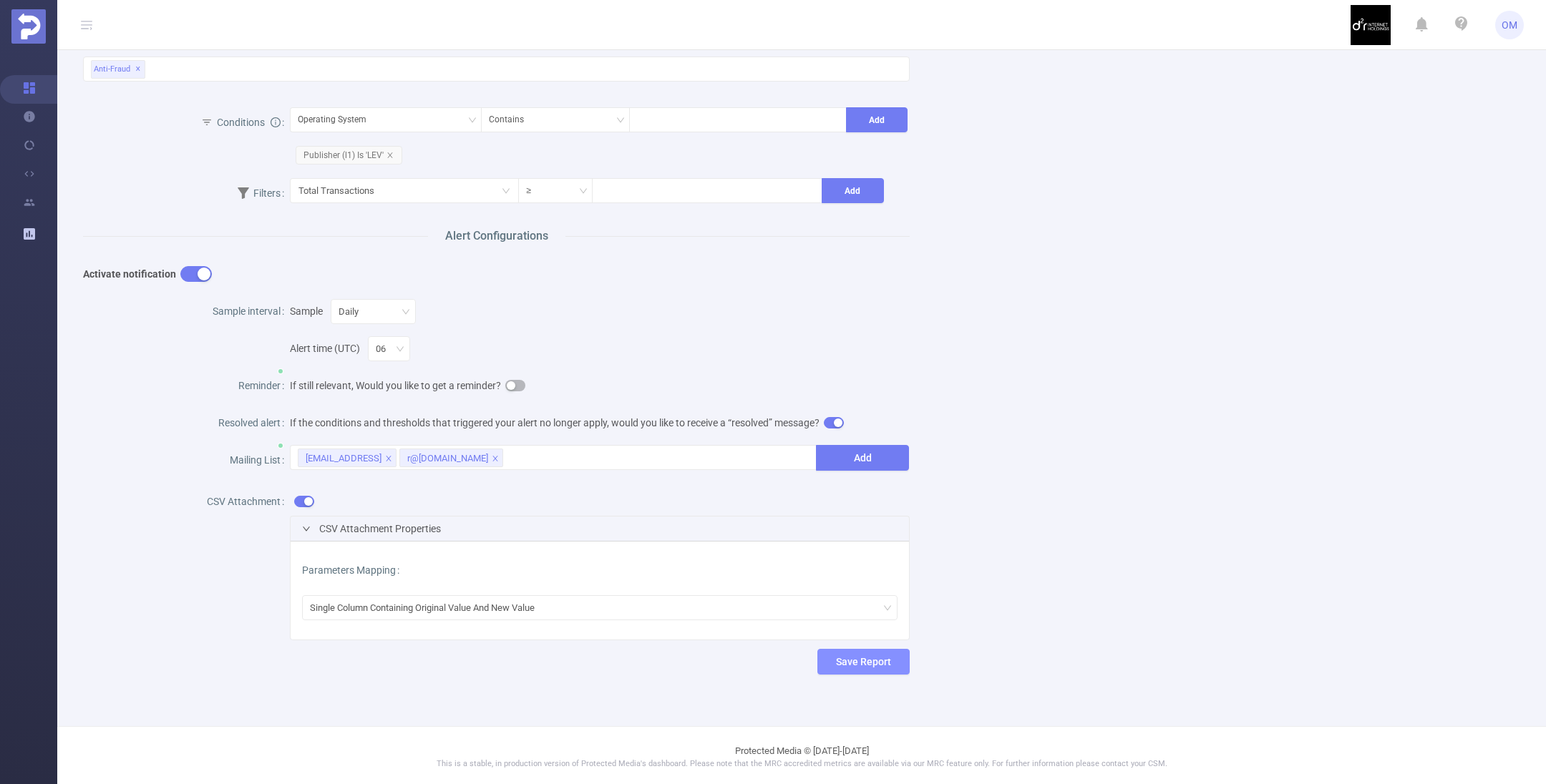
click at [863, 659] on button "Save Report" at bounding box center [863, 662] width 92 height 26
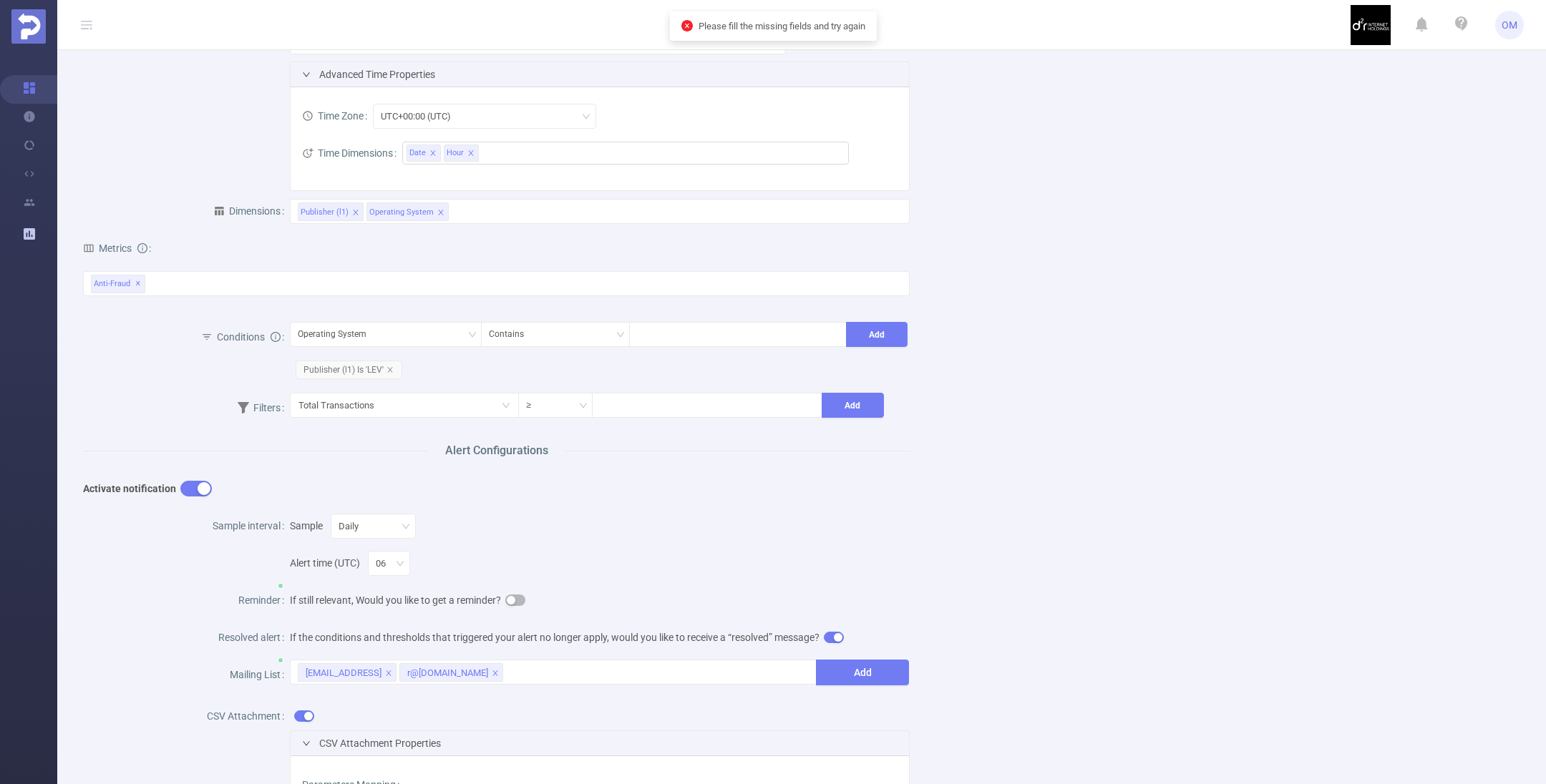
scroll to position [0, 0]
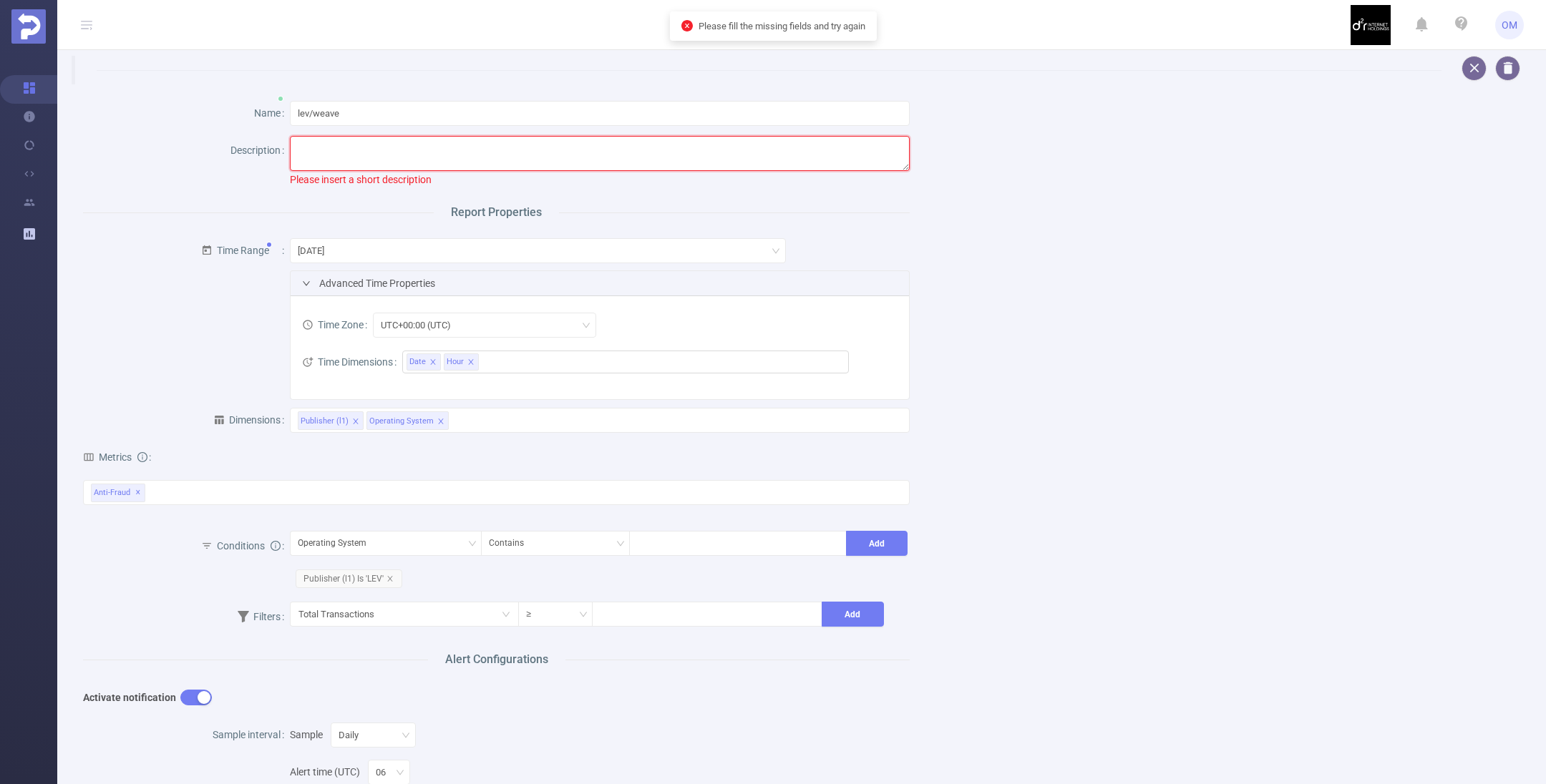
click at [309, 148] on textarea at bounding box center [599, 153] width 619 height 35
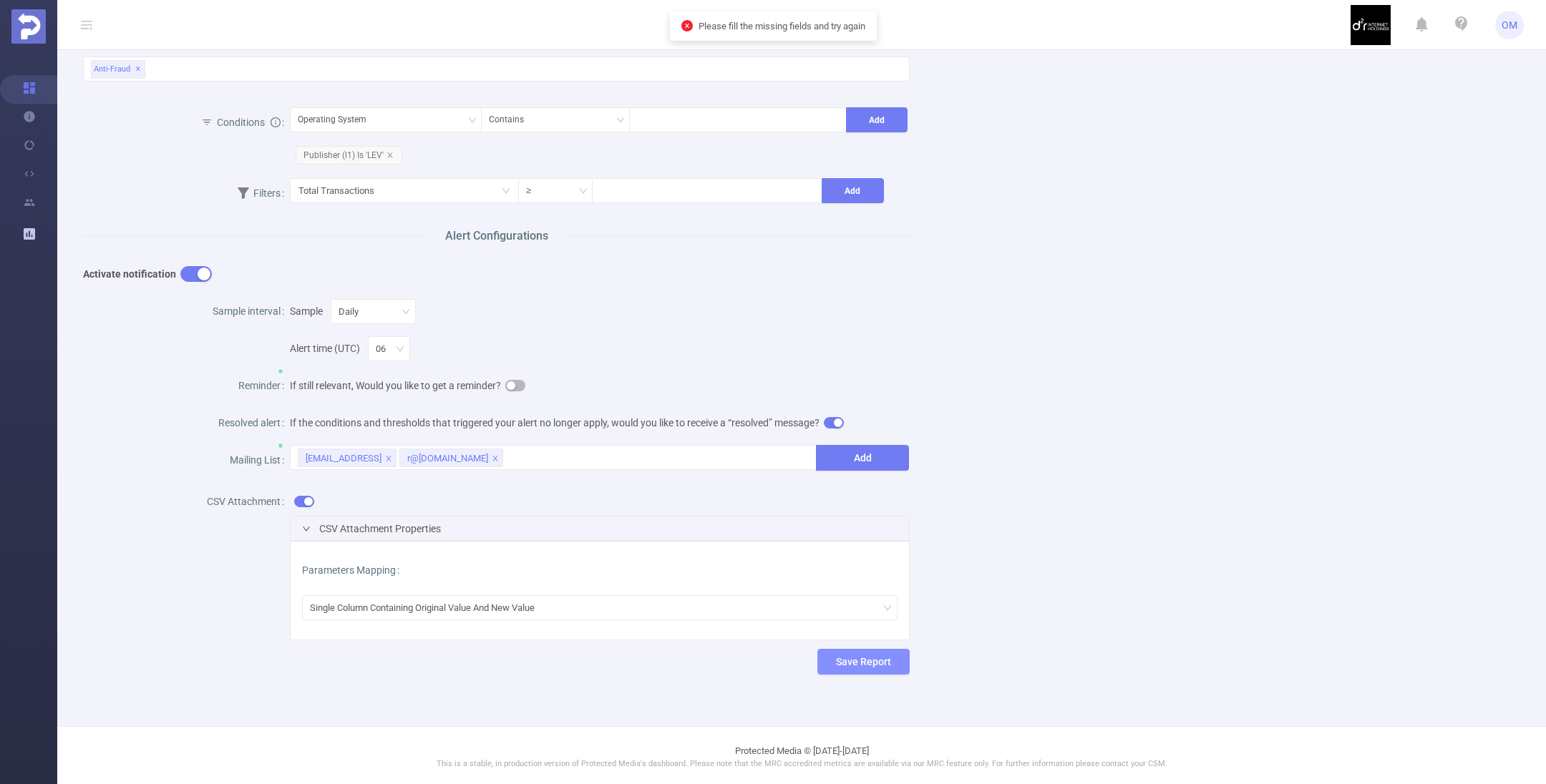
type textarea "daily proteced"
click at [873, 665] on button "Save Report" at bounding box center [863, 662] width 92 height 26
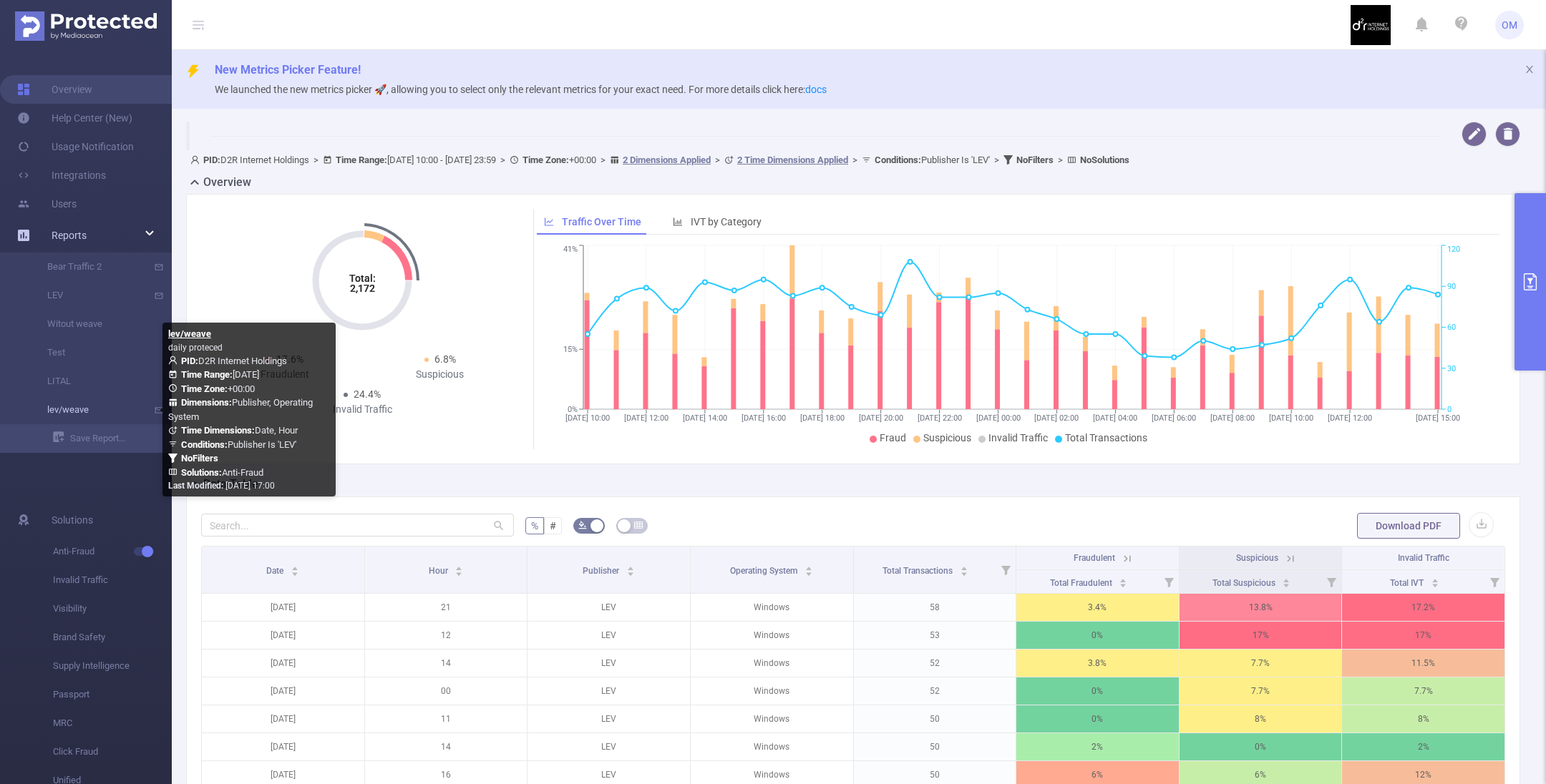
click at [81, 410] on link "lev/weave" at bounding box center [92, 410] width 126 height 29
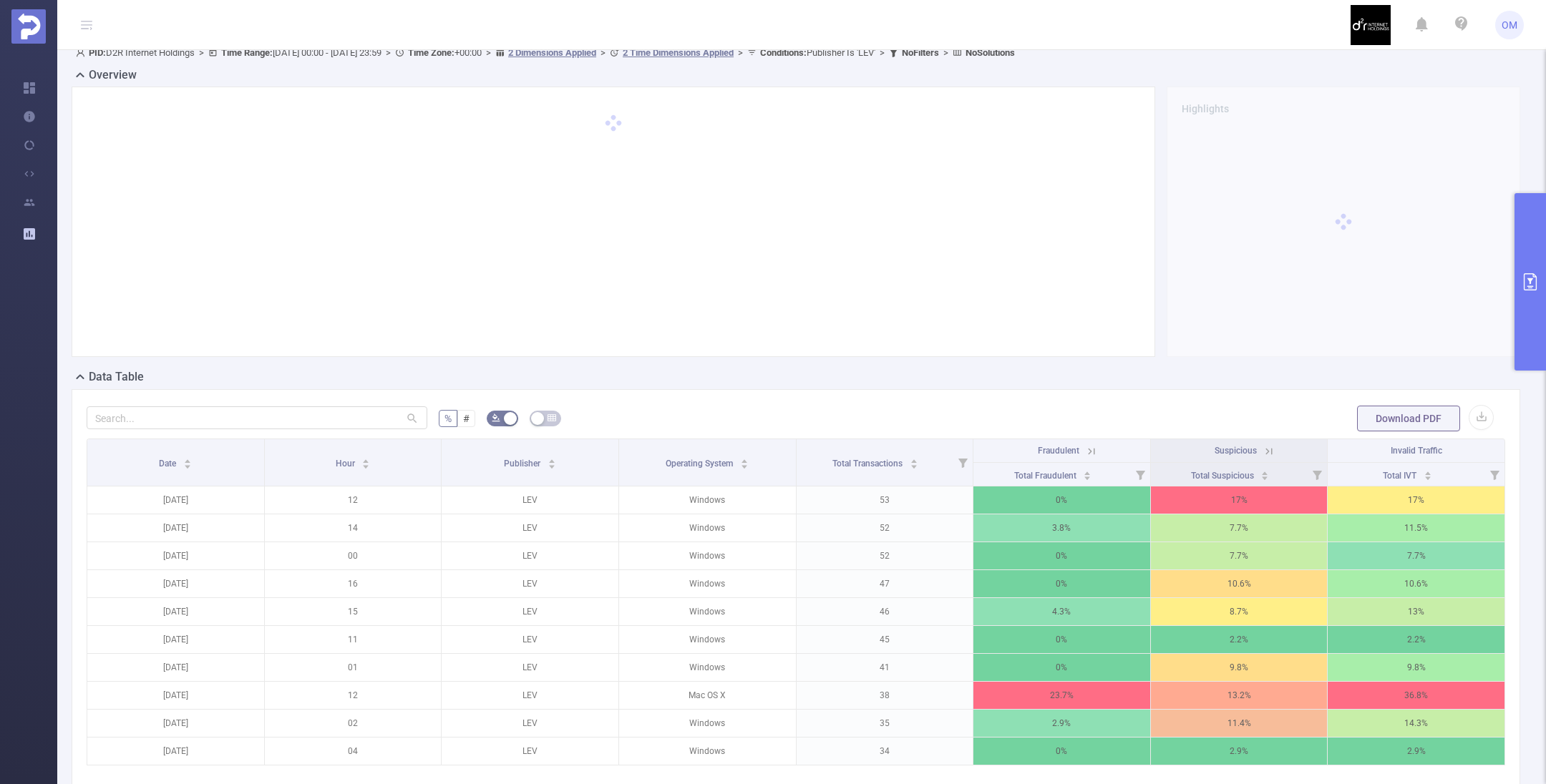
scroll to position [214, 0]
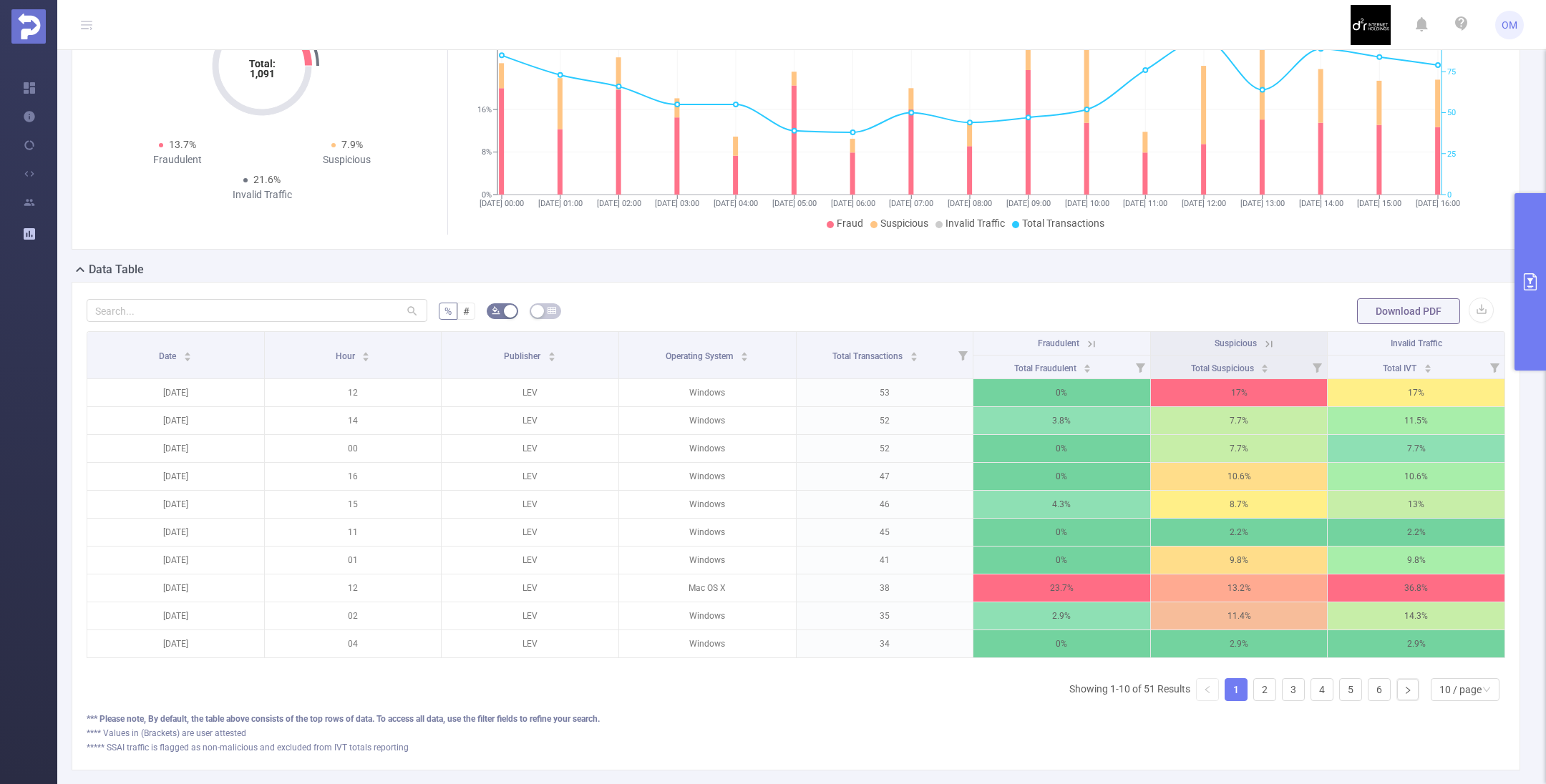
drag, startPoint x: 1536, startPoint y: 280, endPoint x: 1516, endPoint y: 279, distance: 20.0
click at [1535, 280] on icon "primary" at bounding box center [1530, 282] width 13 height 17
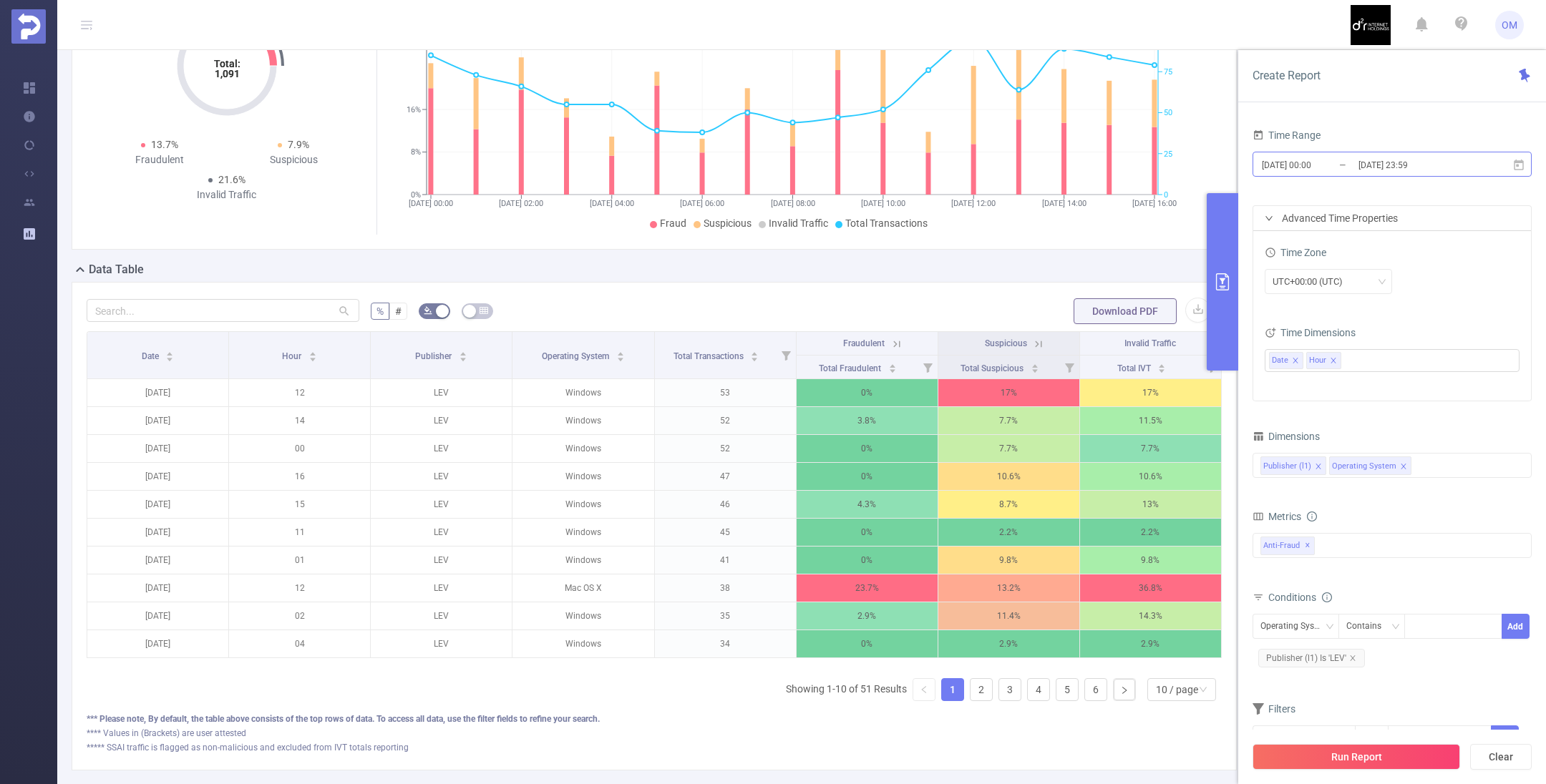
click at [1329, 163] on input "[DATE] 00:00" at bounding box center [1318, 164] width 116 height 19
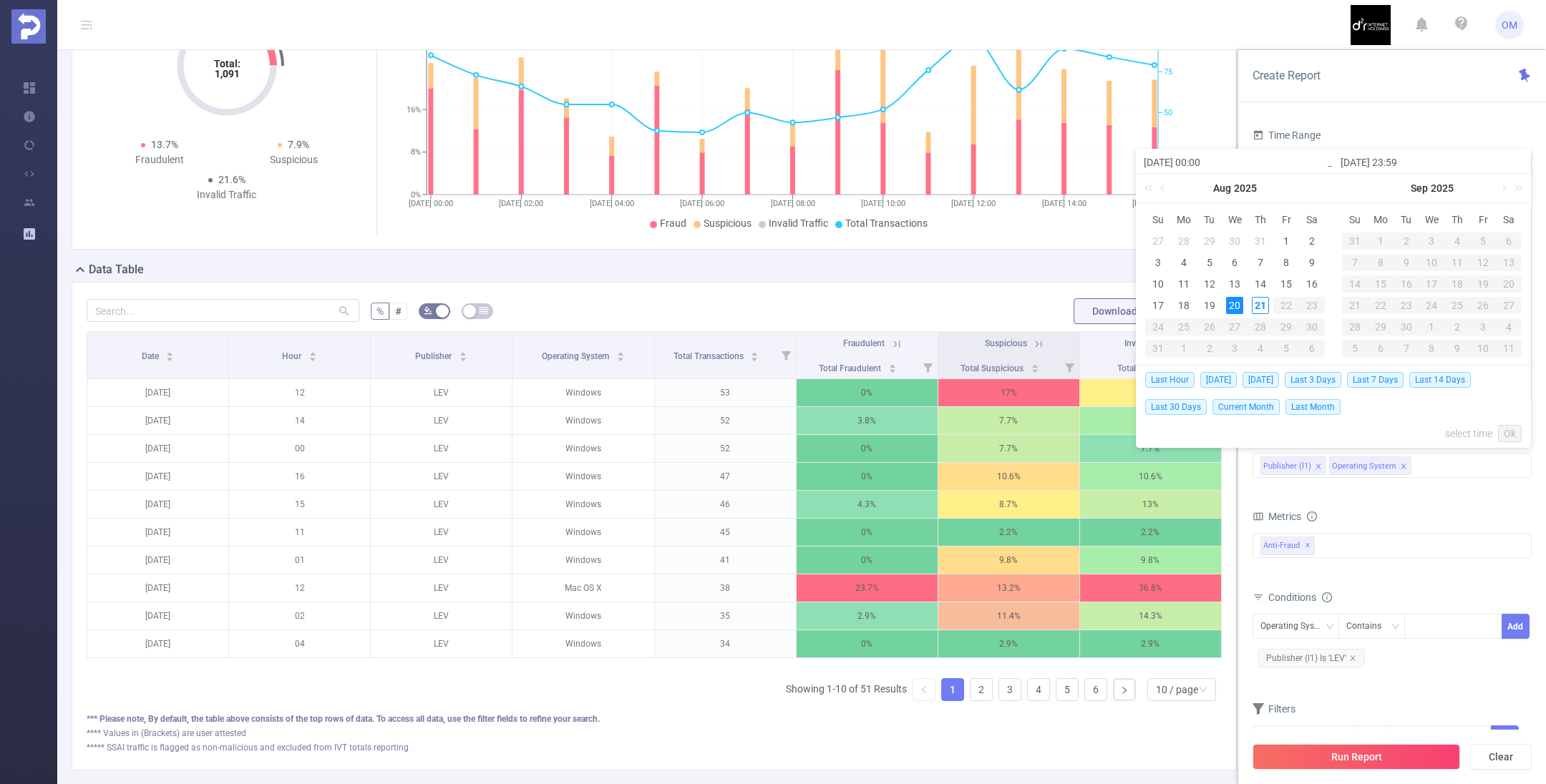
drag, startPoint x: 1271, startPoint y: 381, endPoint x: 1284, endPoint y: 378, distance: 13.3
click at [1271, 381] on span "[DATE]" at bounding box center [1261, 380] width 36 height 16
type input "[DATE] 00:00"
type input "[DATE] 23:59"
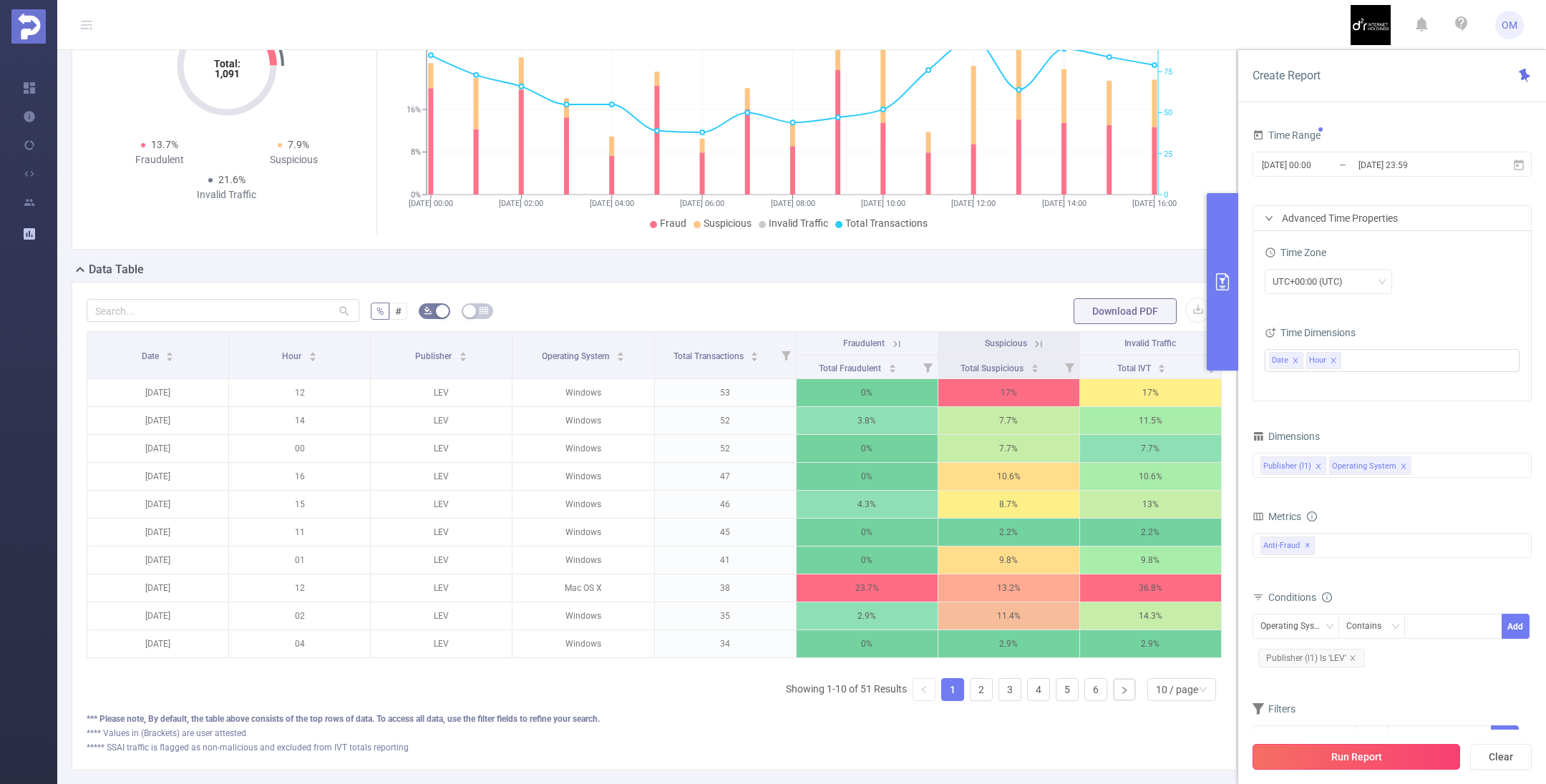
click at [1385, 752] on button "Run Report" at bounding box center [1356, 757] width 208 height 26
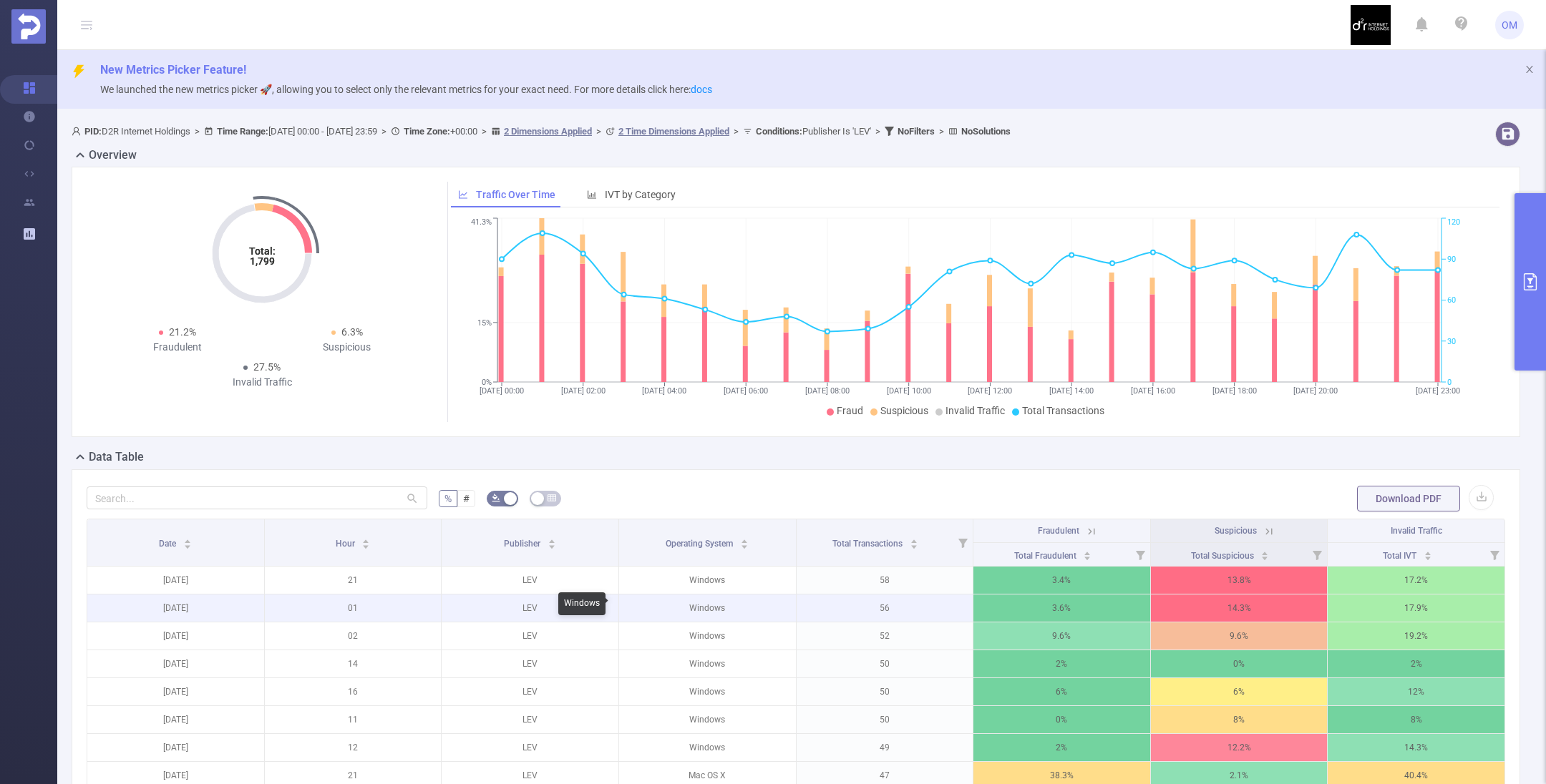
scroll to position [276, 0]
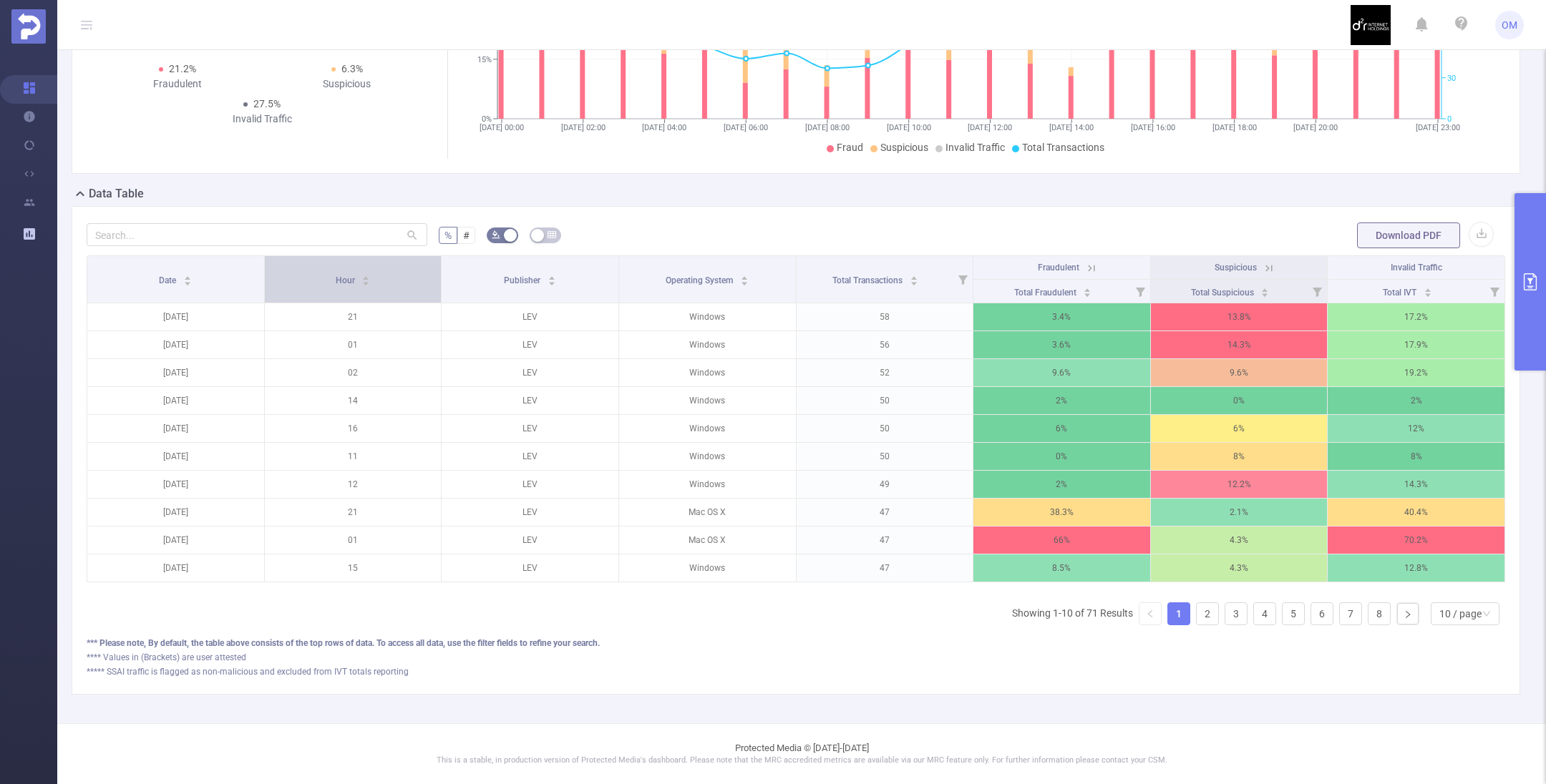
click at [341, 276] on span "Hour" at bounding box center [347, 280] width 21 height 10
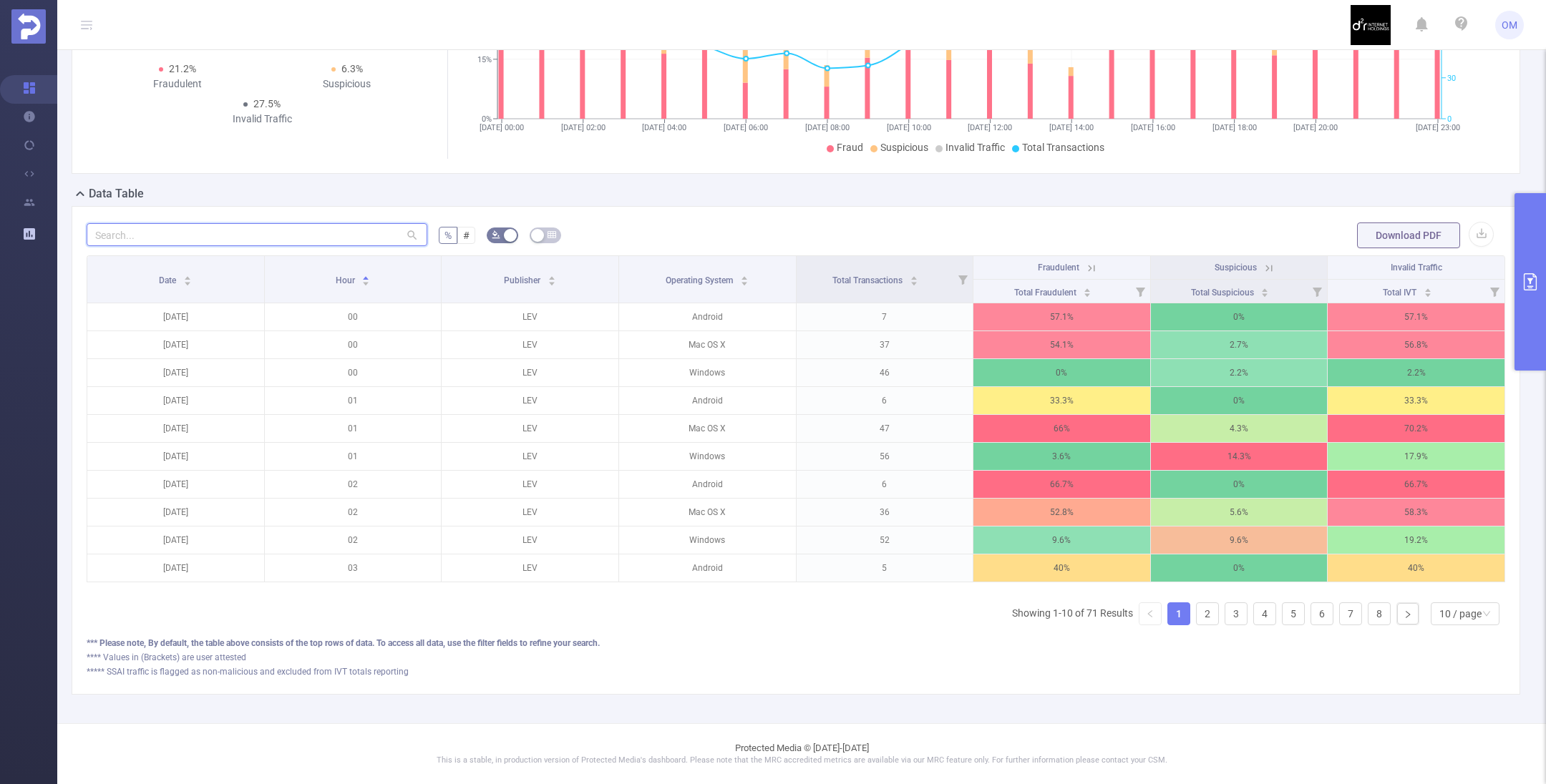
click at [255, 226] on input "text" at bounding box center [257, 235] width 341 height 23
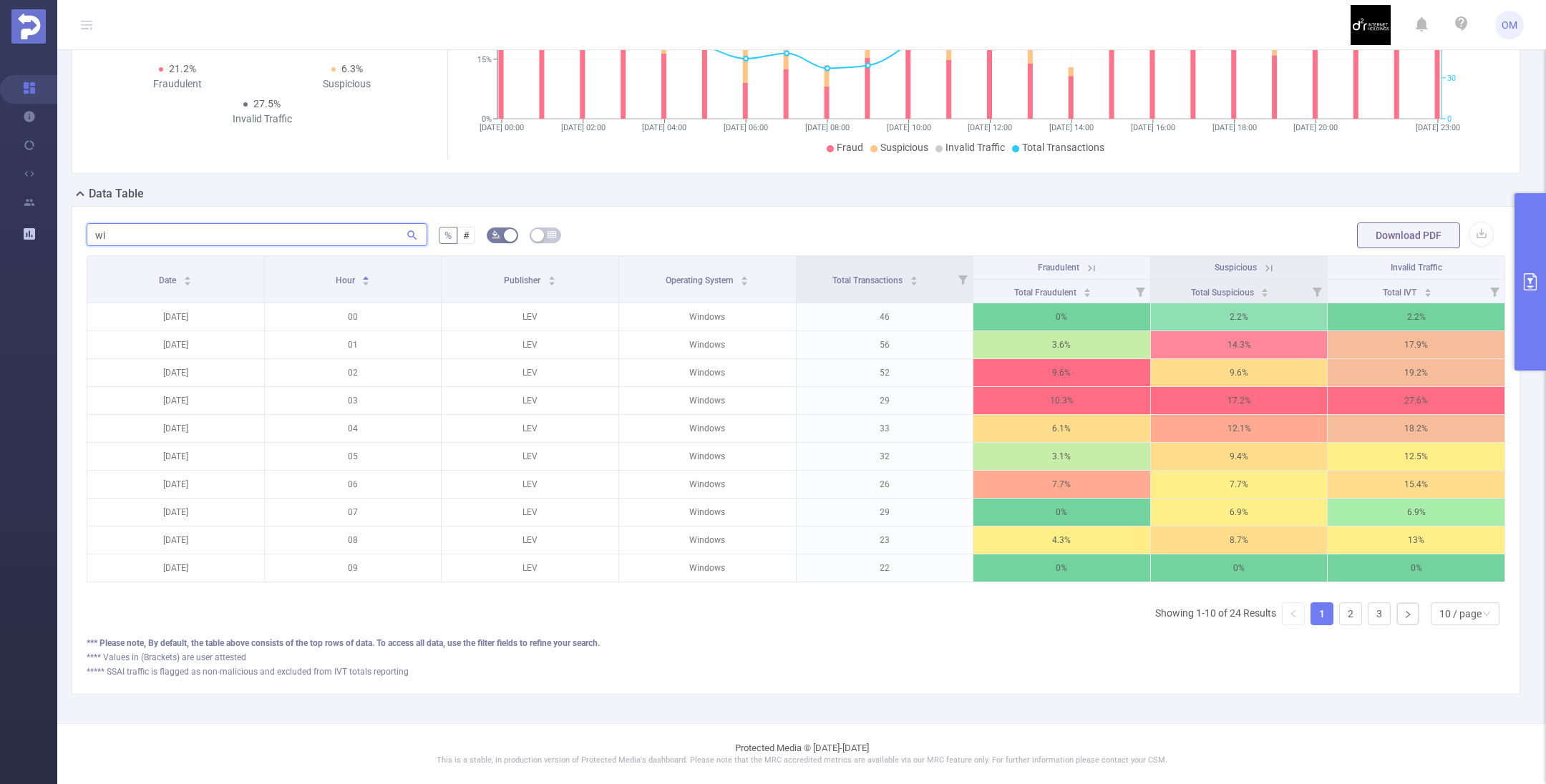
type input "w"
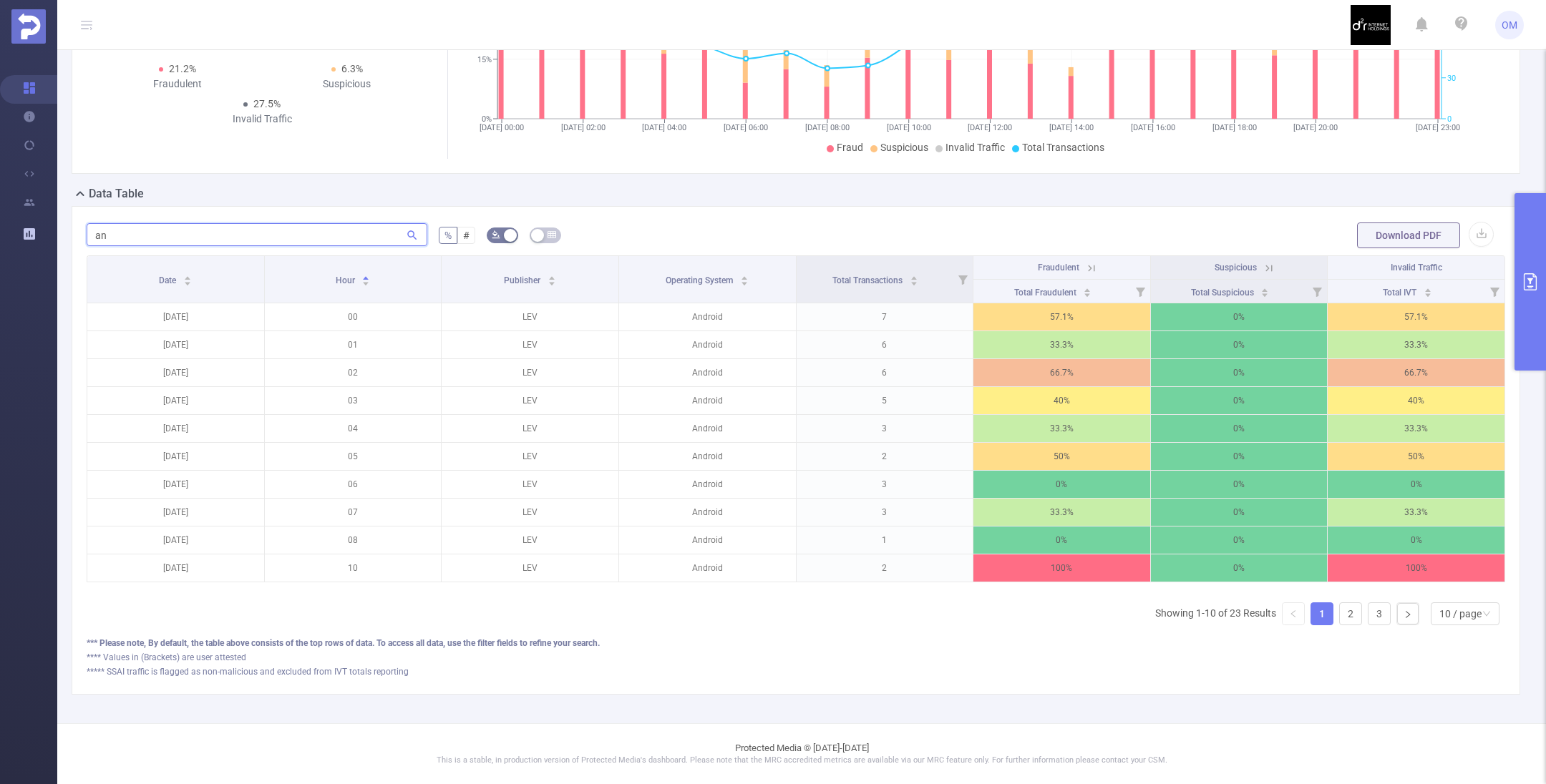
type input "a"
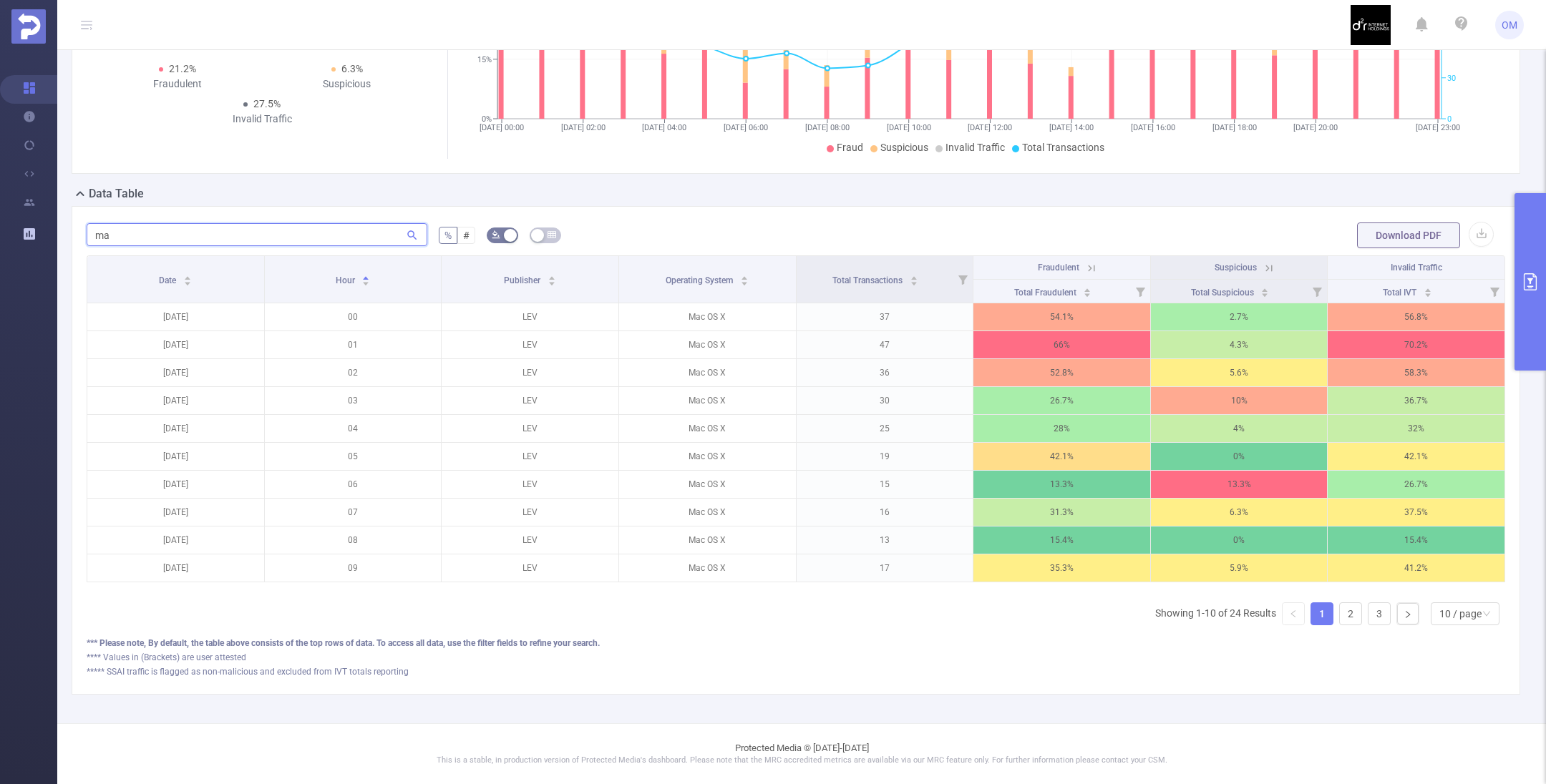
type input "ma"
click at [1529, 292] on button "primary" at bounding box center [1529, 282] width 31 height 178
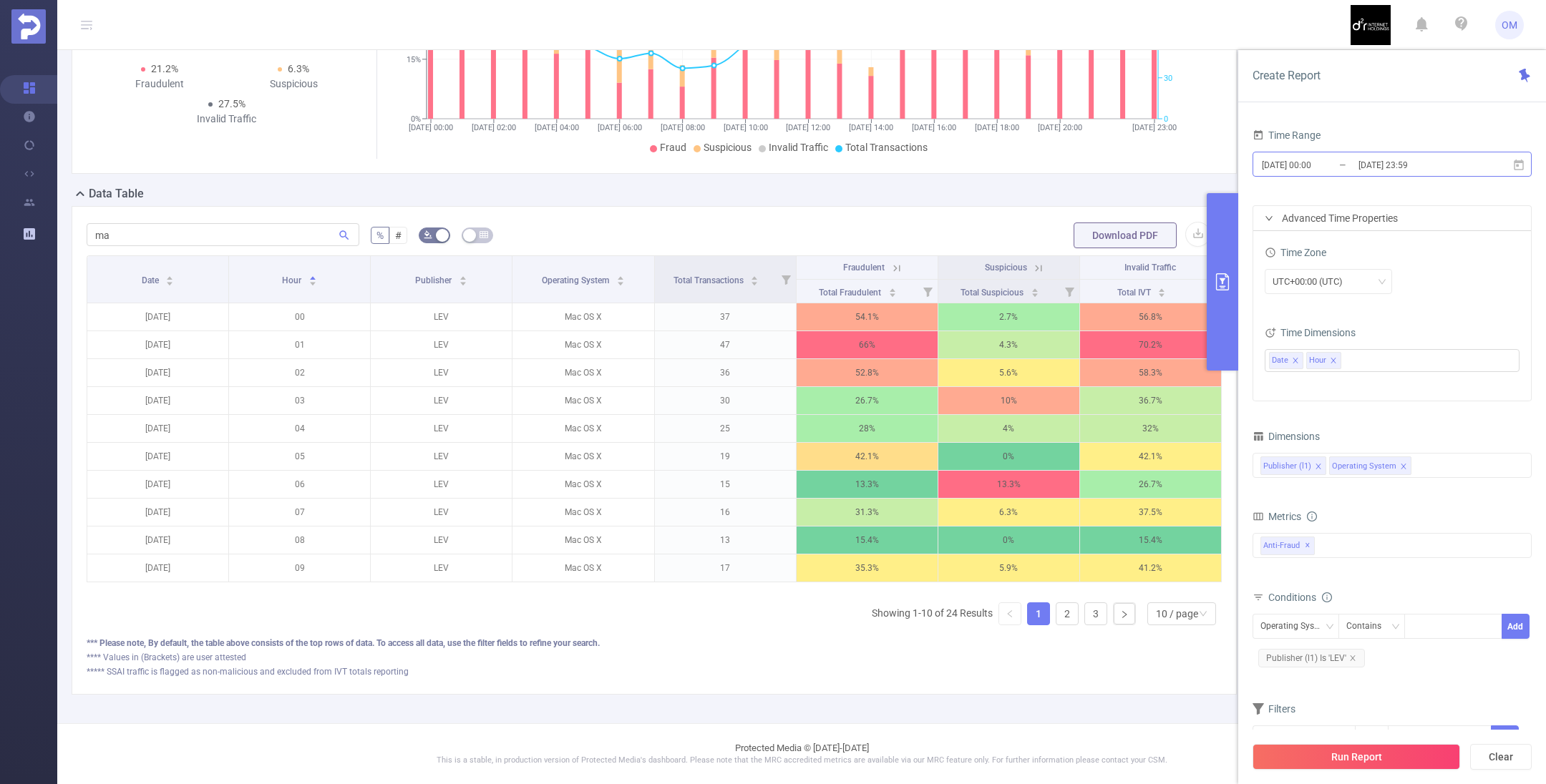
click at [1345, 160] on input "[DATE] 00:00" at bounding box center [1318, 164] width 116 height 19
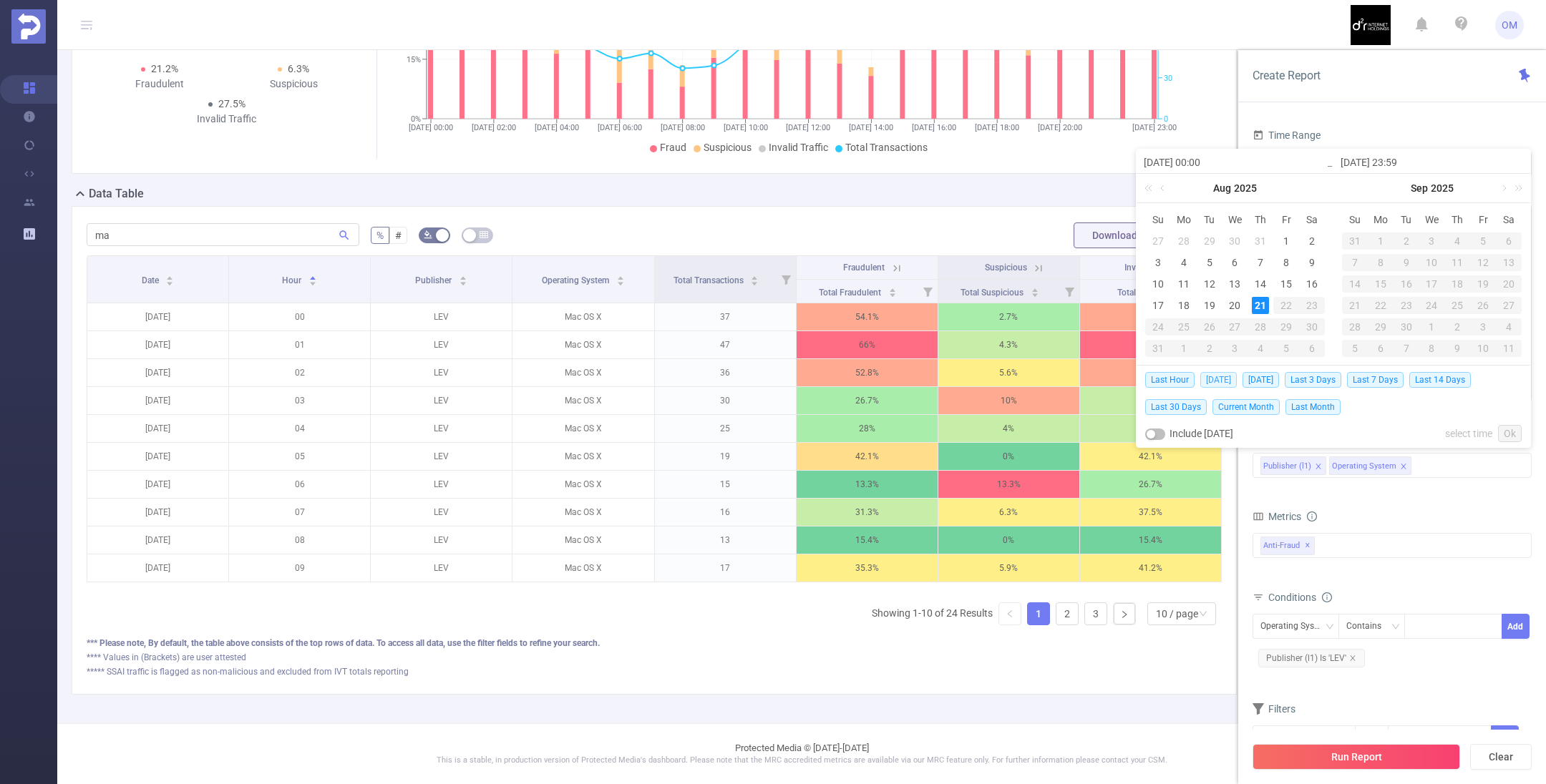
click at [1213, 378] on span "[DATE]" at bounding box center [1218, 380] width 36 height 16
type input "[DATE] 00:00"
type input "[DATE] 23:59"
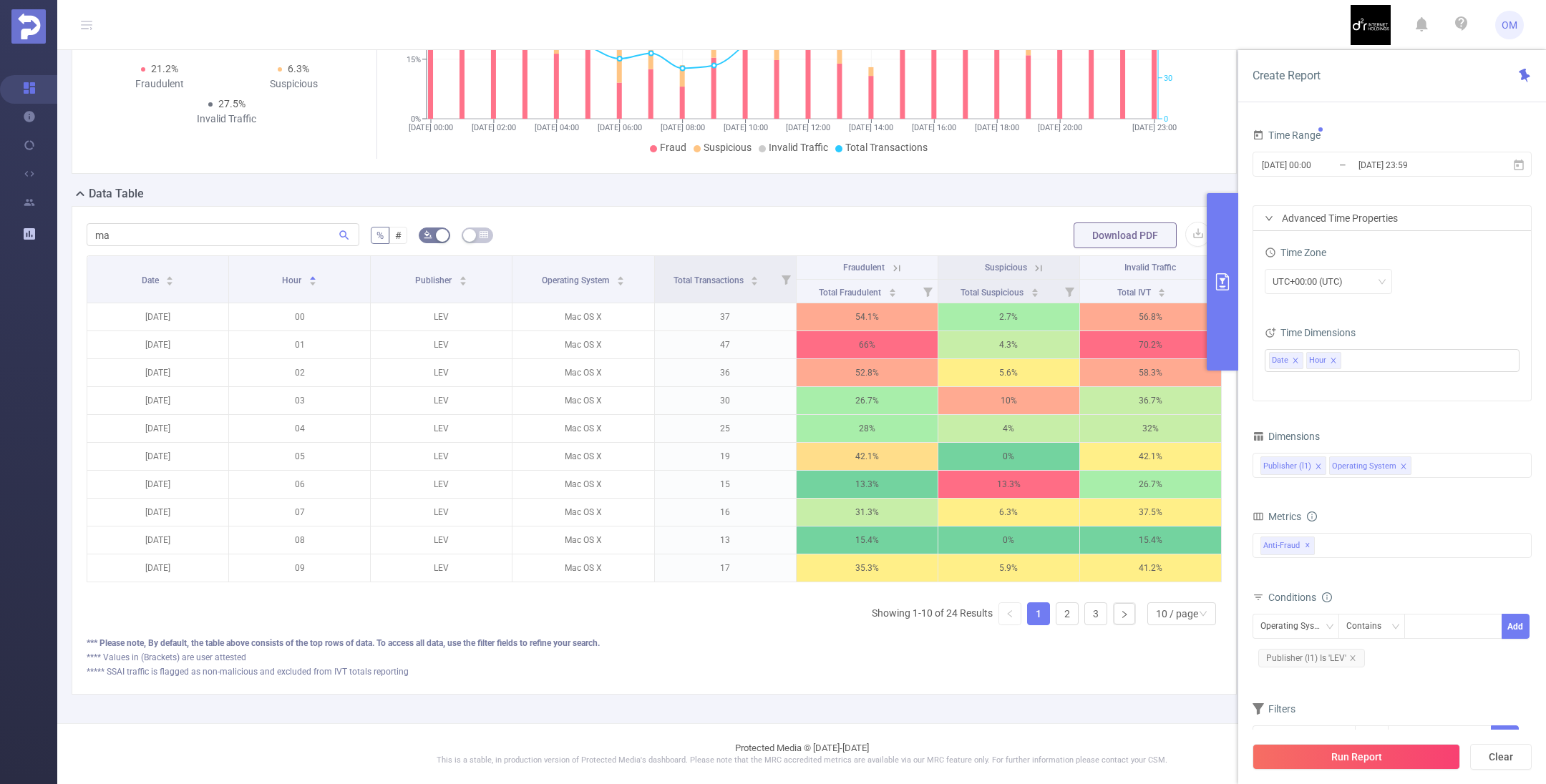
click at [1363, 749] on button "Run Report" at bounding box center [1356, 757] width 208 height 26
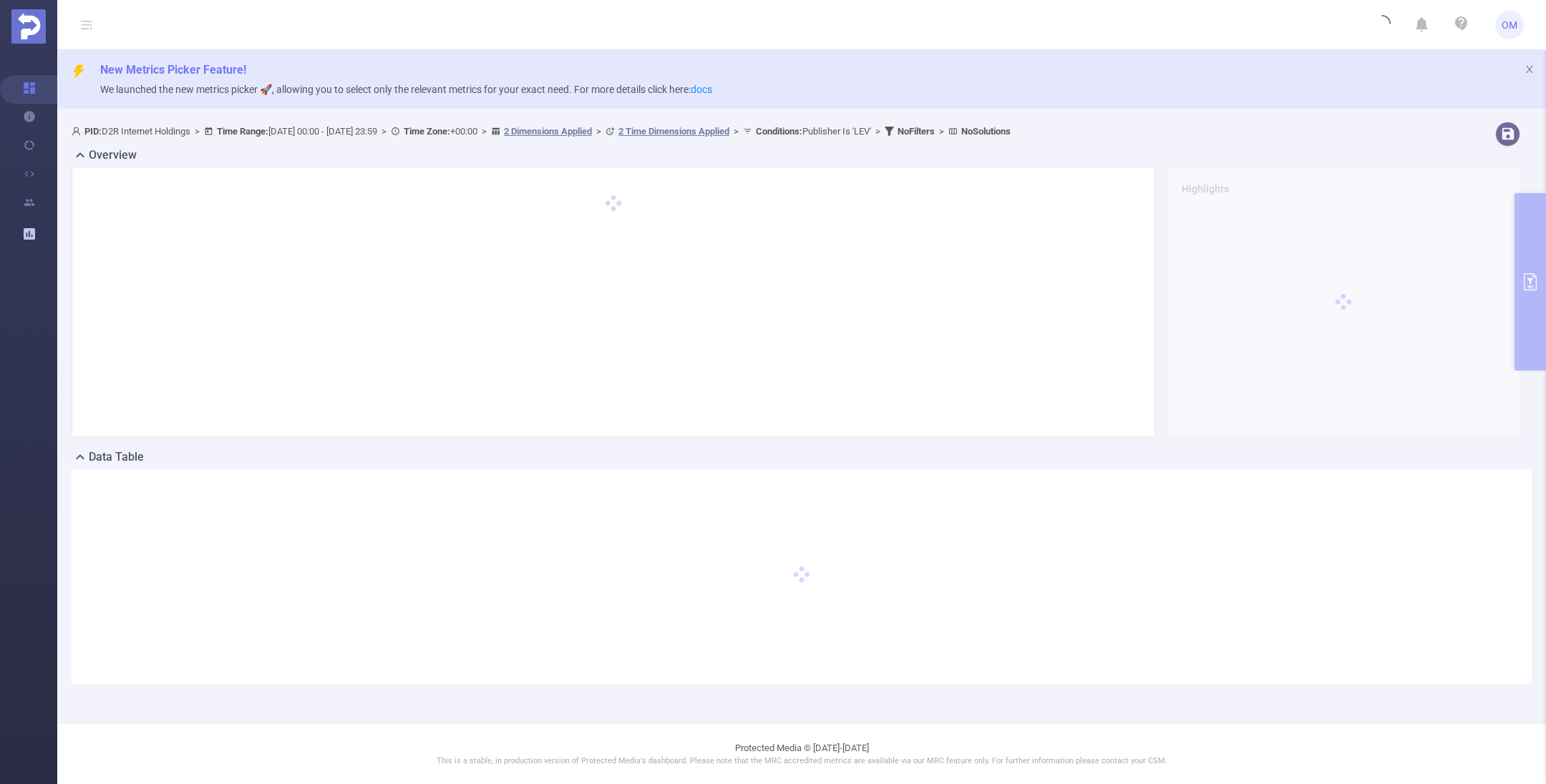
scroll to position [0, 0]
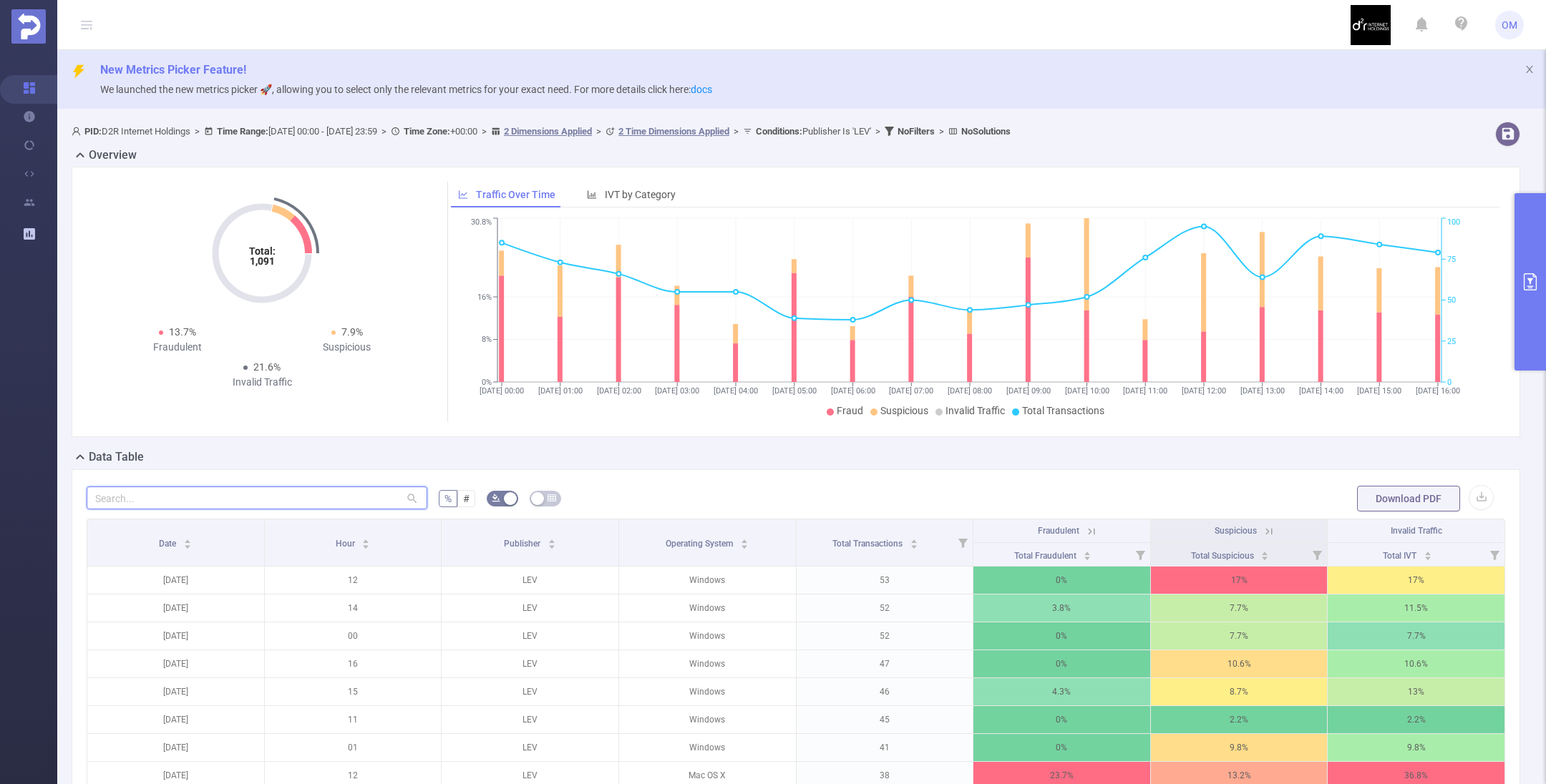
click at [185, 504] on input "text" at bounding box center [257, 498] width 341 height 23
click at [353, 545] on div "Hour" at bounding box center [353, 542] width 35 height 14
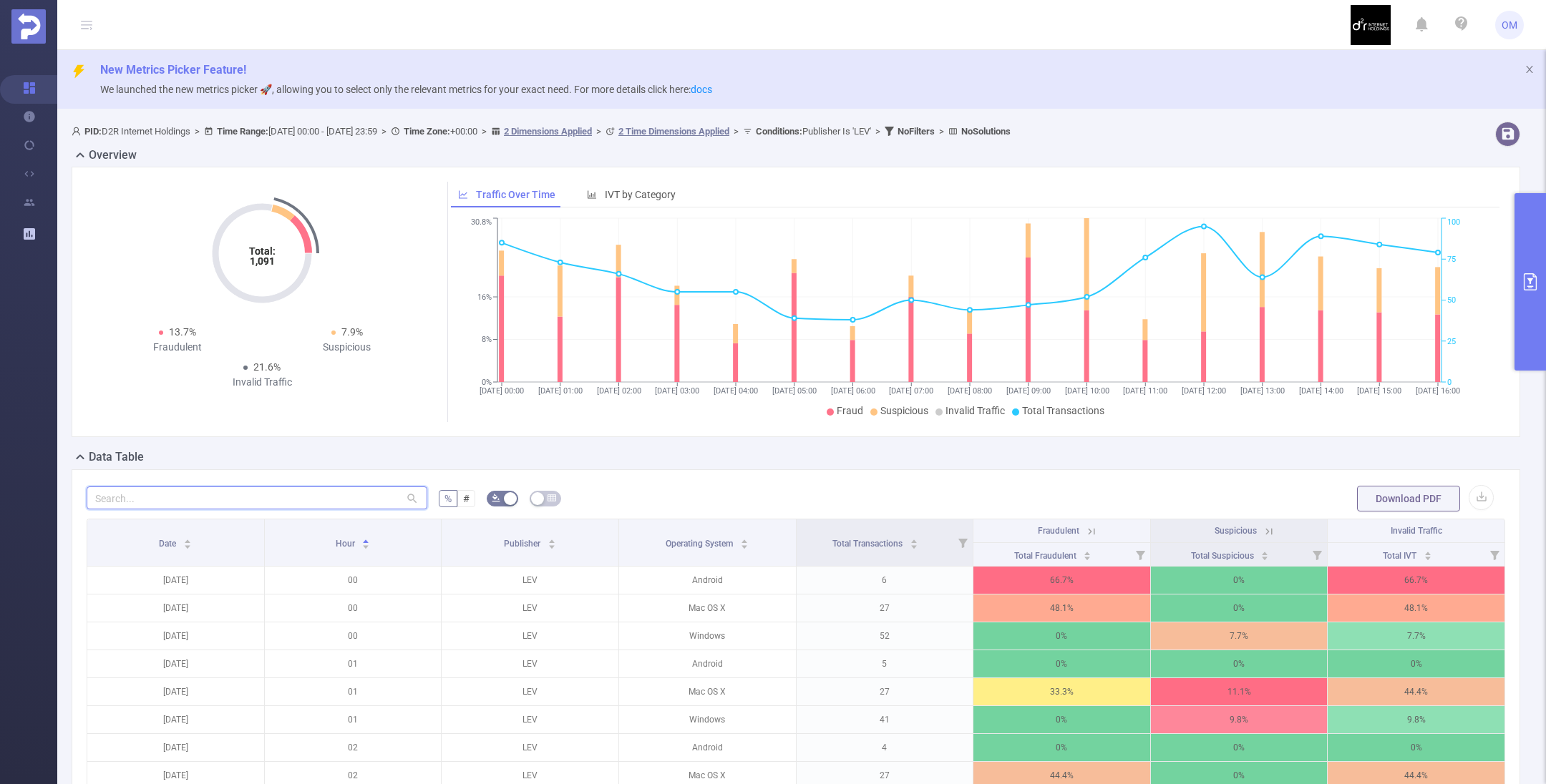
click at [336, 492] on input "text" at bounding box center [257, 498] width 341 height 23
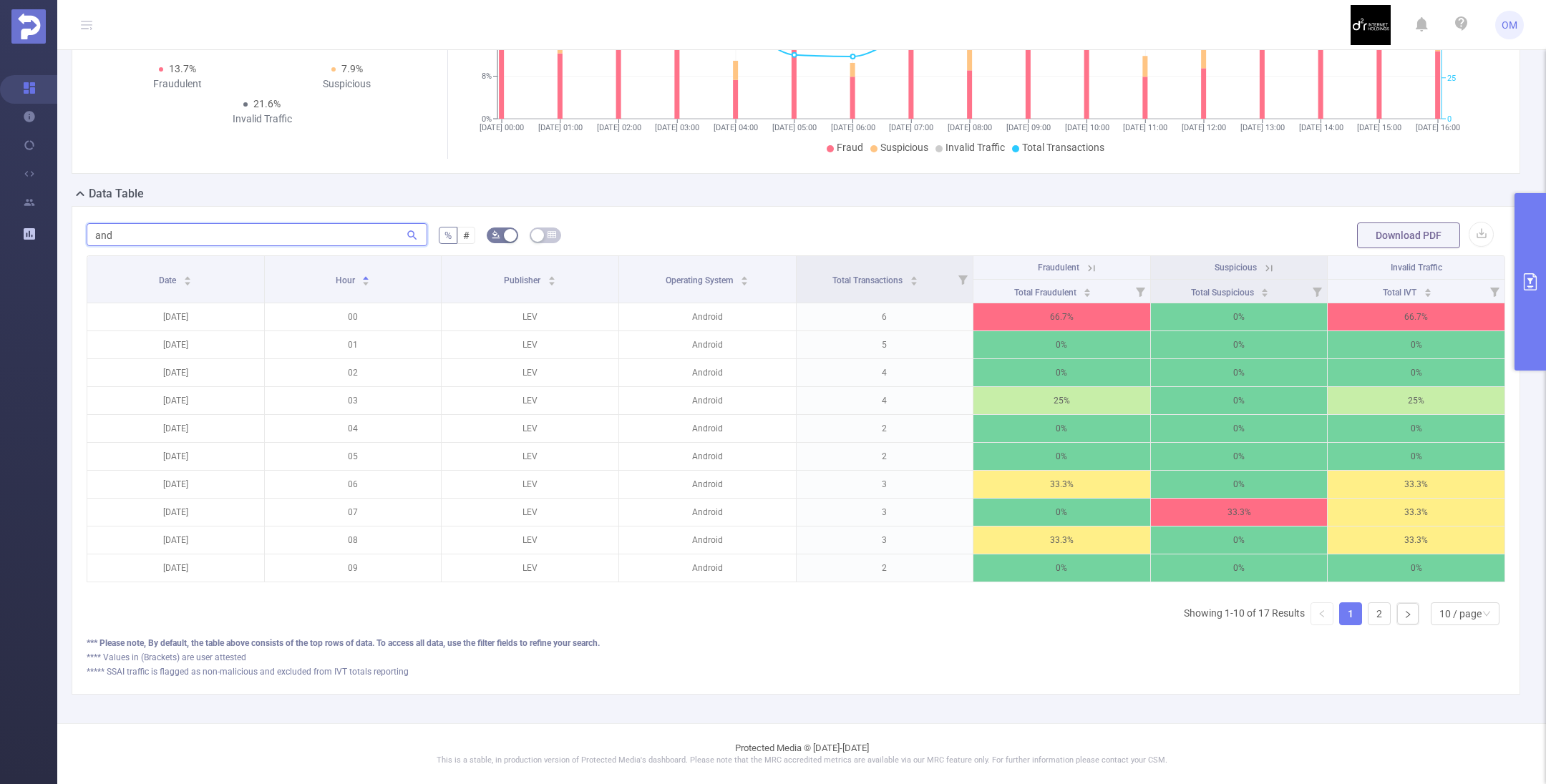
scroll to position [61, 0]
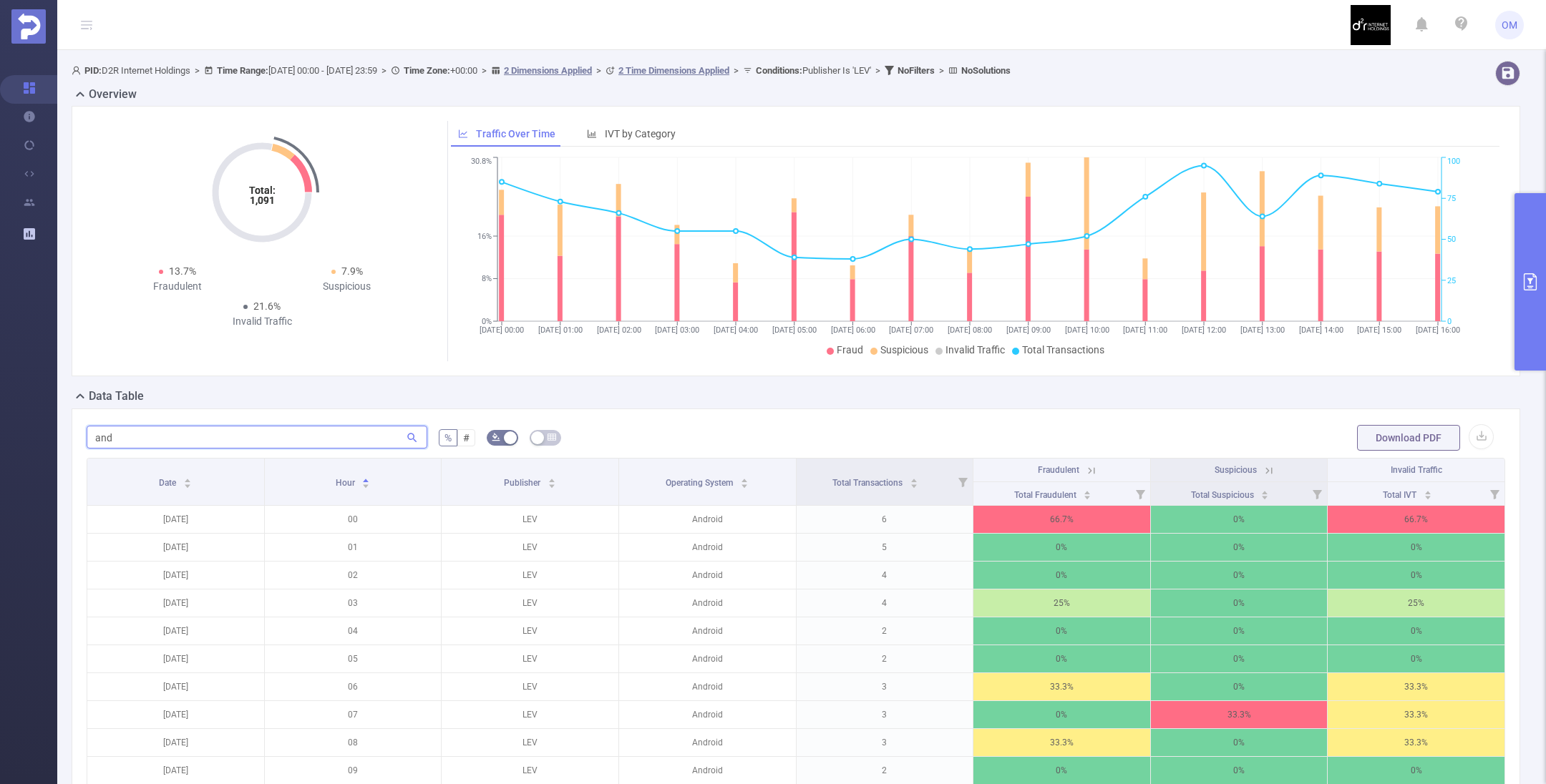
type input "and"
click at [1531, 270] on button "primary" at bounding box center [1529, 282] width 31 height 178
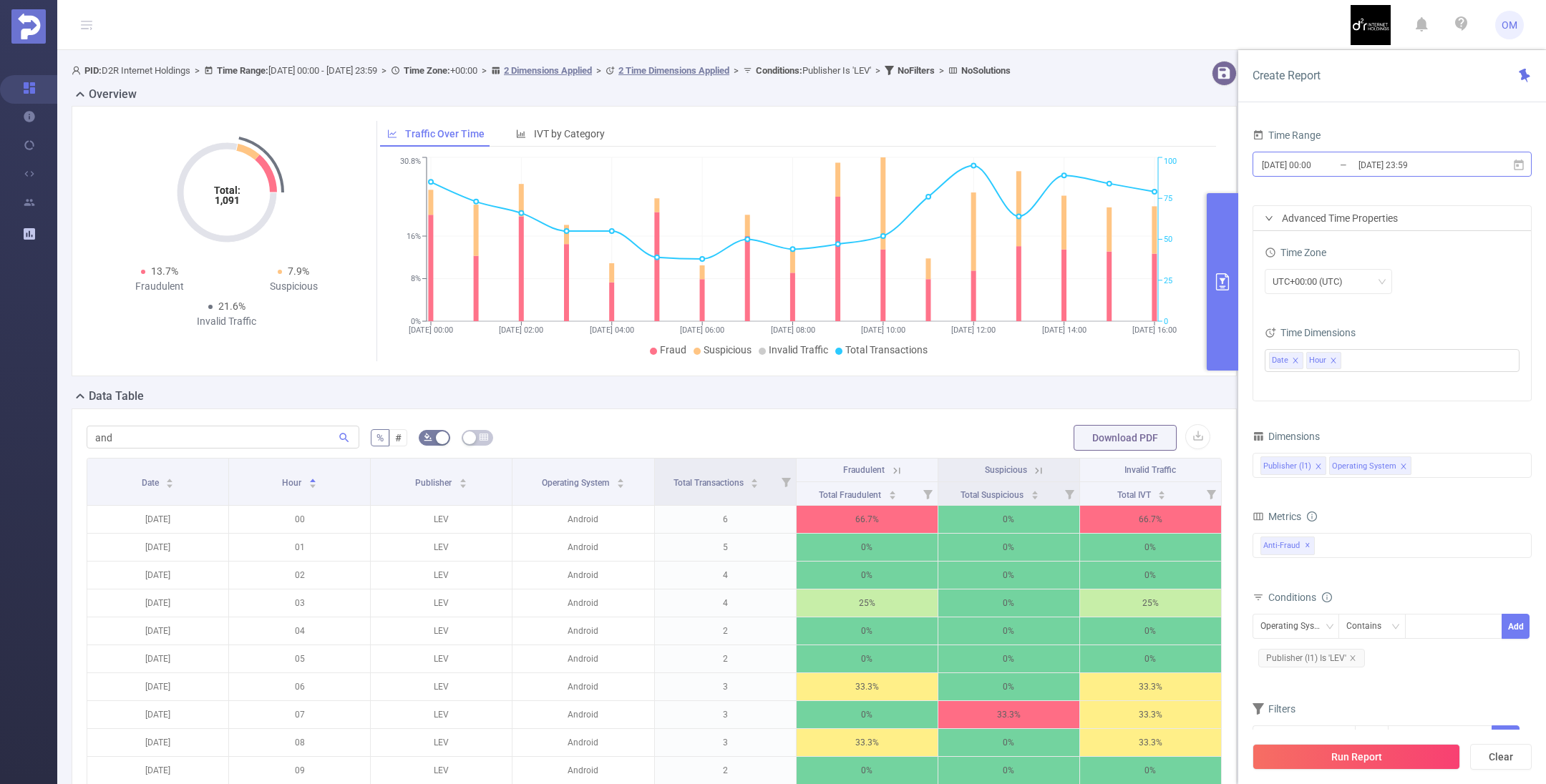
click at [1316, 171] on input "[DATE] 00:00" at bounding box center [1318, 164] width 116 height 19
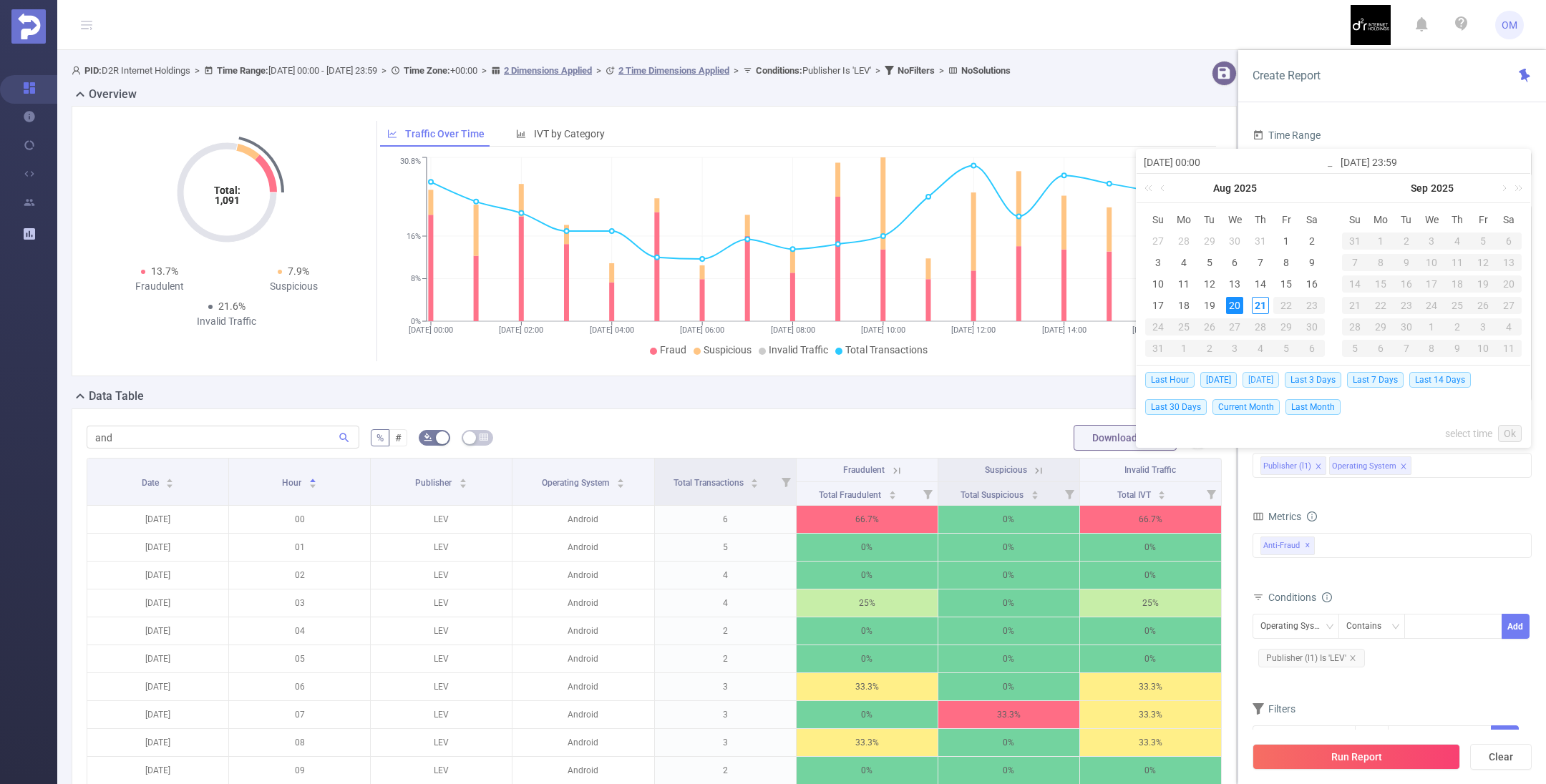
click at [1269, 379] on span "[DATE]" at bounding box center [1261, 380] width 36 height 16
type input "[DATE] 00:00"
type input "[DATE] 23:59"
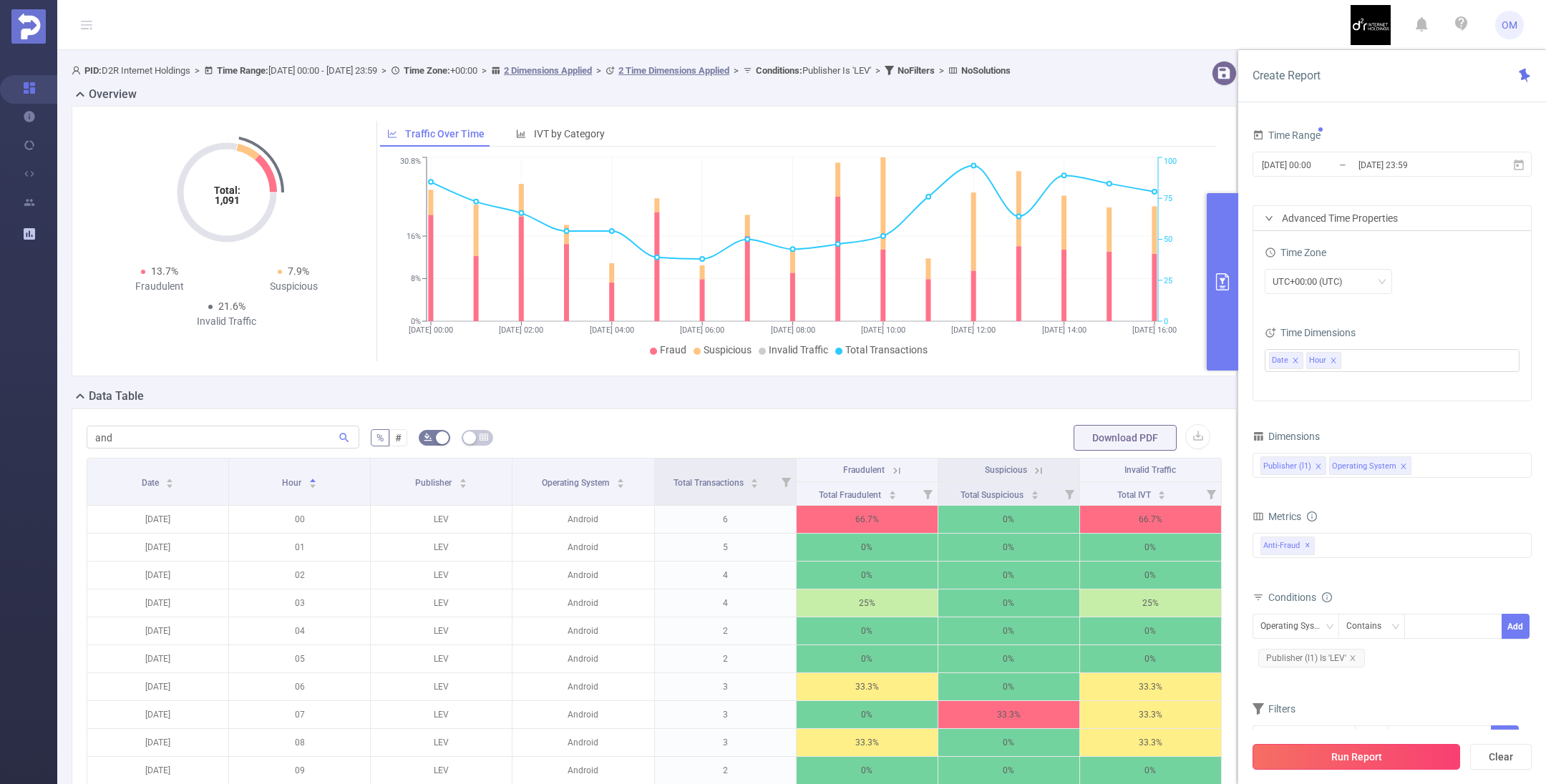
click at [1367, 753] on button "Run Report" at bounding box center [1356, 757] width 208 height 26
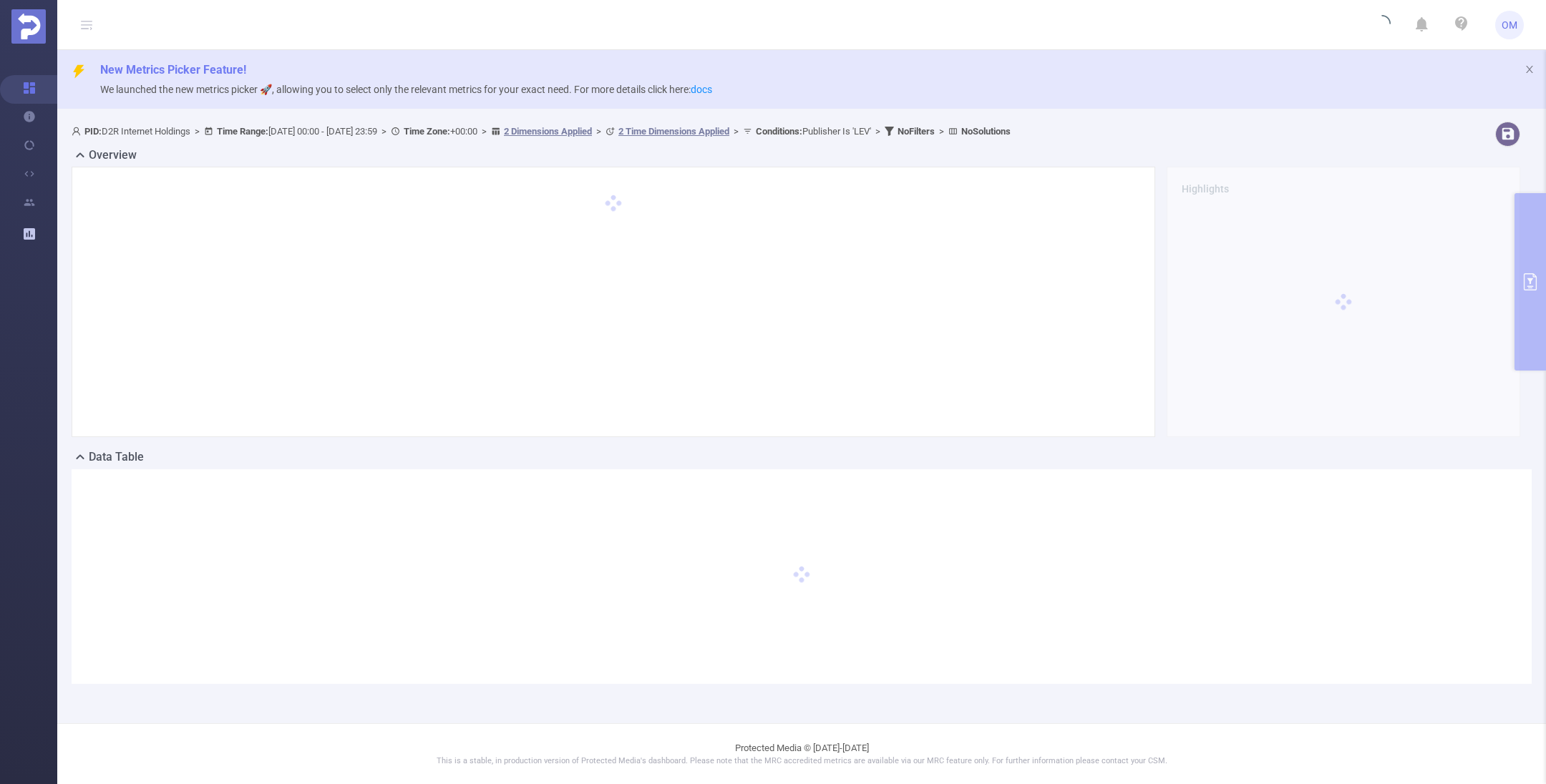
scroll to position [0, 0]
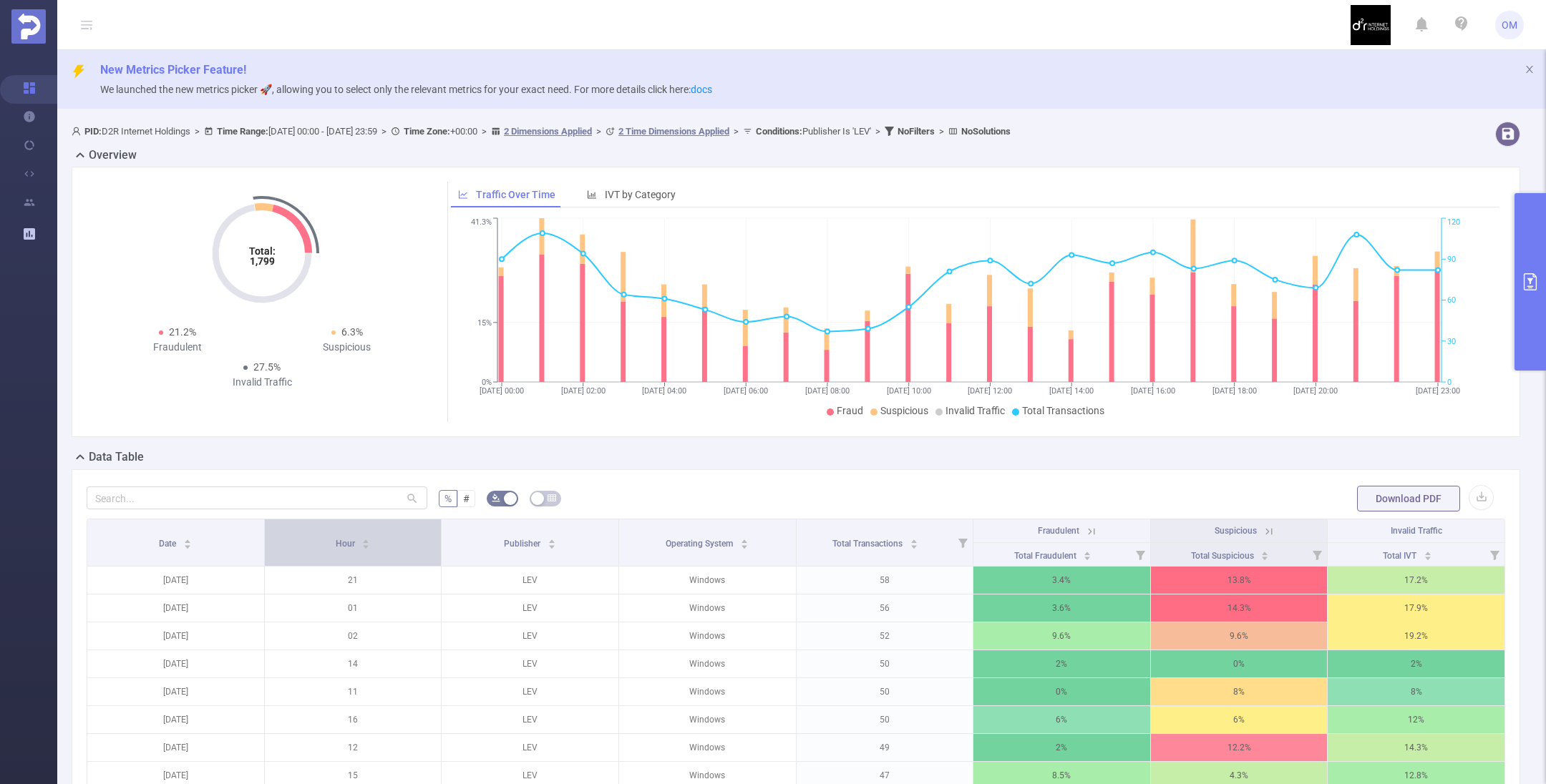
click at [342, 547] on span "Hour" at bounding box center [347, 542] width 21 height 14
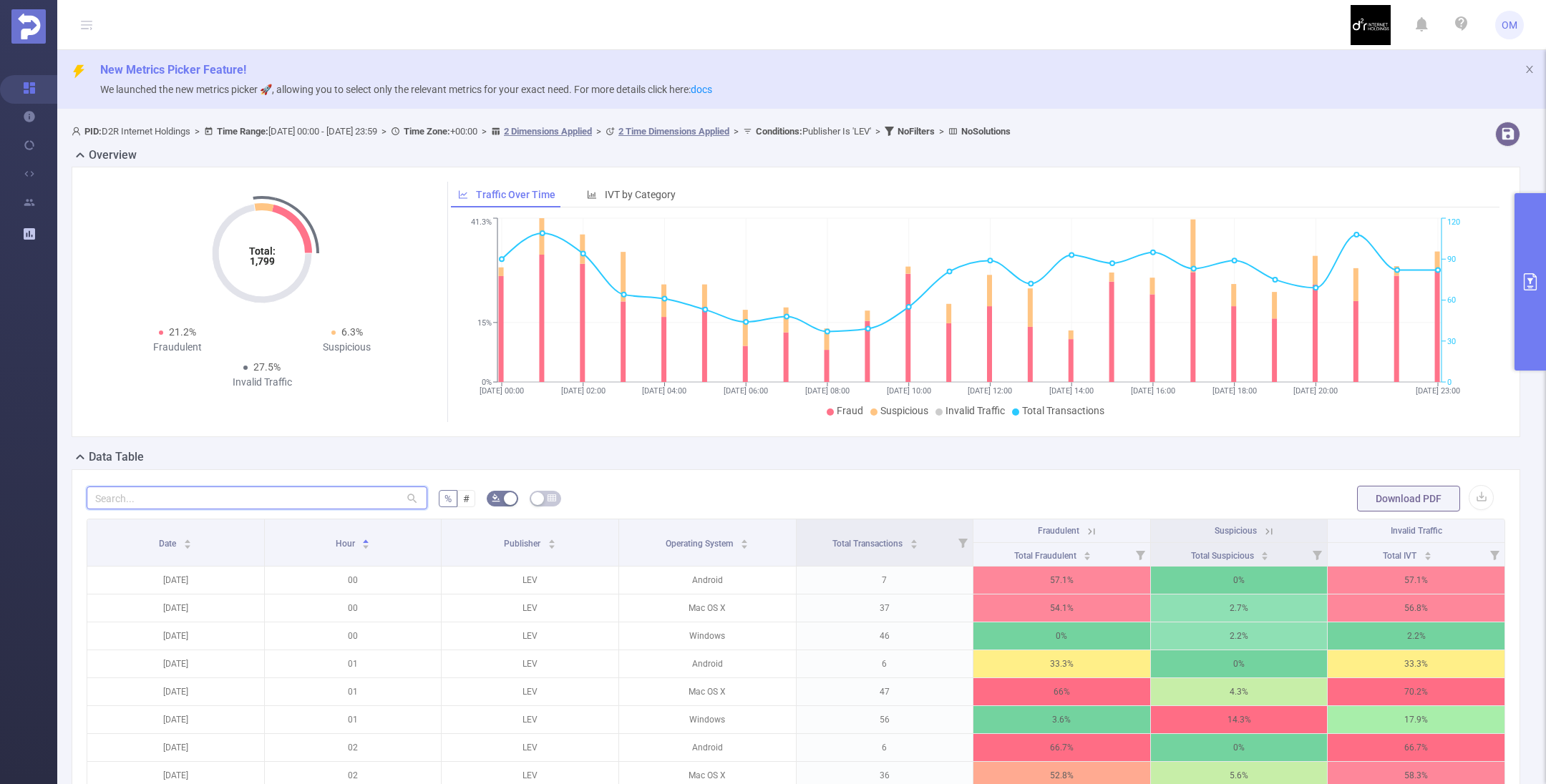
click at [331, 492] on input "text" at bounding box center [257, 498] width 341 height 23
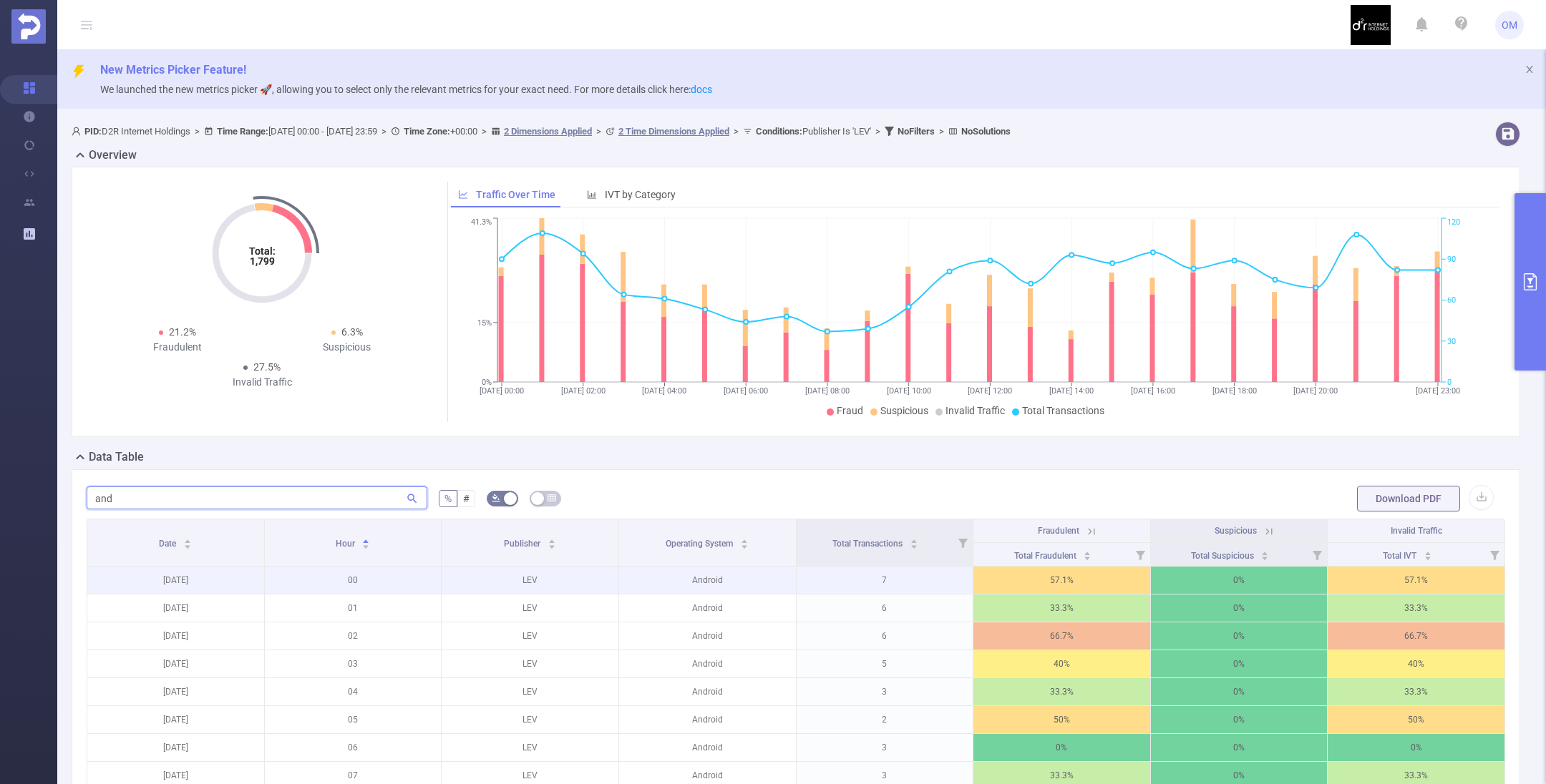
scroll to position [214, 0]
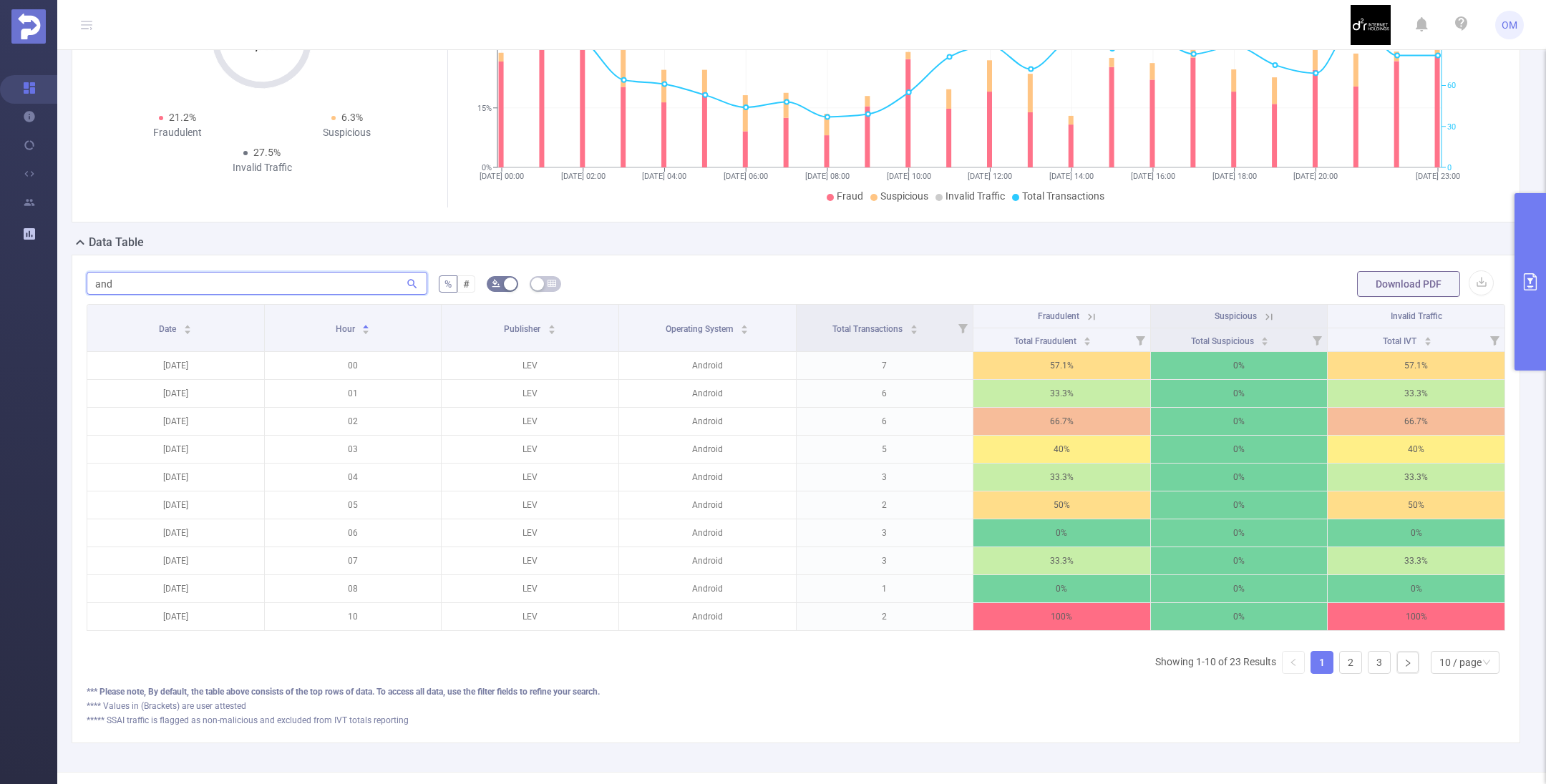
click at [124, 282] on input "and" at bounding box center [257, 283] width 341 height 23
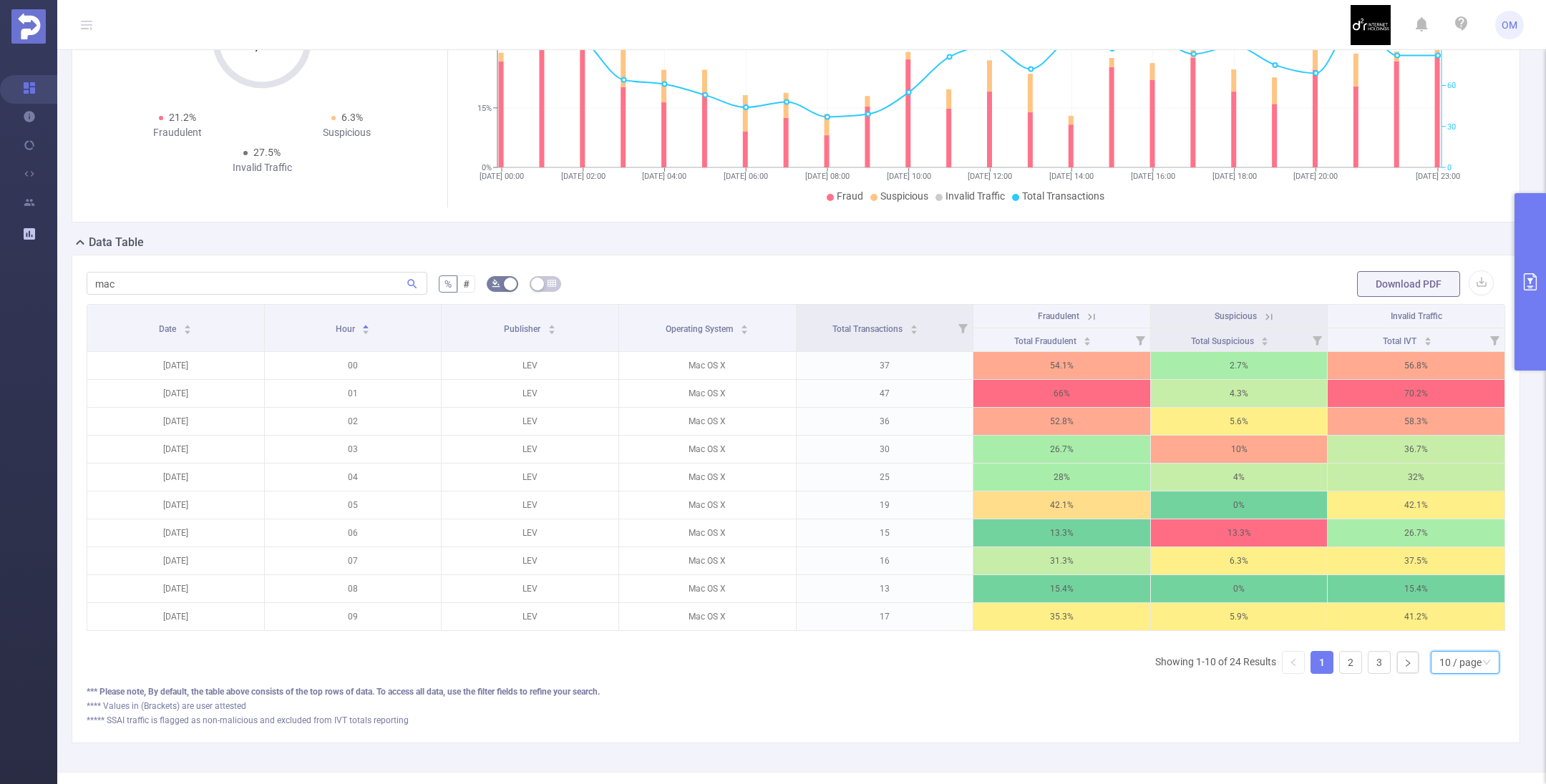
click at [1440, 673] on div "10 / page" at bounding box center [1461, 662] width 43 height 21
click at [1428, 643] on li "50 / page" at bounding box center [1449, 651] width 68 height 23
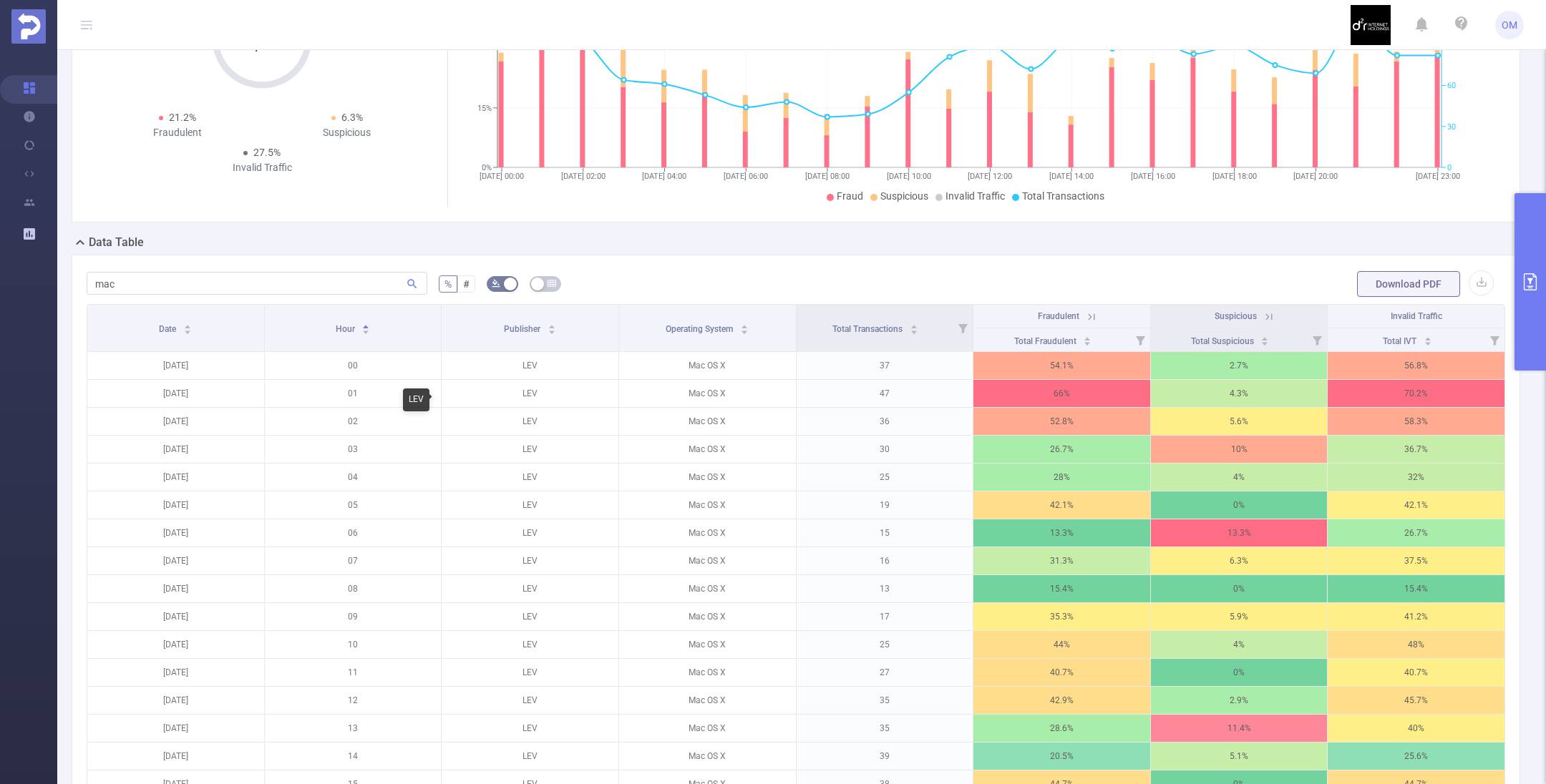
scroll to position [107, 0]
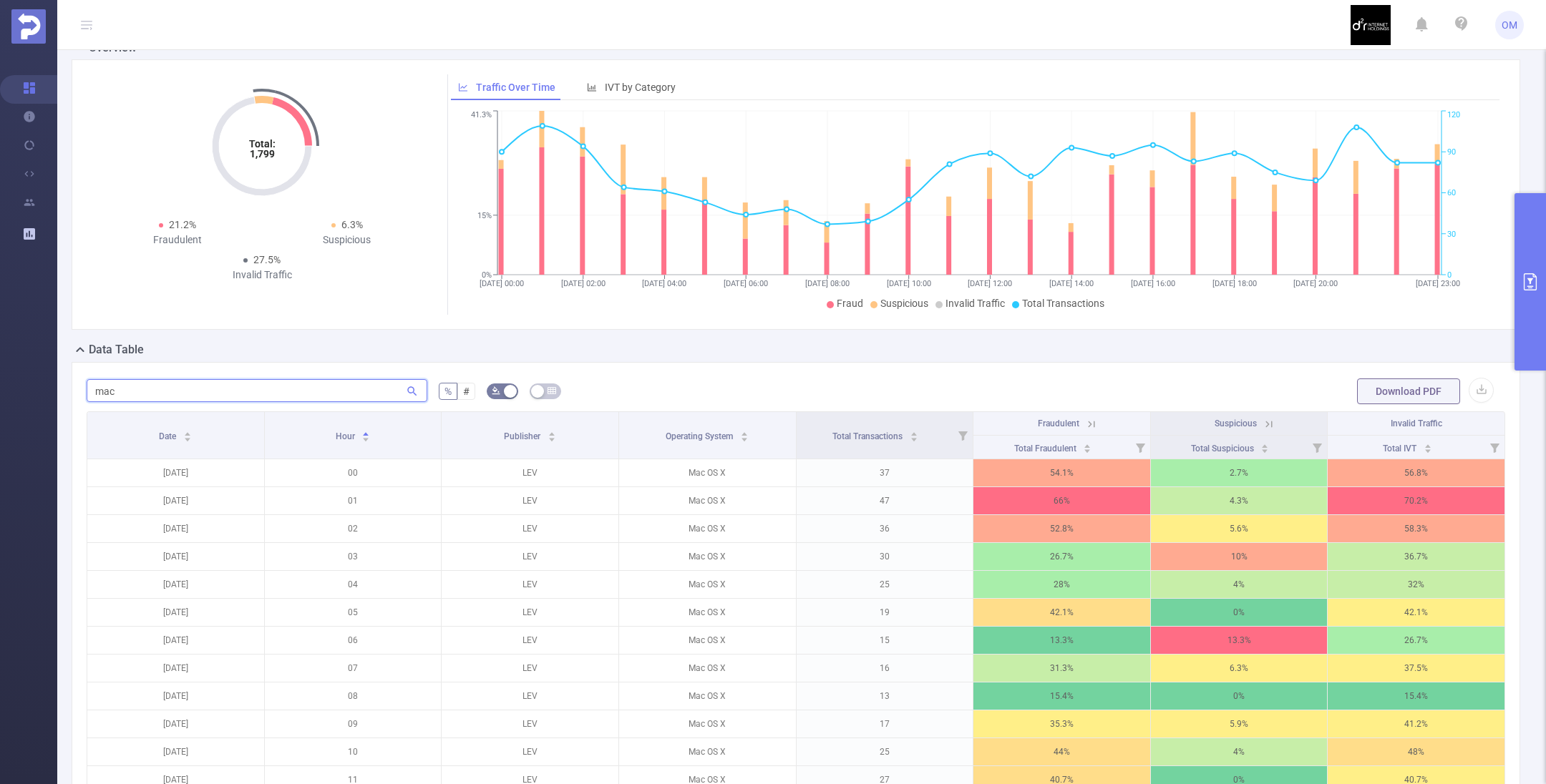
click at [202, 382] on input "mac" at bounding box center [257, 390] width 341 height 23
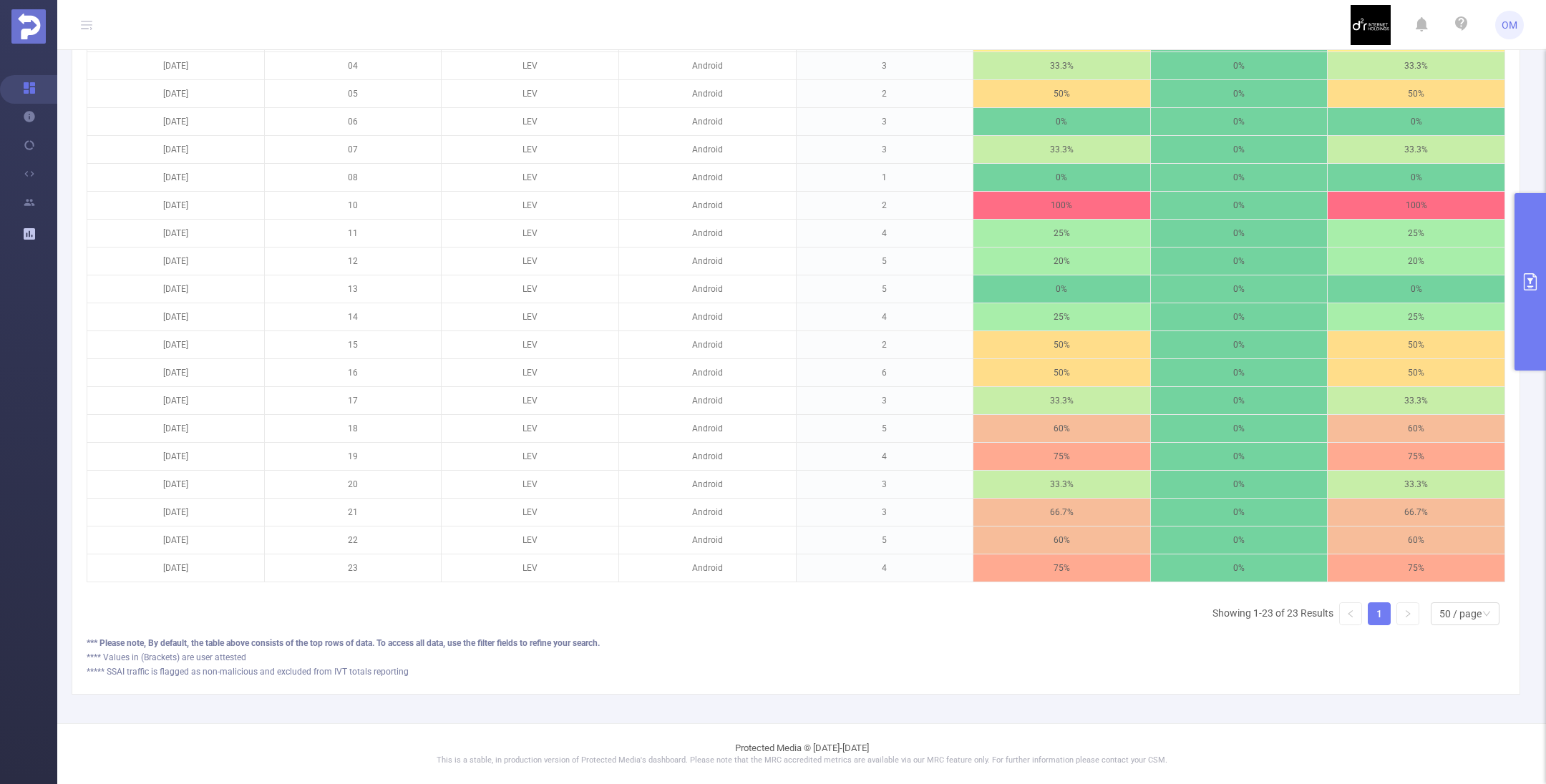
scroll to position [99, 0]
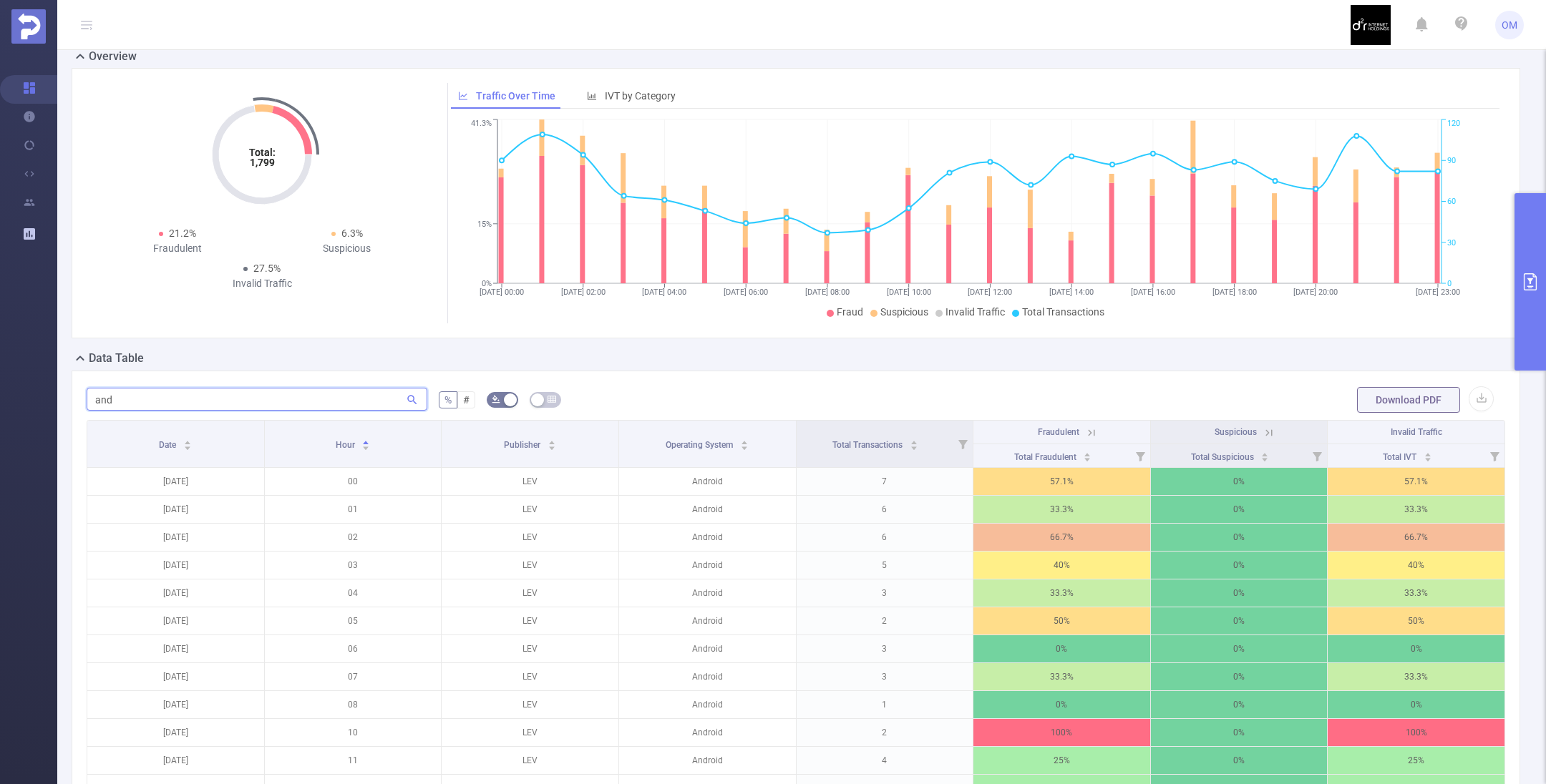
click at [204, 390] on input "and" at bounding box center [257, 399] width 341 height 23
click at [202, 392] on input "and" at bounding box center [257, 399] width 341 height 23
click at [202, 394] on input "and" at bounding box center [257, 399] width 341 height 23
click at [113, 399] on input "and" at bounding box center [257, 399] width 341 height 23
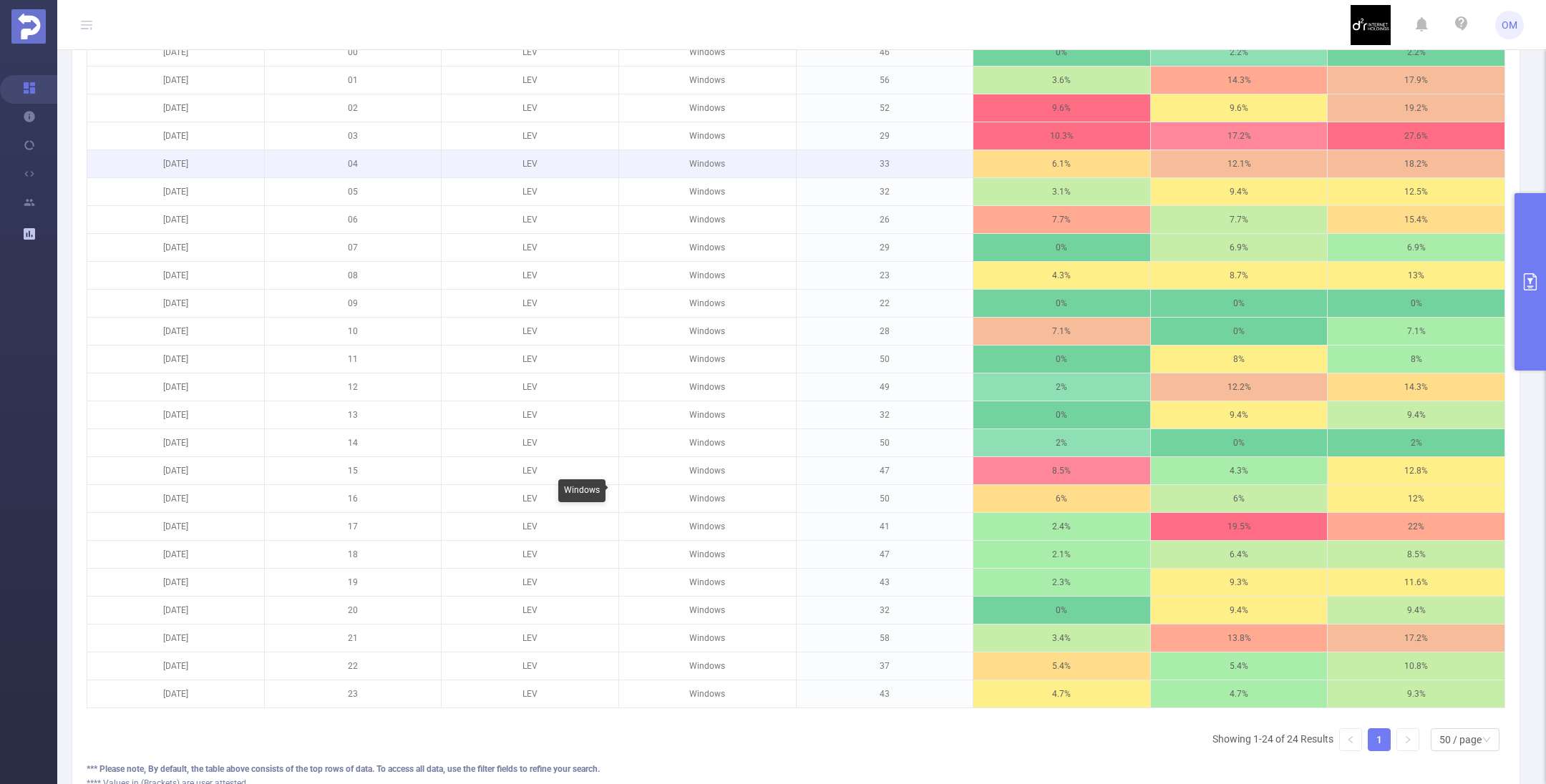
scroll to position [0, 0]
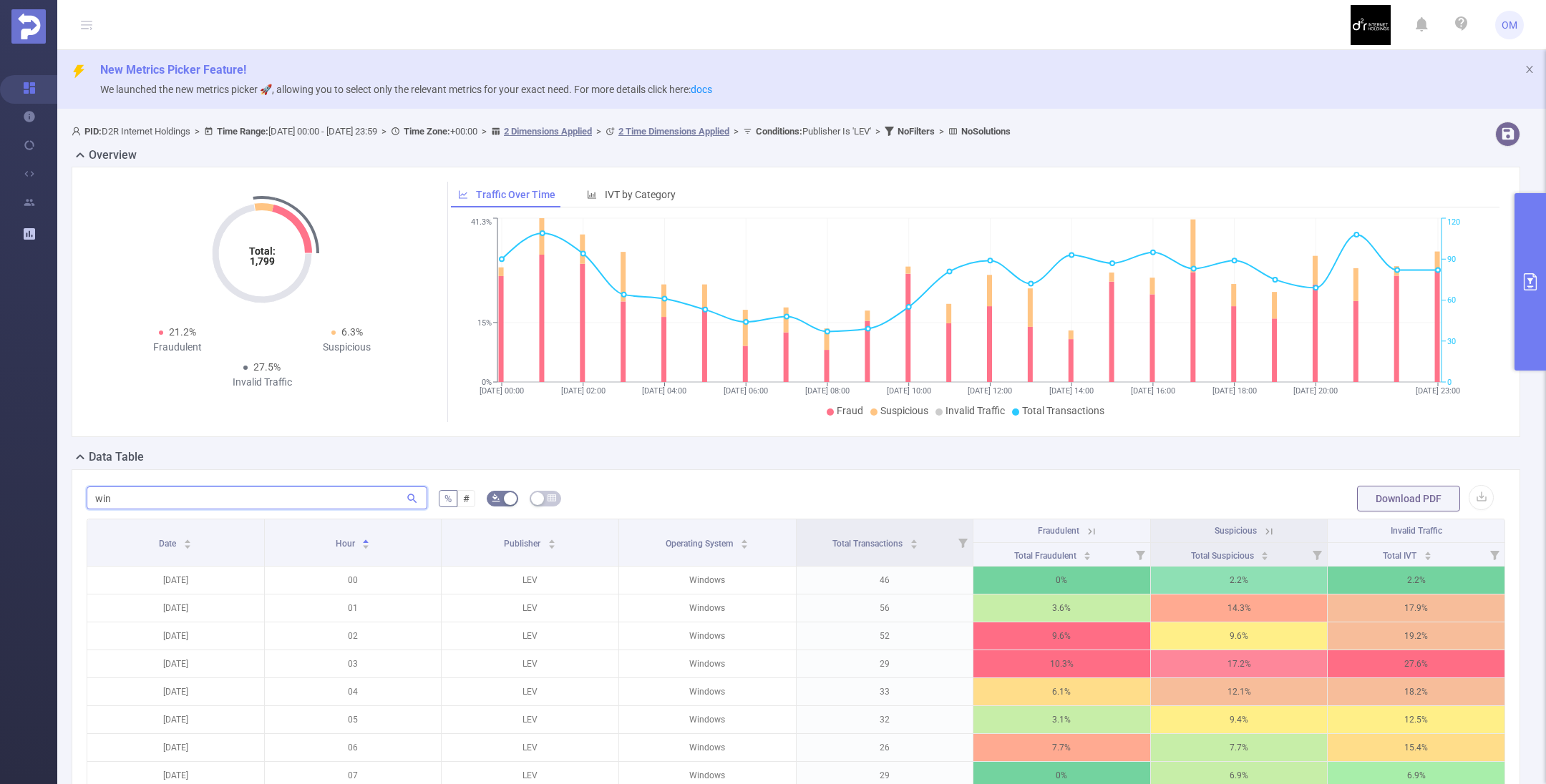
type input "win"
click at [1535, 286] on icon "primary" at bounding box center [1530, 282] width 17 height 17
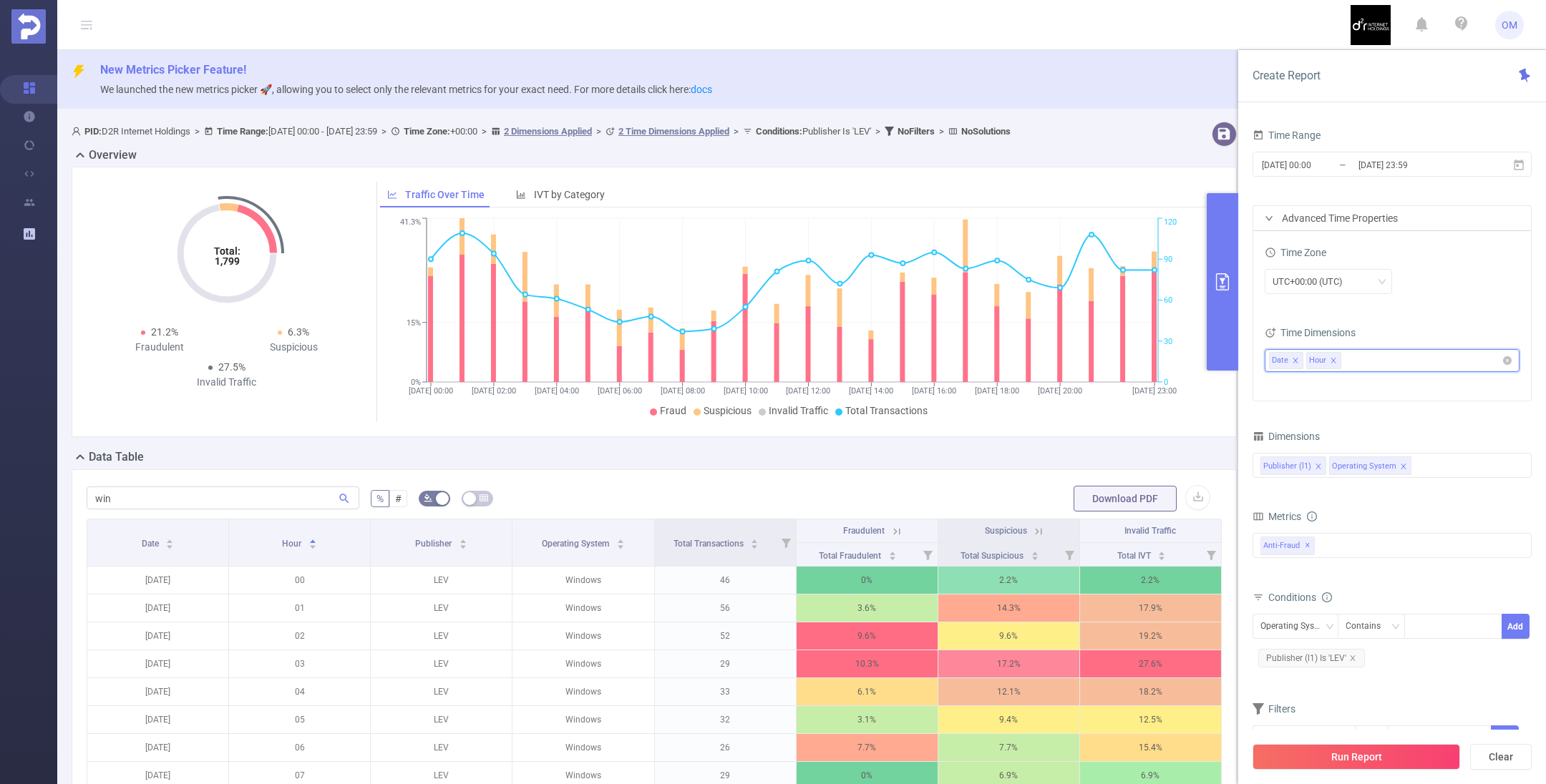
click at [1332, 359] on icon "icon: close" at bounding box center [1332, 360] width 5 height 5
click at [1438, 465] on div "Publisher (l1) Operating System" at bounding box center [1392, 465] width 264 height 24
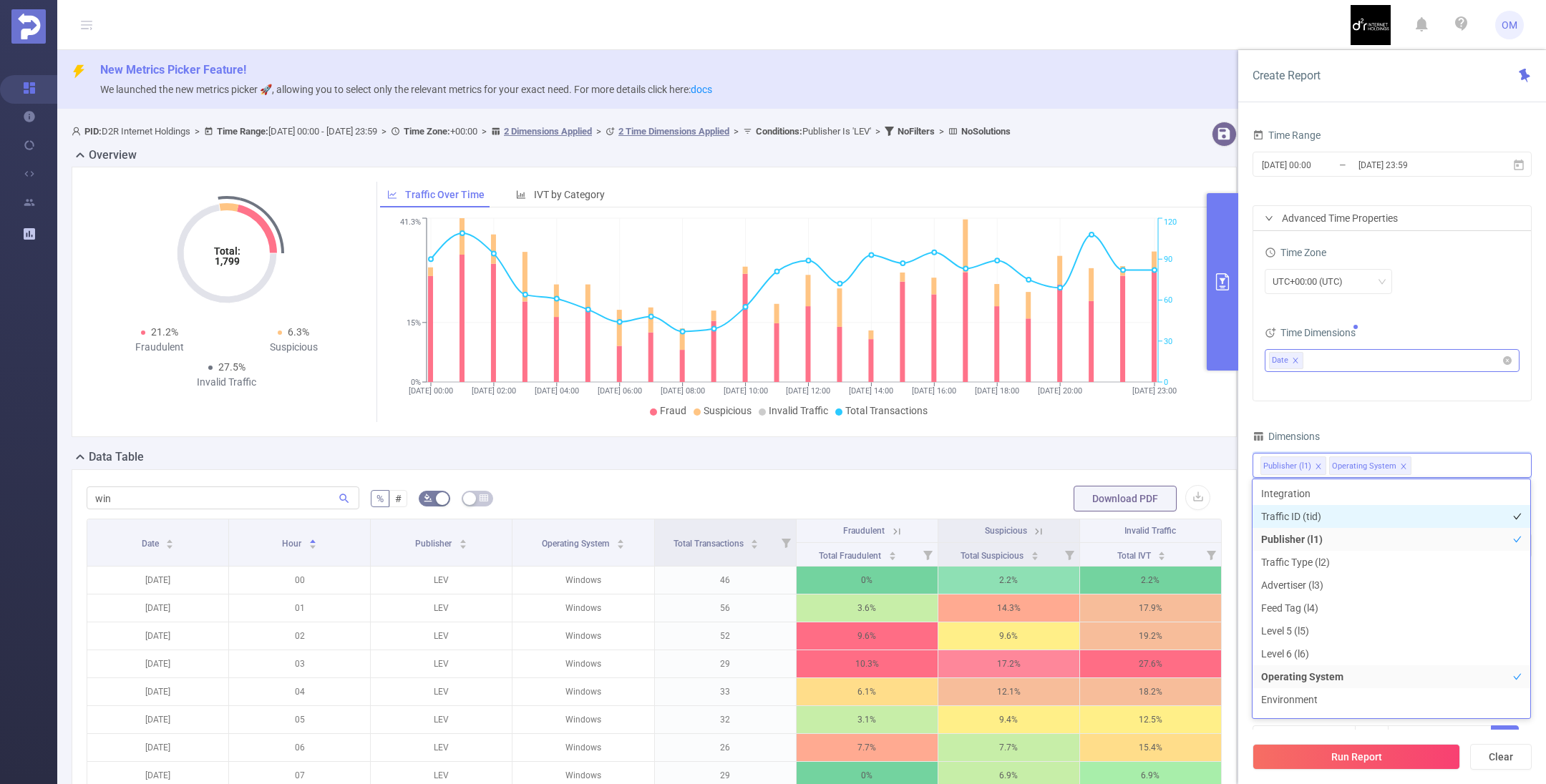
click at [1346, 513] on li "Traffic ID (tid)" at bounding box center [1391, 517] width 277 height 23
click at [1348, 759] on button "Run Report" at bounding box center [1356, 757] width 208 height 26
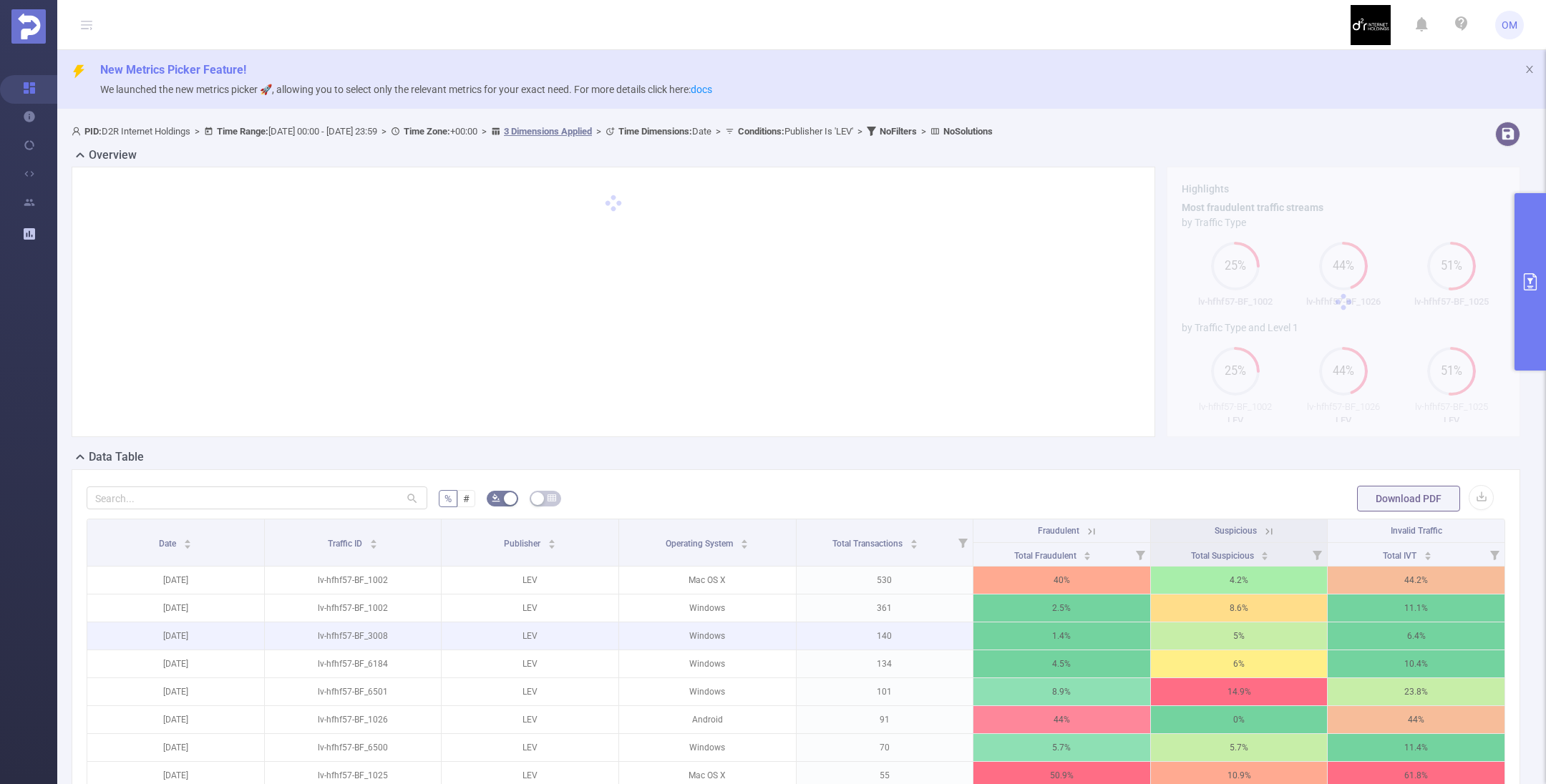
scroll to position [214, 0]
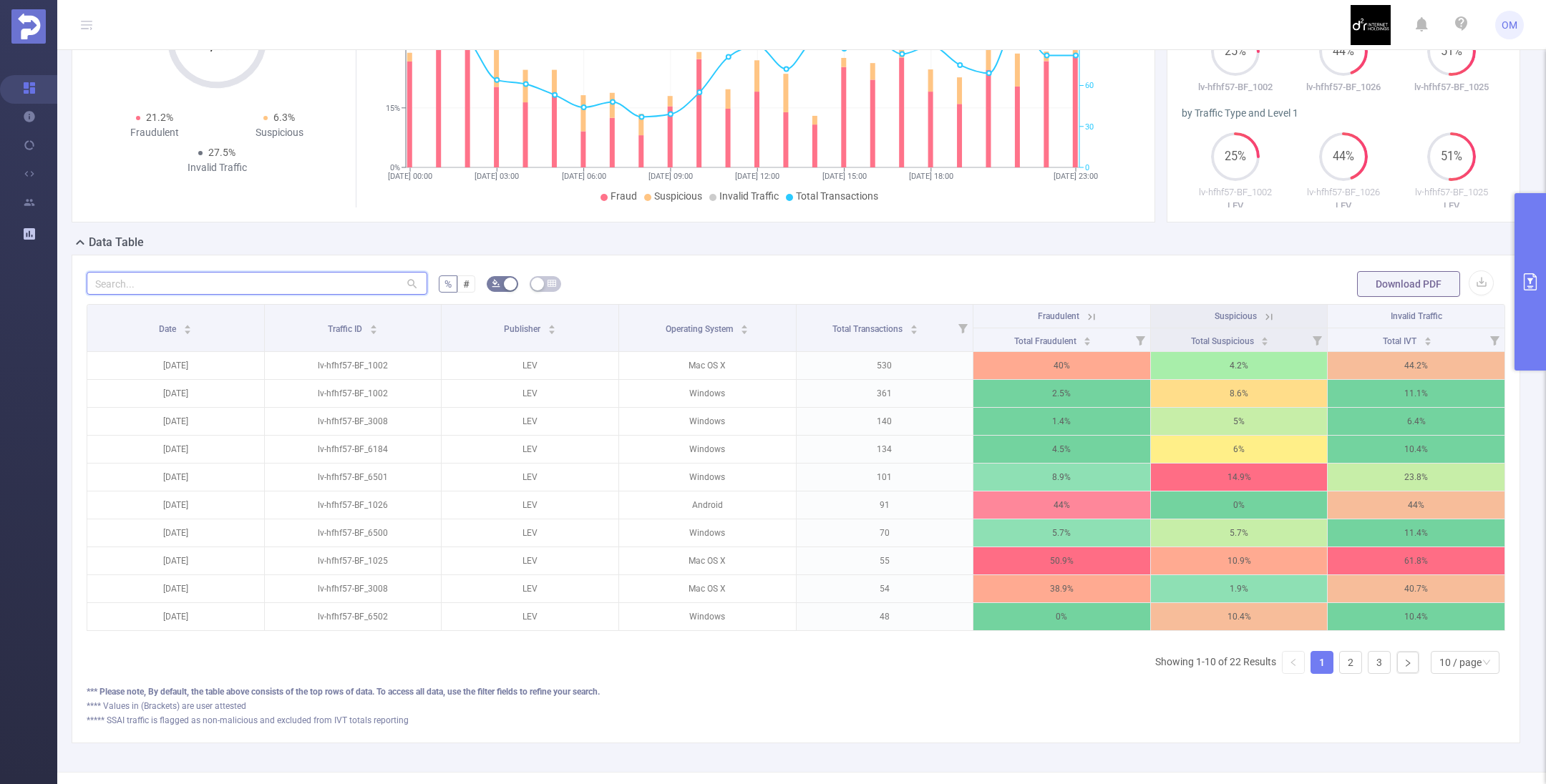
click at [246, 286] on input "text" at bounding box center [257, 283] width 341 height 23
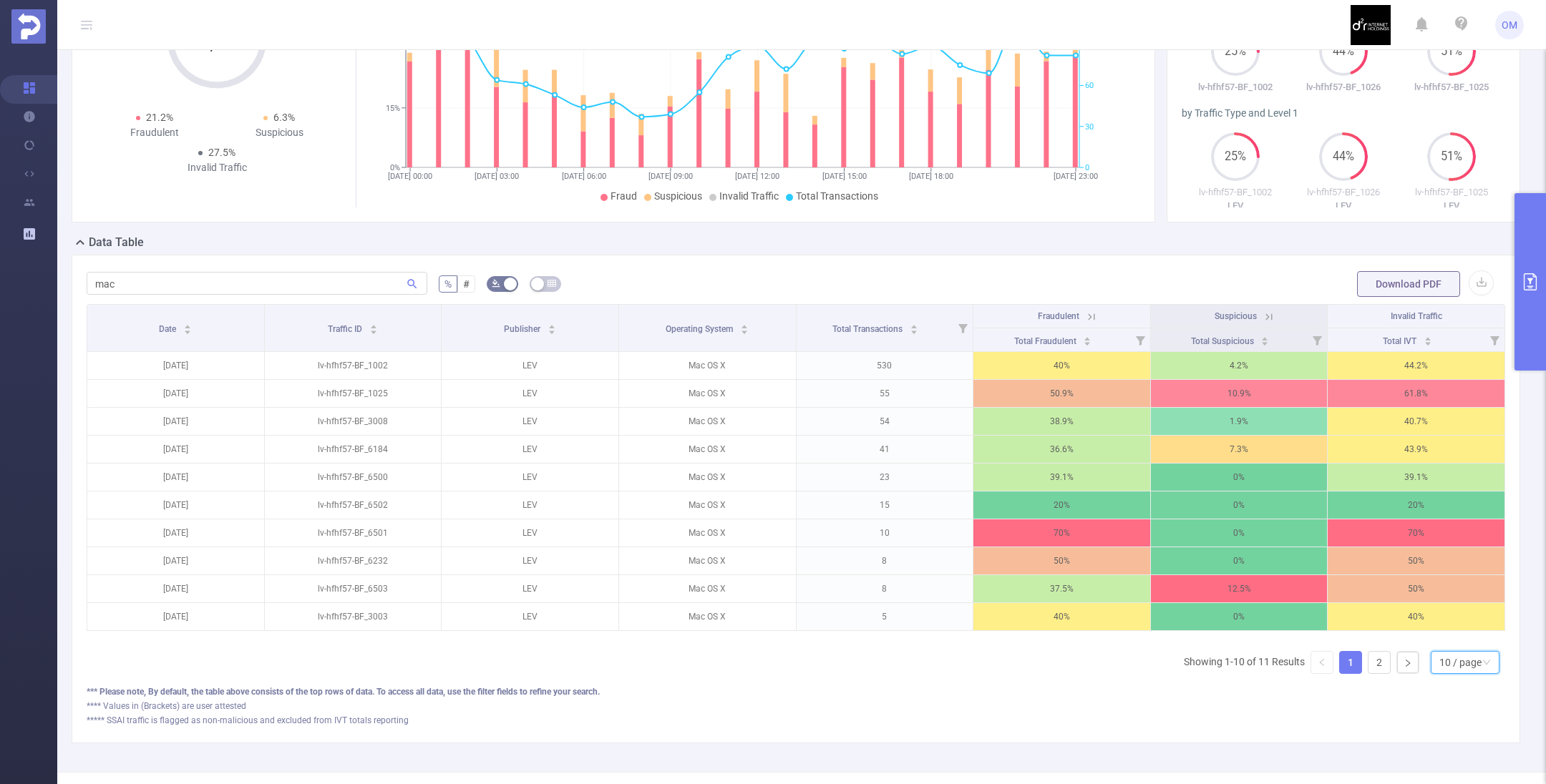
click at [1443, 670] on div "10 / page" at bounding box center [1461, 662] width 43 height 21
click at [1440, 650] on li "50 / page" at bounding box center [1449, 651] width 68 height 23
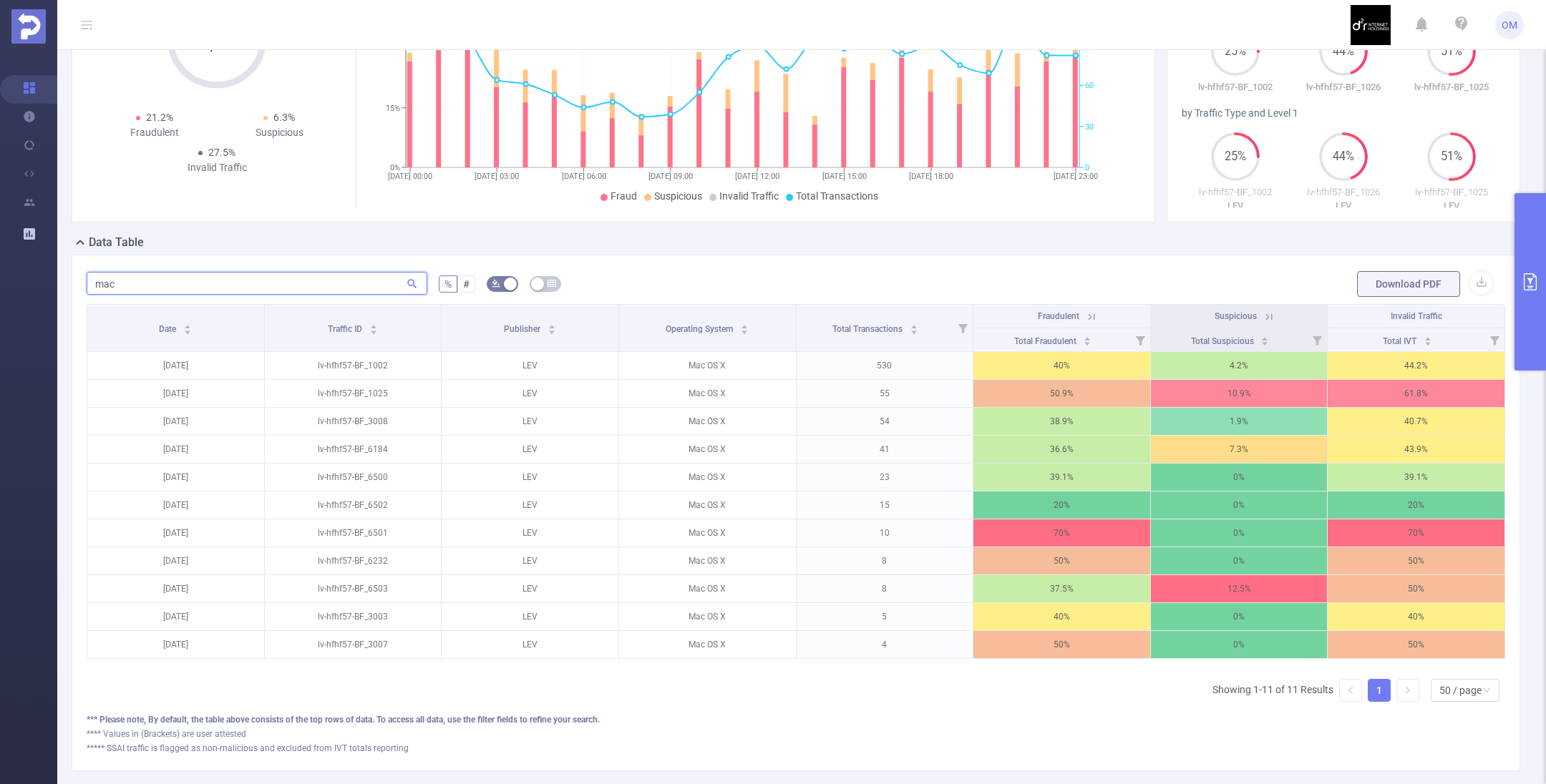
click at [239, 275] on input "mac" at bounding box center [257, 283] width 341 height 23
type input "m"
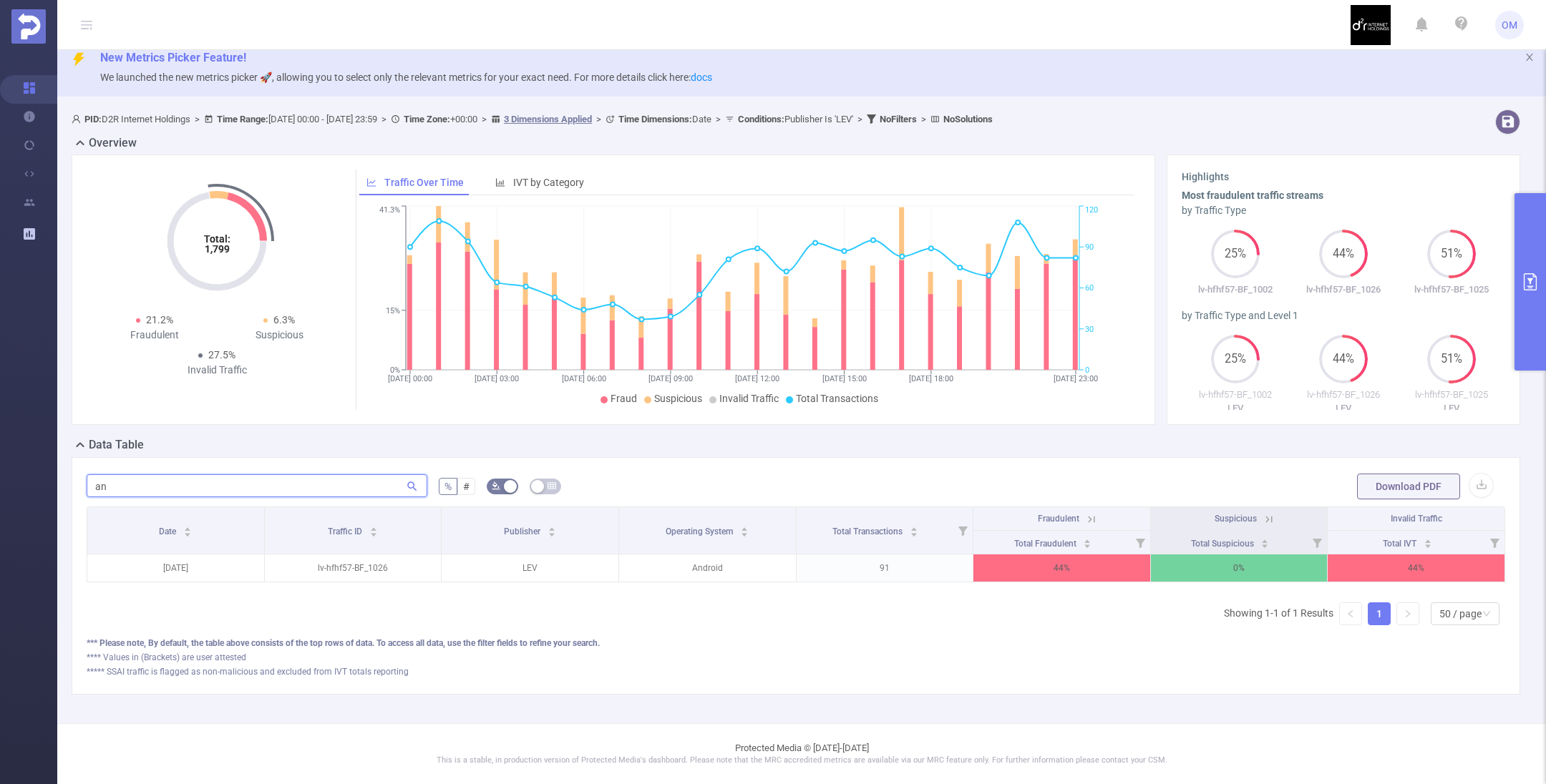
scroll to position [26, 0]
click at [141, 474] on input "and" at bounding box center [257, 485] width 341 height 23
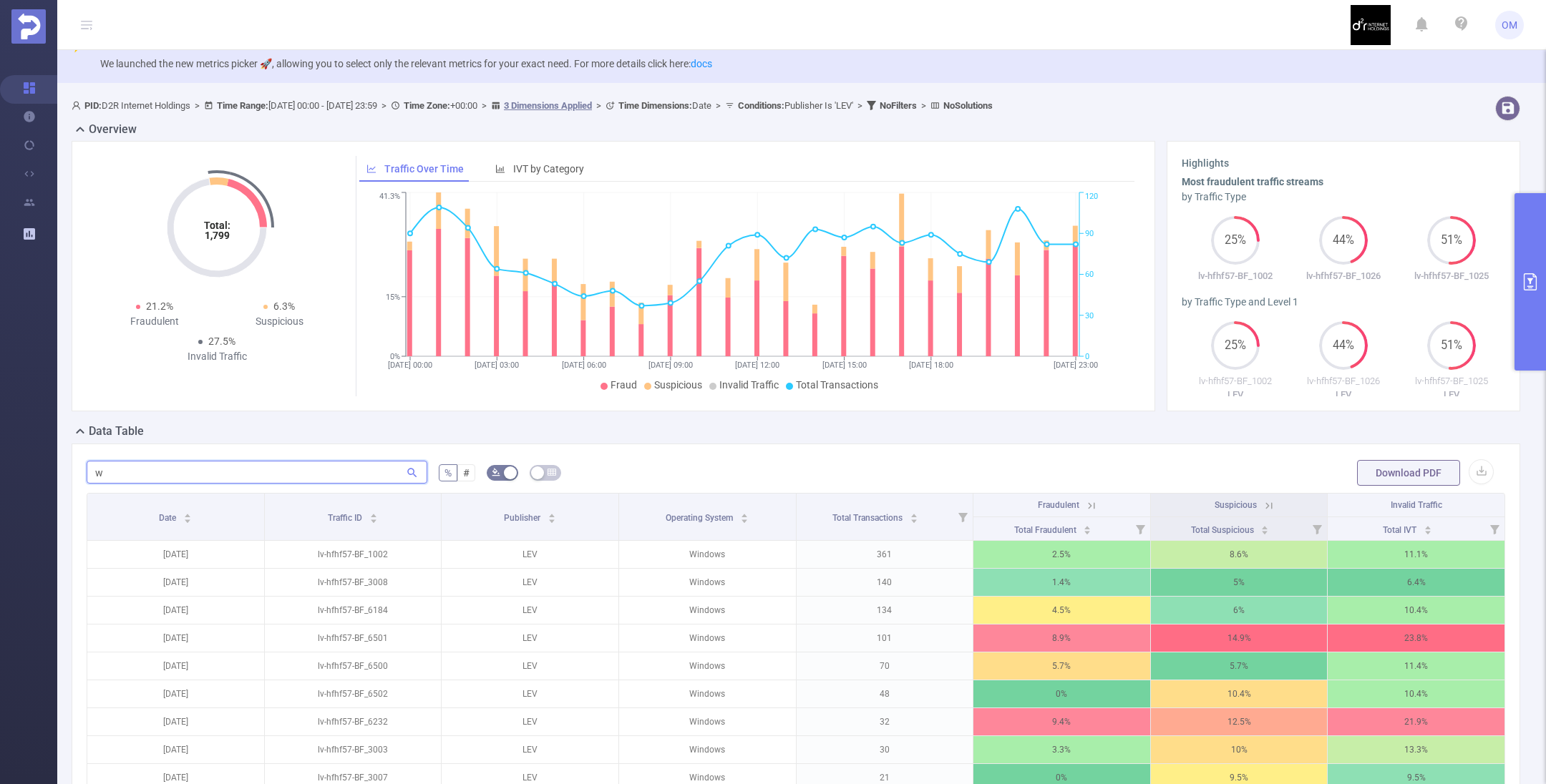
scroll to position [214, 0]
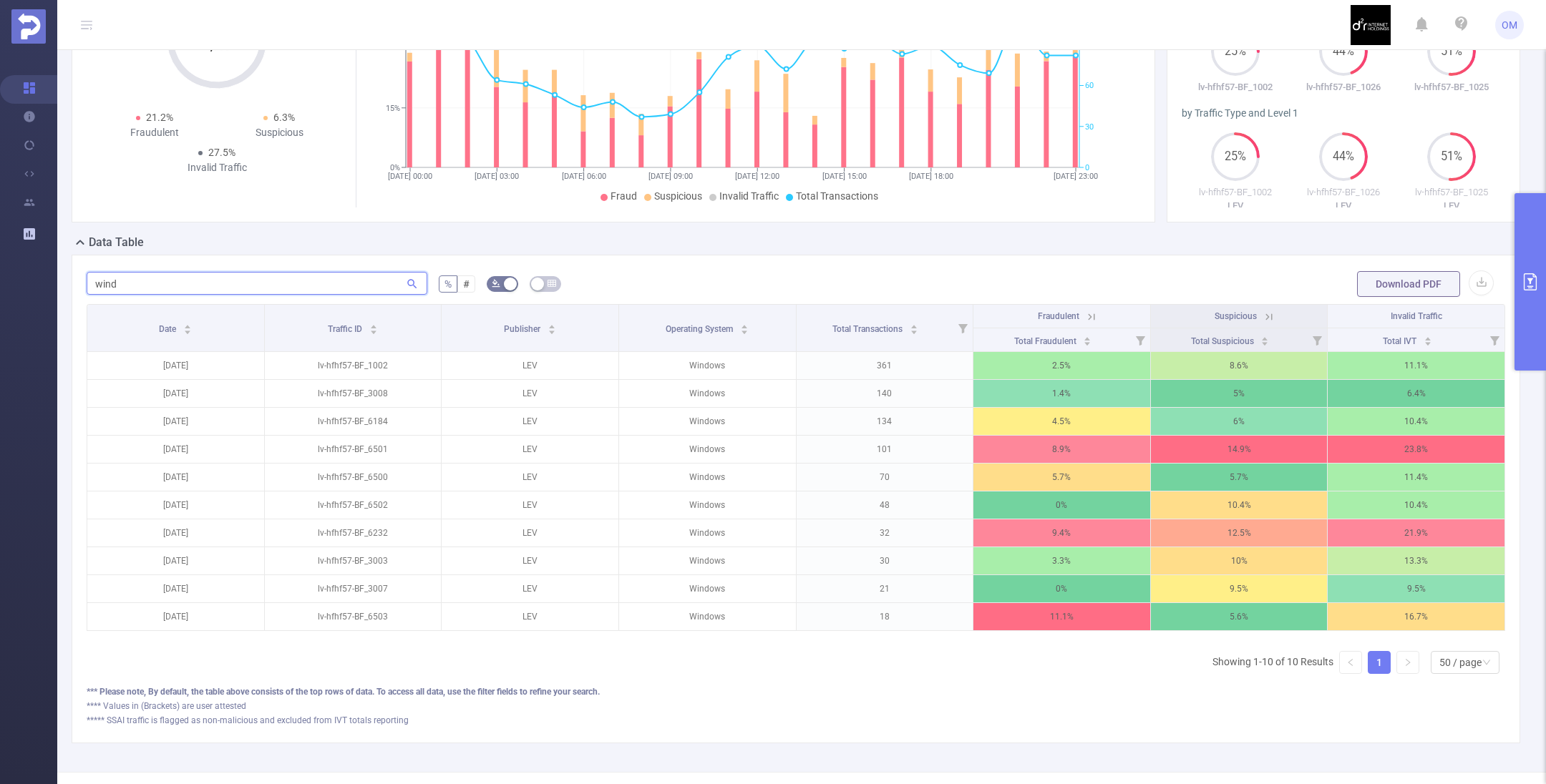
type input "wind"
